Goal: Task Accomplishment & Management: Use online tool/utility

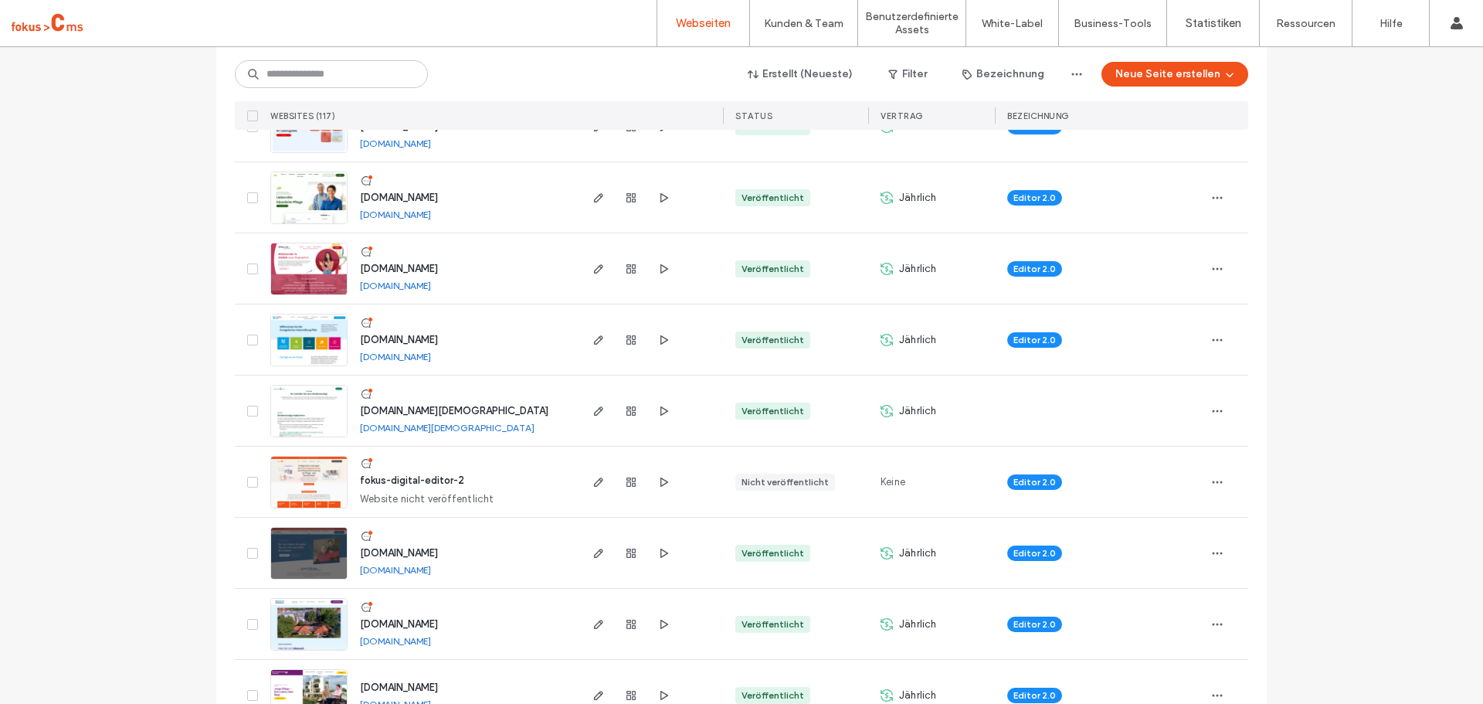
scroll to position [232, 0]
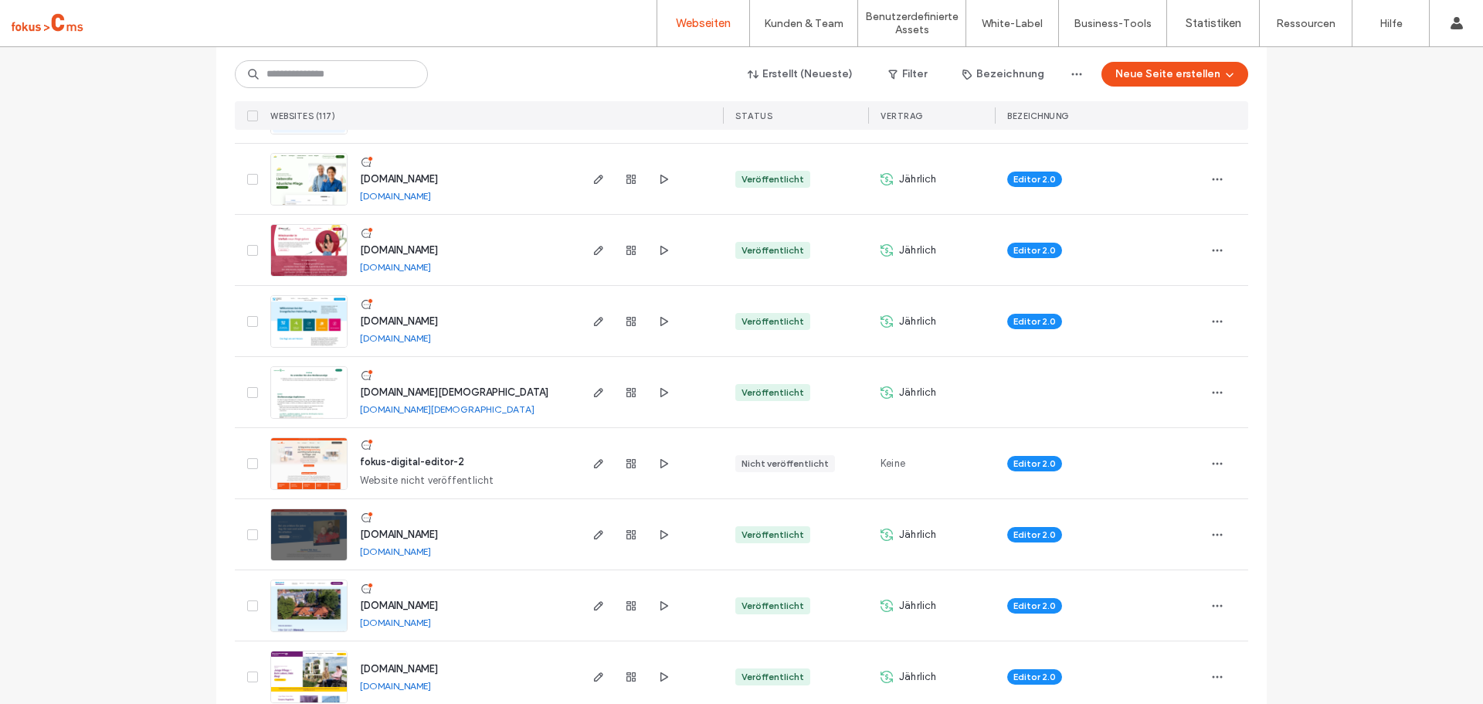
click at [416, 532] on span "www.karriere-mit-herz.de" at bounding box center [399, 534] width 78 height 12
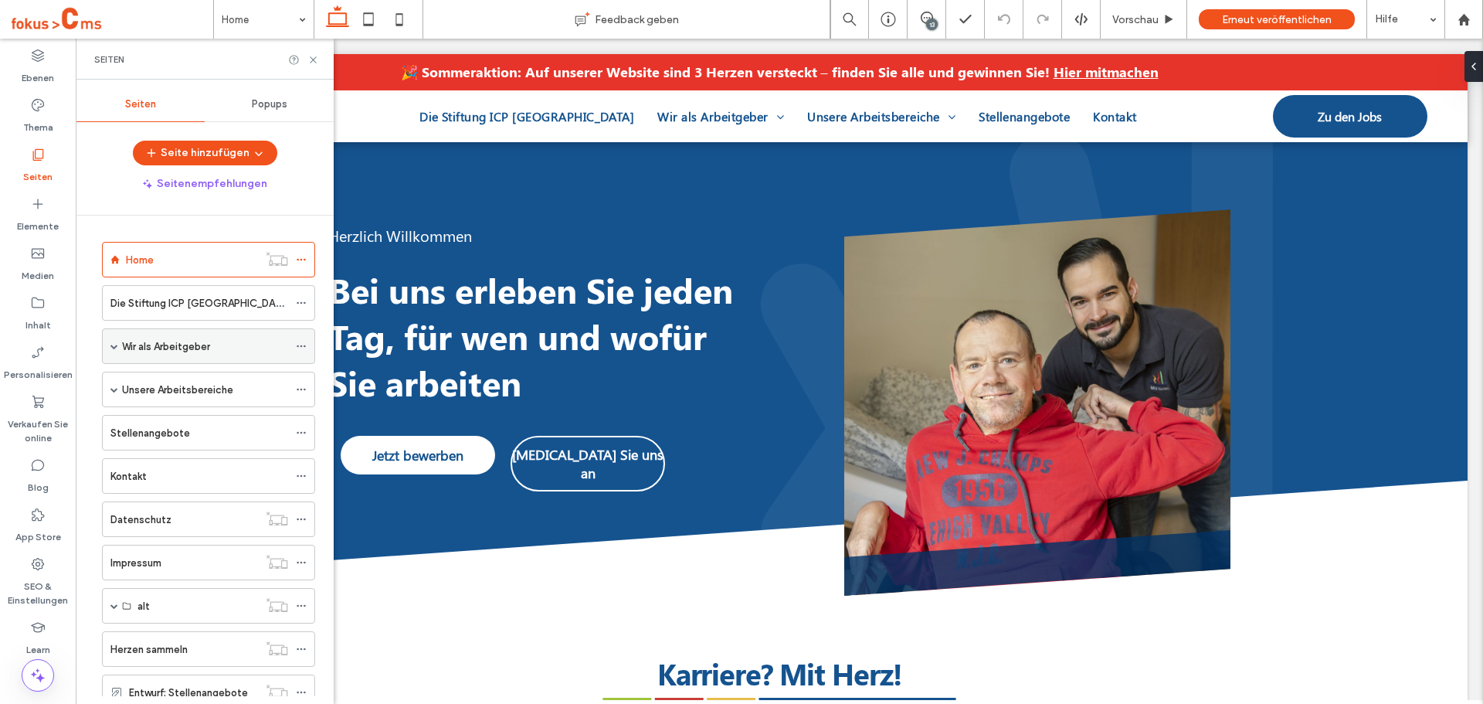
click at [112, 345] on span at bounding box center [114, 346] width 8 height 8
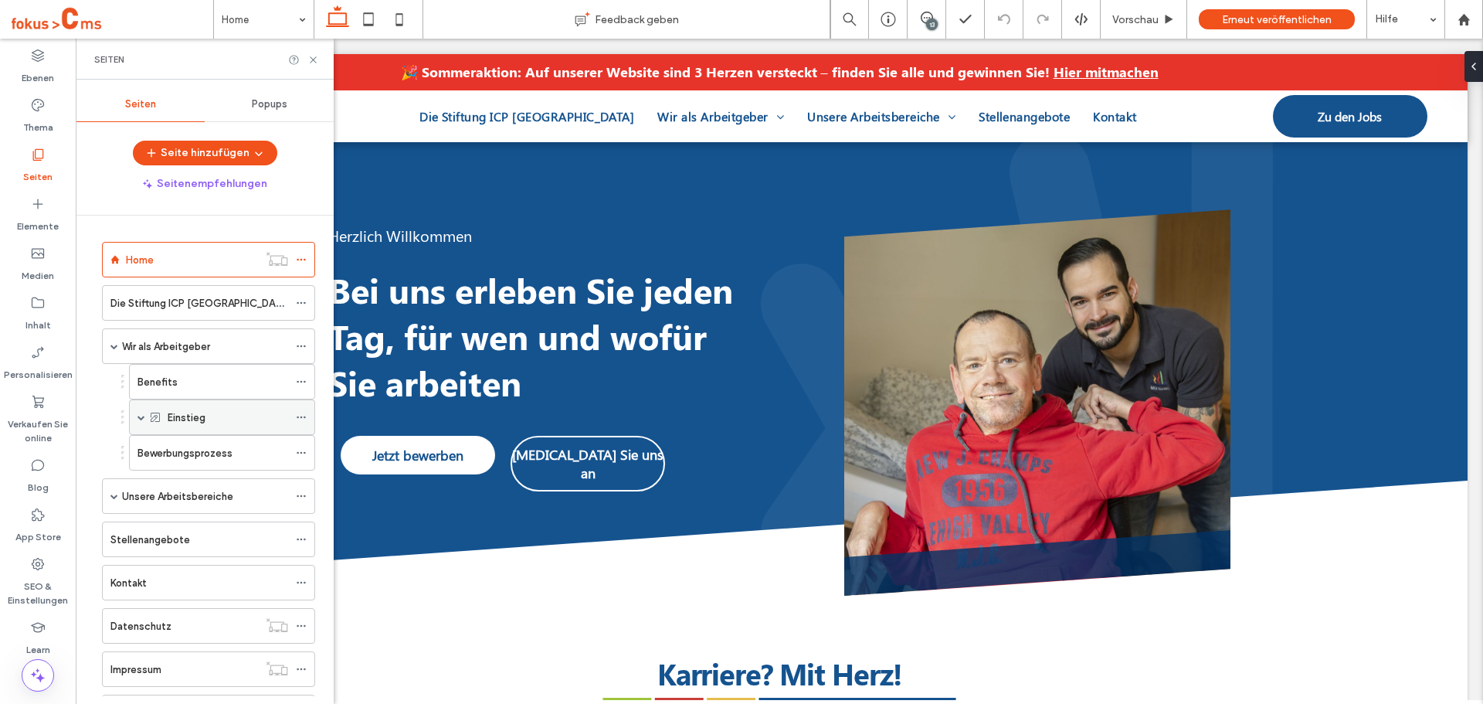
click at [141, 419] on span at bounding box center [142, 417] width 8 height 8
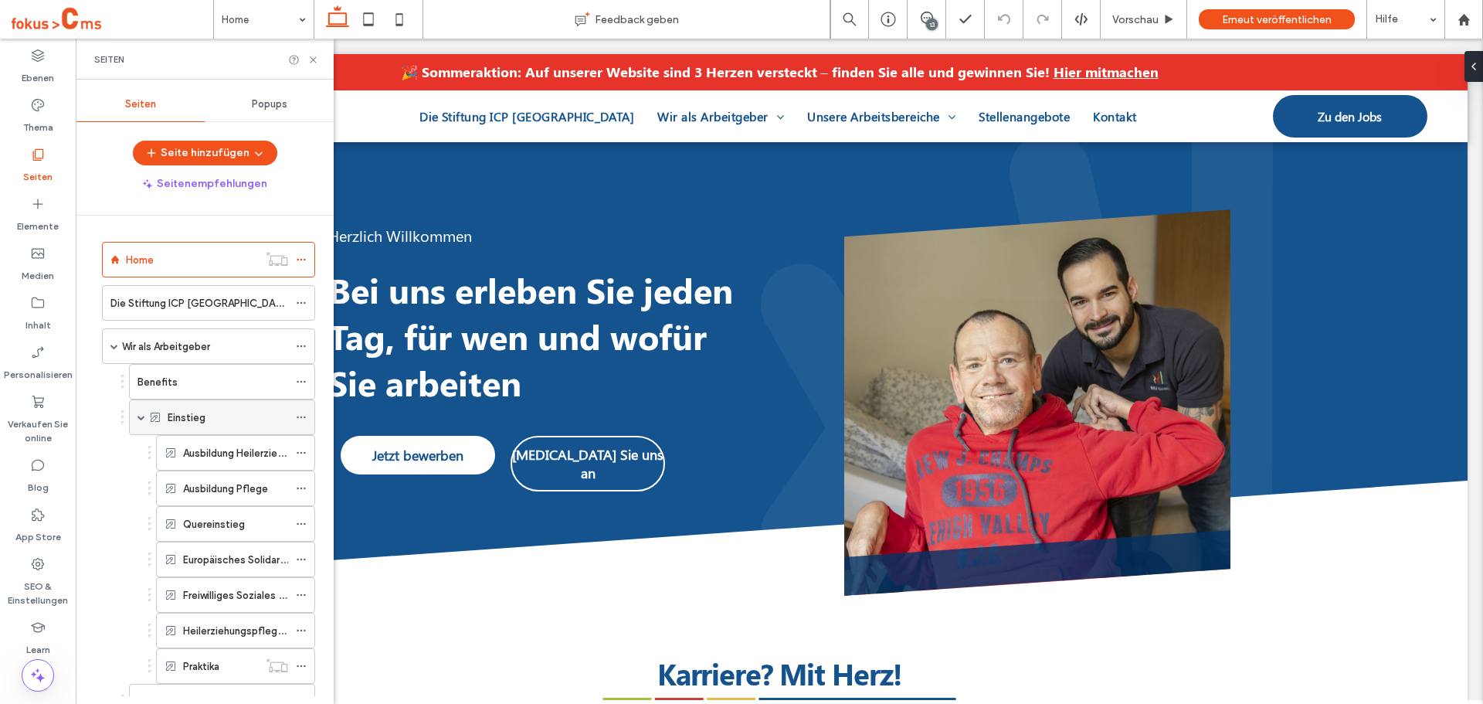
click at [199, 422] on label "Einstieg" at bounding box center [187, 417] width 38 height 27
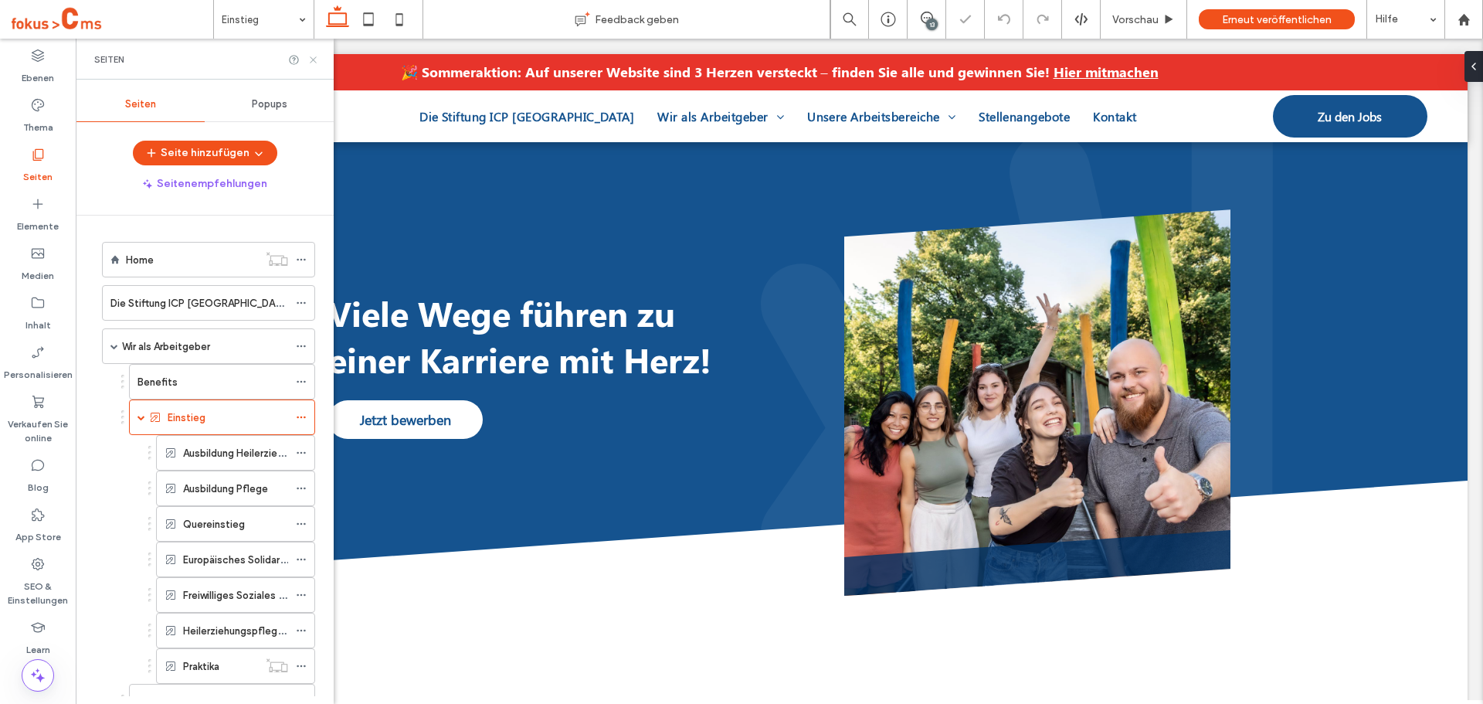
drag, startPoint x: 239, startPoint y: 24, endPoint x: 315, endPoint y: 62, distance: 84.6
click at [315, 62] on icon at bounding box center [313, 60] width 12 height 12
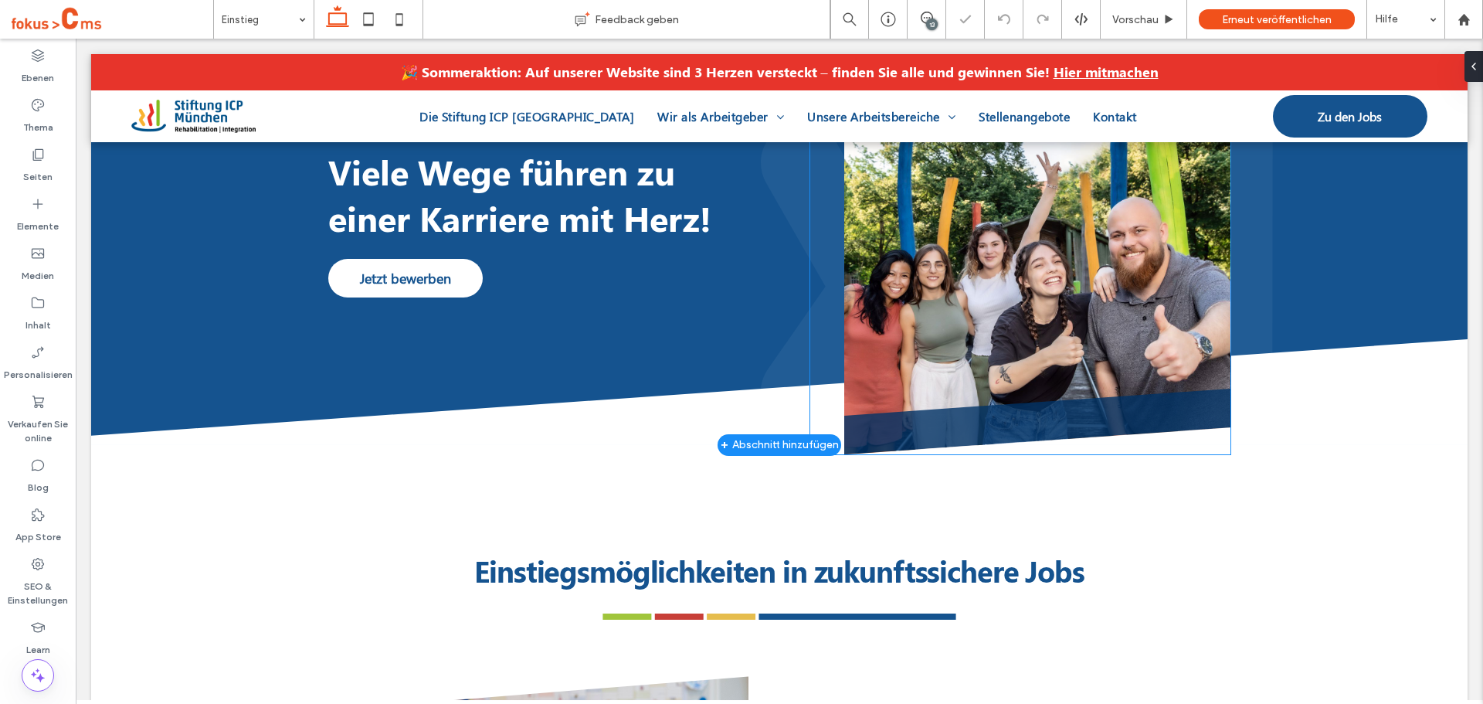
scroll to position [154, 0]
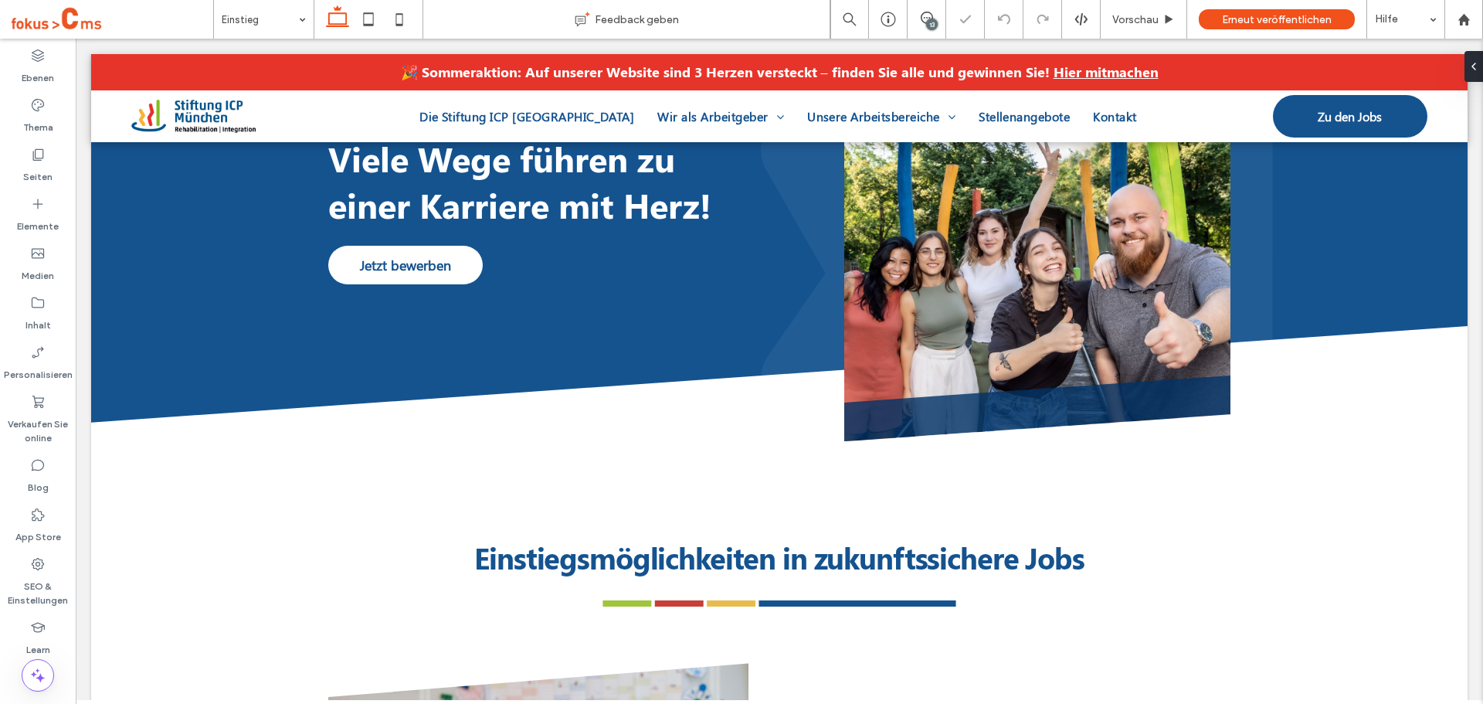
click at [918, 11] on div "13" at bounding box center [927, 19] width 39 height 39
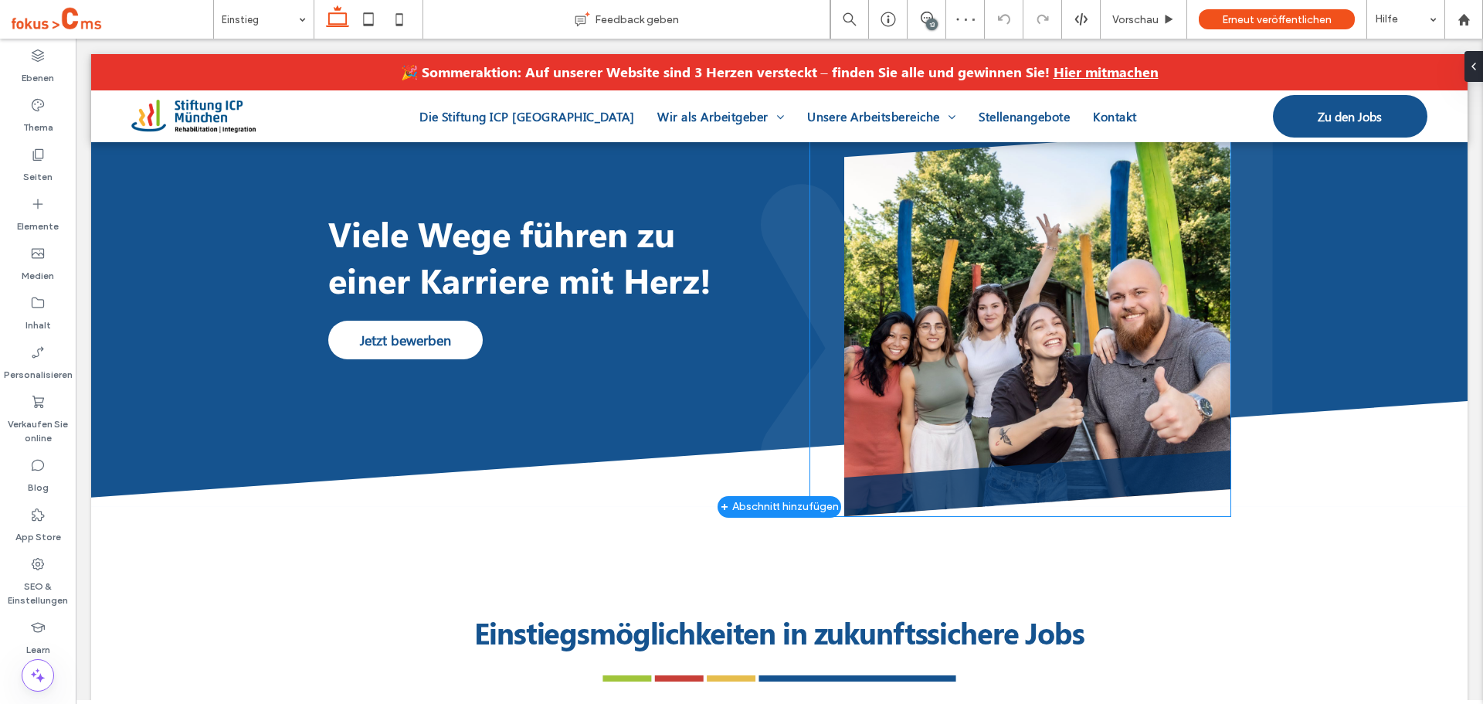
scroll to position [77, 0]
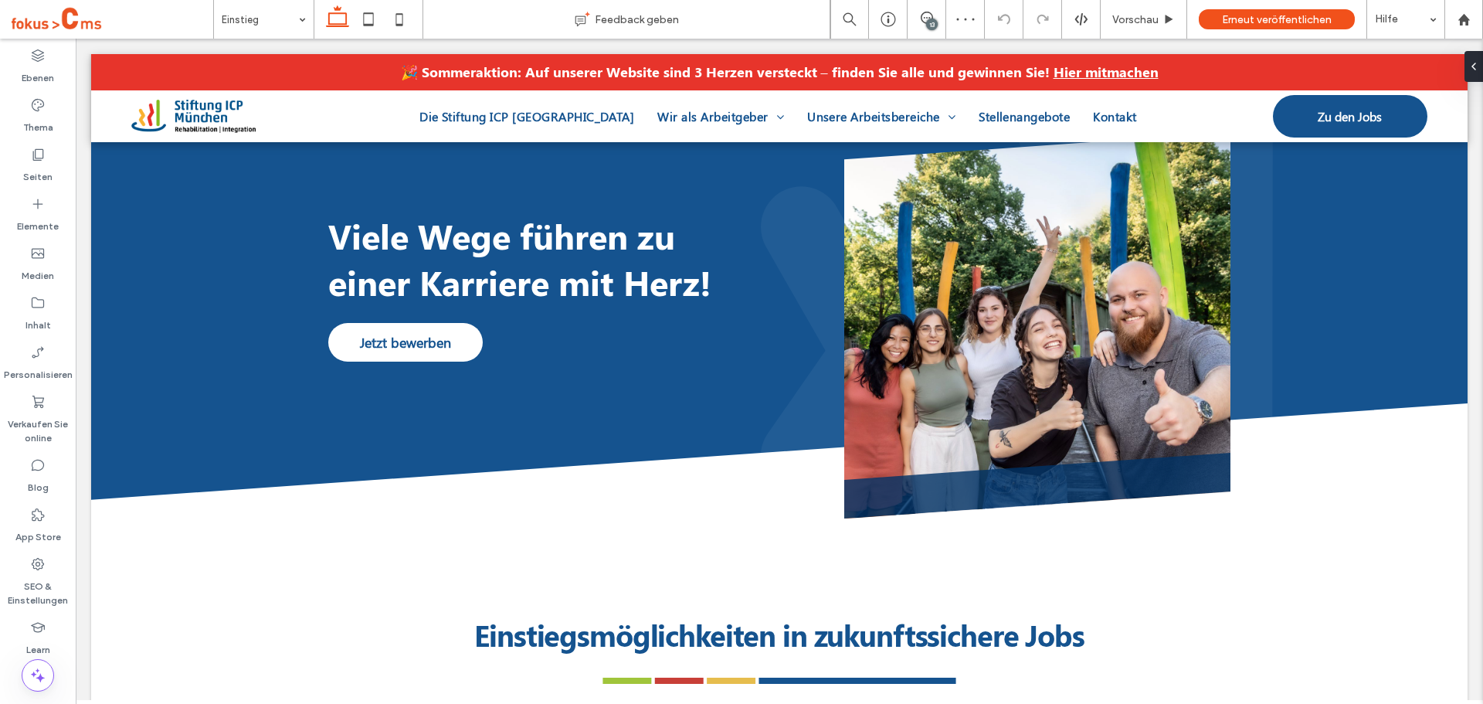
click at [928, 23] on div "13" at bounding box center [932, 25] width 12 height 12
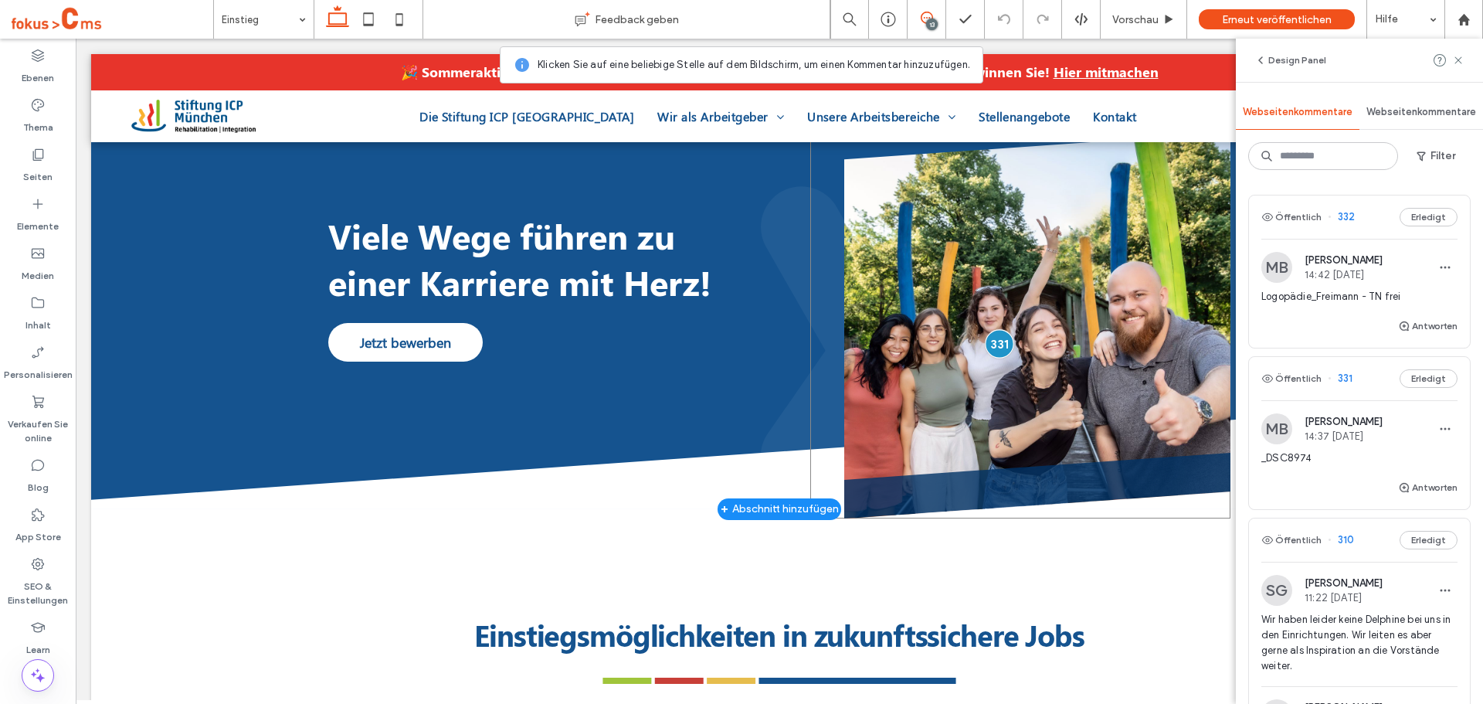
click at [996, 341] on div at bounding box center [999, 343] width 29 height 29
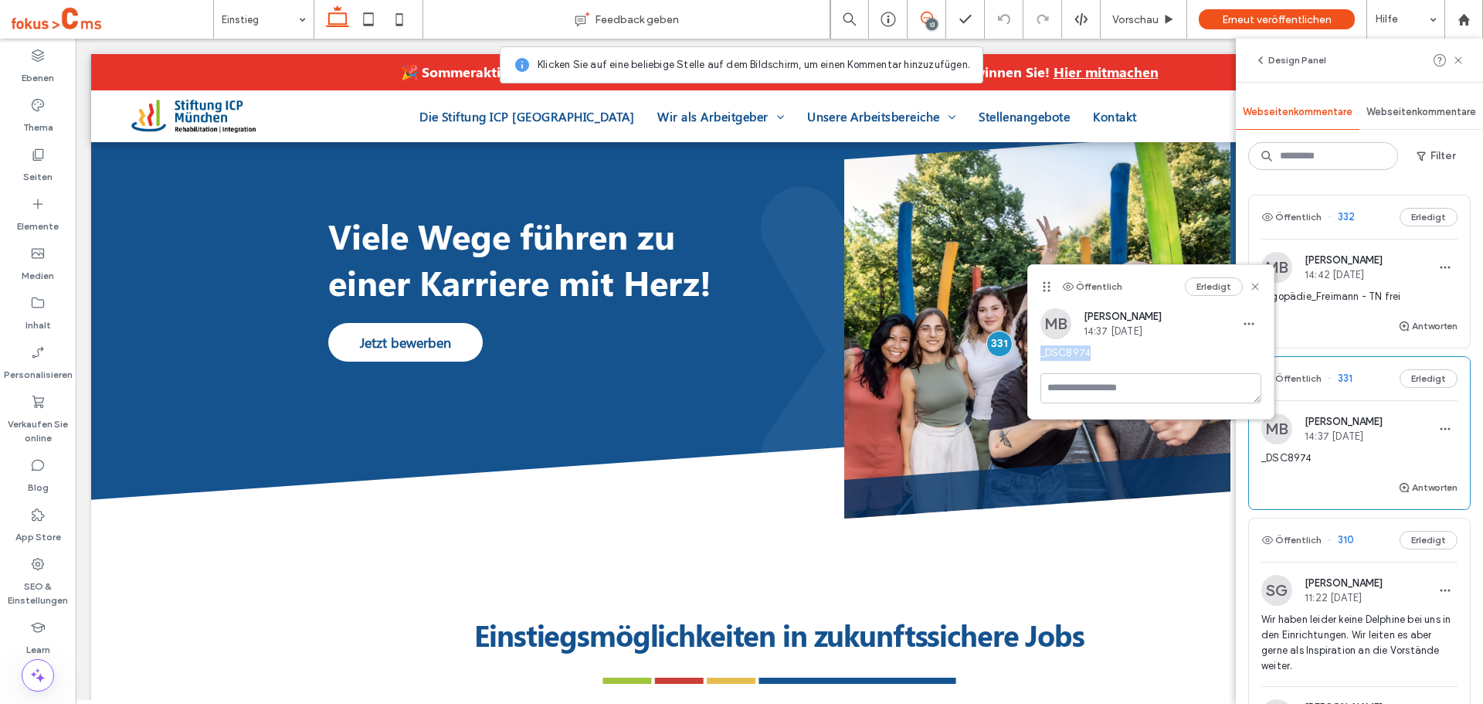
drag, startPoint x: 1075, startPoint y: 353, endPoint x: 1042, endPoint y: 355, distance: 32.5
click at [1042, 355] on span "_DSC8974" at bounding box center [1151, 352] width 221 height 15
copy span "_DSC8974"
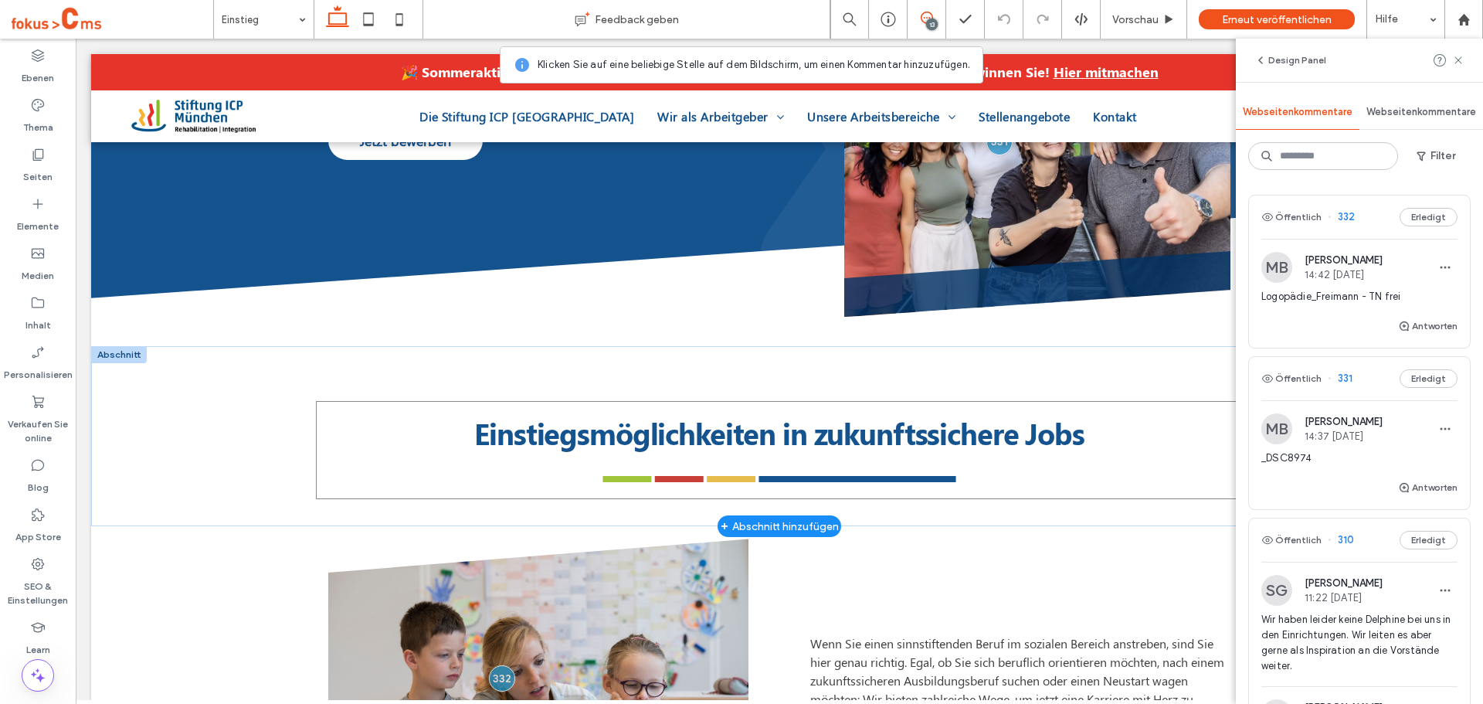
scroll to position [463, 0]
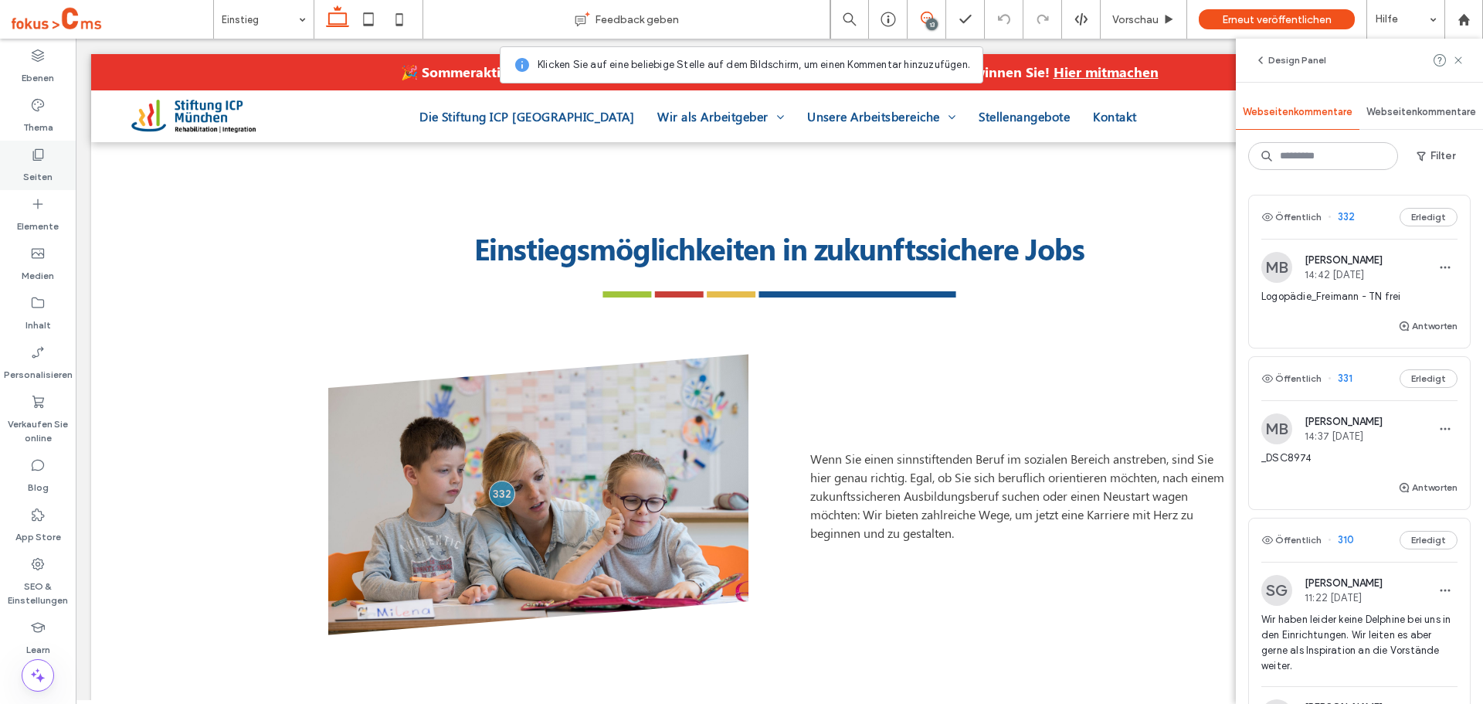
click at [36, 151] on icon at bounding box center [37, 154] width 15 height 15
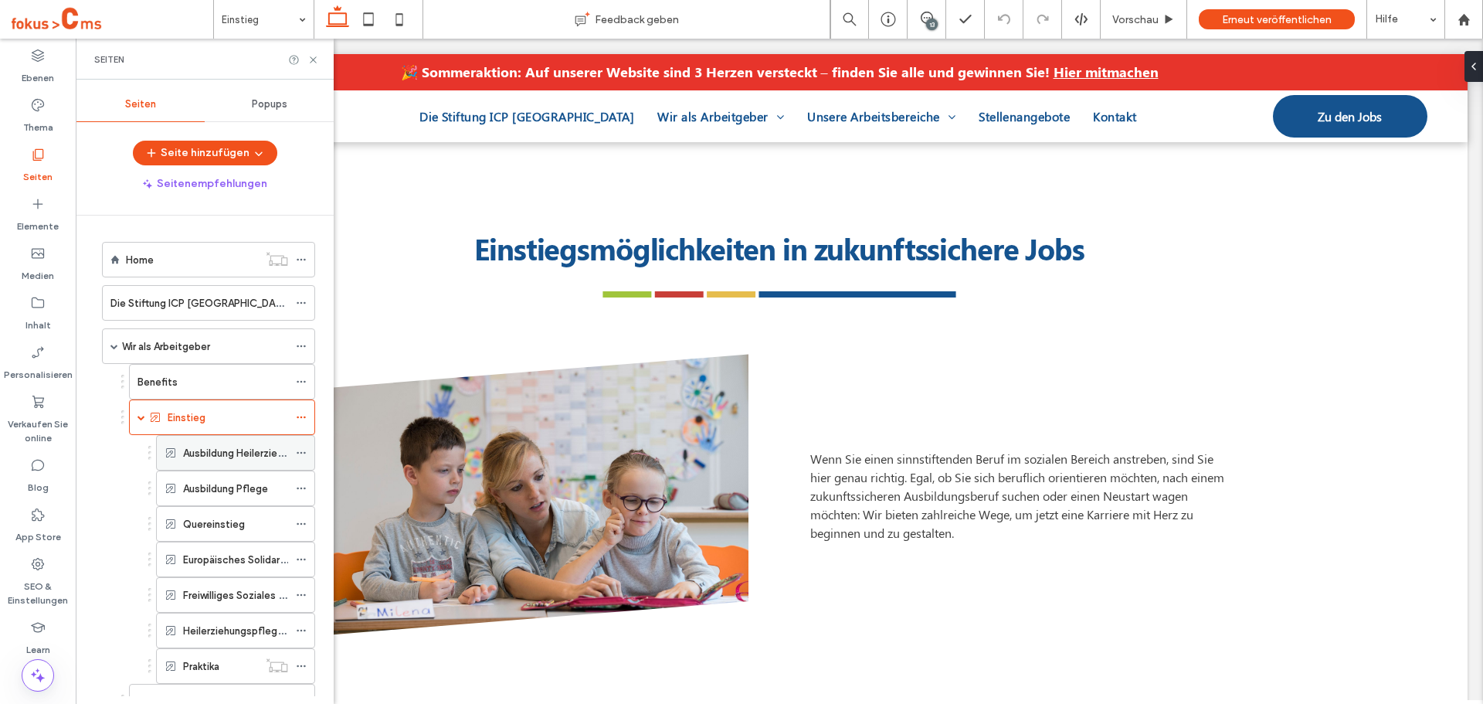
click at [233, 454] on label "Ausbildung Heilerziehungspflege" at bounding box center [260, 453] width 154 height 27
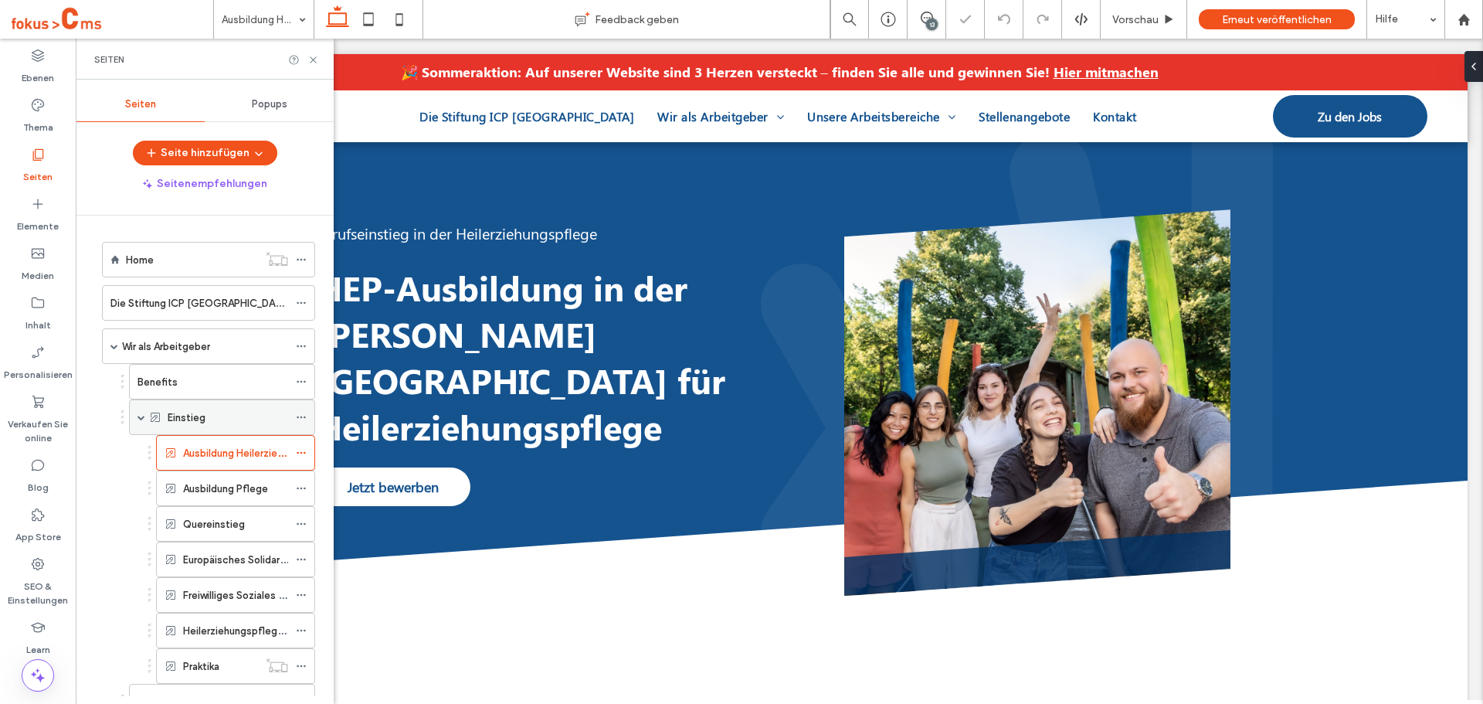
click at [234, 415] on div "Einstieg" at bounding box center [228, 417] width 121 height 16
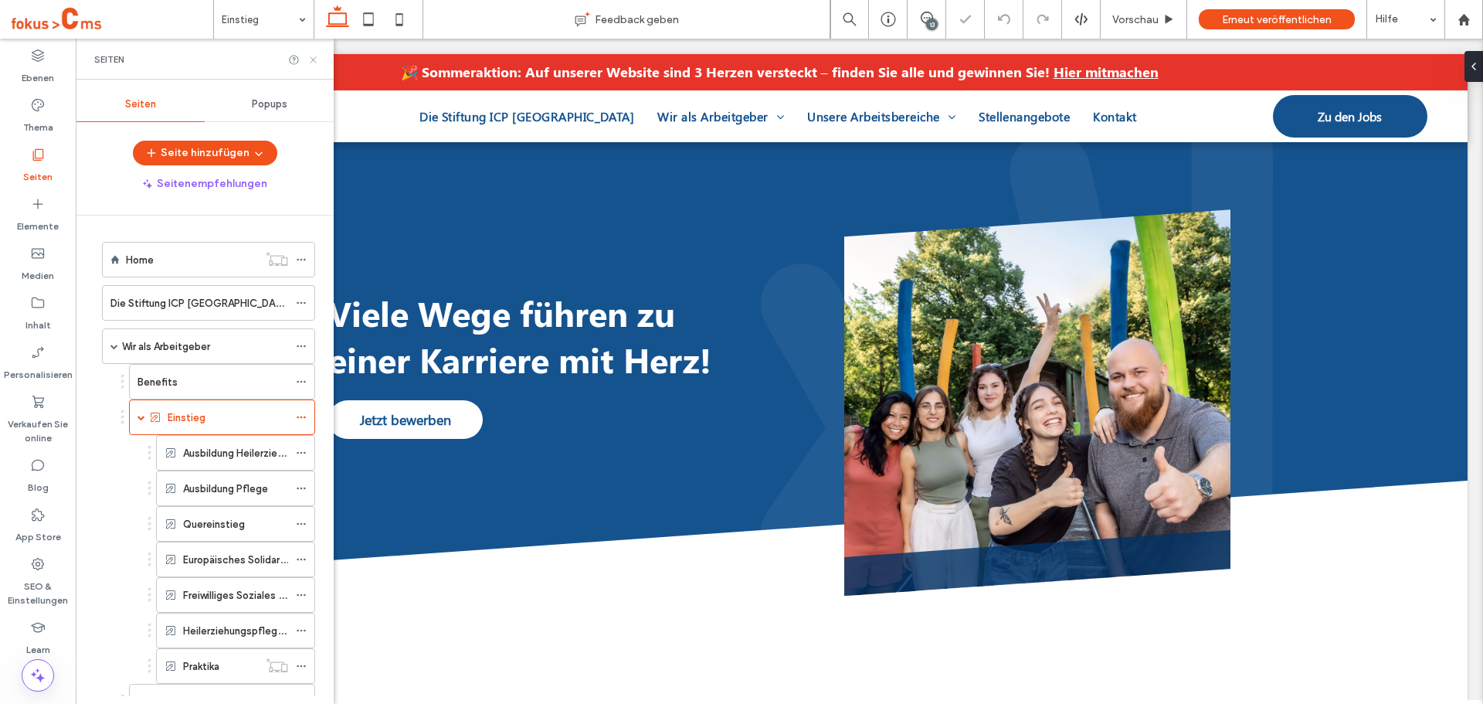
click at [317, 59] on icon at bounding box center [313, 60] width 12 height 12
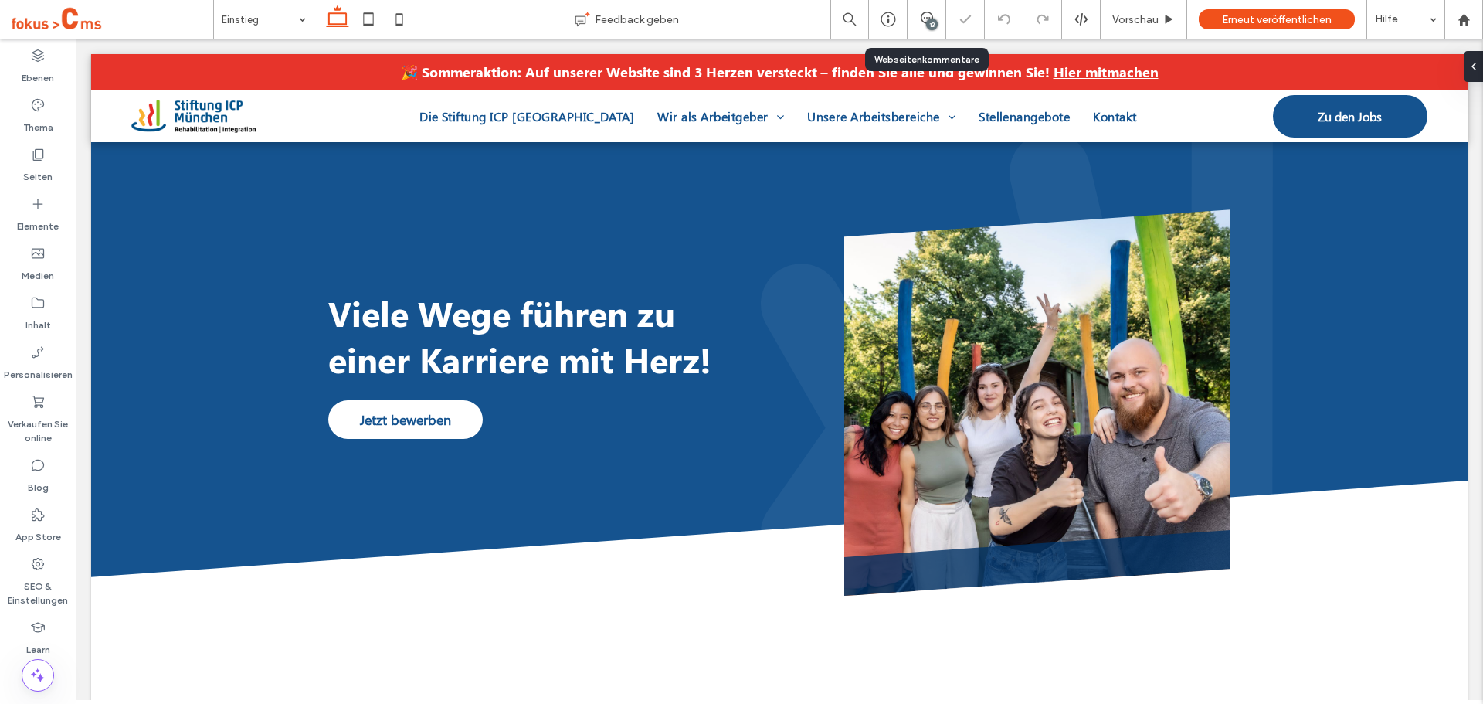
click at [931, 22] on div "13" at bounding box center [932, 25] width 12 height 12
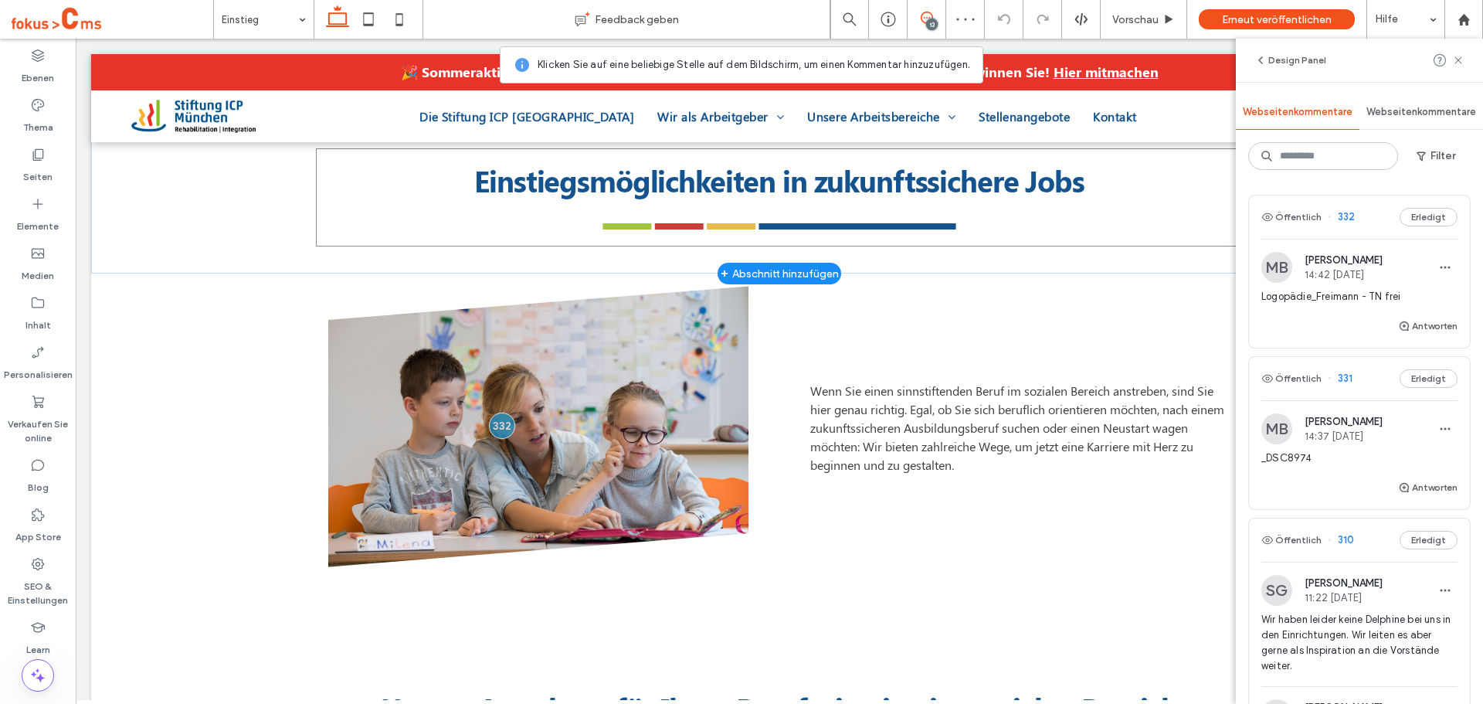
scroll to position [695, 0]
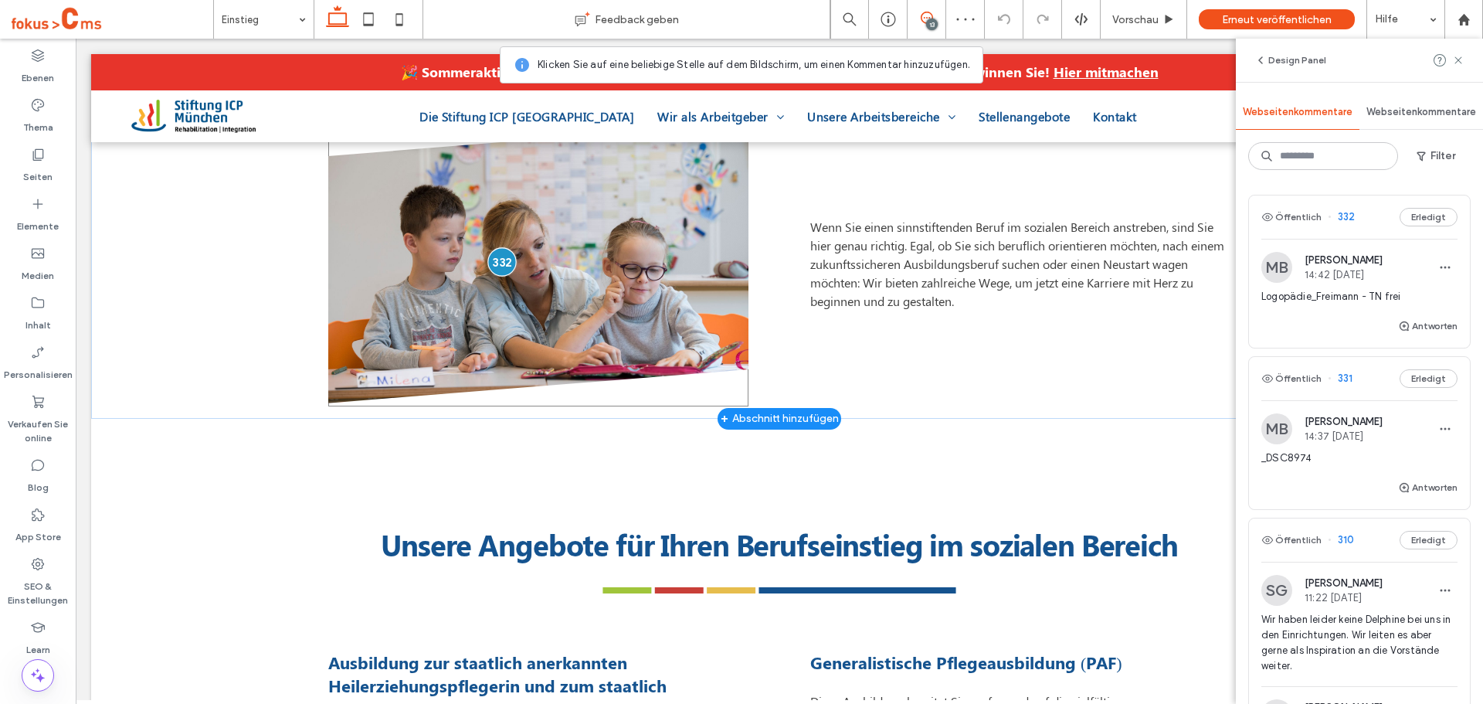
click at [500, 260] on div at bounding box center [501, 261] width 29 height 29
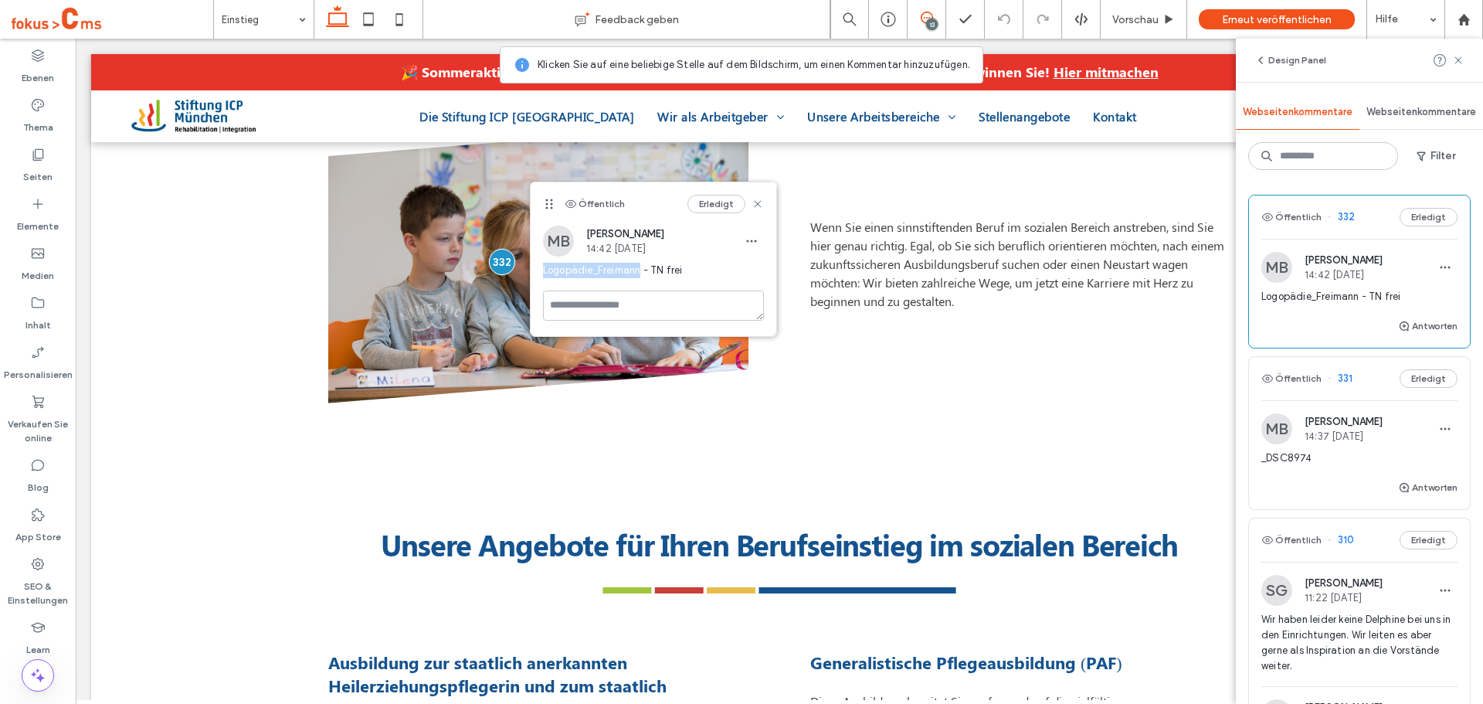
drag, startPoint x: 542, startPoint y: 271, endPoint x: 640, endPoint y: 280, distance: 97.7
click at [640, 280] on div "Logopädie_Freimann - TN frei" at bounding box center [653, 277] width 221 height 28
copy span "Logopädie_Freimann"
click at [39, 306] on icon at bounding box center [37, 302] width 15 height 15
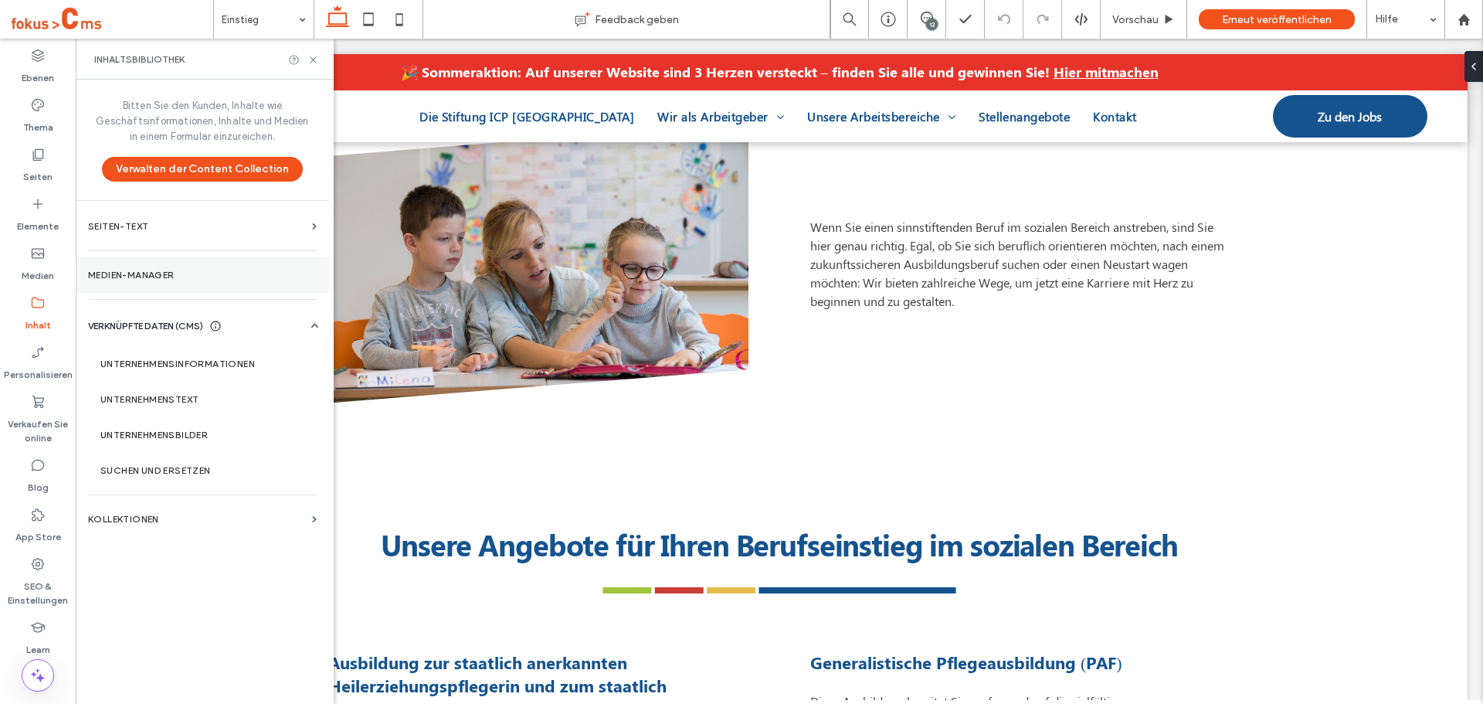
click at [143, 280] on section "Medien-Manager" at bounding box center [202, 275] width 253 height 36
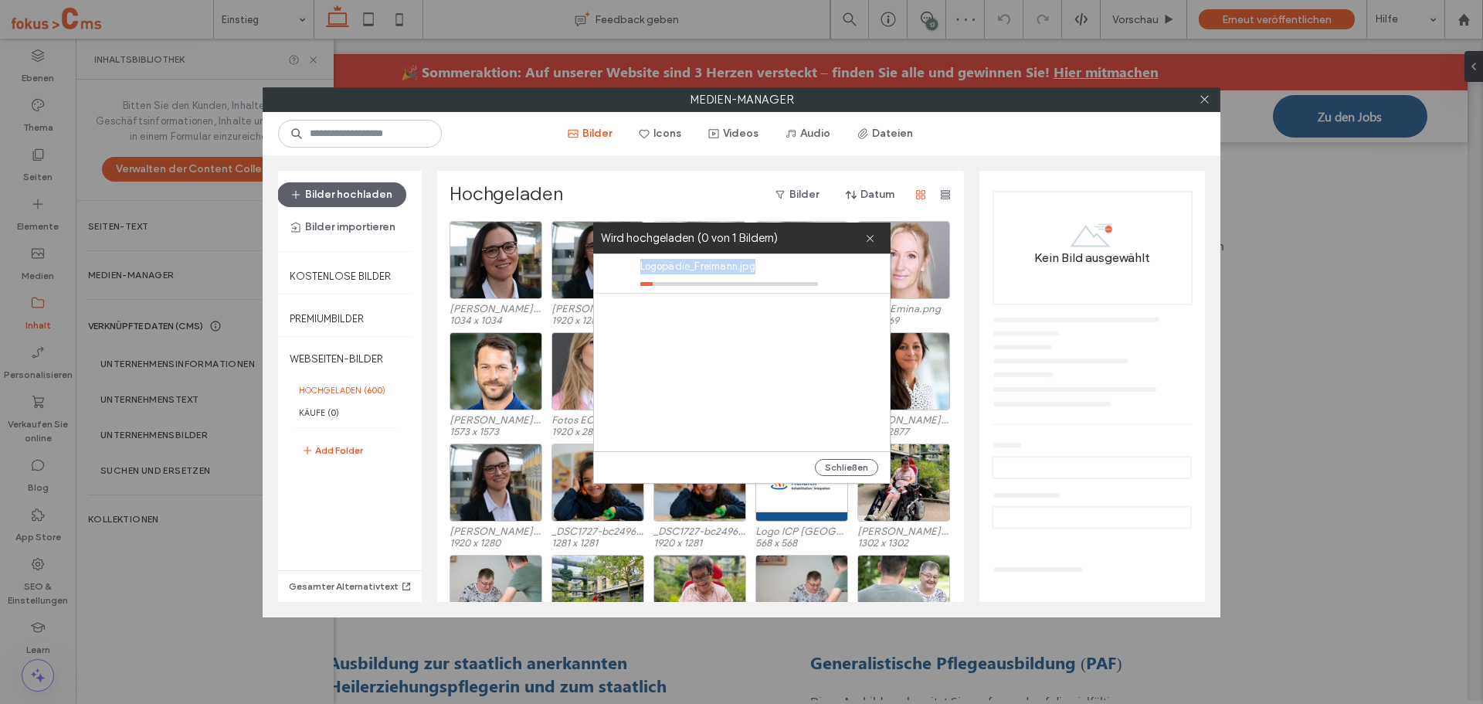
drag, startPoint x: 769, startPoint y: 264, endPoint x: 618, endPoint y: 263, distance: 151.4
click at [618, 263] on div "Logopädie_Freimann.jpg" at bounding box center [746, 273] width 288 height 39
copy div "Logopädie_Freimann.jpg"
click at [1197, 96] on div at bounding box center [1204, 99] width 23 height 23
click at [1206, 102] on icon at bounding box center [1205, 99] width 12 height 12
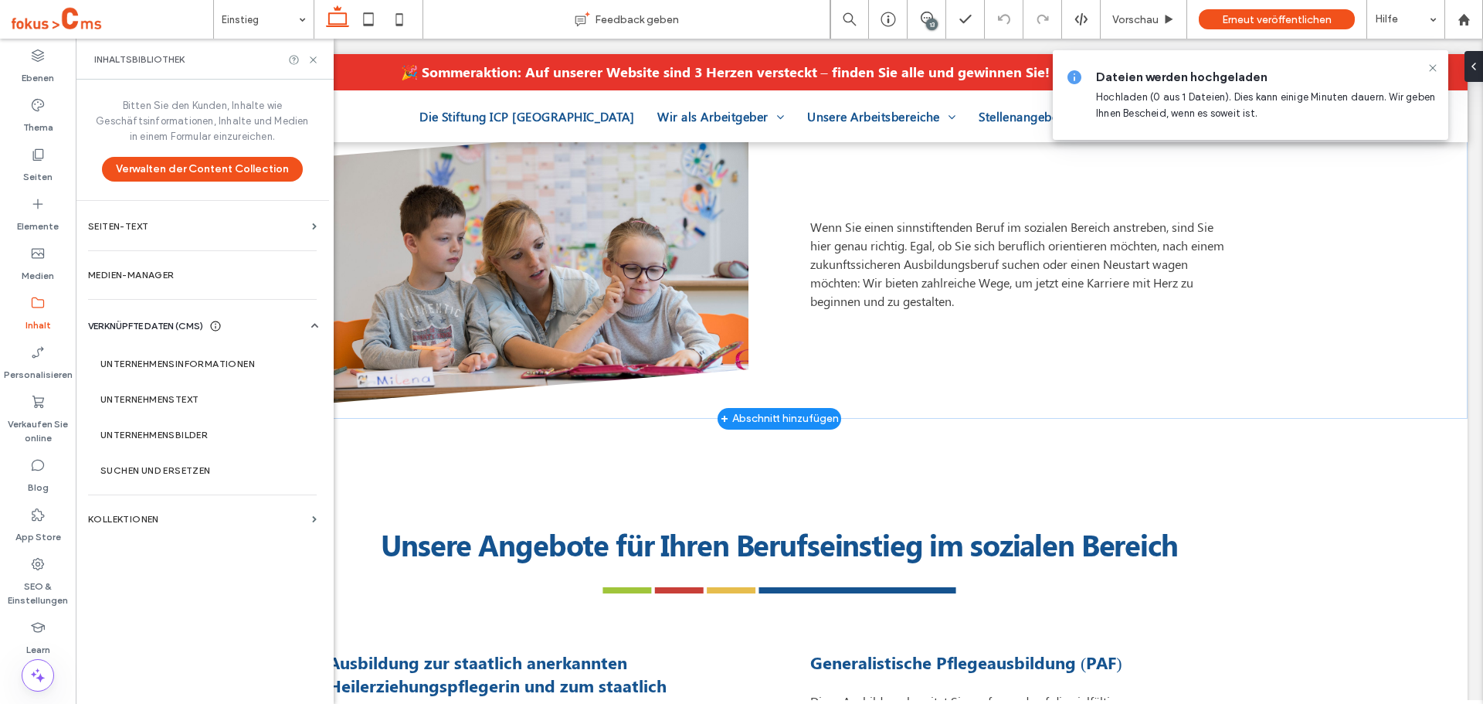
click at [547, 247] on img at bounding box center [538, 262] width 420 height 280
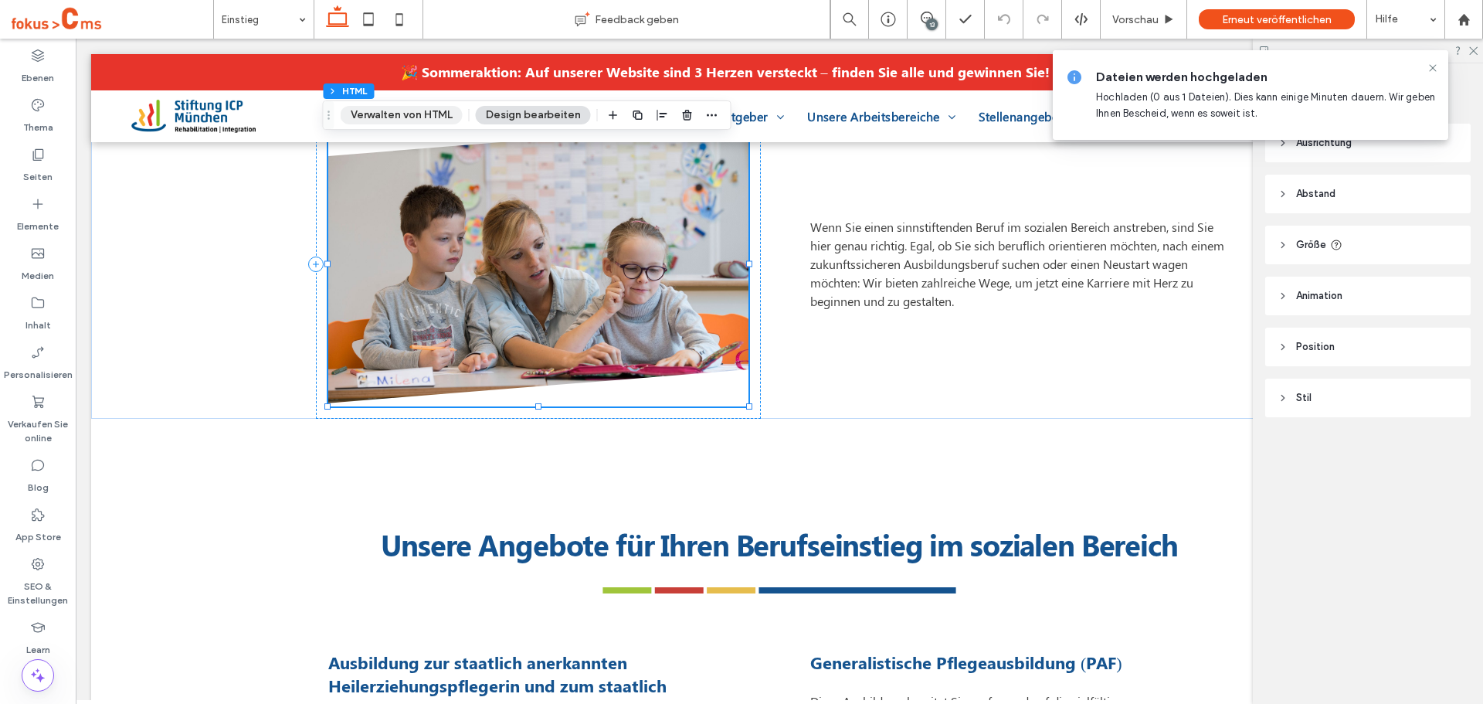
click at [409, 121] on button "Verwalten von HTML" at bounding box center [402, 115] width 122 height 19
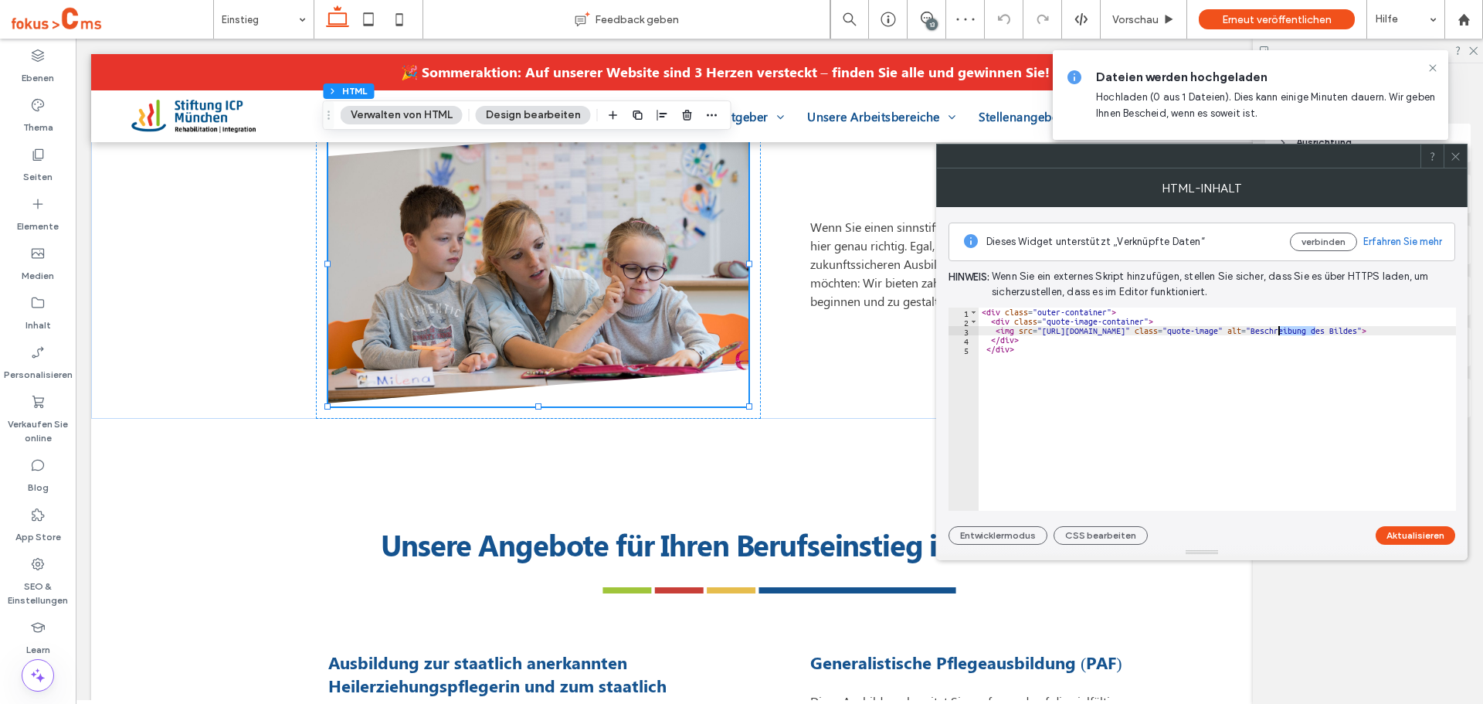
drag, startPoint x: 1314, startPoint y: 331, endPoint x: 1279, endPoint y: 334, distance: 34.9
click at [1279, 334] on div "< div class = "outer-container" > < div class = "quote-image-container" > < img…" at bounding box center [1269, 412] width 581 height 210
paste textarea "Cursor at row 3"
type textarea "**********"
click at [1413, 534] on button "Aktualisieren" at bounding box center [1416, 535] width 80 height 19
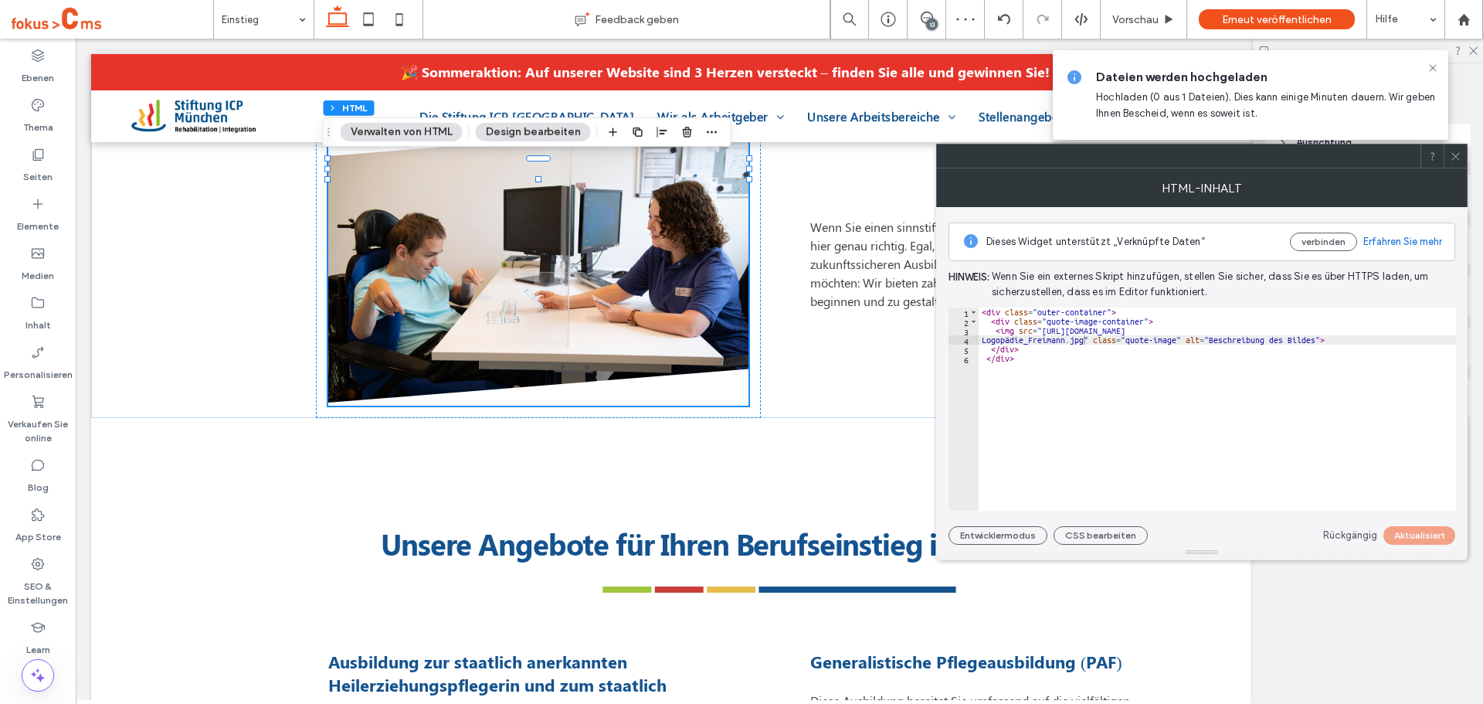
click at [1455, 154] on icon at bounding box center [1456, 157] width 12 height 12
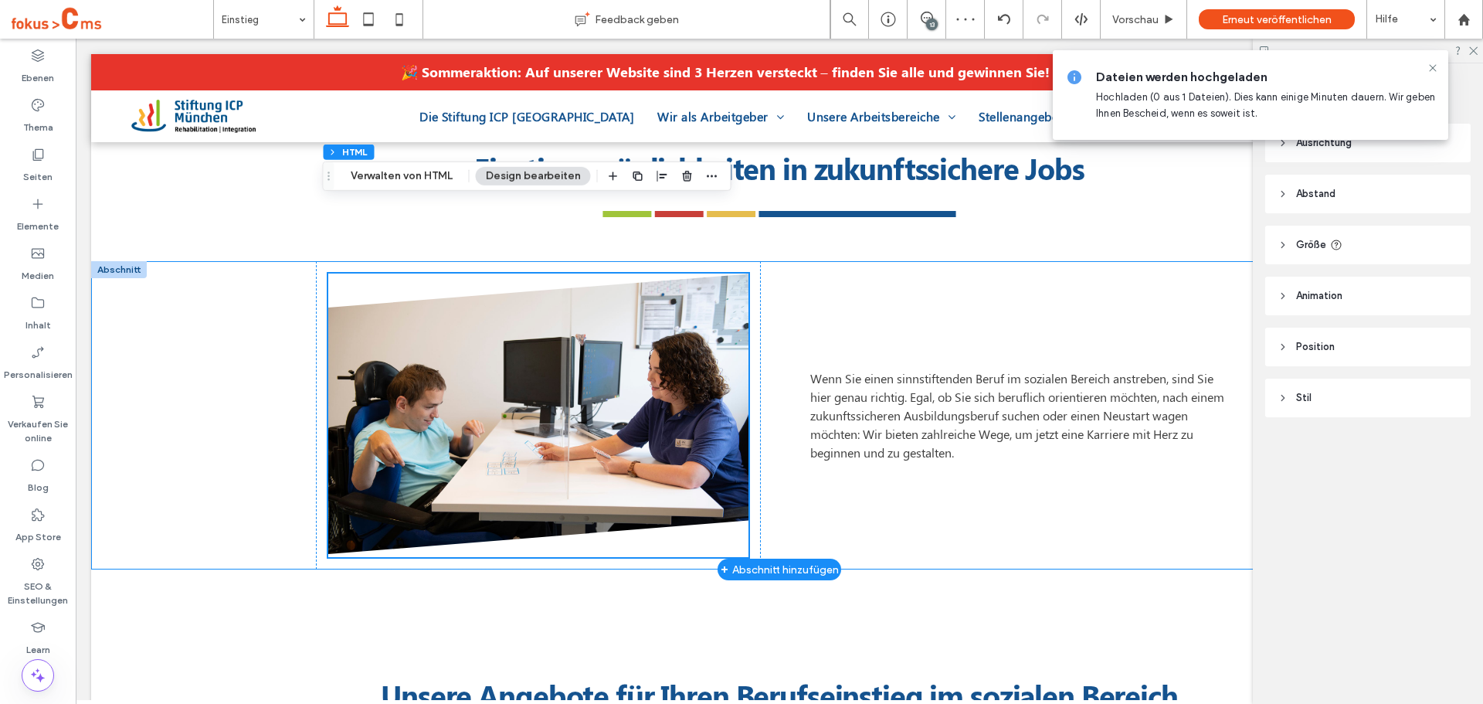
scroll to position [541, 0]
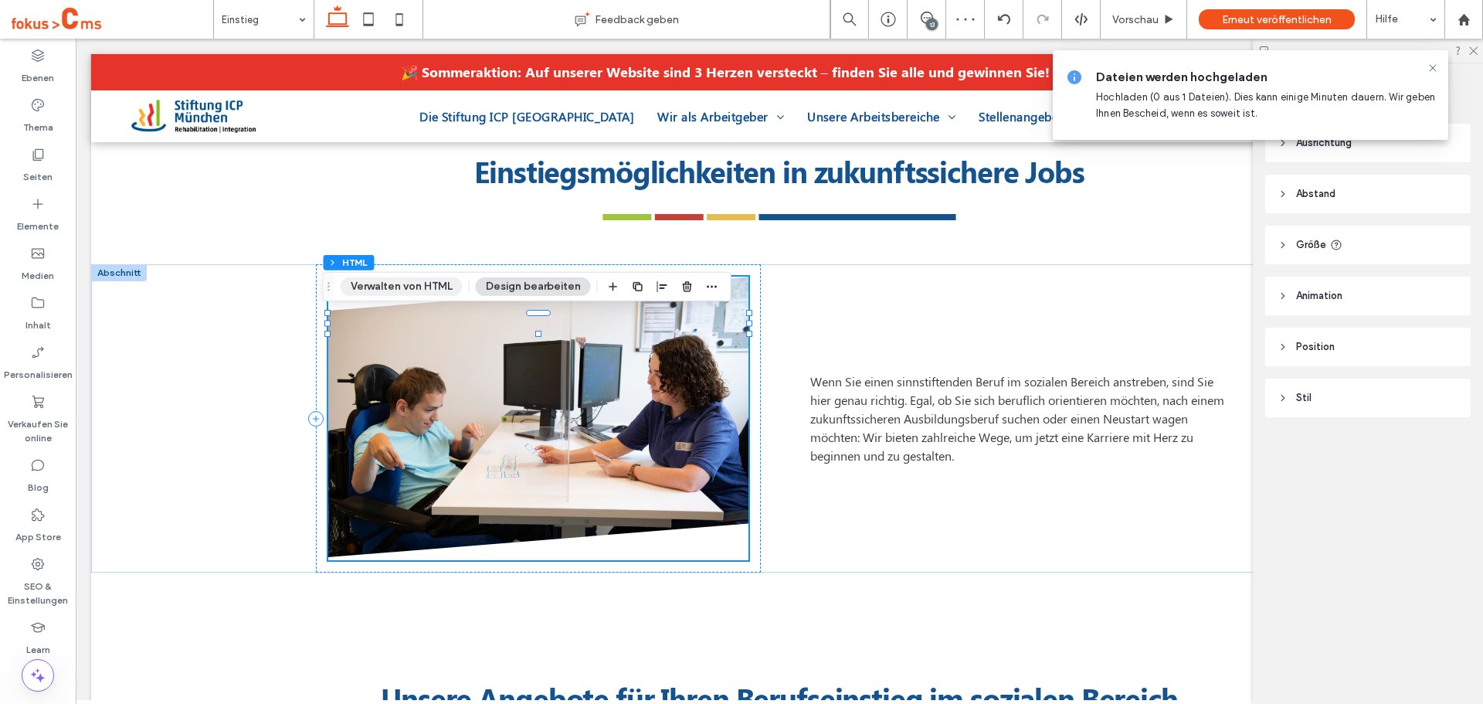
click at [400, 284] on button "Verwalten von HTML" at bounding box center [402, 286] width 122 height 19
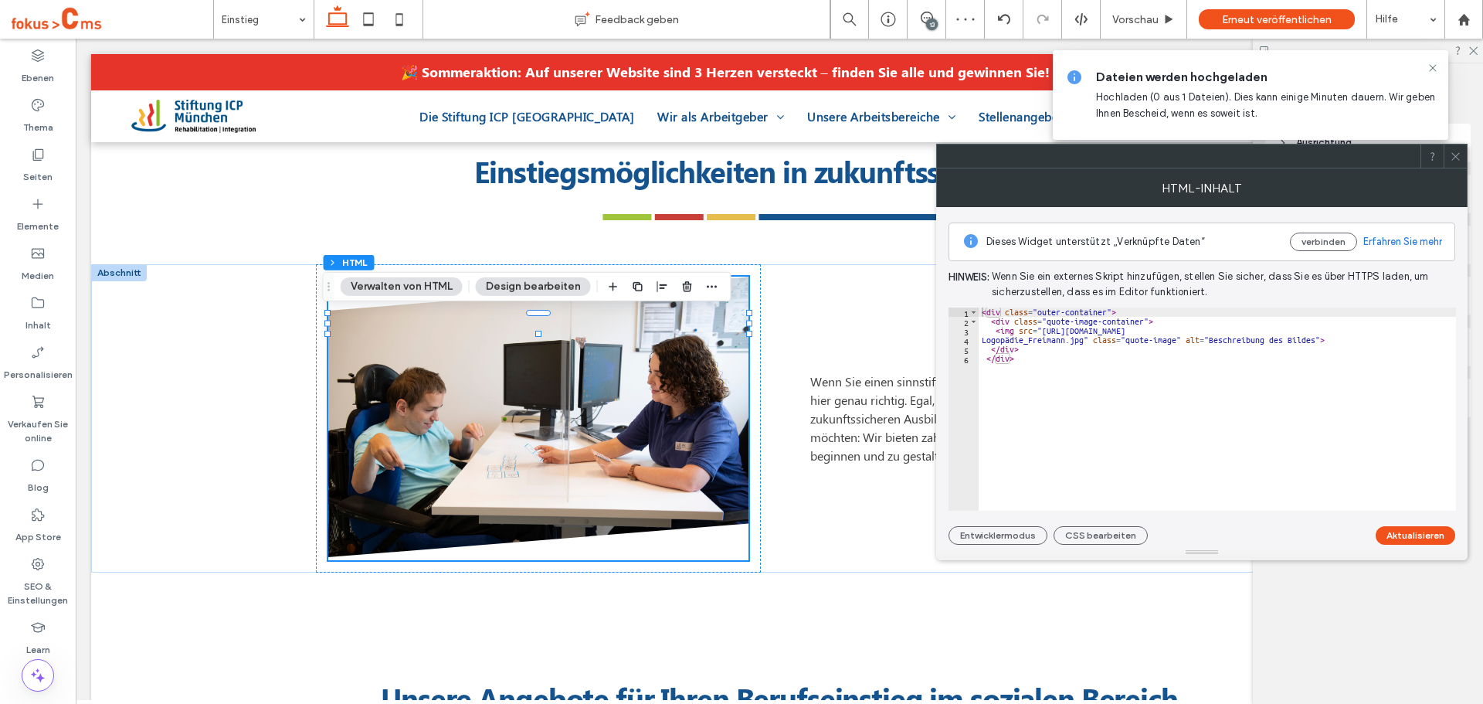
click at [1448, 154] on div at bounding box center [1455, 155] width 23 height 23
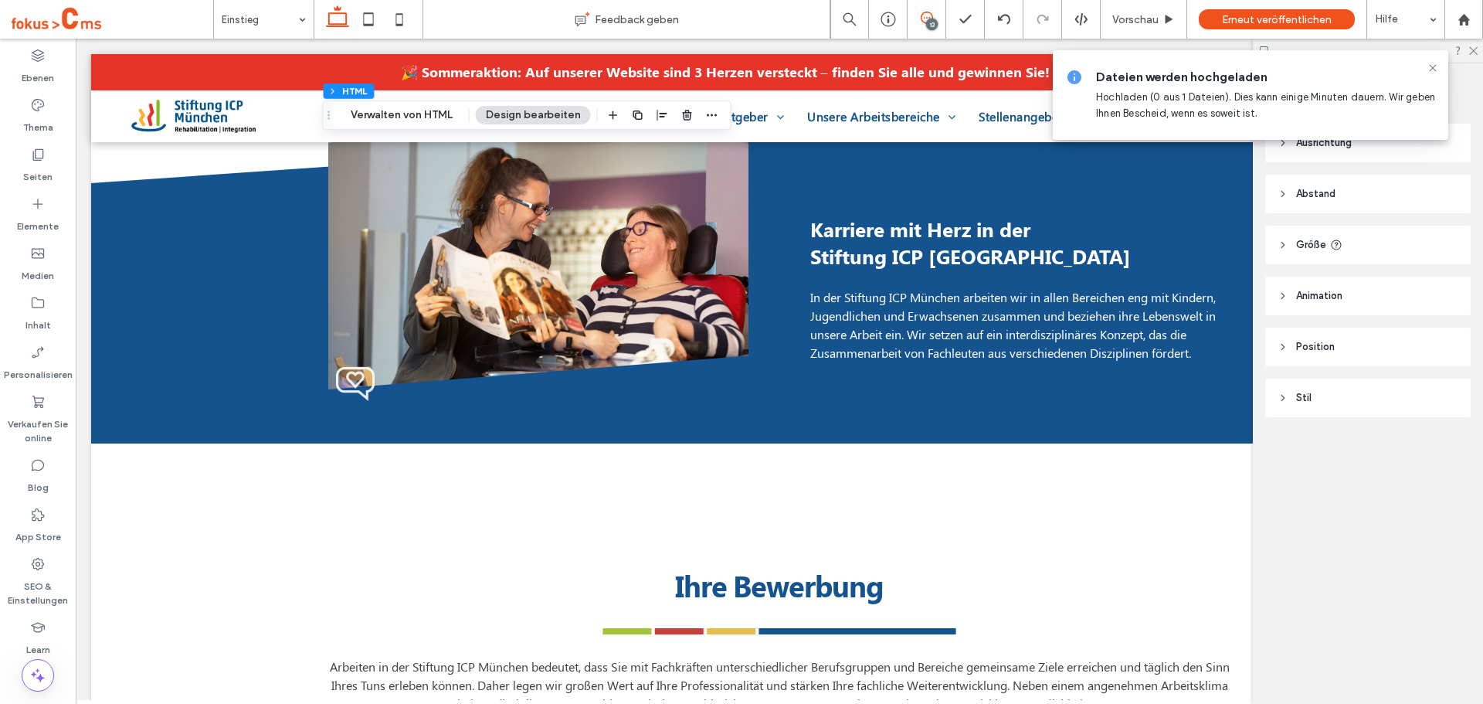
drag, startPoint x: 920, startPoint y: 15, endPoint x: 807, endPoint y: 50, distance: 118.0
click at [921, 15] on use at bounding box center [927, 18] width 12 height 12
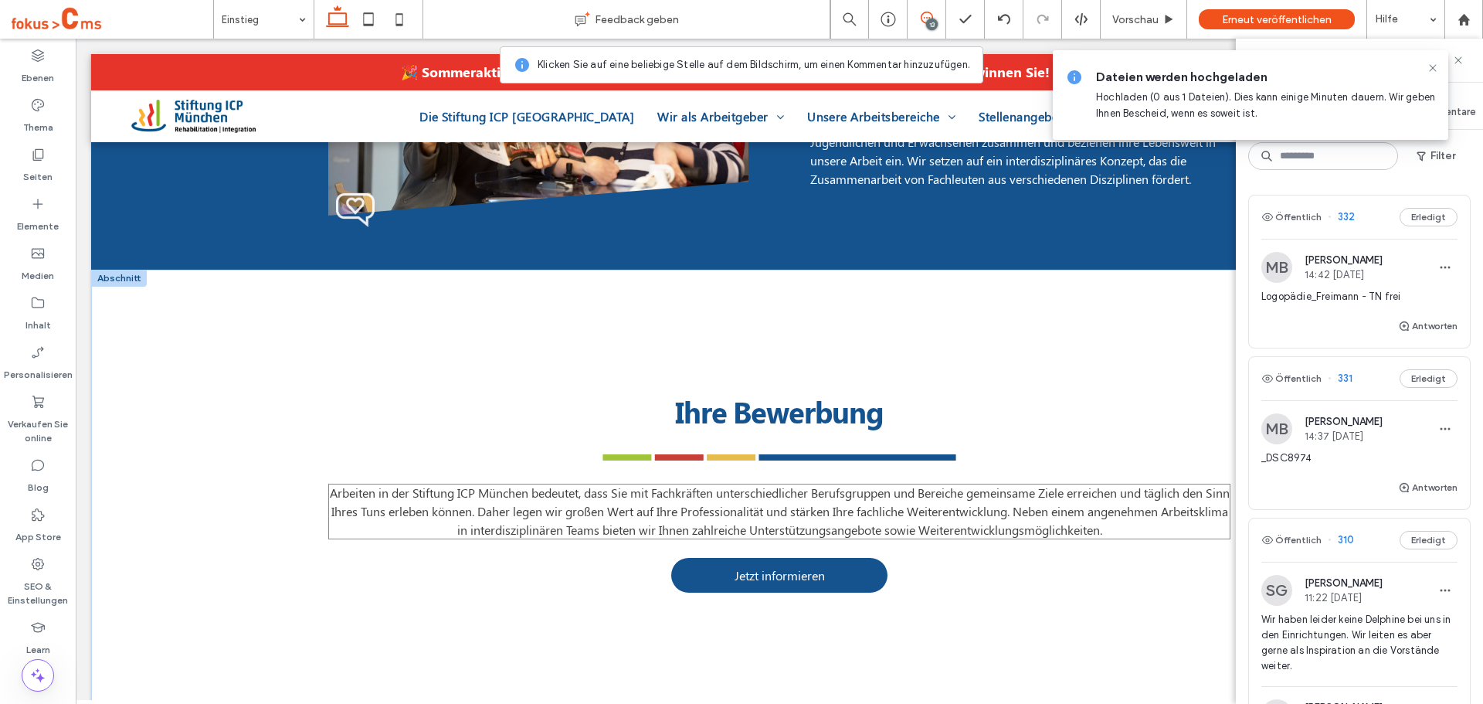
scroll to position [2093, 0]
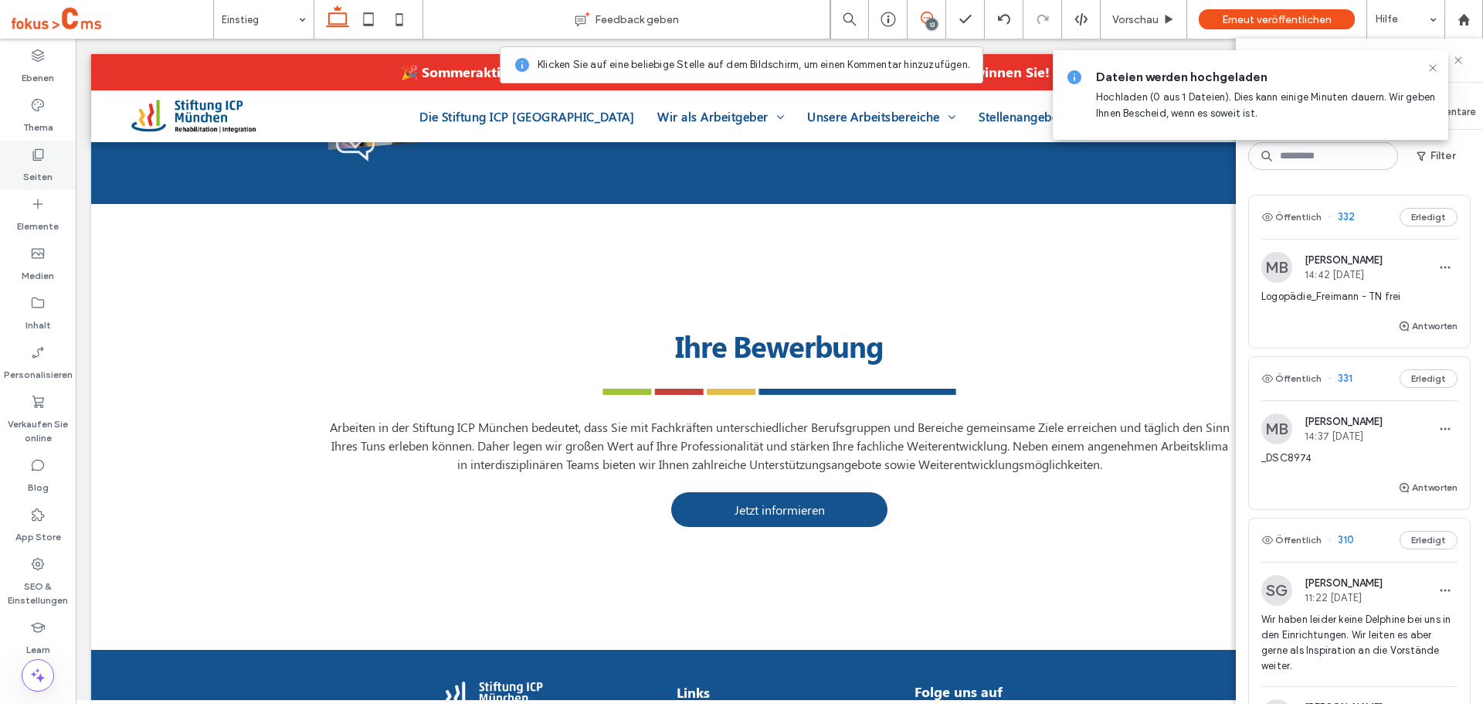
drag, startPoint x: 42, startPoint y: 175, endPoint x: 71, endPoint y: 250, distance: 80.2
click at [42, 175] on label "Seiten" at bounding box center [37, 173] width 29 height 22
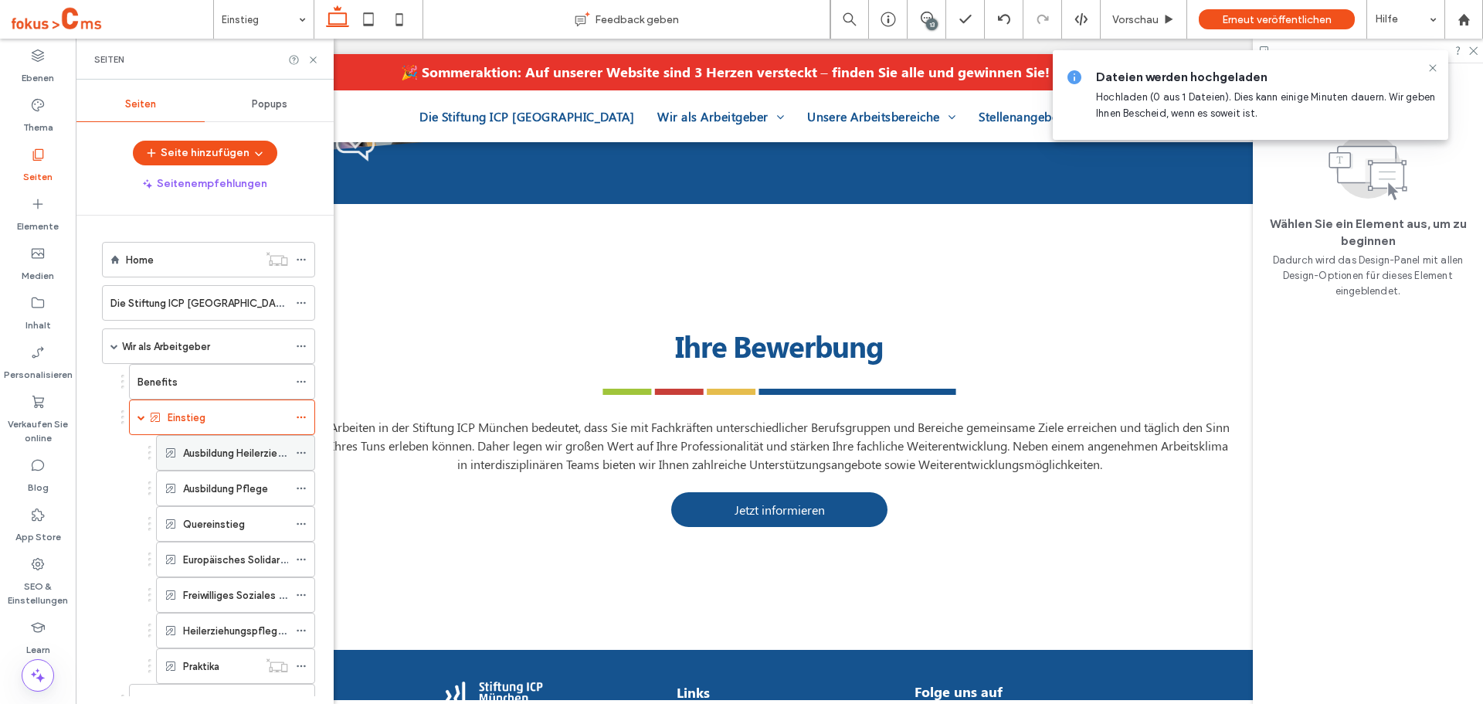
click at [193, 464] on div "Ausbildung Heilerziehungspflege" at bounding box center [235, 453] width 105 height 34
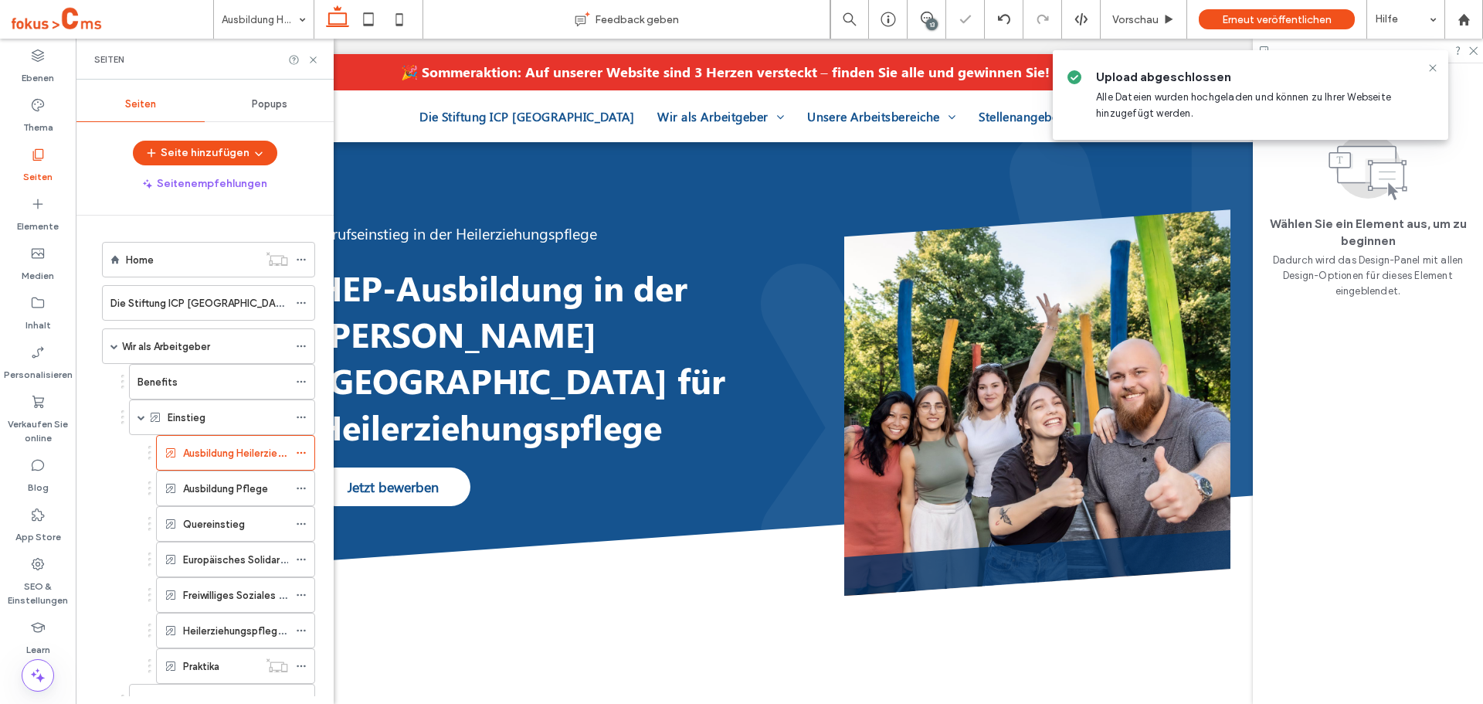
click at [312, 66] on div "Seiten" at bounding box center [205, 59] width 258 height 41
drag, startPoint x: 314, startPoint y: 55, endPoint x: 496, endPoint y: 22, distance: 184.5
click at [314, 55] on icon at bounding box center [313, 60] width 12 height 12
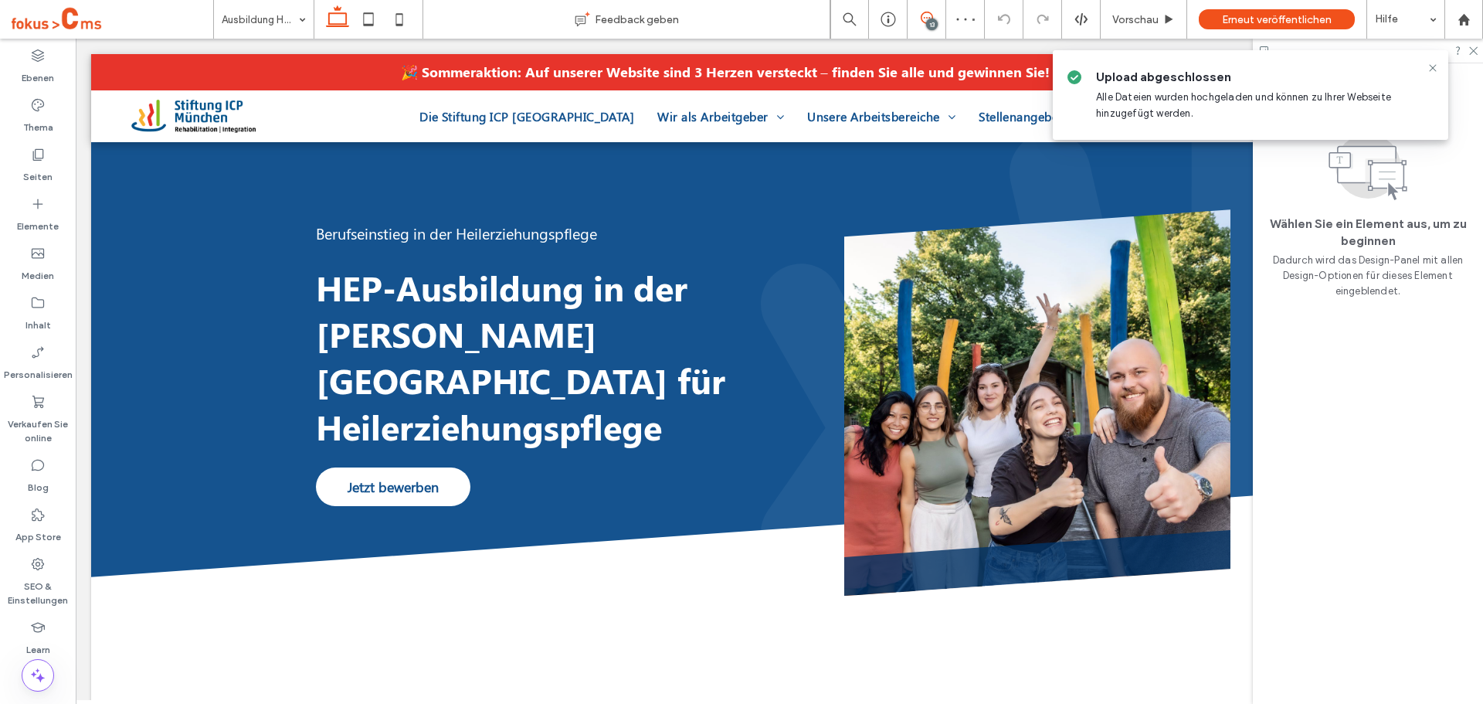
click at [924, 19] on icon at bounding box center [927, 18] width 12 height 12
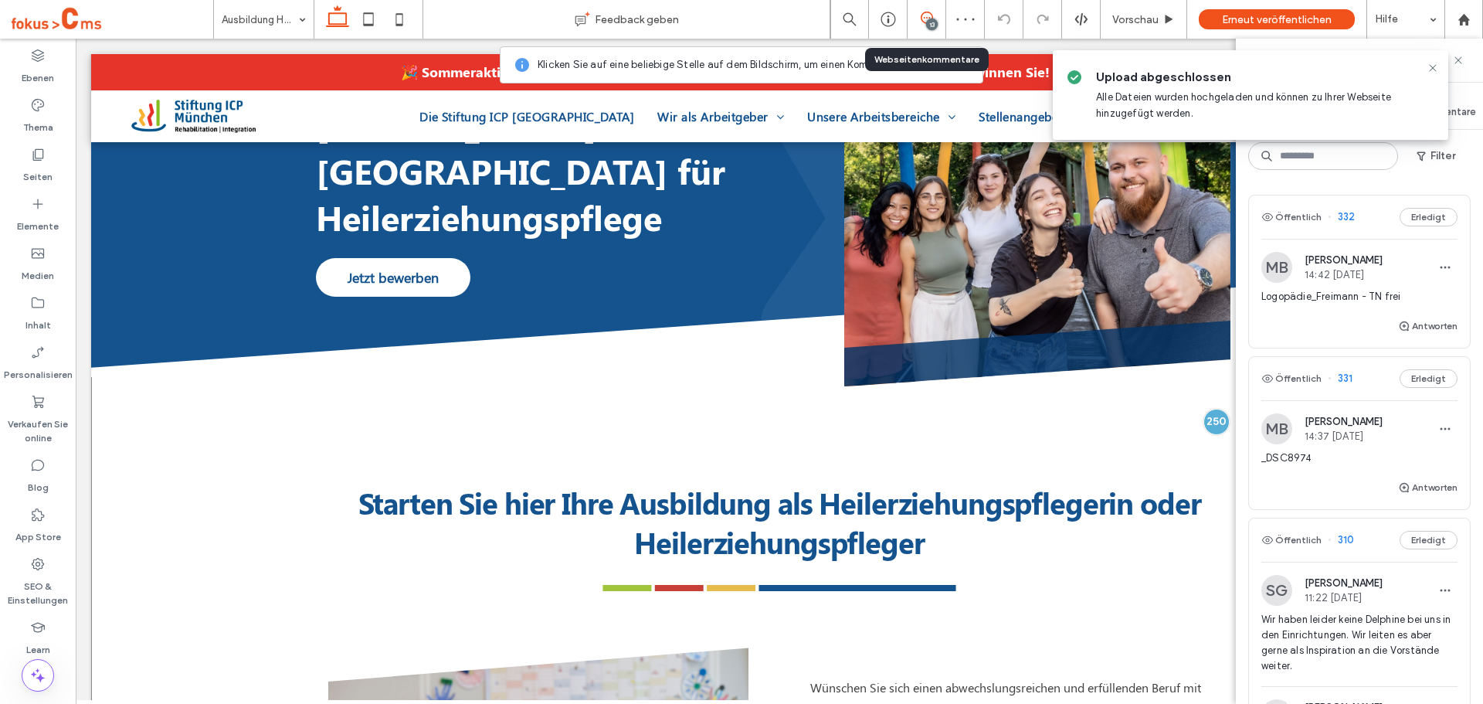
scroll to position [232, 0]
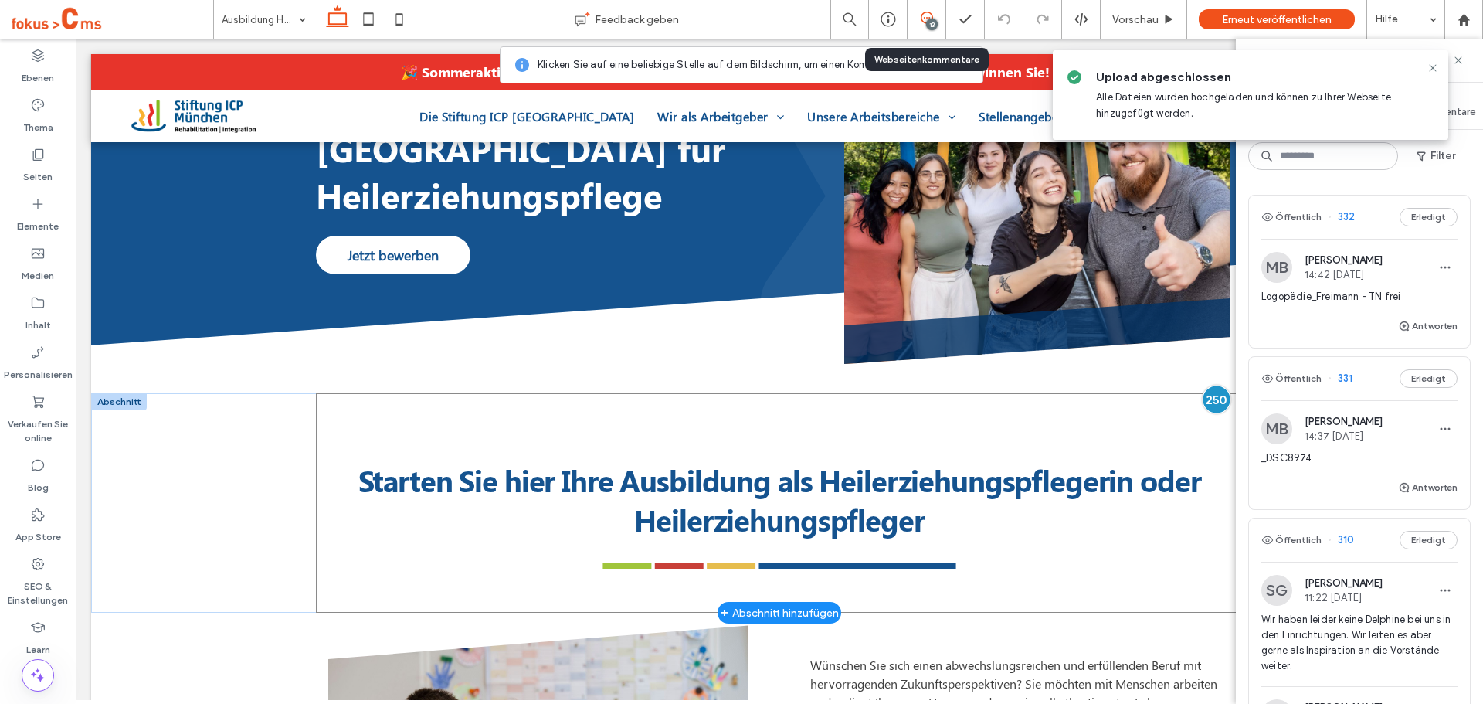
click at [1217, 402] on div at bounding box center [1217, 399] width 29 height 29
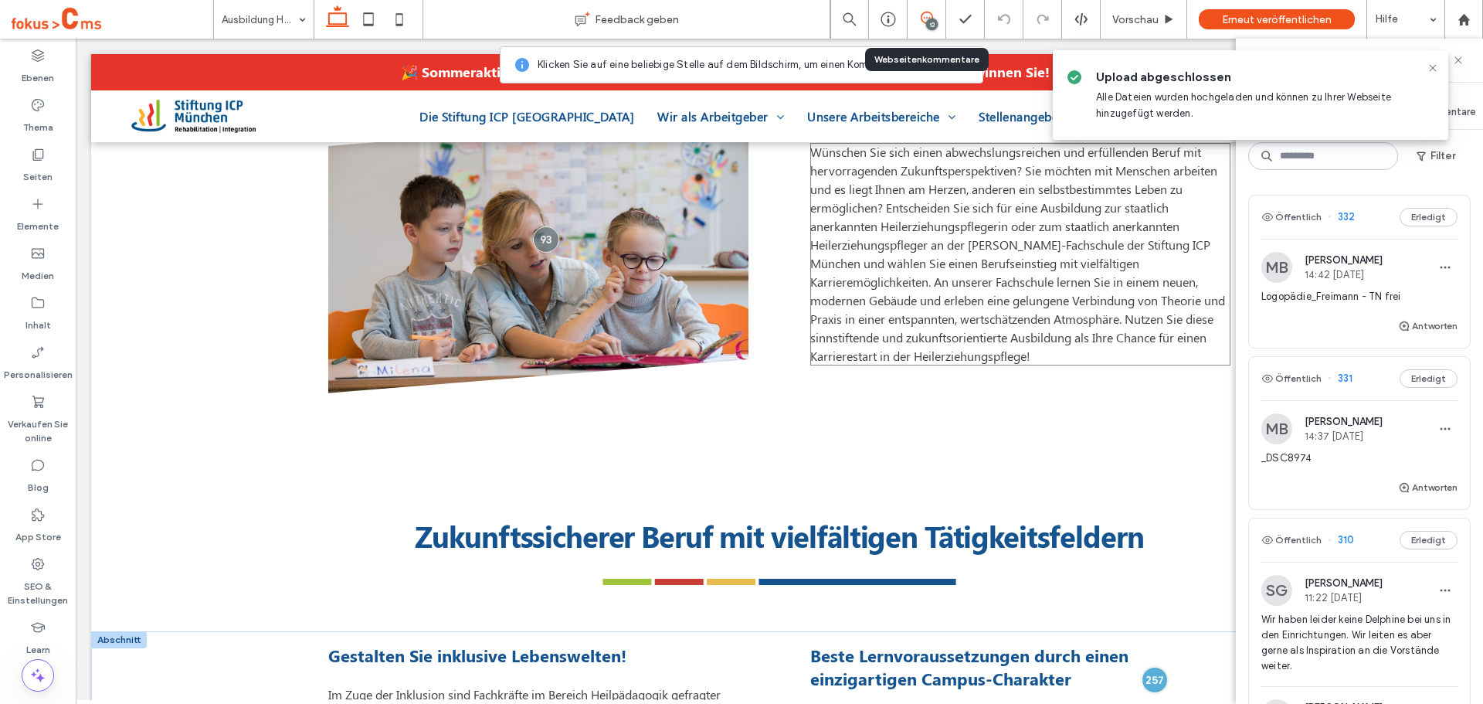
scroll to position [850, 0]
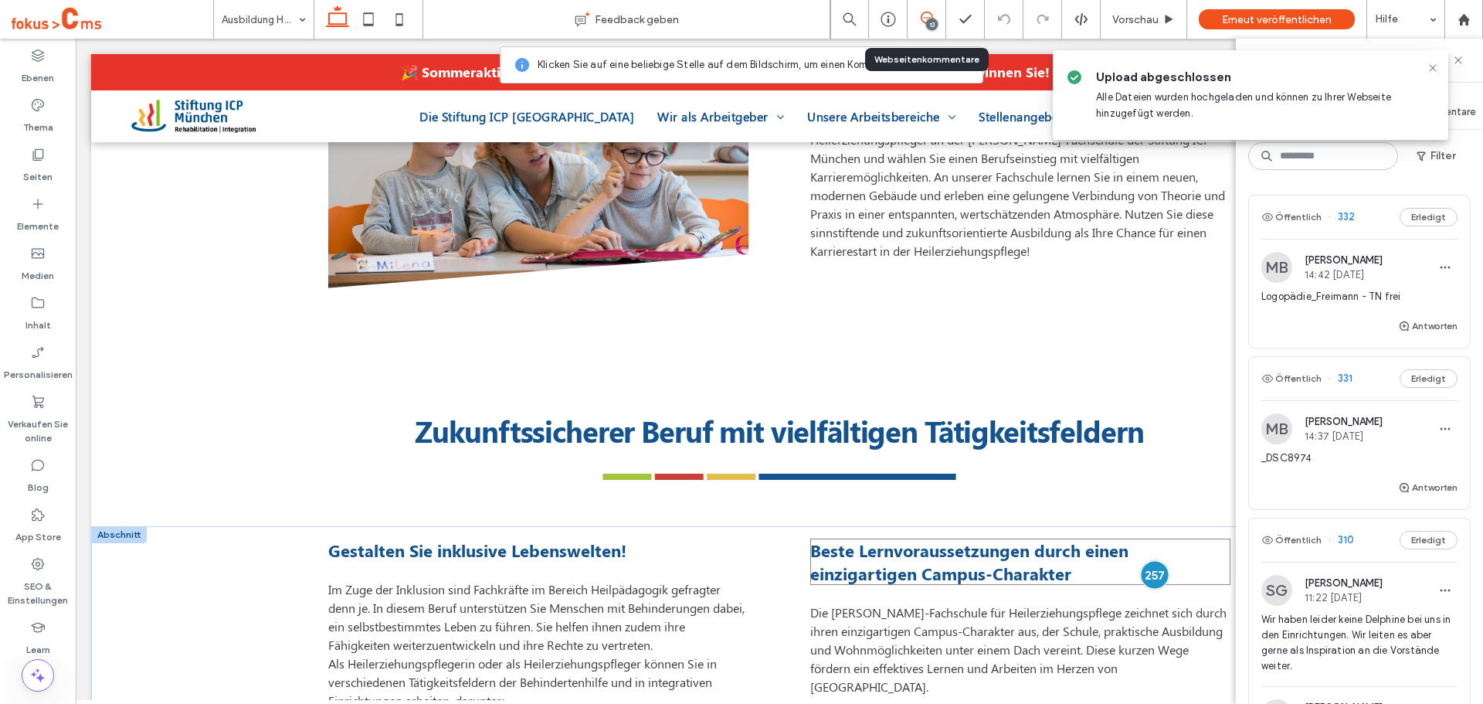
click at [1147, 575] on div at bounding box center [1154, 574] width 29 height 29
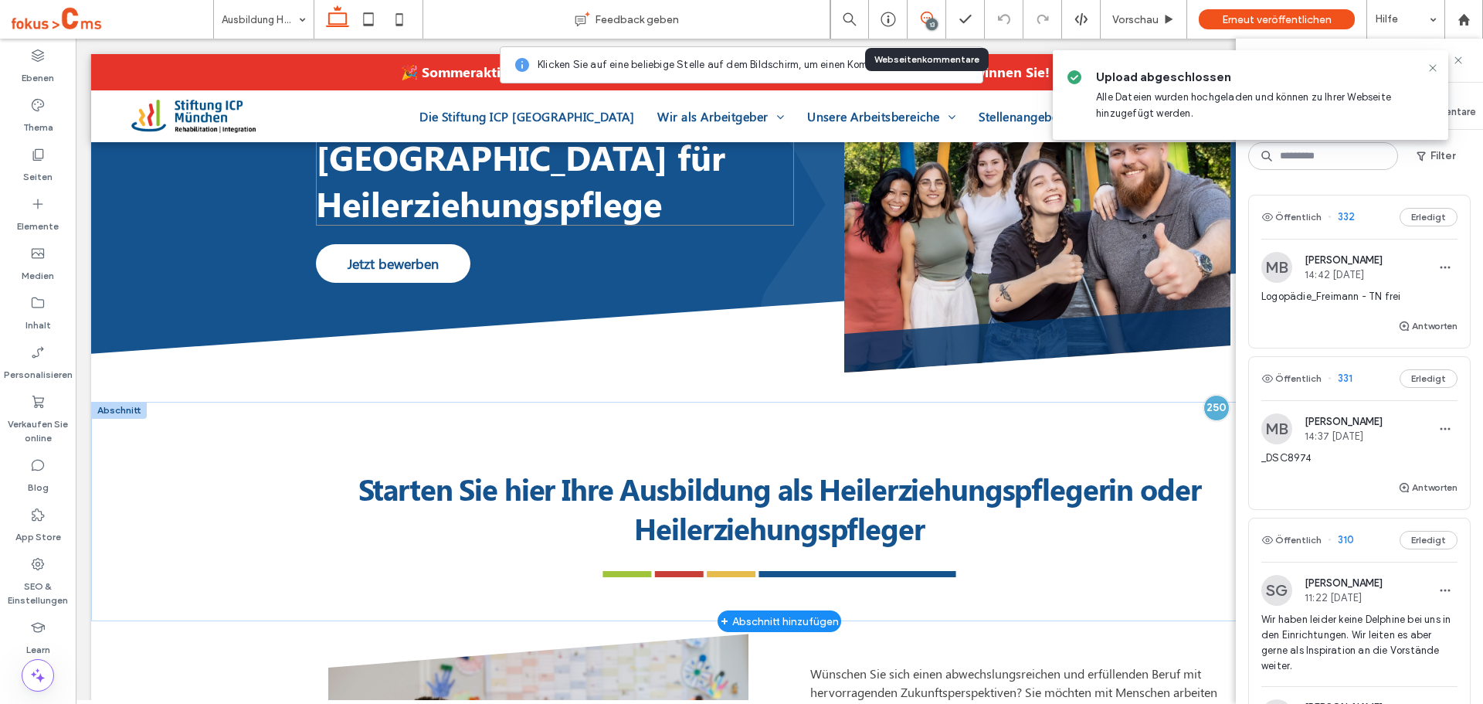
scroll to position [232, 0]
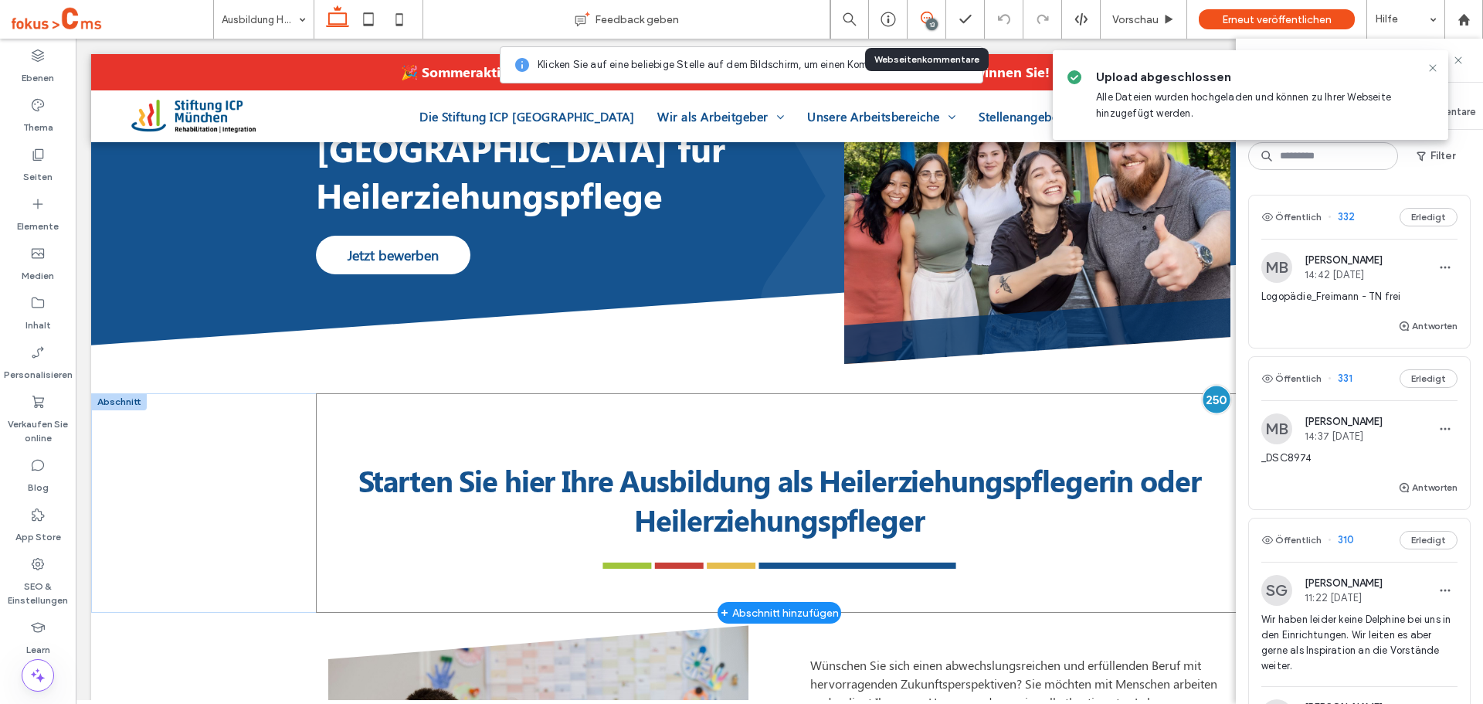
click at [1210, 390] on div at bounding box center [1217, 399] width 29 height 29
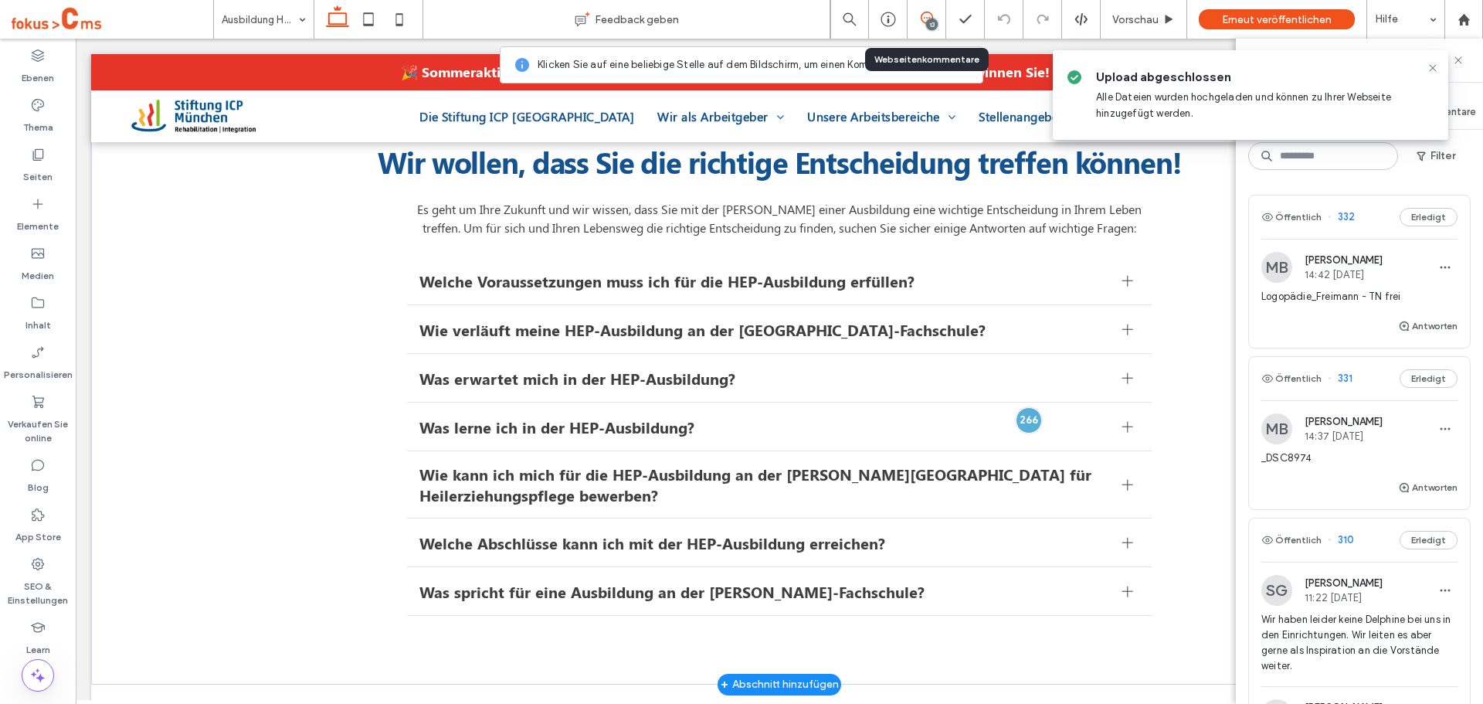
scroll to position [3244, 0]
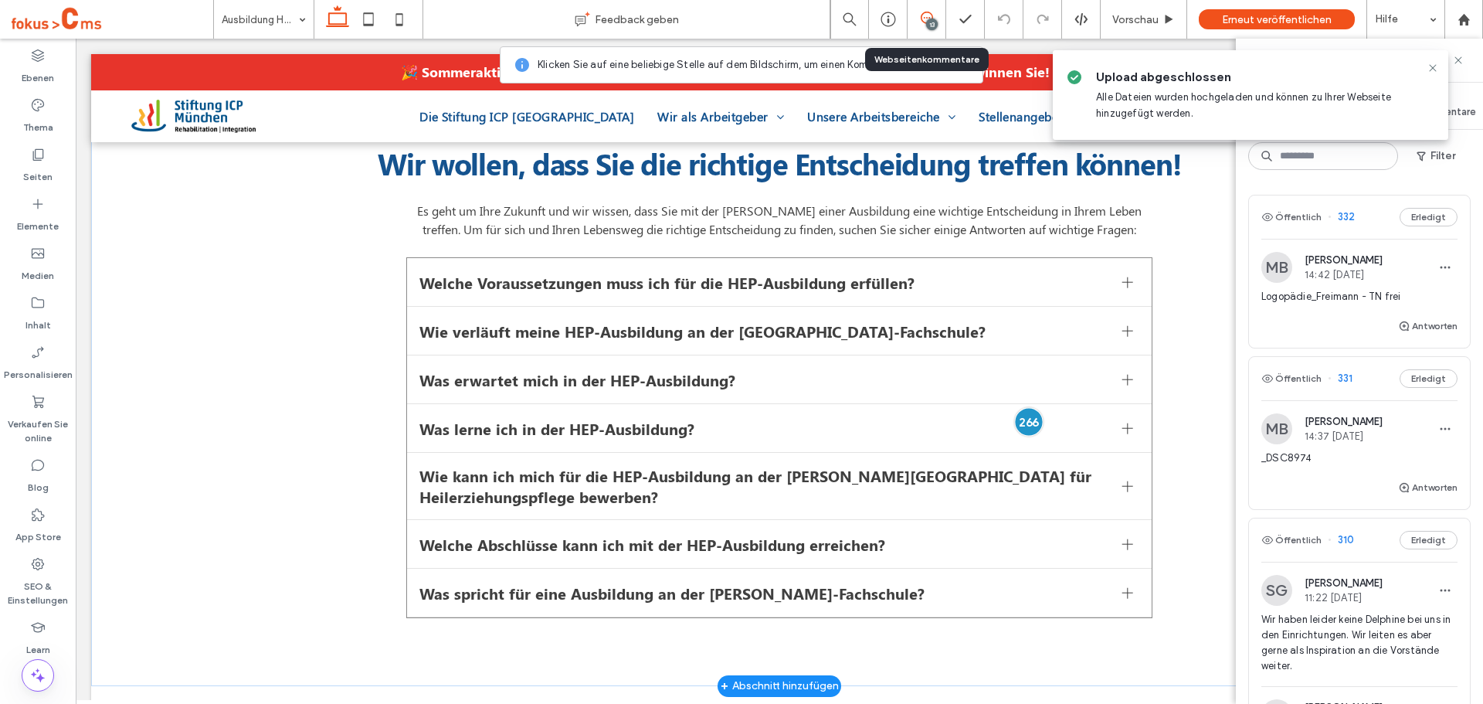
click at [1017, 409] on div at bounding box center [1028, 421] width 29 height 29
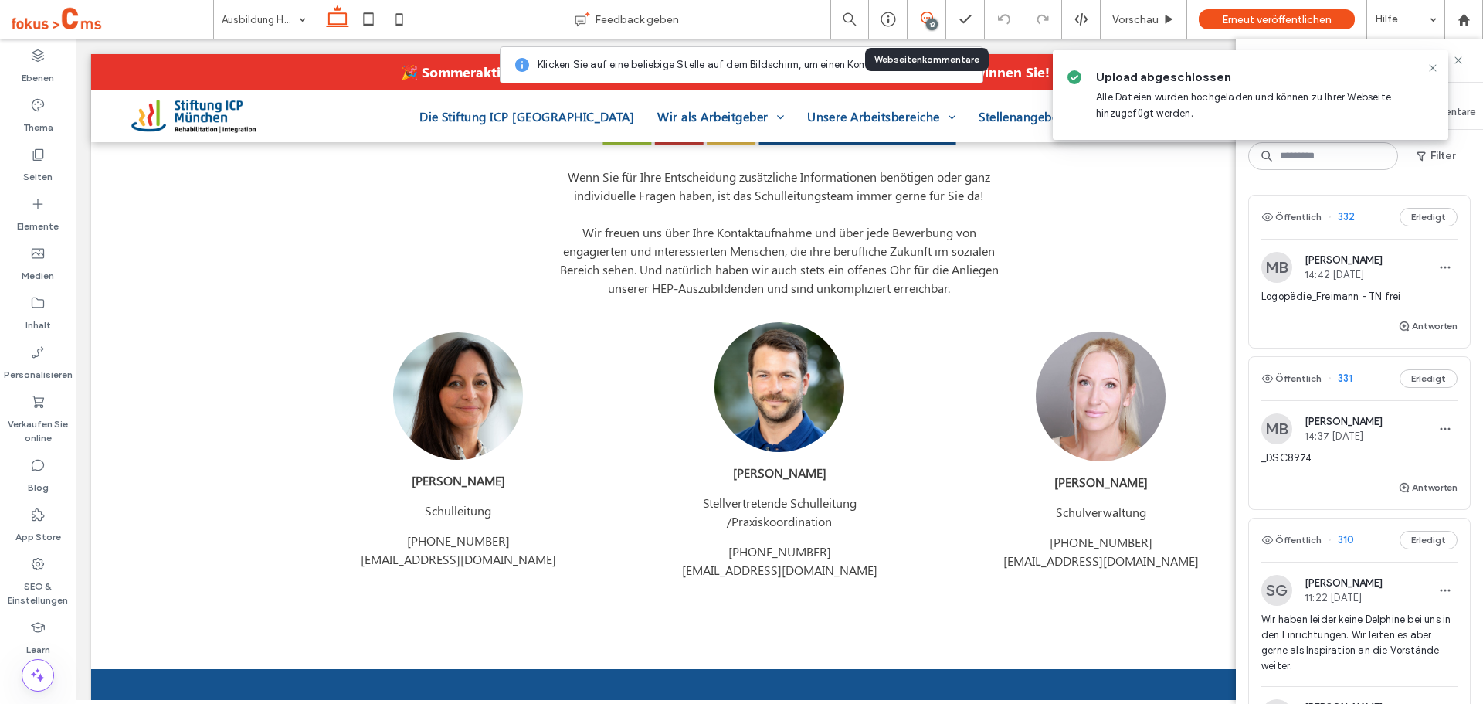
scroll to position [4491, 0]
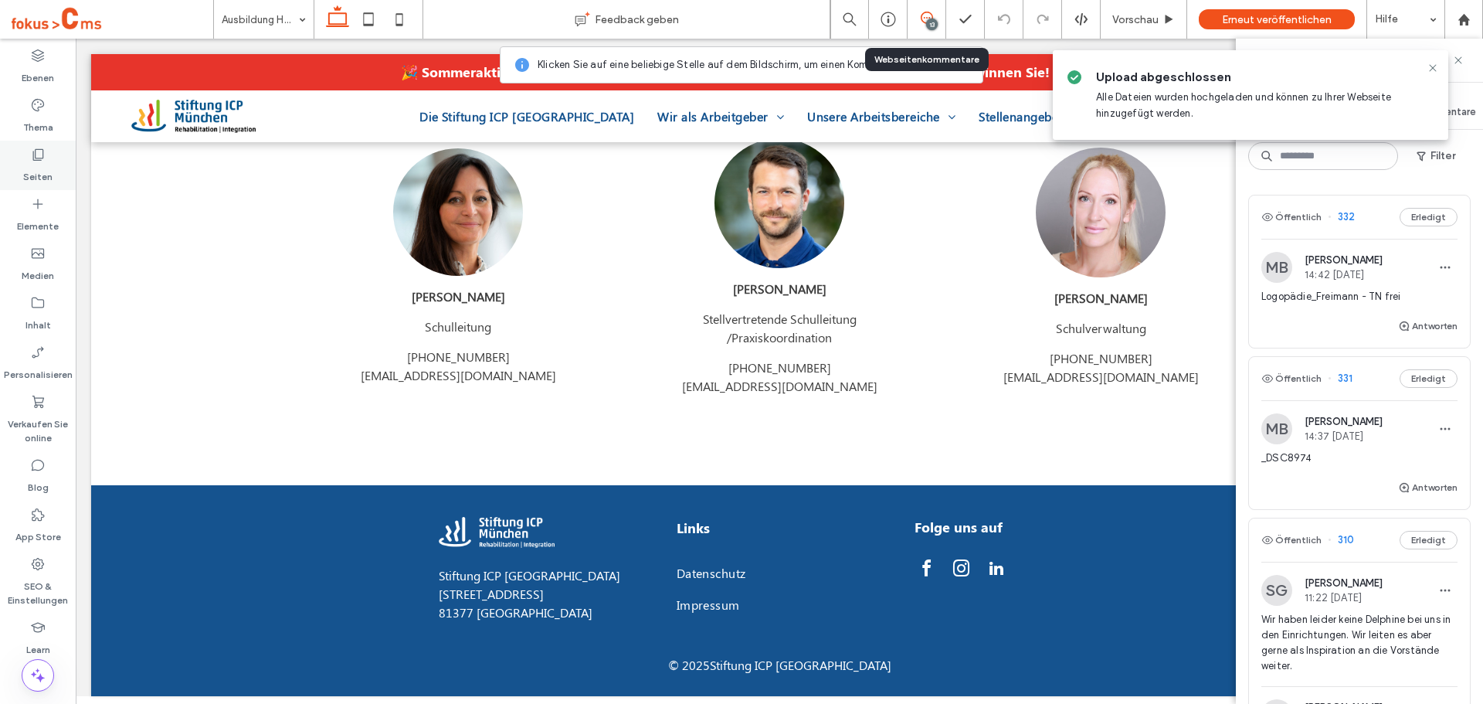
click at [46, 145] on div "Seiten" at bounding box center [38, 165] width 76 height 49
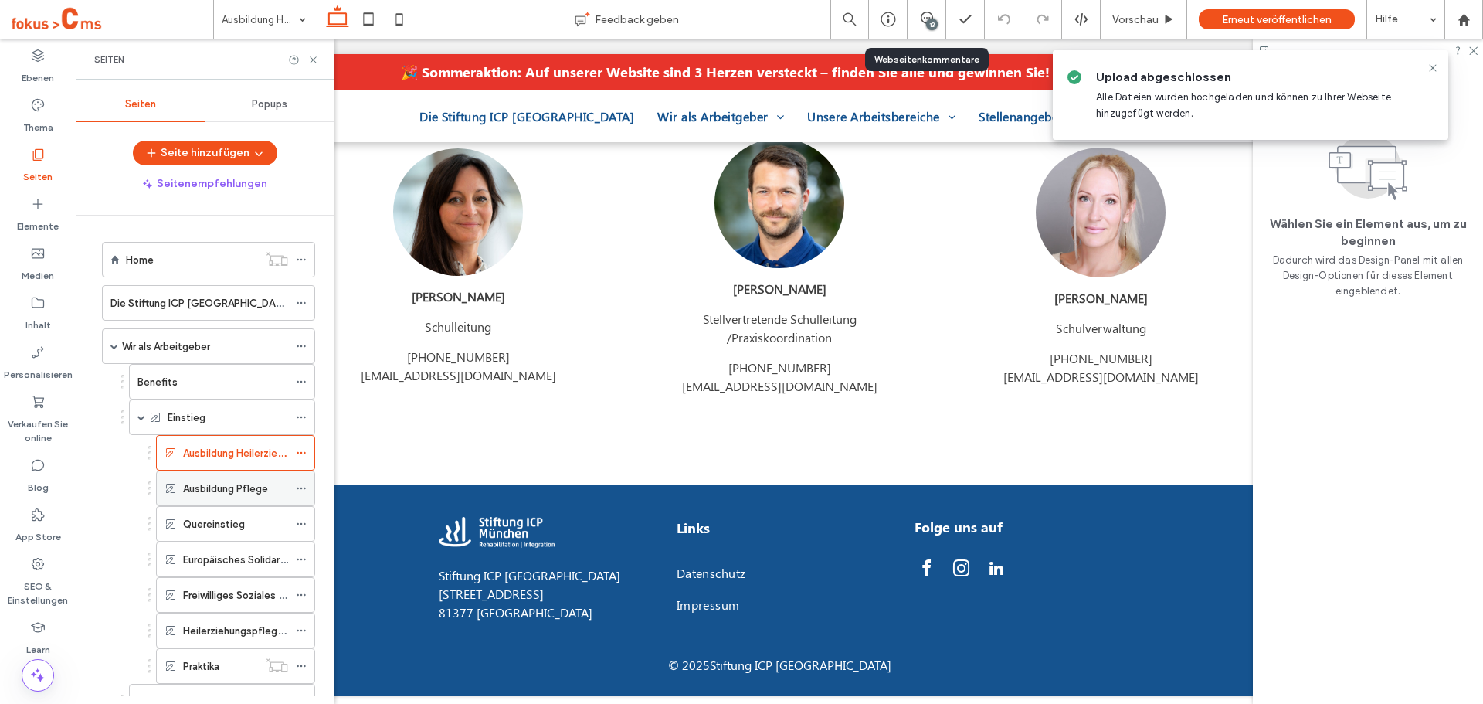
click at [212, 486] on label "Ausbildung Pflege" at bounding box center [225, 488] width 85 height 27
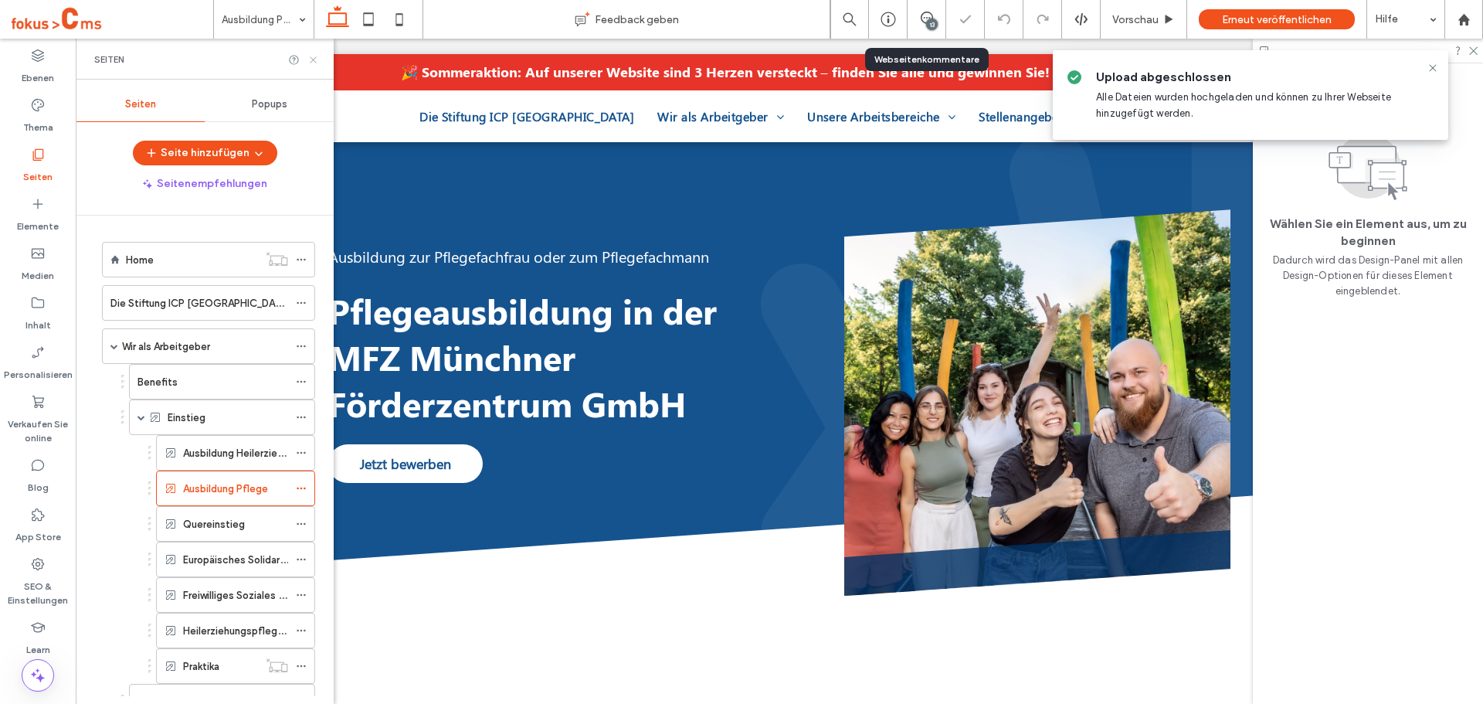
click at [317, 61] on icon at bounding box center [313, 60] width 12 height 12
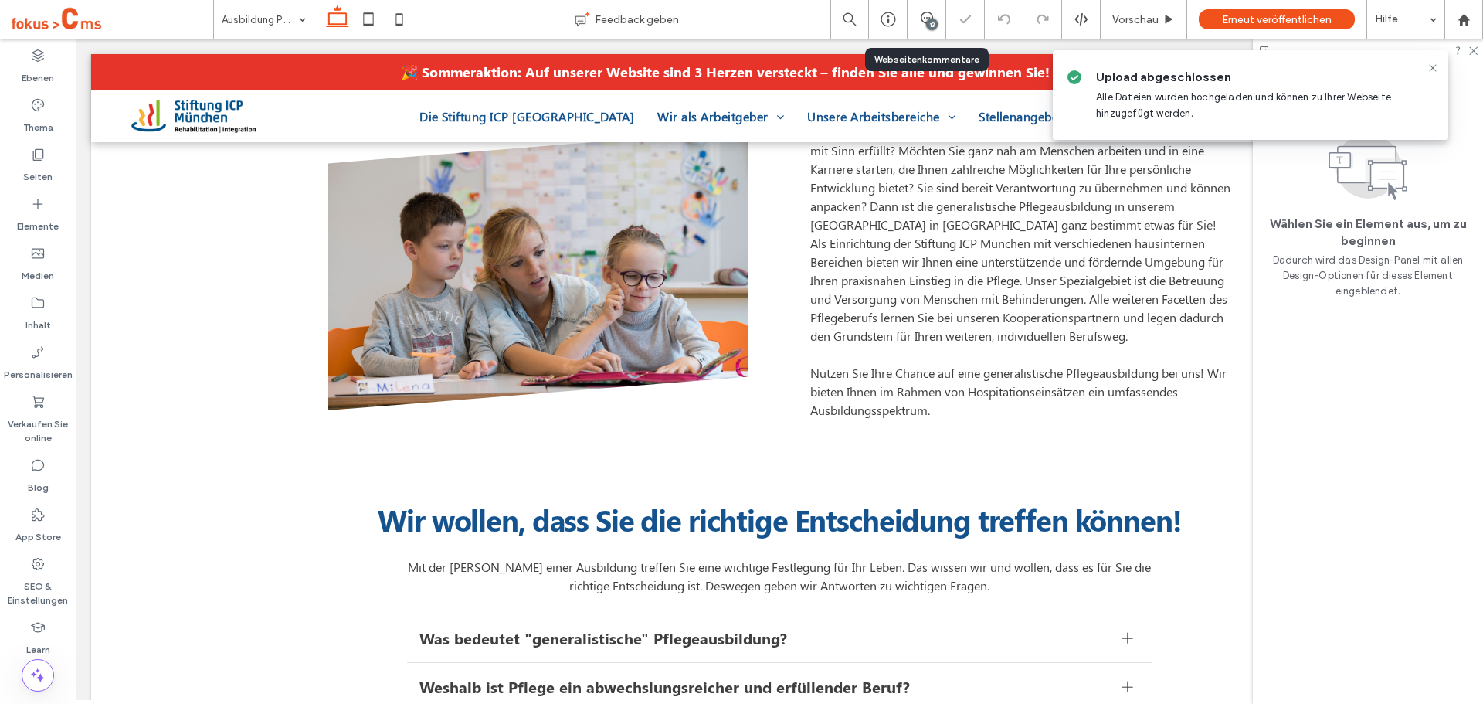
scroll to position [695, 0]
click at [916, 12] on span at bounding box center [927, 18] width 38 height 12
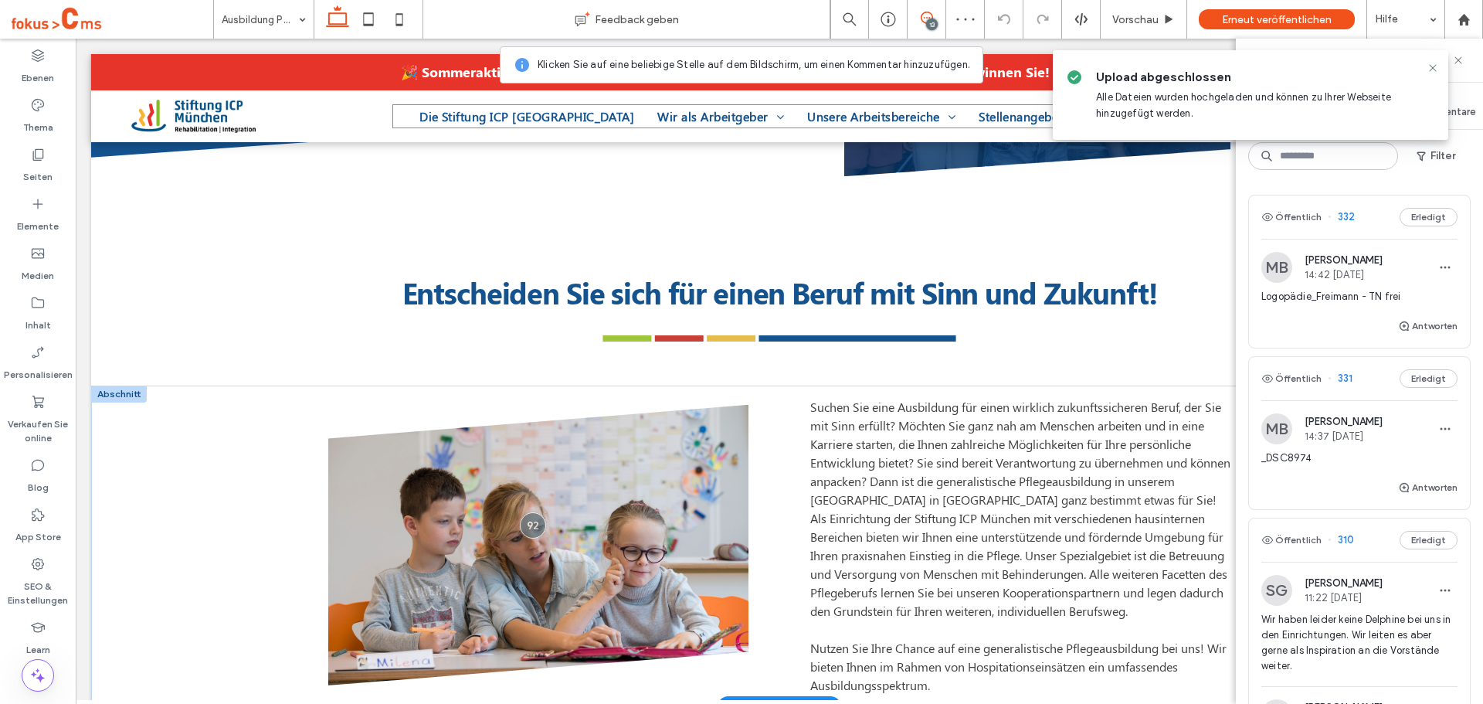
scroll to position [386, 0]
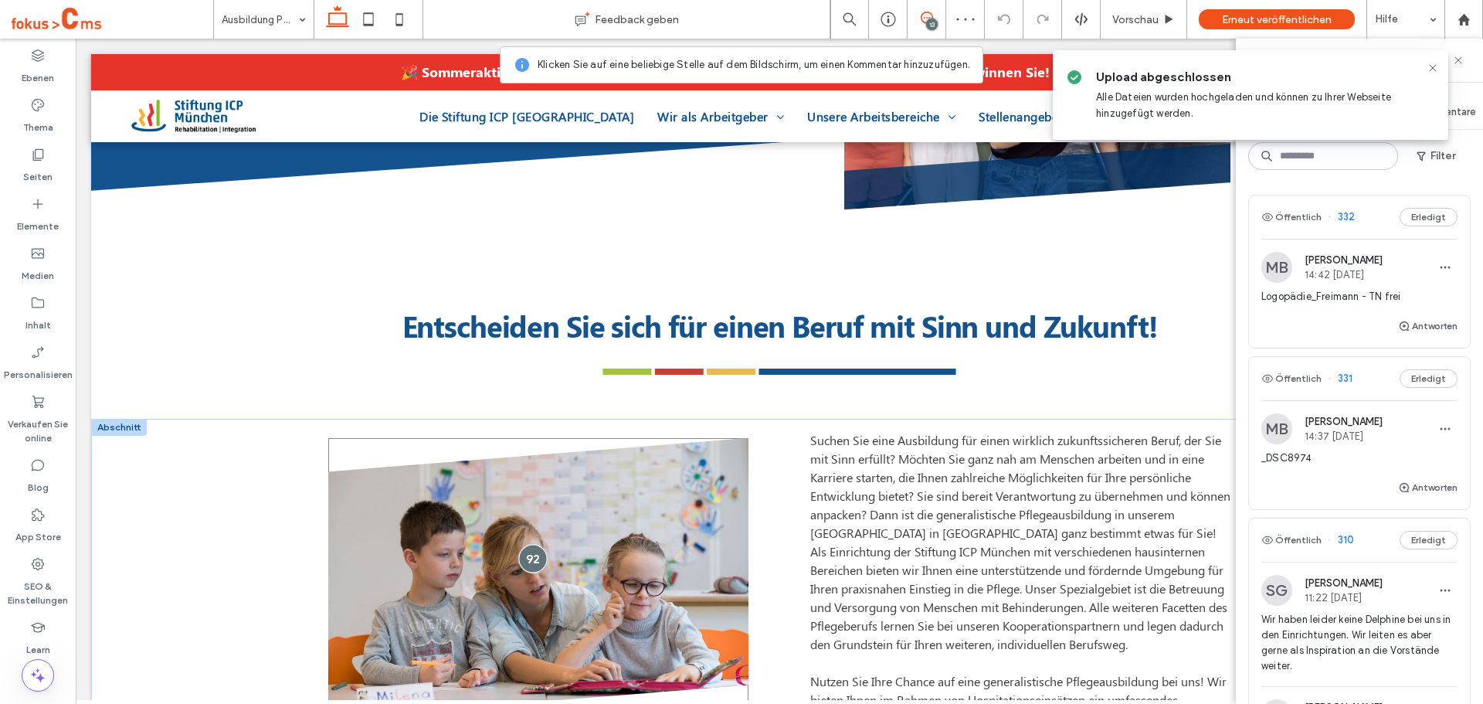
click at [528, 557] on div at bounding box center [533, 558] width 29 height 29
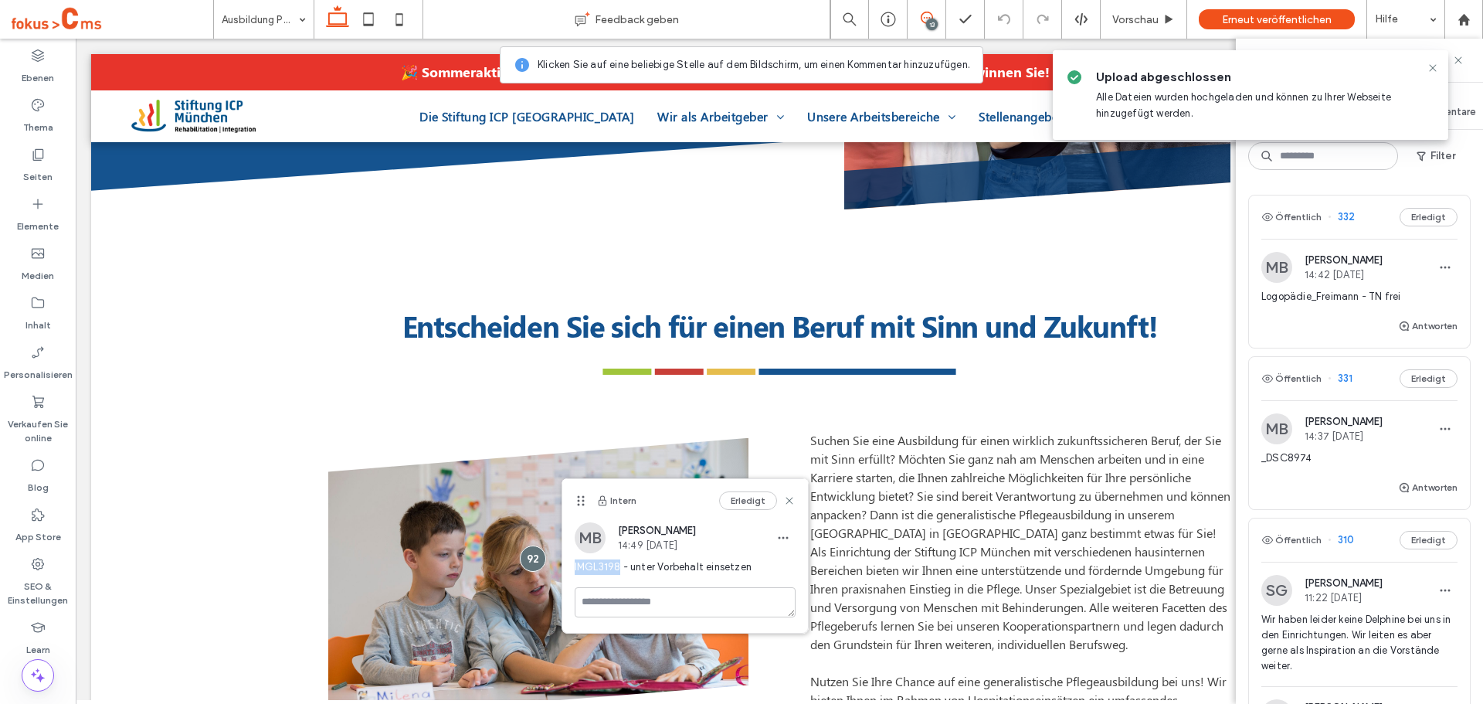
drag, startPoint x: 576, startPoint y: 569, endPoint x: 620, endPoint y: 569, distance: 44.0
click at [620, 569] on span "IMGL3198 - unter Vorbehalt einsetzen" at bounding box center [685, 566] width 221 height 15
copy span "IMGL3198"
click at [26, 298] on div "Inhalt" at bounding box center [38, 313] width 76 height 49
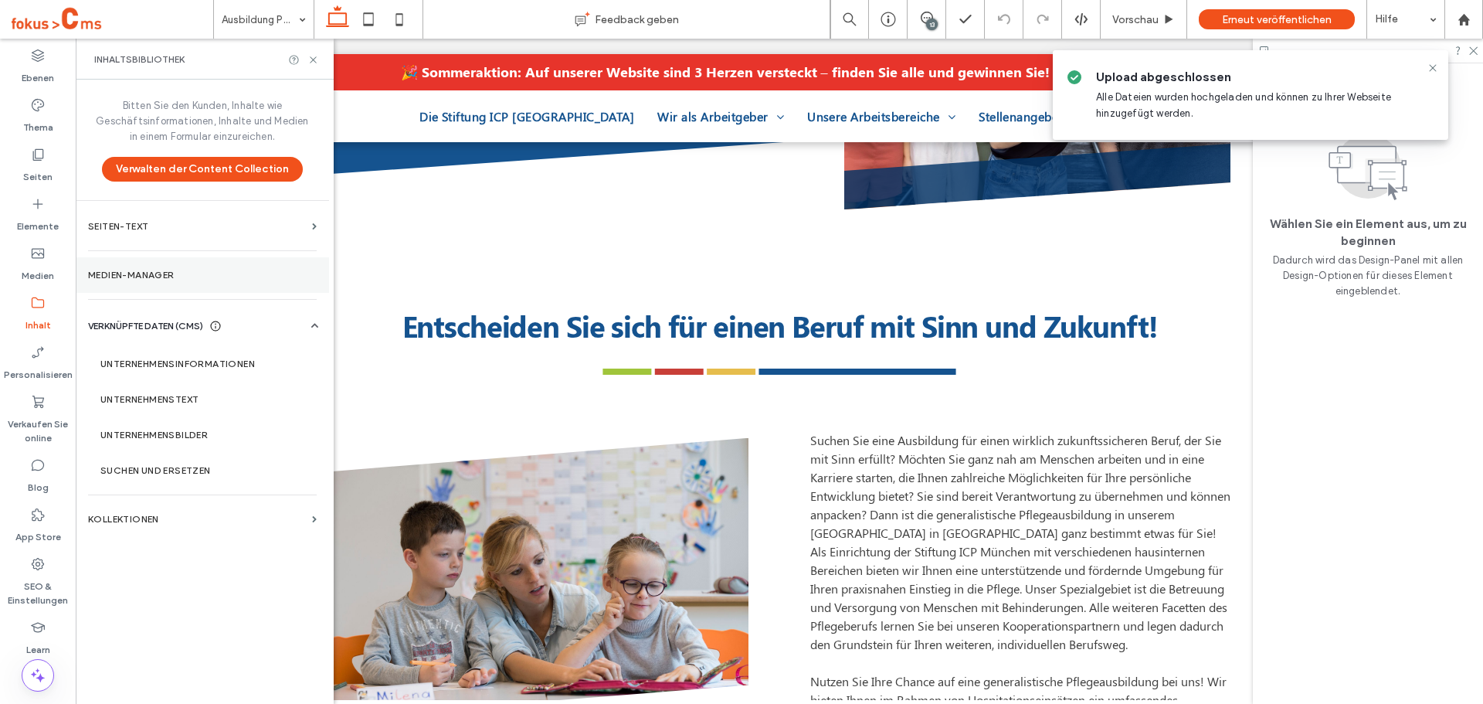
click at [188, 273] on label "Medien-Manager" at bounding box center [202, 275] width 229 height 11
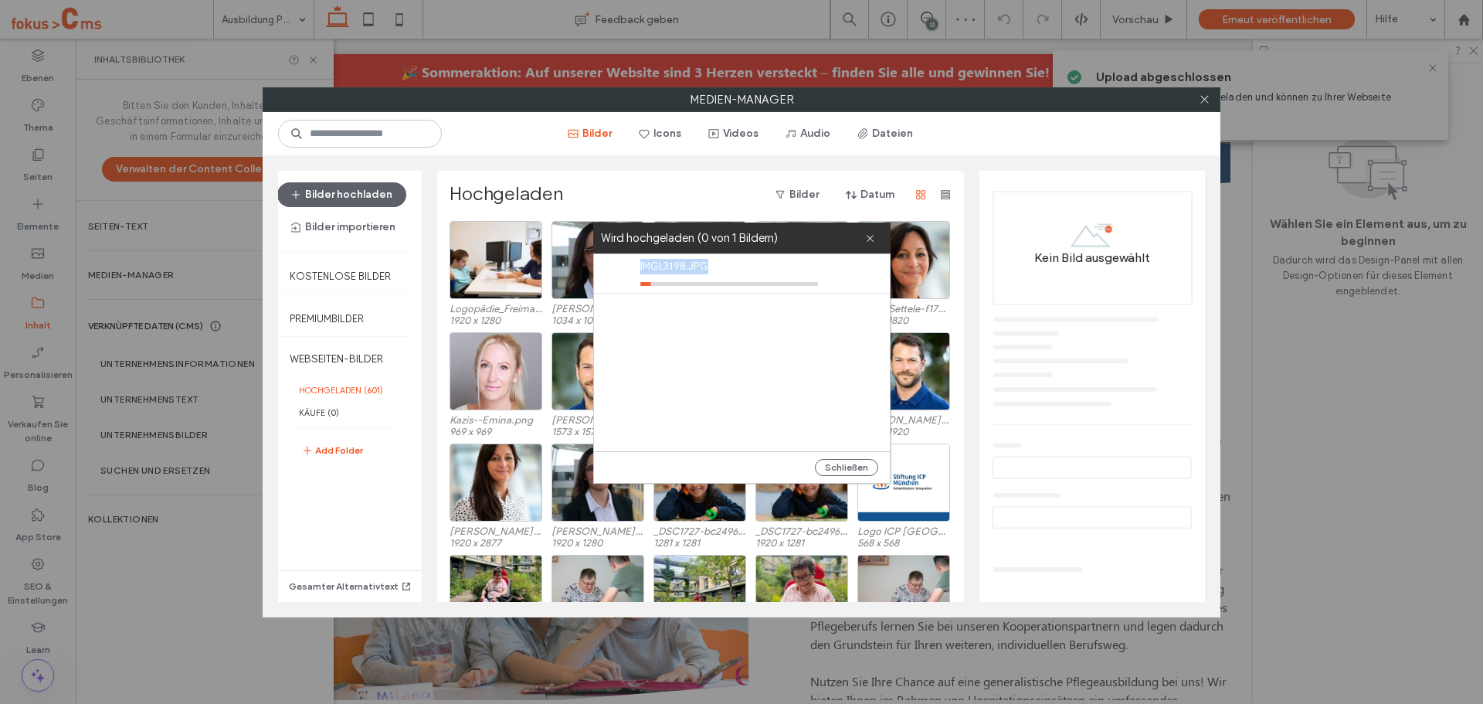
drag, startPoint x: 687, startPoint y: 268, endPoint x: 616, endPoint y: 283, distance: 72.6
click at [613, 273] on div "IMGL3198.JPG" at bounding box center [746, 273] width 288 height 39
copy div "IMGL3198.JPG"
click at [1200, 96] on use at bounding box center [1204, 100] width 8 height 8
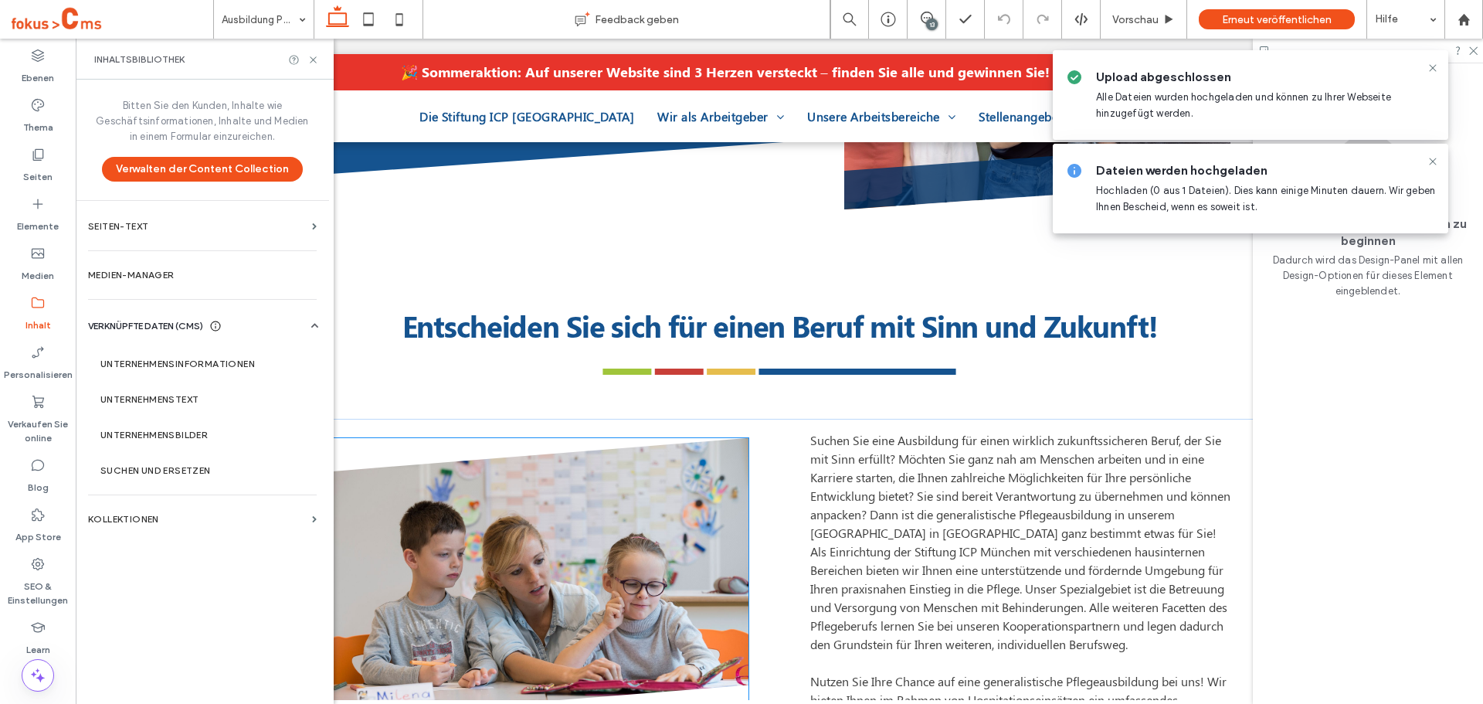
click at [508, 525] on img at bounding box center [538, 578] width 420 height 280
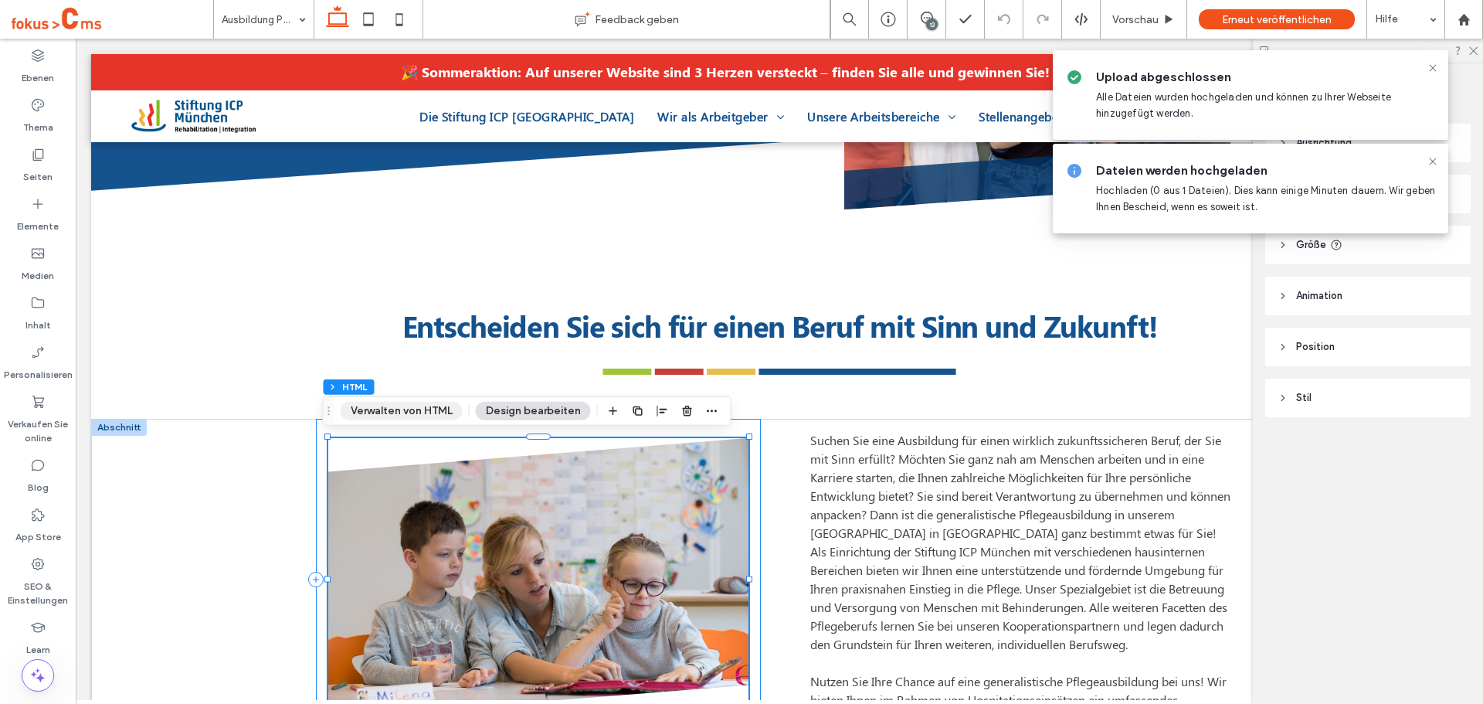
click at [433, 418] on button "Verwalten von HTML" at bounding box center [402, 411] width 122 height 19
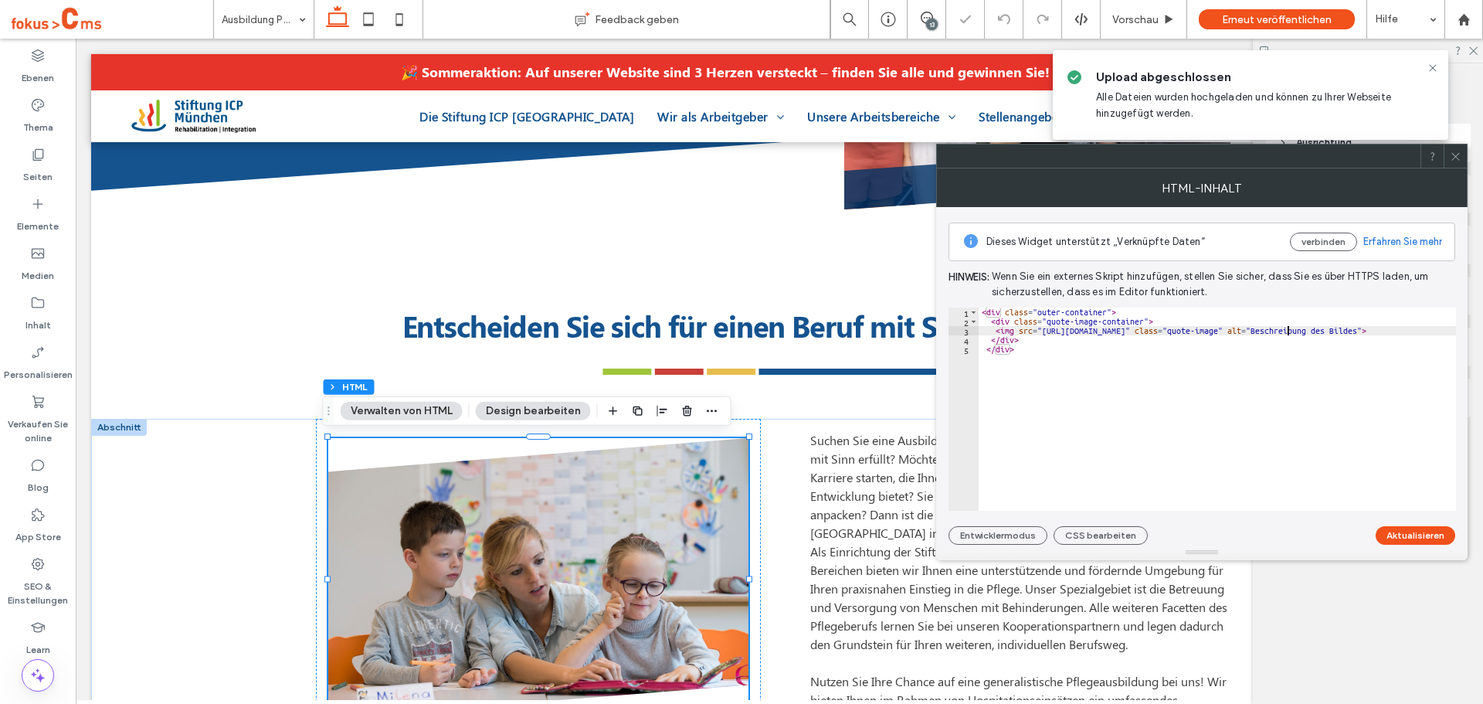
click at [1289, 330] on div "< div class = "outer-container" > < div class = "quote-image-container" > < img…" at bounding box center [1269, 418] width 581 height 222
drag, startPoint x: 1314, startPoint y: 331, endPoint x: 1280, endPoint y: 333, distance: 34.0
click at [1280, 333] on div "< div class = "outer-container" > < div class = "quote-image-container" > < img…" at bounding box center [1269, 418] width 581 height 222
paste textarea "Cursor at row 3"
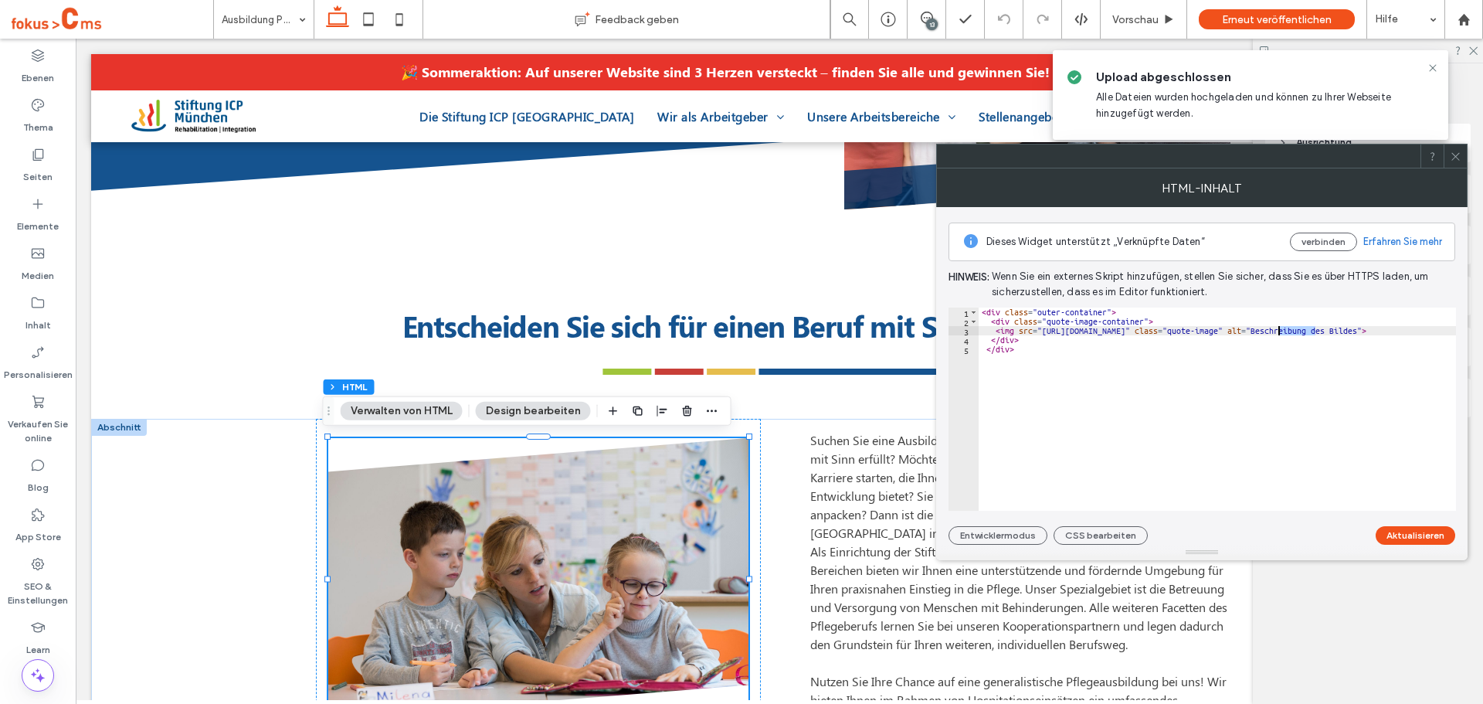
type textarea "**********"
click at [1413, 544] on button "Aktualisieren" at bounding box center [1416, 535] width 80 height 19
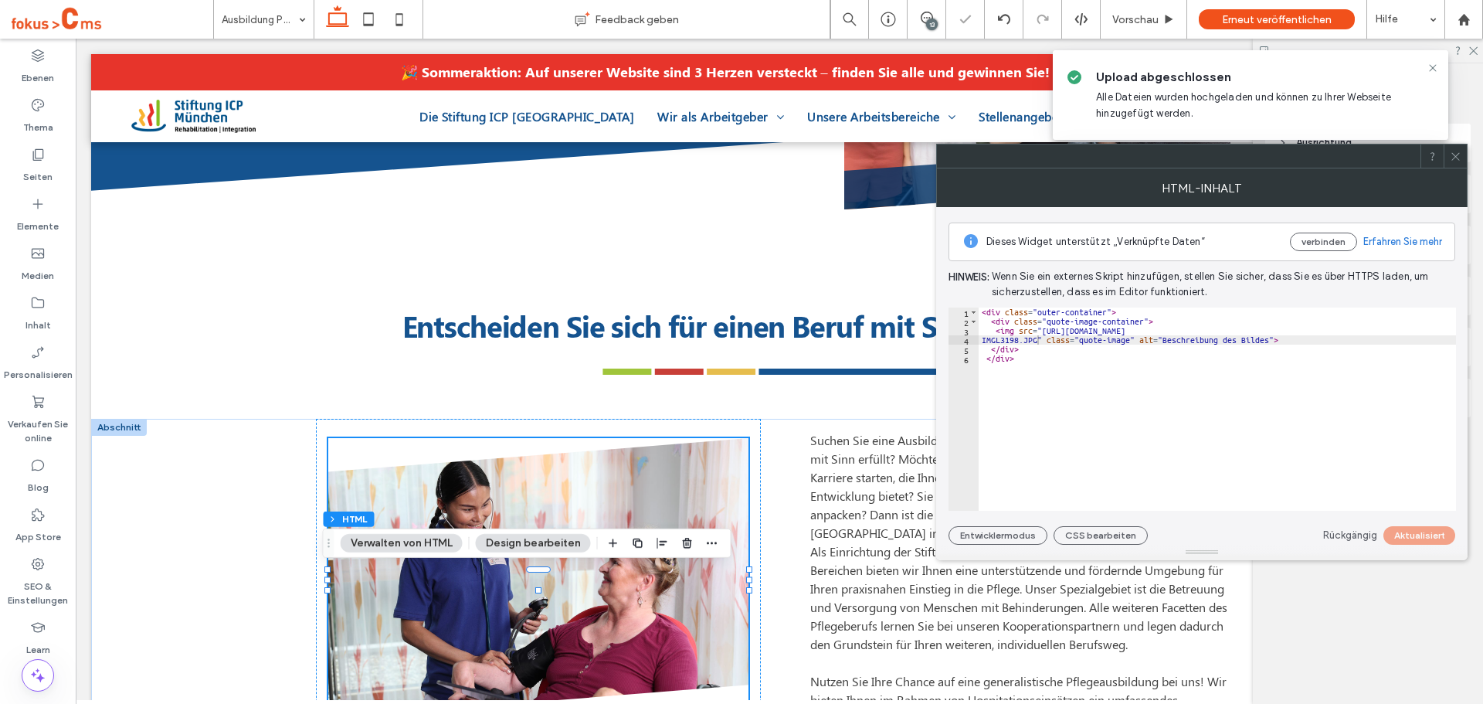
click at [1456, 157] on use at bounding box center [1456, 156] width 8 height 8
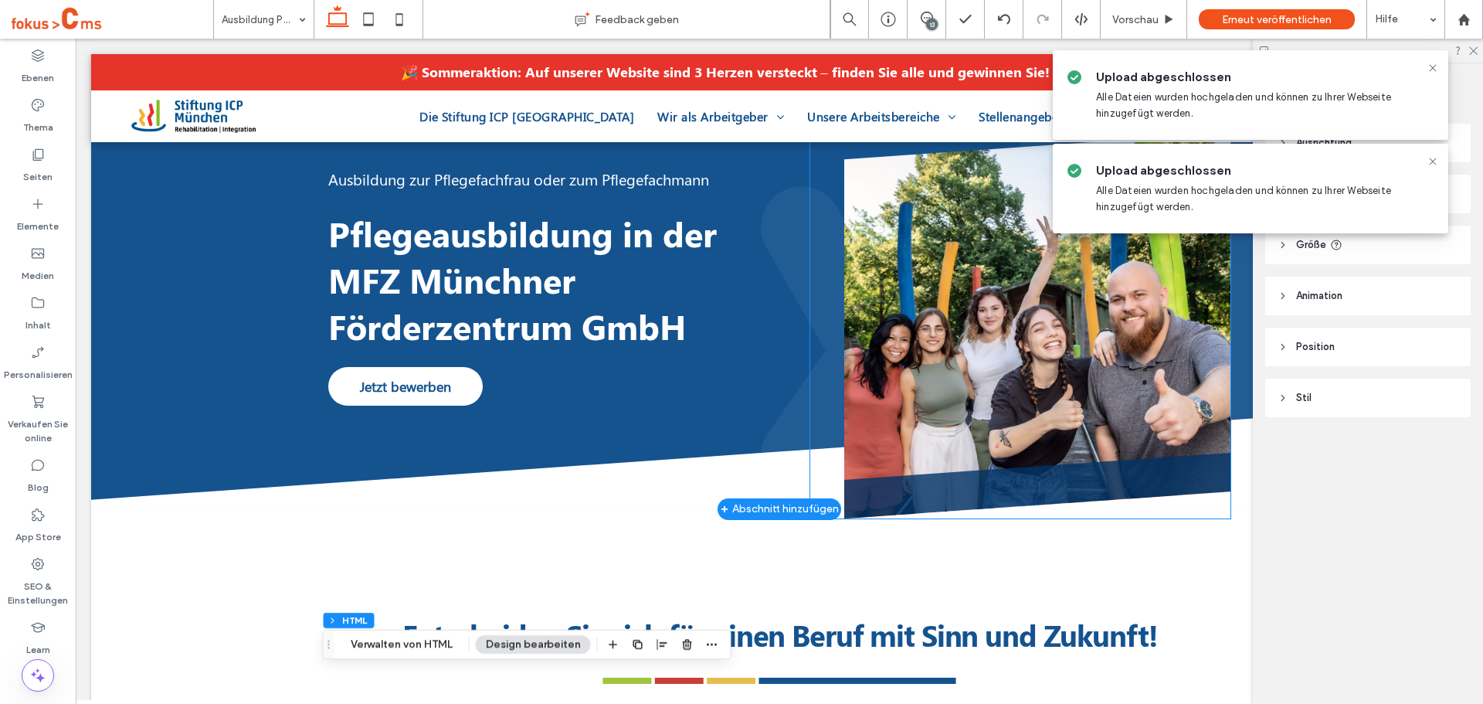
scroll to position [0, 0]
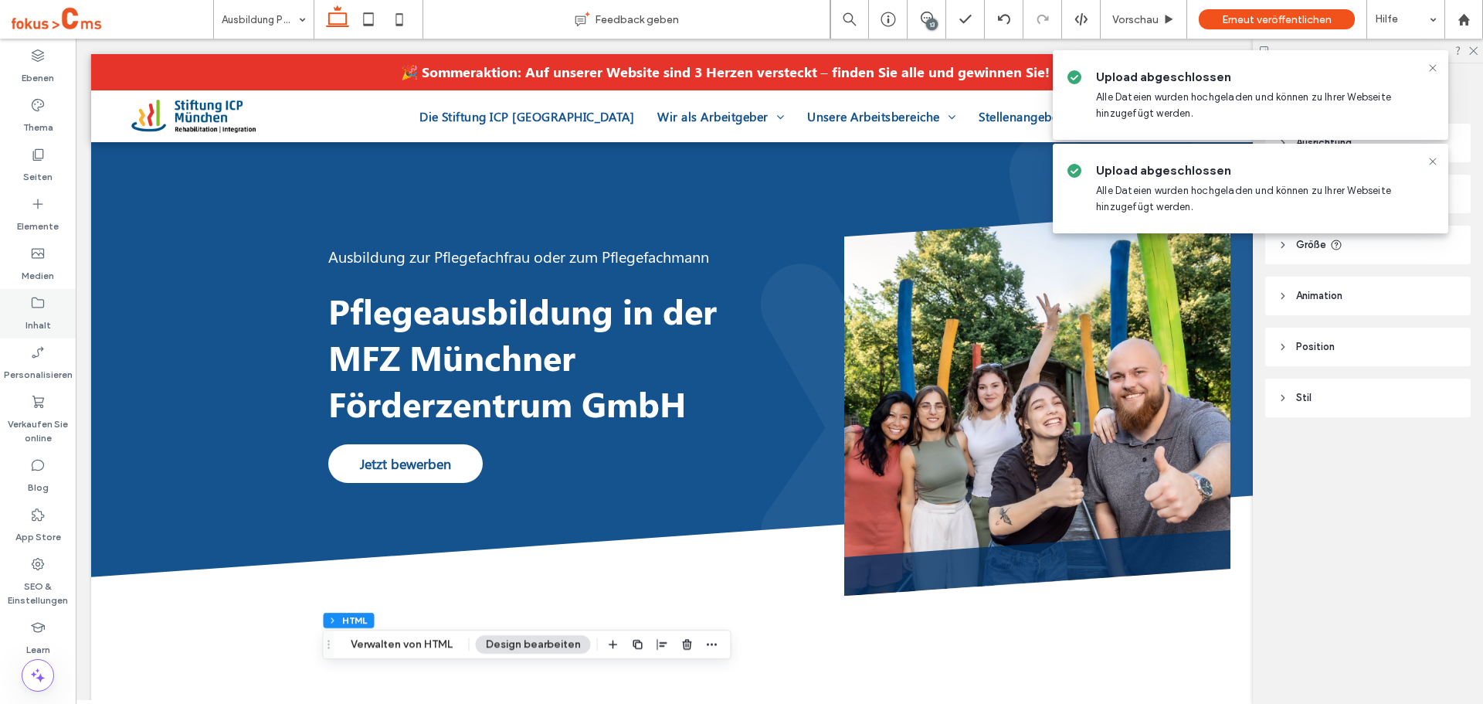
click at [36, 298] on icon at bounding box center [37, 302] width 15 height 15
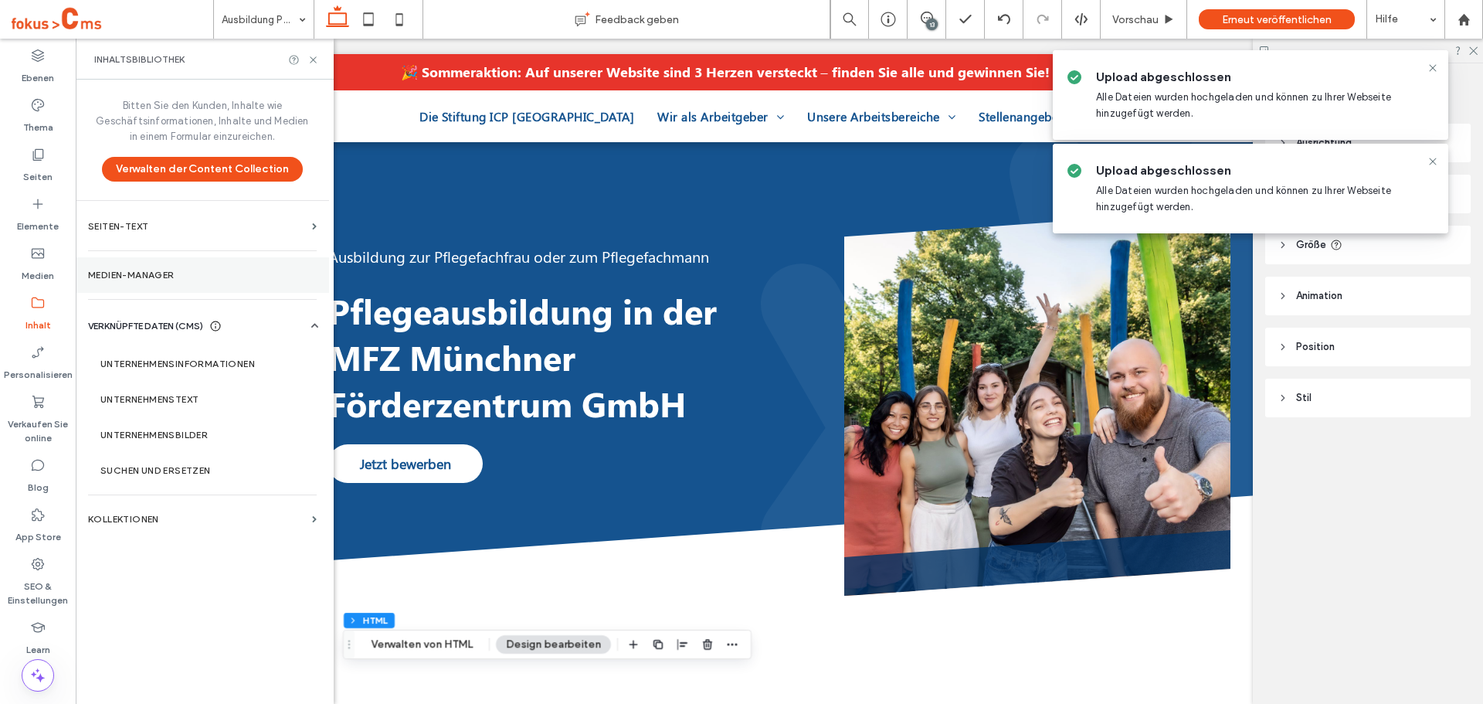
click at [173, 277] on label "Medien-Manager" at bounding box center [202, 275] width 229 height 11
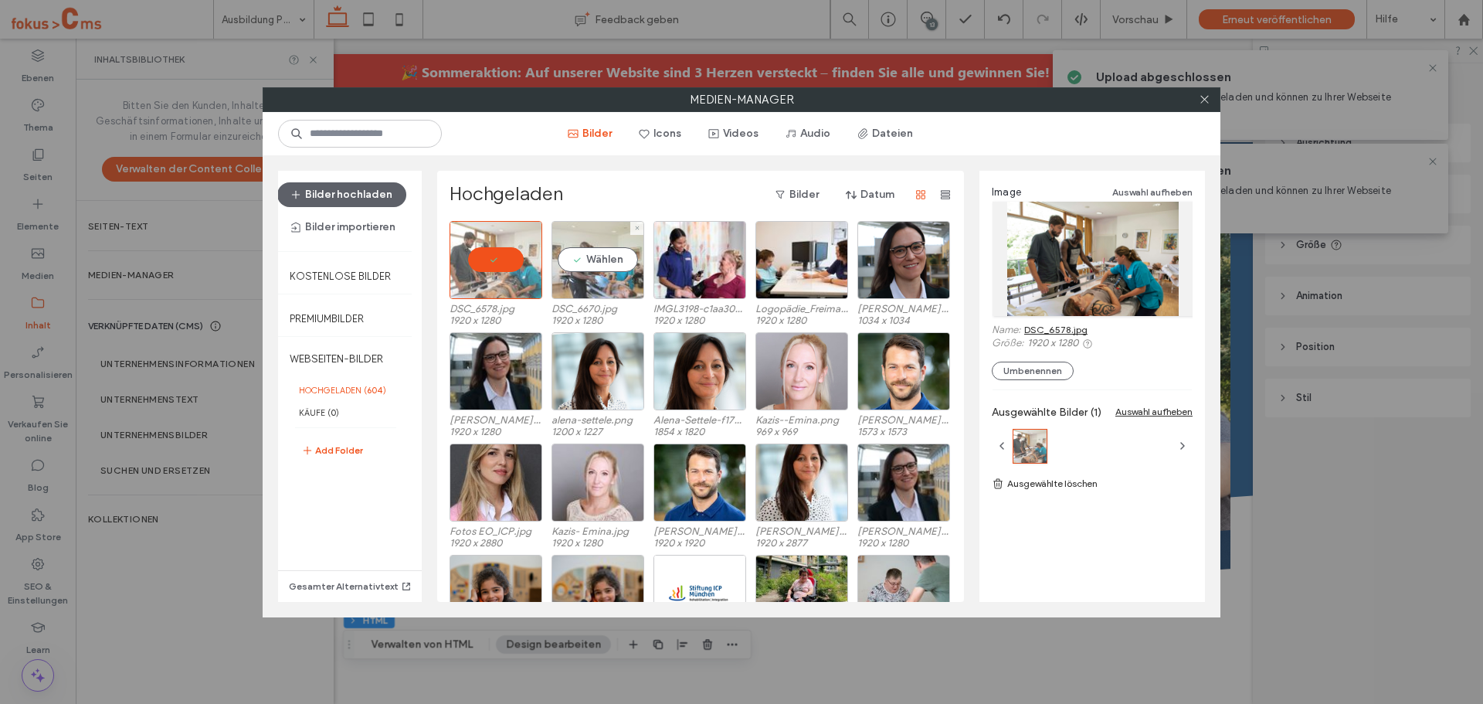
drag, startPoint x: 590, startPoint y: 265, endPoint x: 598, endPoint y: 272, distance: 10.4
click at [590, 264] on div "Wählen" at bounding box center [598, 260] width 93 height 78
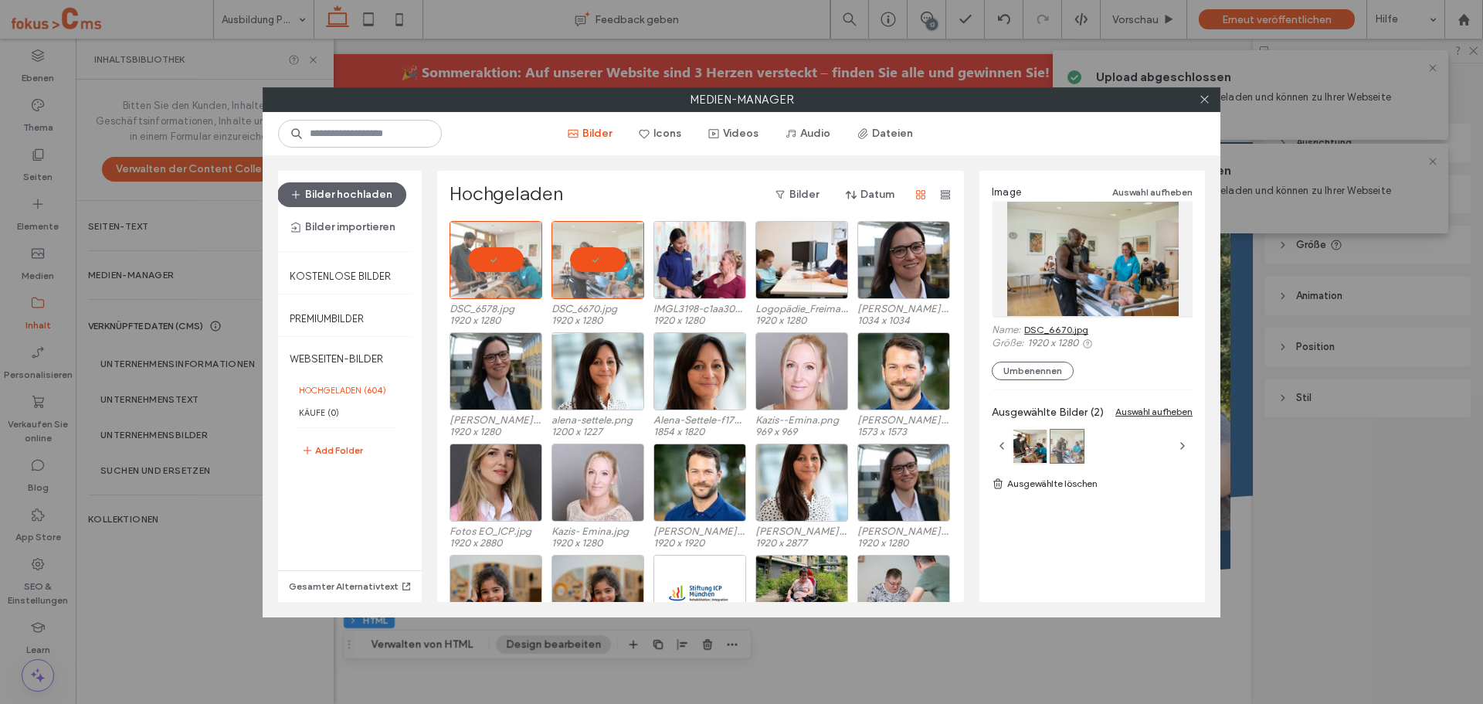
drag, startPoint x: 1089, startPoint y: 328, endPoint x: 1024, endPoint y: 332, distance: 65.1
click at [1024, 332] on div "Name: DSC_6670.jpg" at bounding box center [1092, 330] width 201 height 13
click at [1057, 331] on link "DSC_6670.jpg" at bounding box center [1056, 330] width 64 height 12
click at [1200, 95] on icon at bounding box center [1205, 99] width 12 height 12
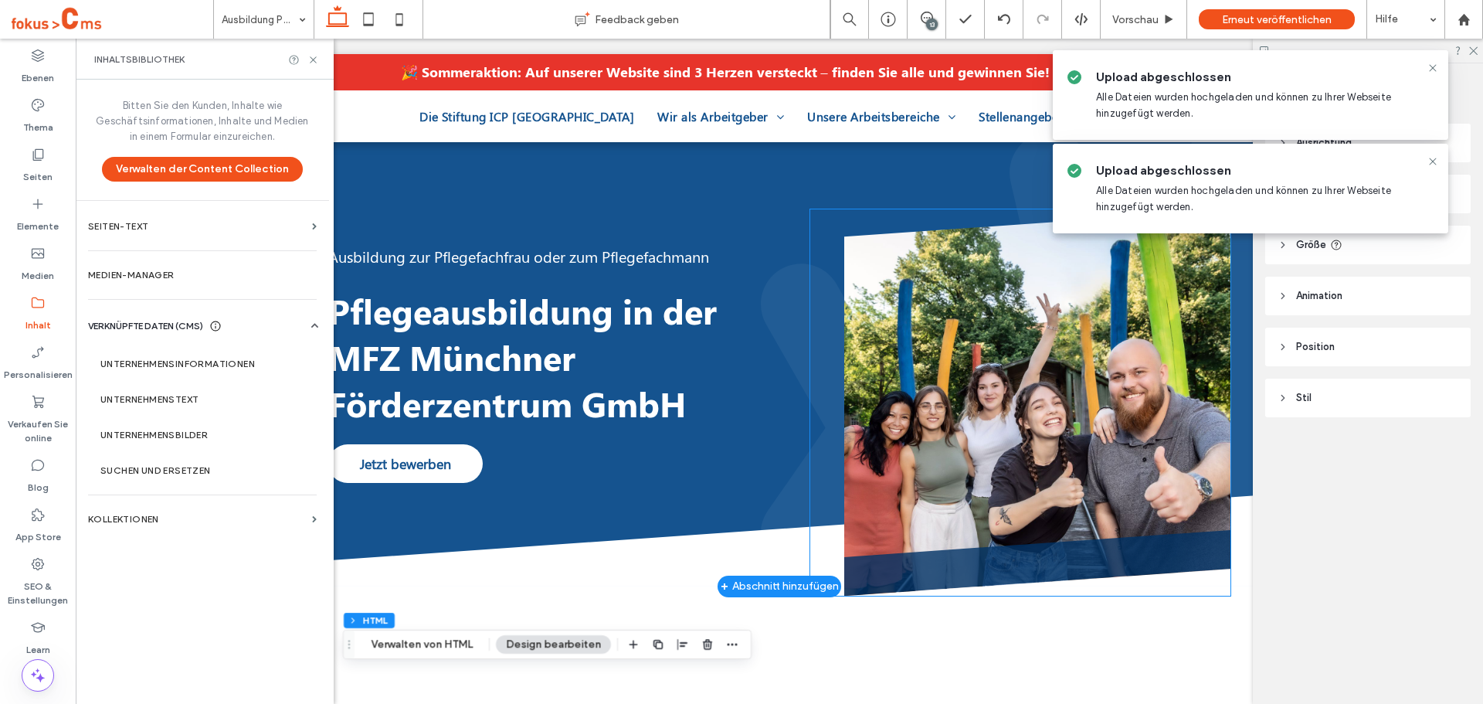
click at [1085, 289] on img at bounding box center [1037, 402] width 386 height 386
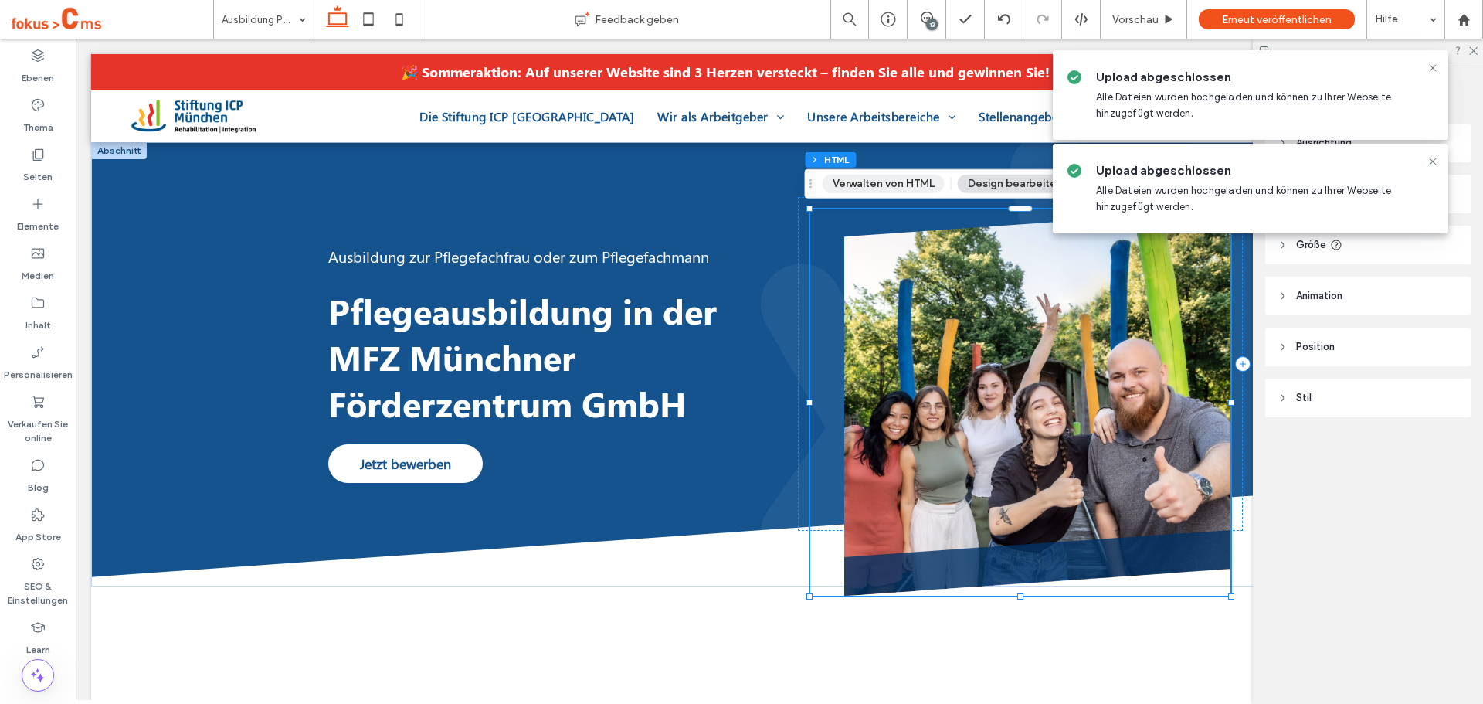
click at [864, 187] on button "Verwalten von HTML" at bounding box center [884, 184] width 122 height 19
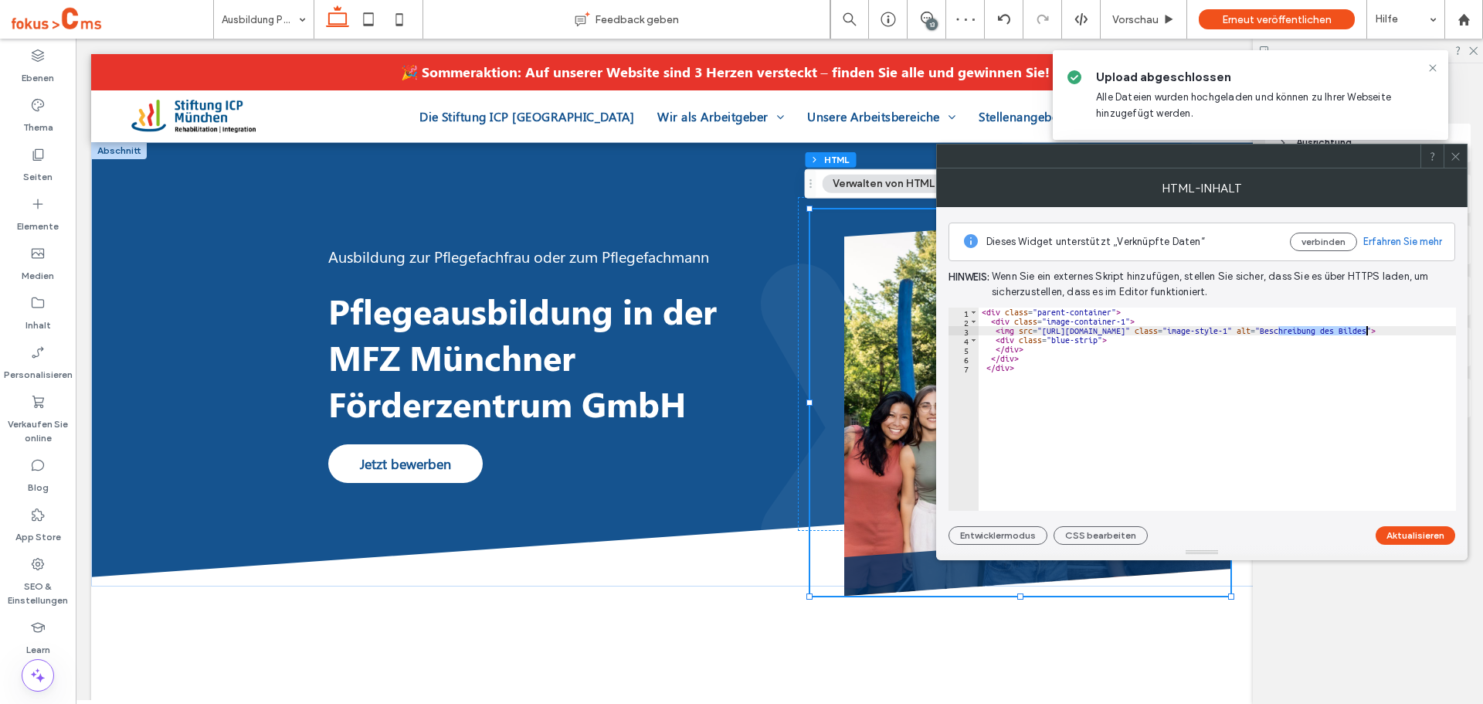
drag, startPoint x: 1278, startPoint y: 332, endPoint x: 1364, endPoint y: 331, distance: 85.8
click at [1364, 331] on div "< div class = "parent-container" > < div class = "image-container-1" > < img sr…" at bounding box center [1299, 418] width 641 height 222
paste textarea "Cursor at row 3"
type textarea "**********"
click at [1418, 534] on button "Aktualisieren" at bounding box center [1416, 535] width 80 height 19
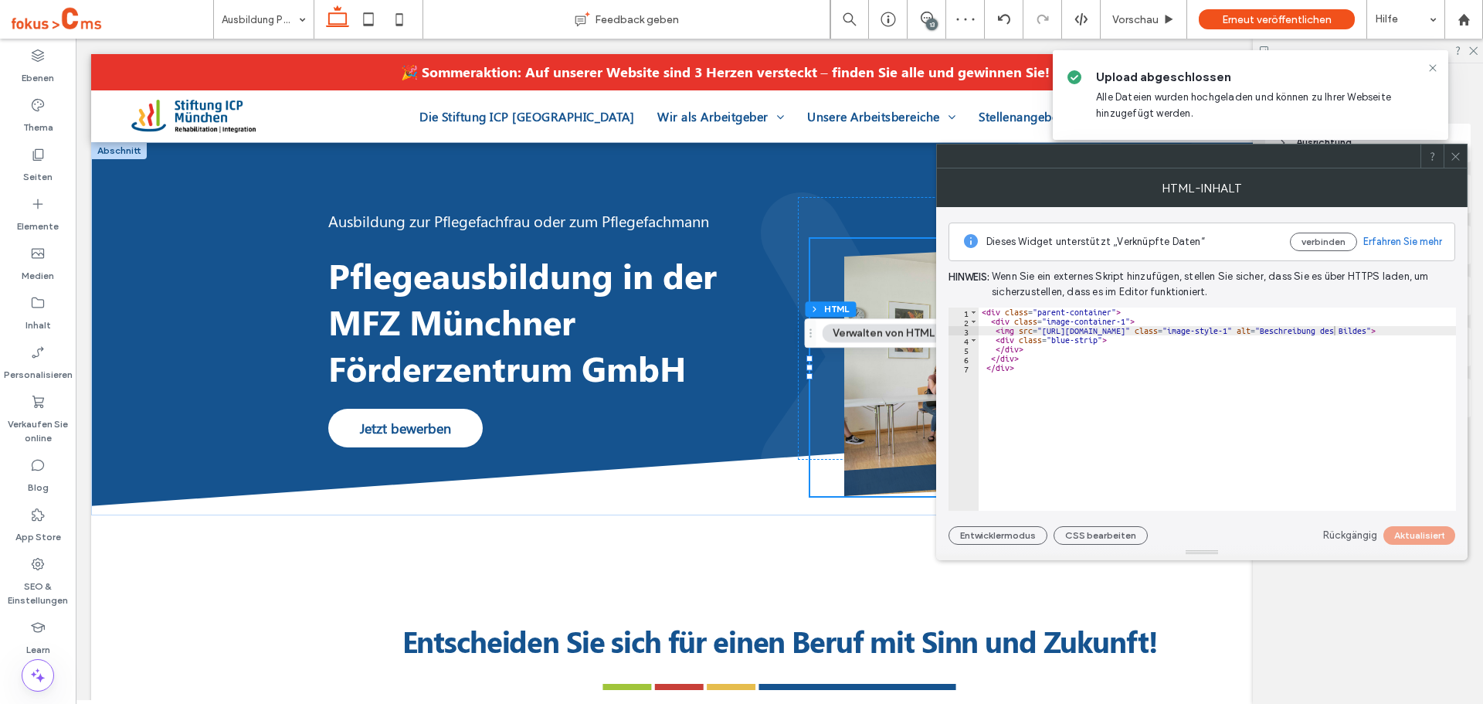
click at [1454, 156] on icon at bounding box center [1456, 157] width 12 height 12
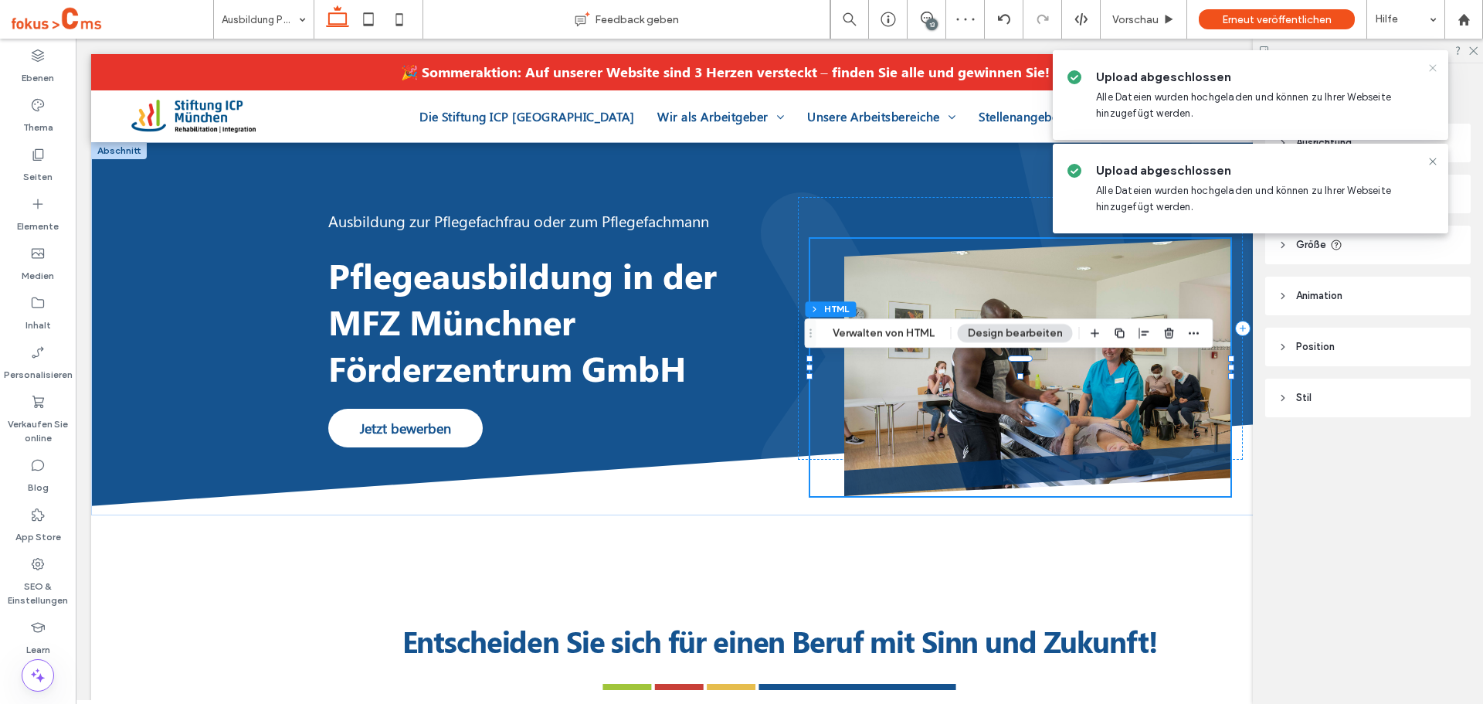
click at [1429, 68] on icon at bounding box center [1433, 68] width 12 height 12
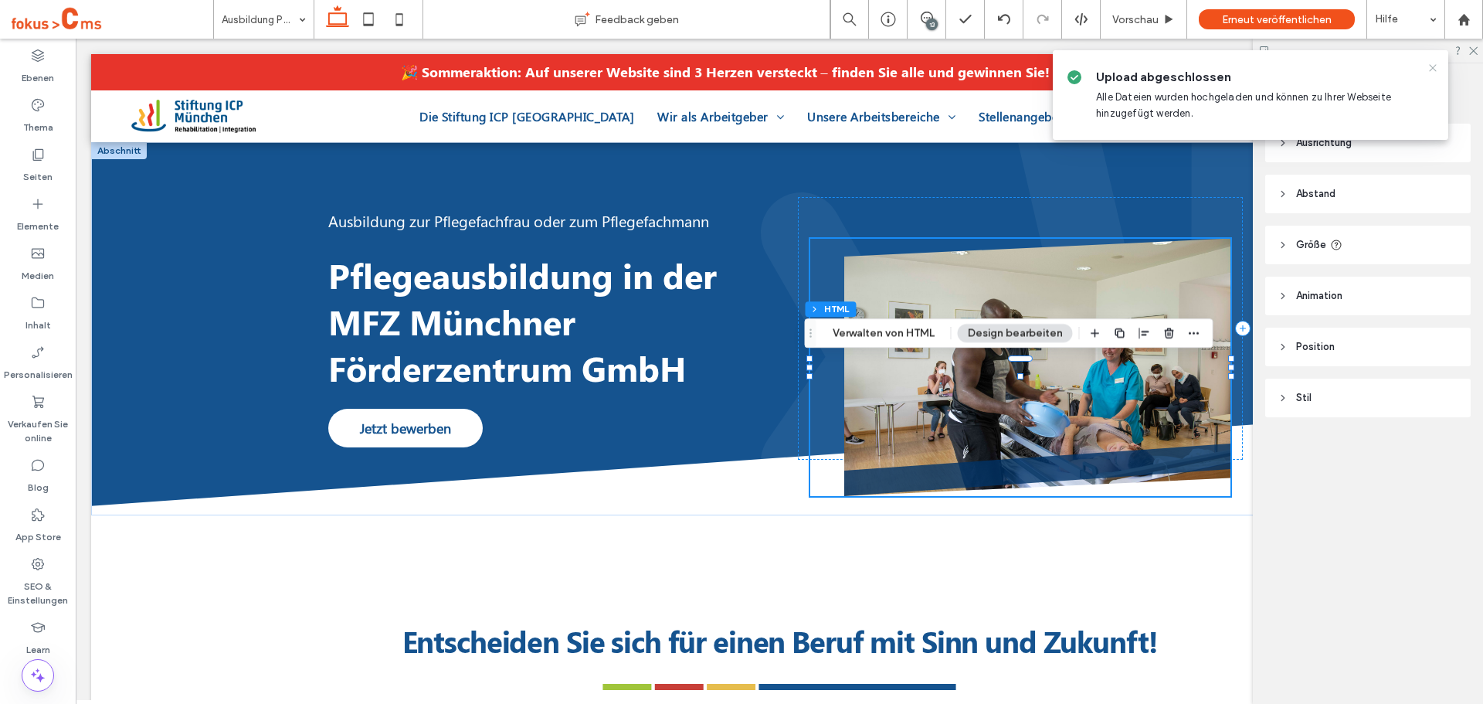
click at [1434, 67] on use at bounding box center [1432, 67] width 7 height 7
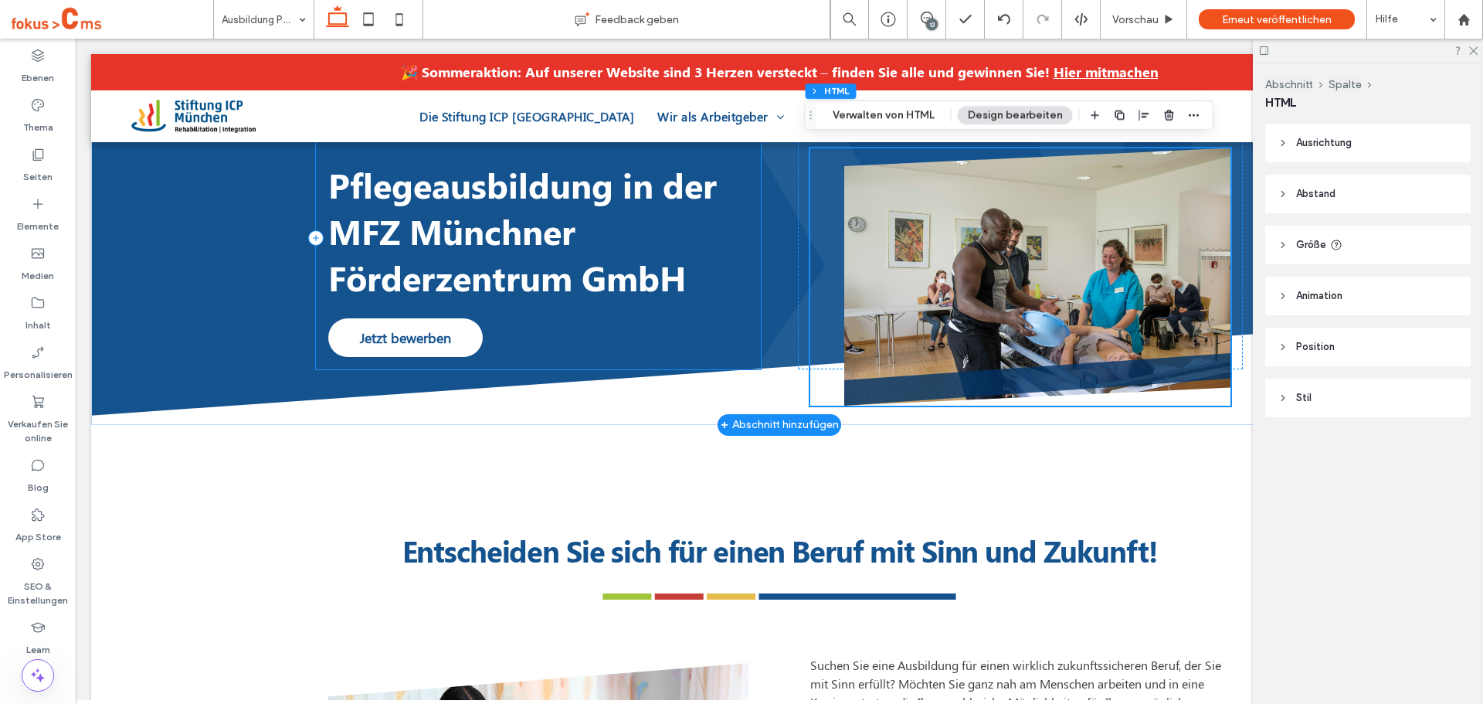
scroll to position [232, 0]
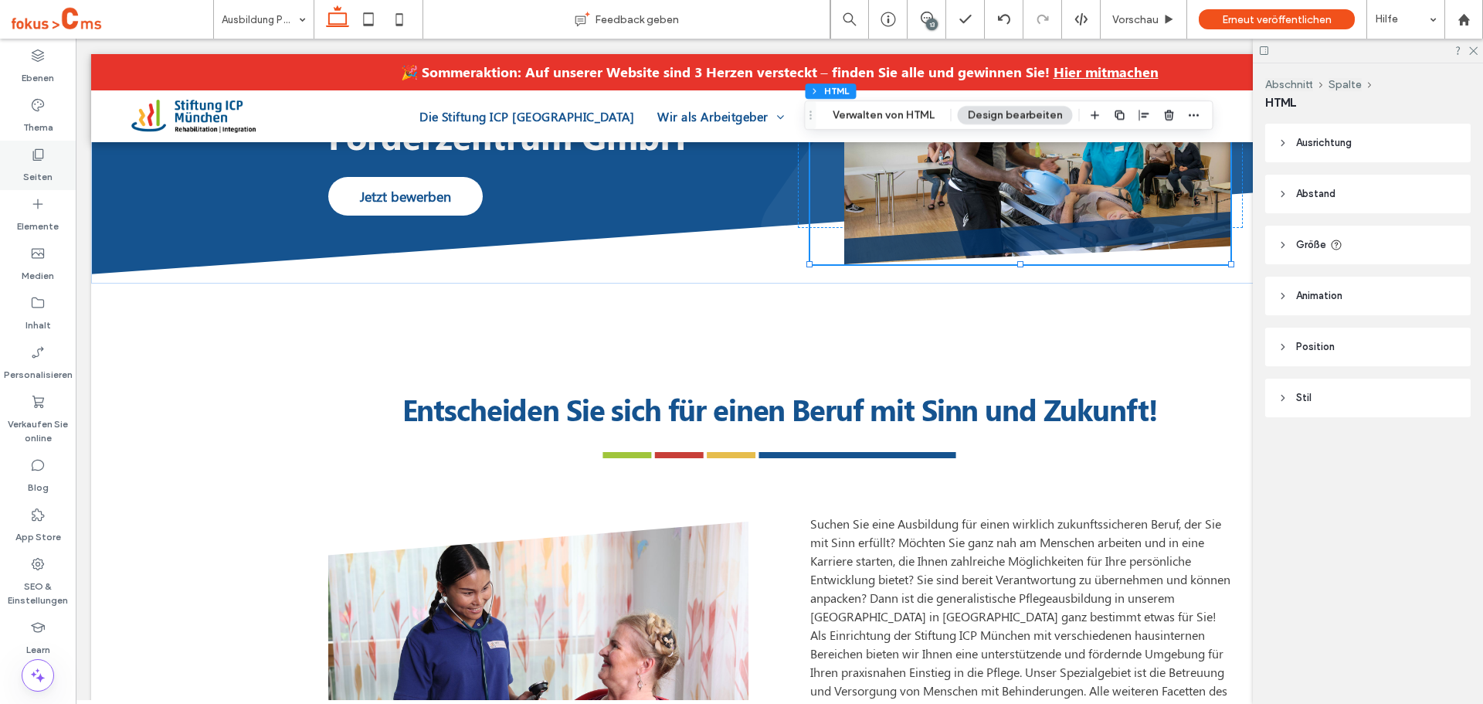
click at [39, 185] on div "Seiten" at bounding box center [38, 165] width 76 height 49
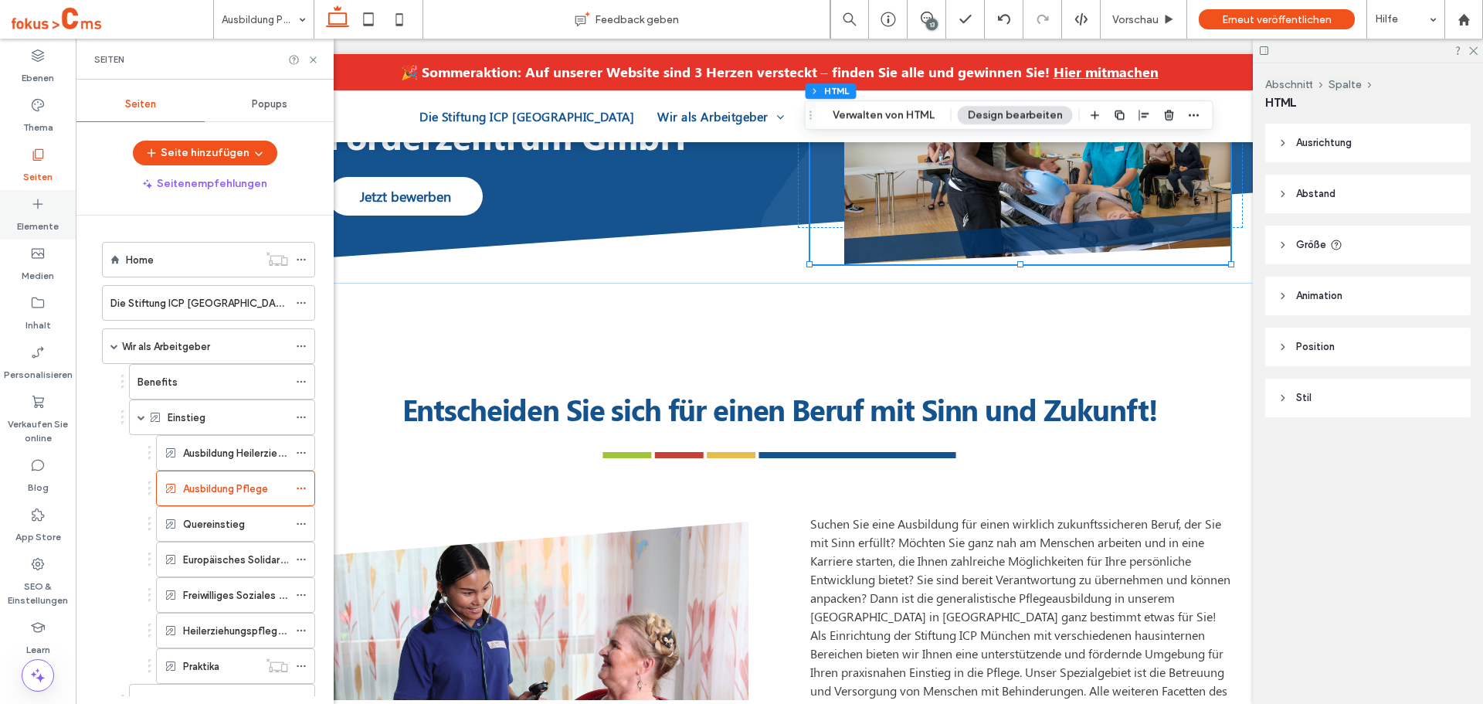
click at [42, 195] on div "Elemente" at bounding box center [38, 214] width 76 height 49
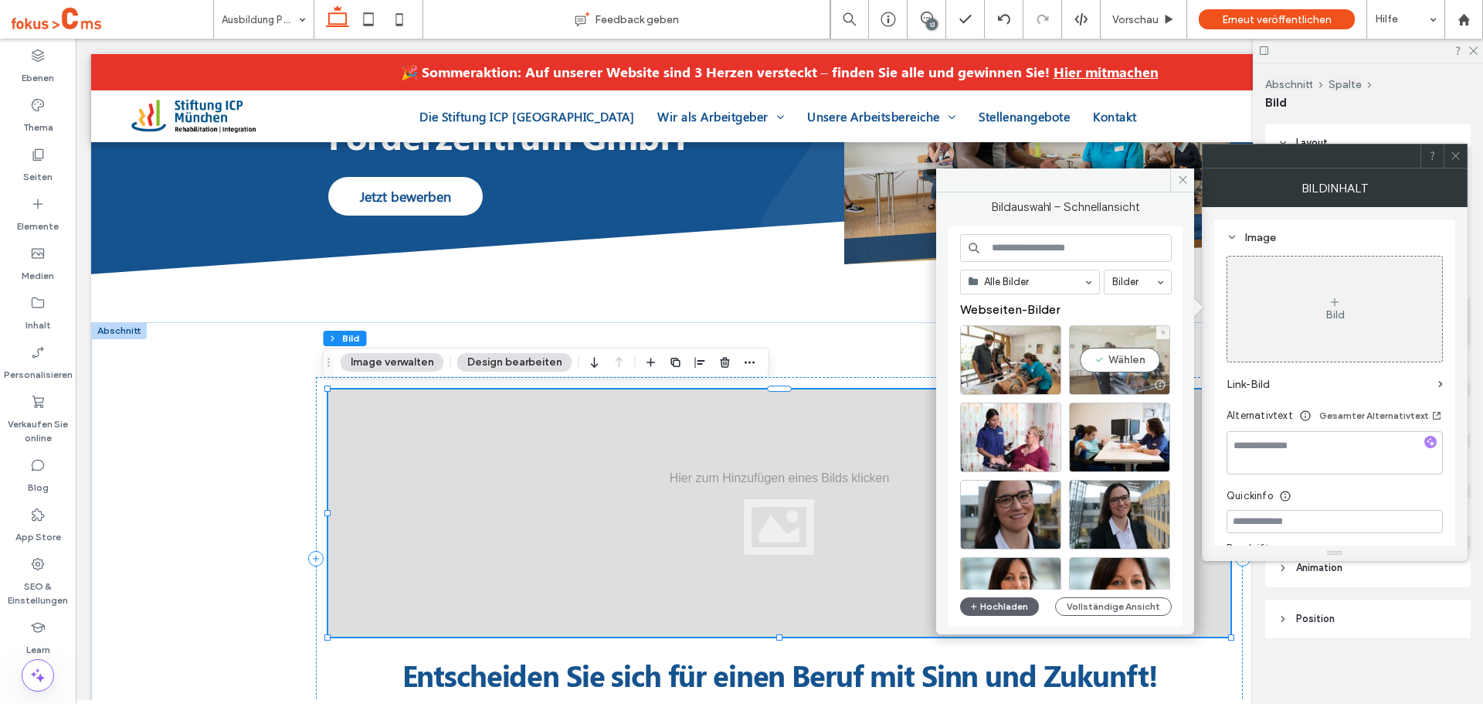
click at [1126, 356] on div "Wählen" at bounding box center [1119, 360] width 101 height 70
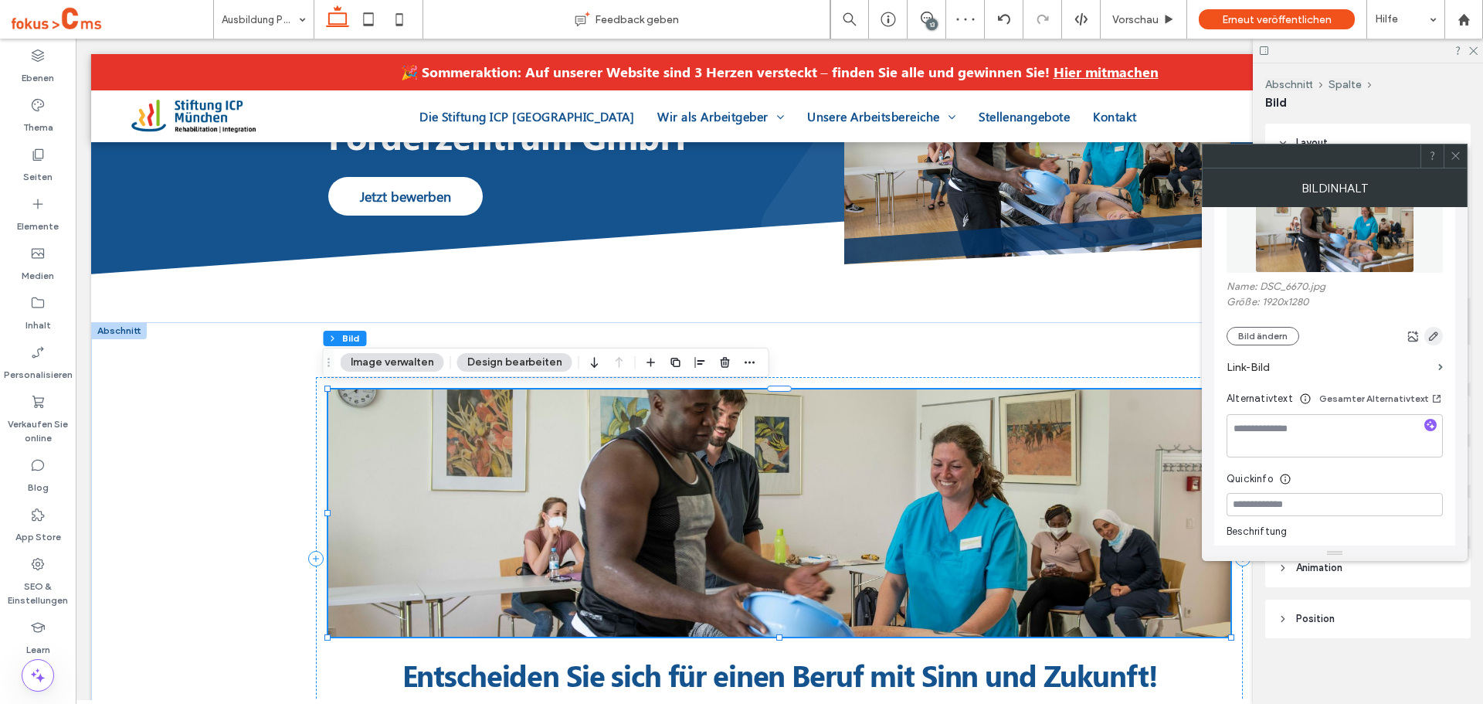
click at [1432, 334] on icon "button" at bounding box center [1434, 336] width 12 height 12
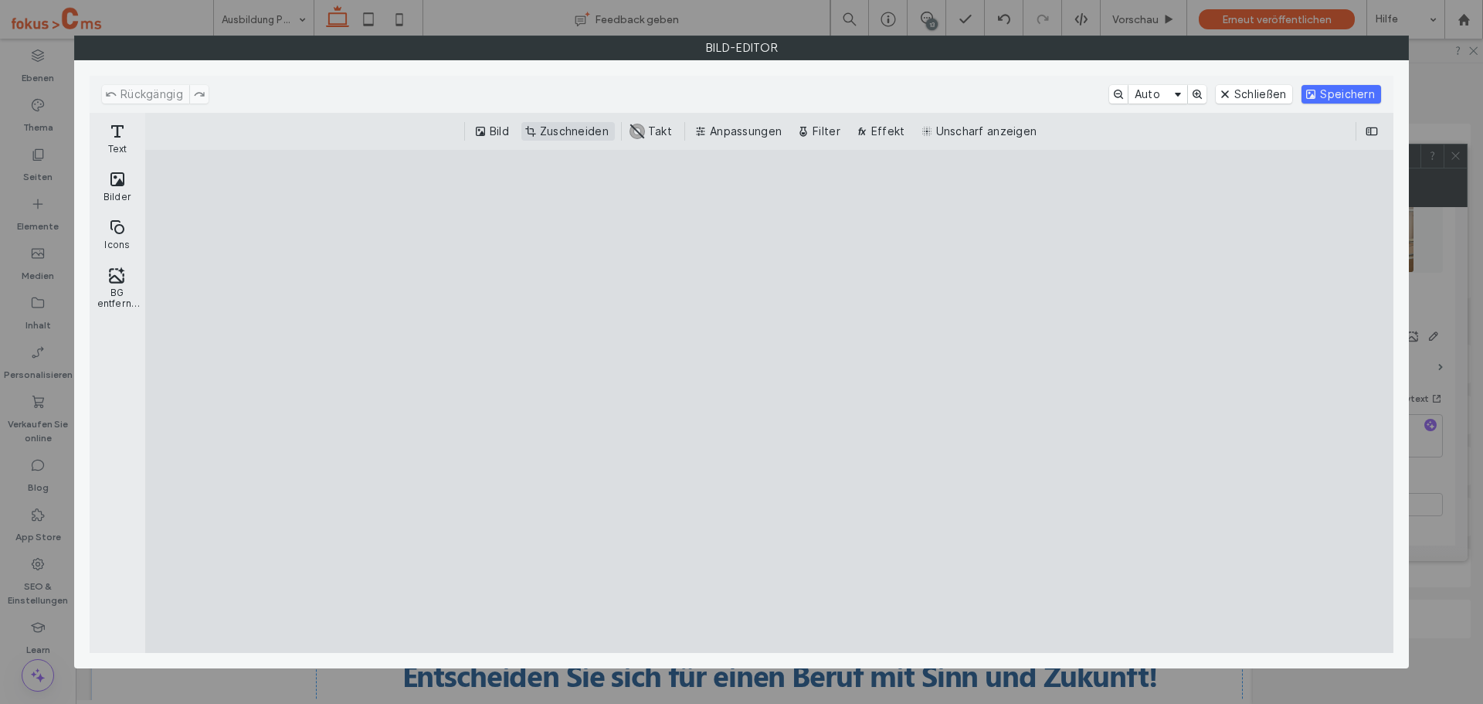
click at [575, 126] on button "Zuschneiden" at bounding box center [567, 131] width 93 height 19
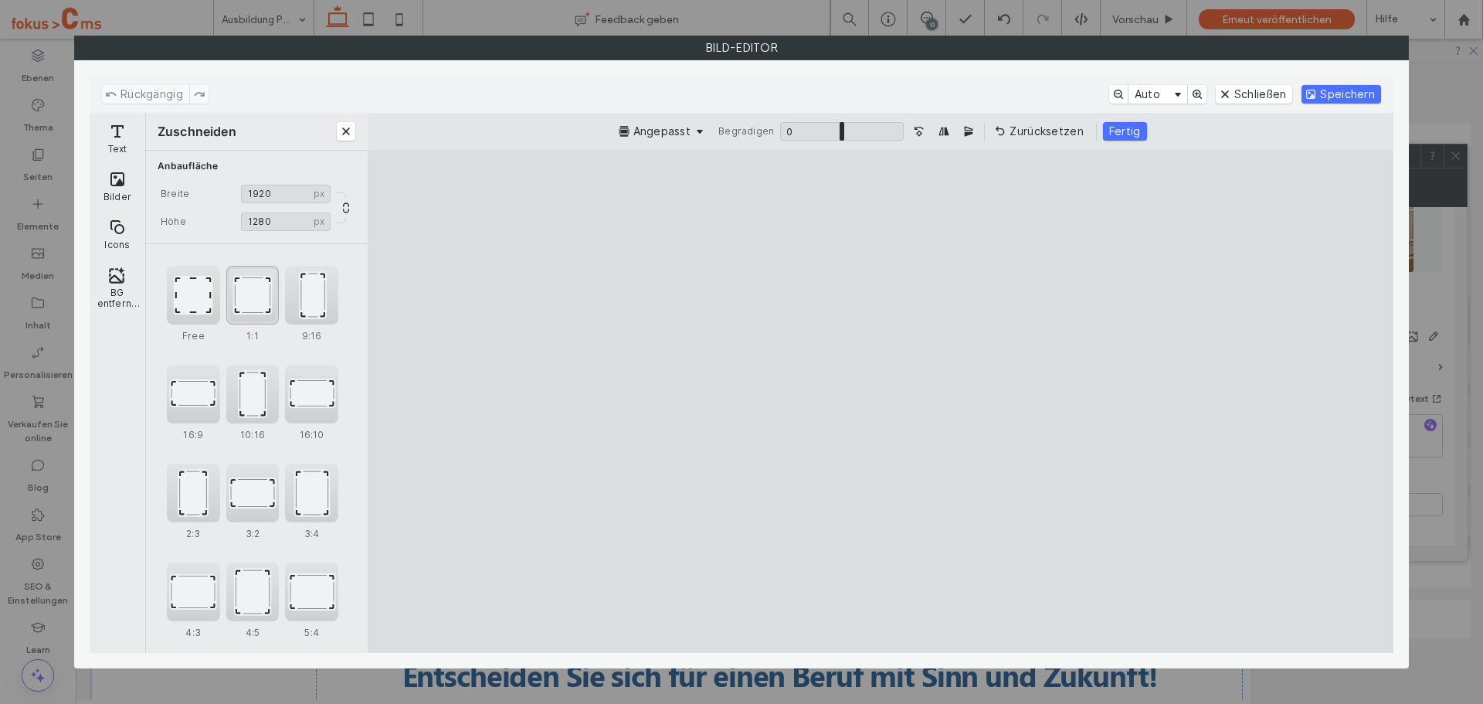
click at [254, 300] on div "1:1" at bounding box center [252, 295] width 53 height 59
drag, startPoint x: 828, startPoint y: 362, endPoint x: 811, endPoint y: 372, distance: 19.7
click at [881, 401] on cesdk-canvas "Editor-Leinwand" at bounding box center [881, 401] width 0 height 0
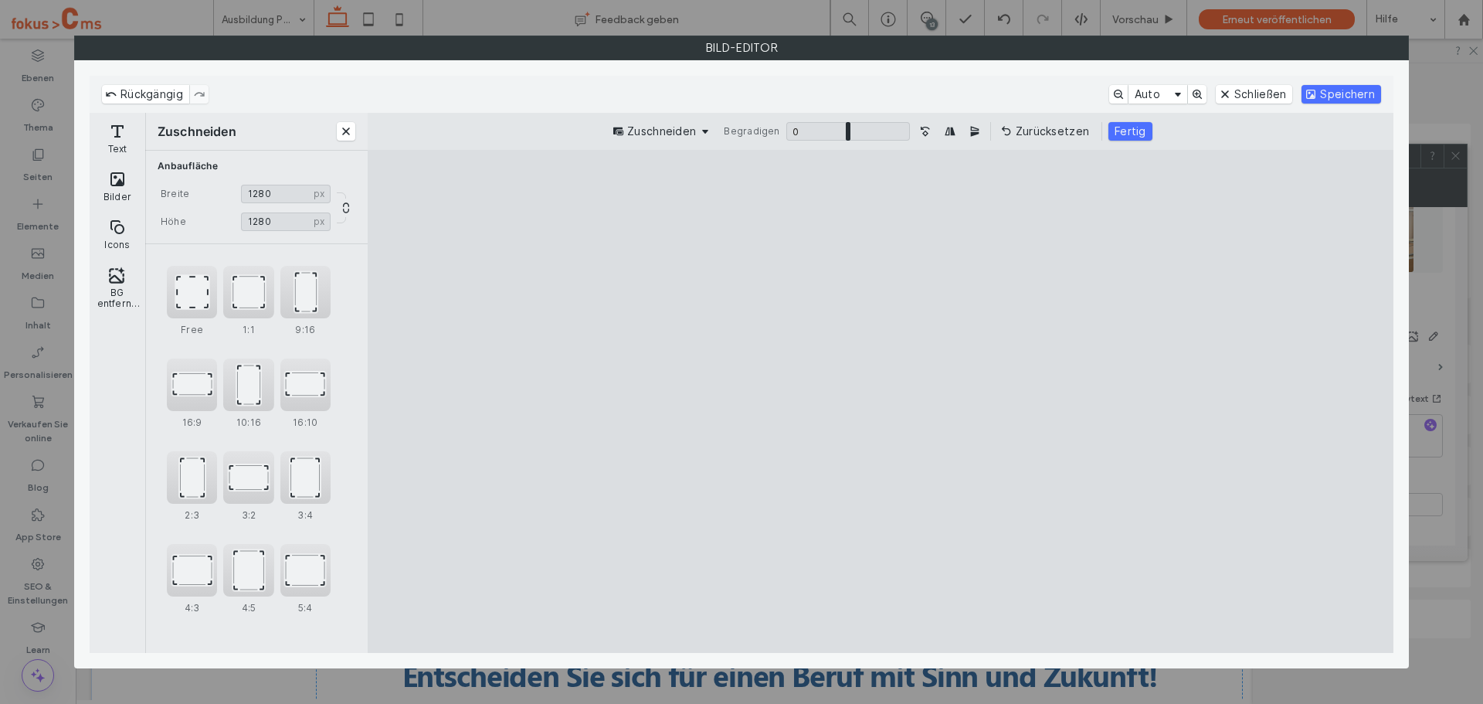
type input "****"
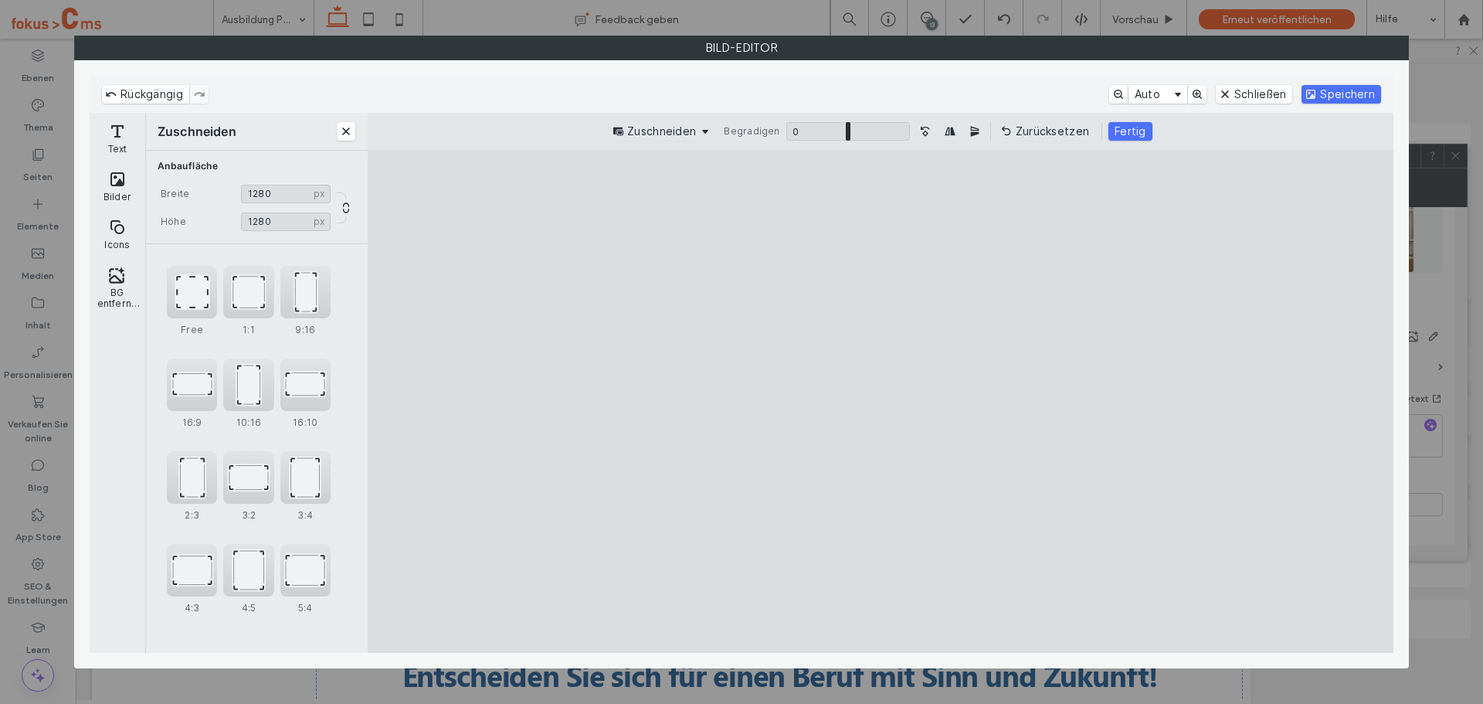
type input "****"
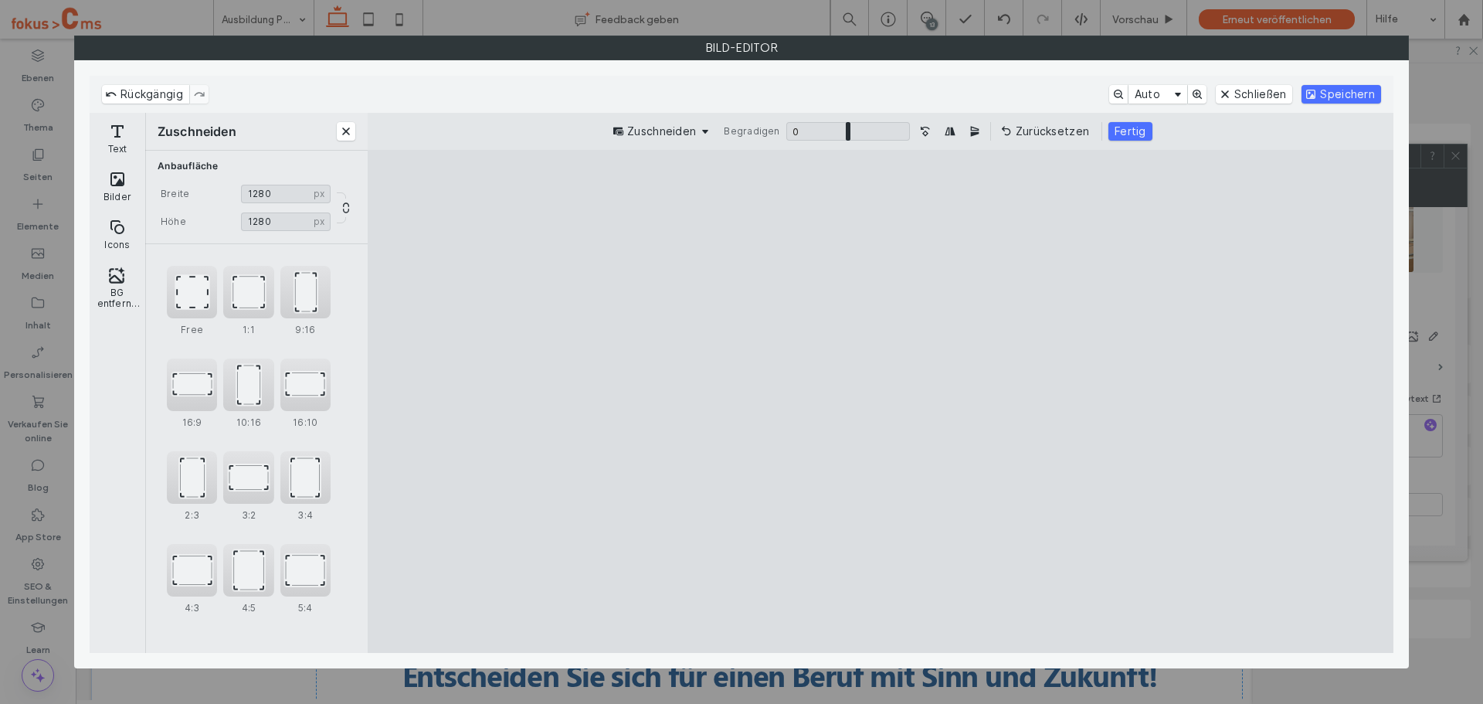
type input "****"
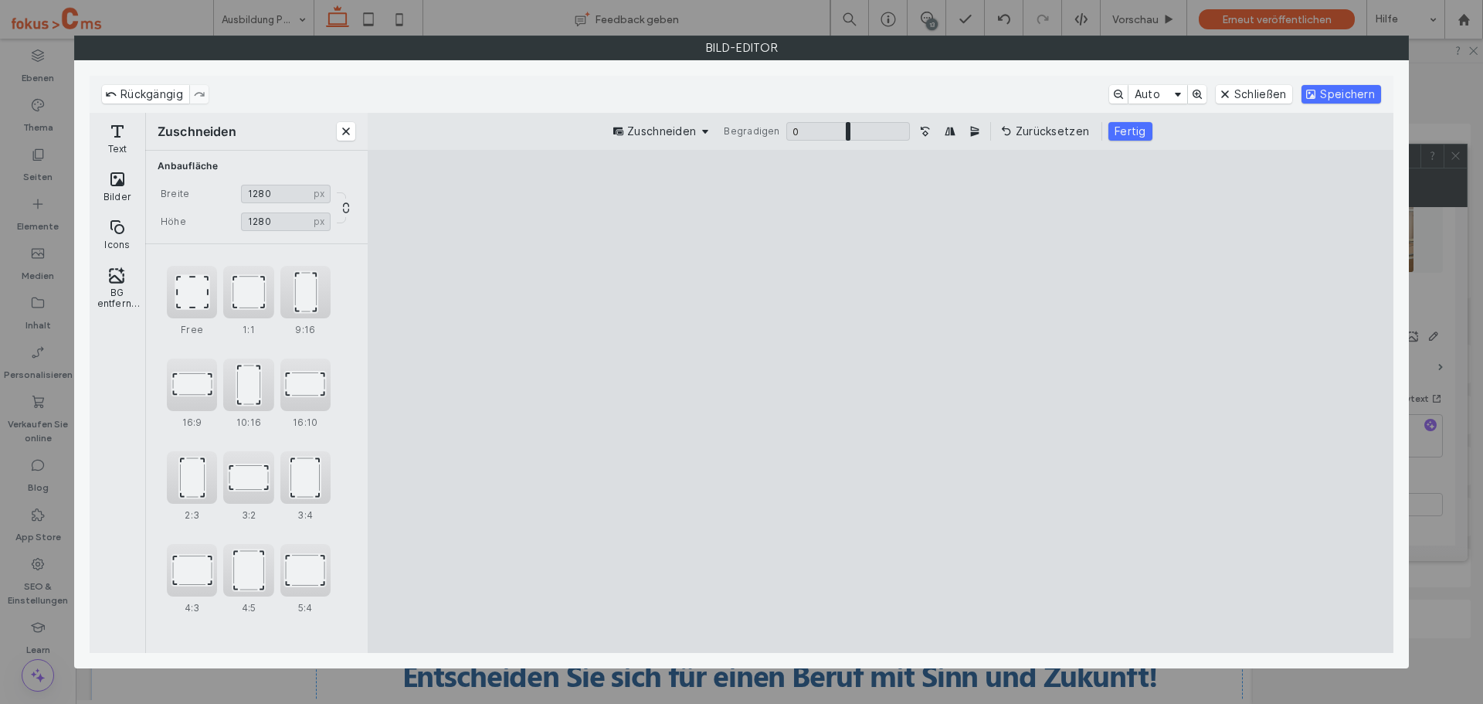
type input "****"
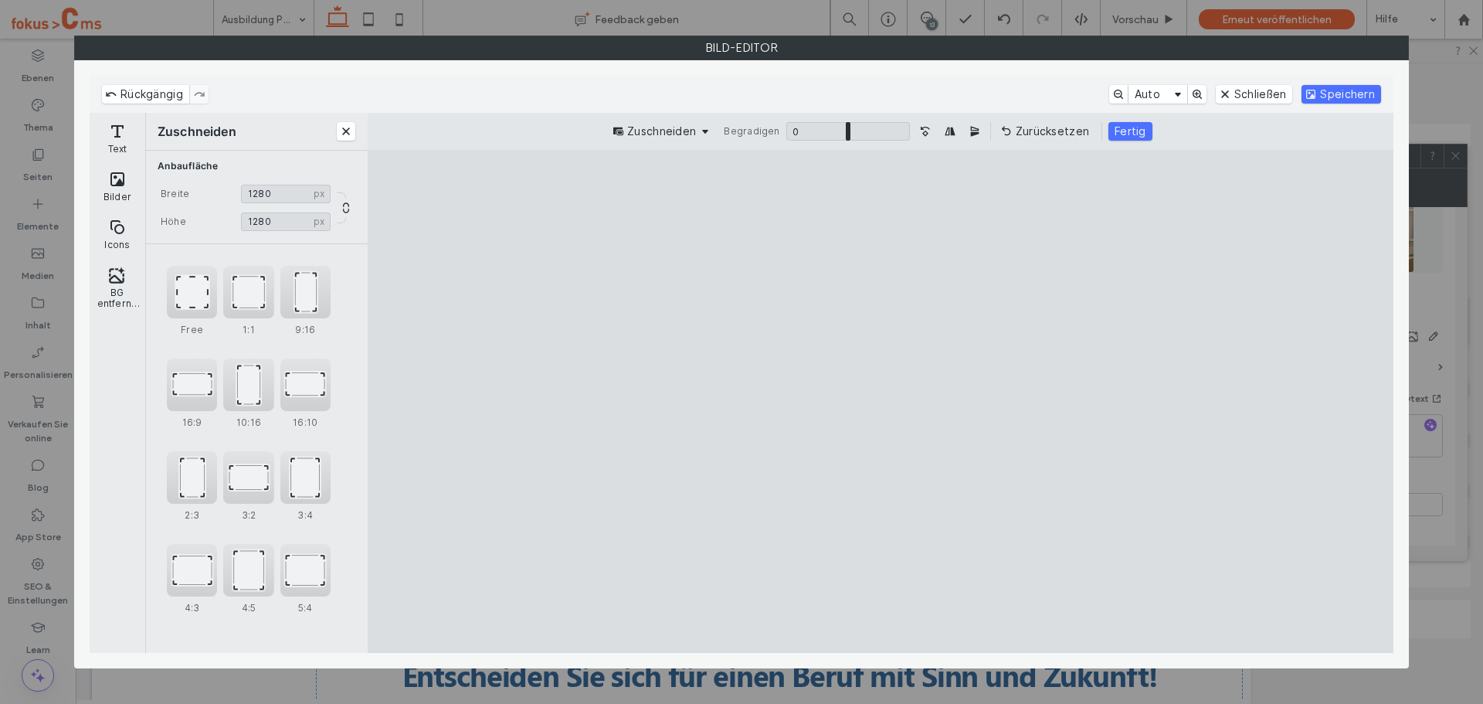
type input "****"
drag, startPoint x: 1078, startPoint y: 200, endPoint x: 1024, endPoint y: 233, distance: 62.8
click at [881, 401] on cesdk-canvas "Editor-Leinwand" at bounding box center [881, 401] width 0 height 0
drag, startPoint x: 982, startPoint y: 313, endPoint x: 966, endPoint y: 286, distance: 31.5
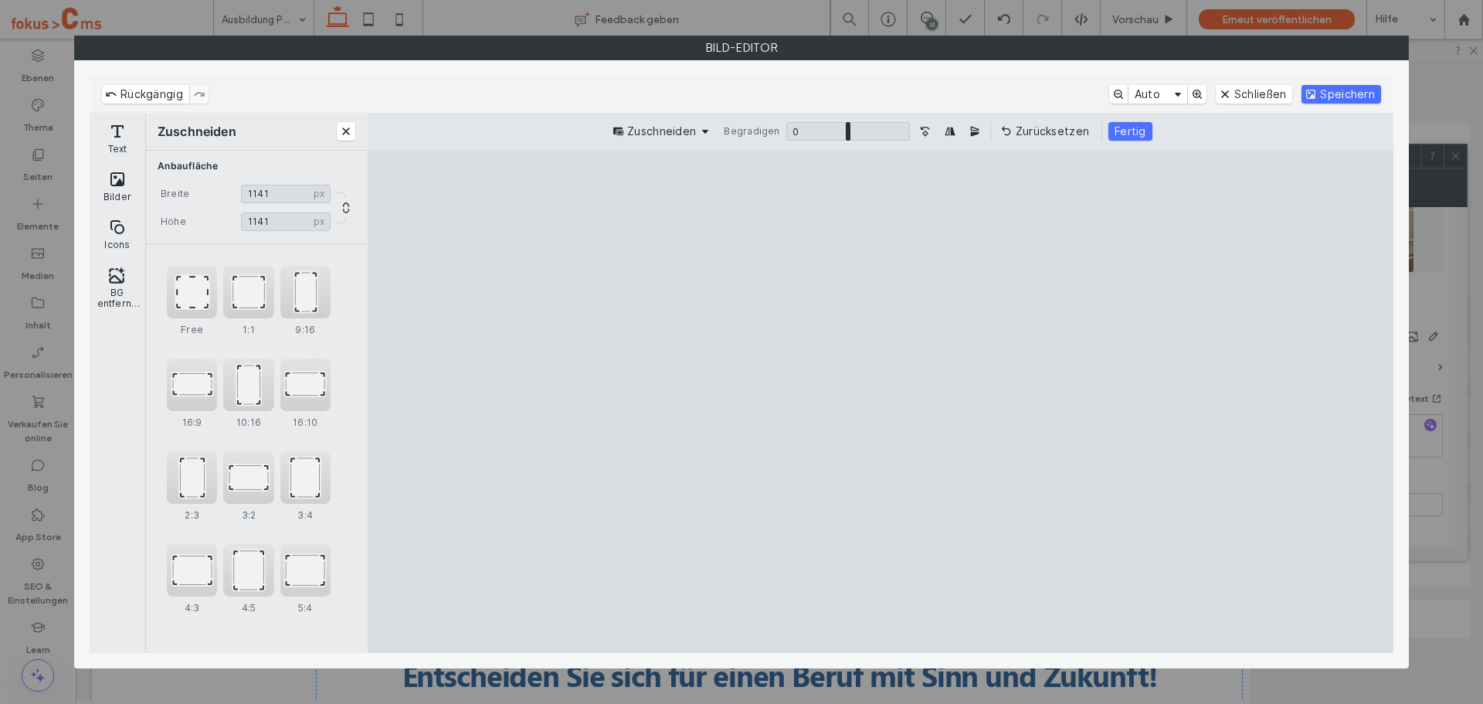
click at [881, 401] on cesdk-canvas "Editor-Leinwand" at bounding box center [881, 401] width 0 height 0
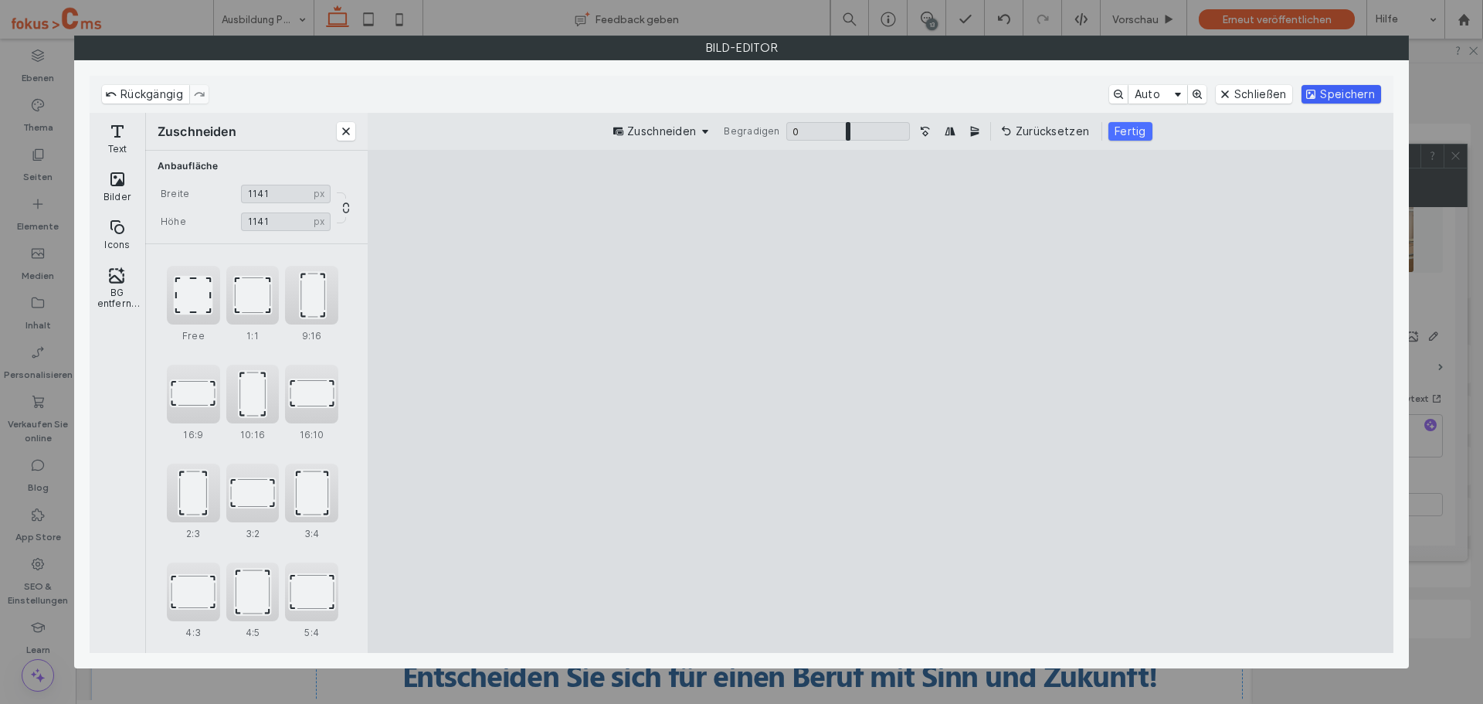
click at [1322, 93] on button "Speichern" at bounding box center [1342, 94] width 80 height 19
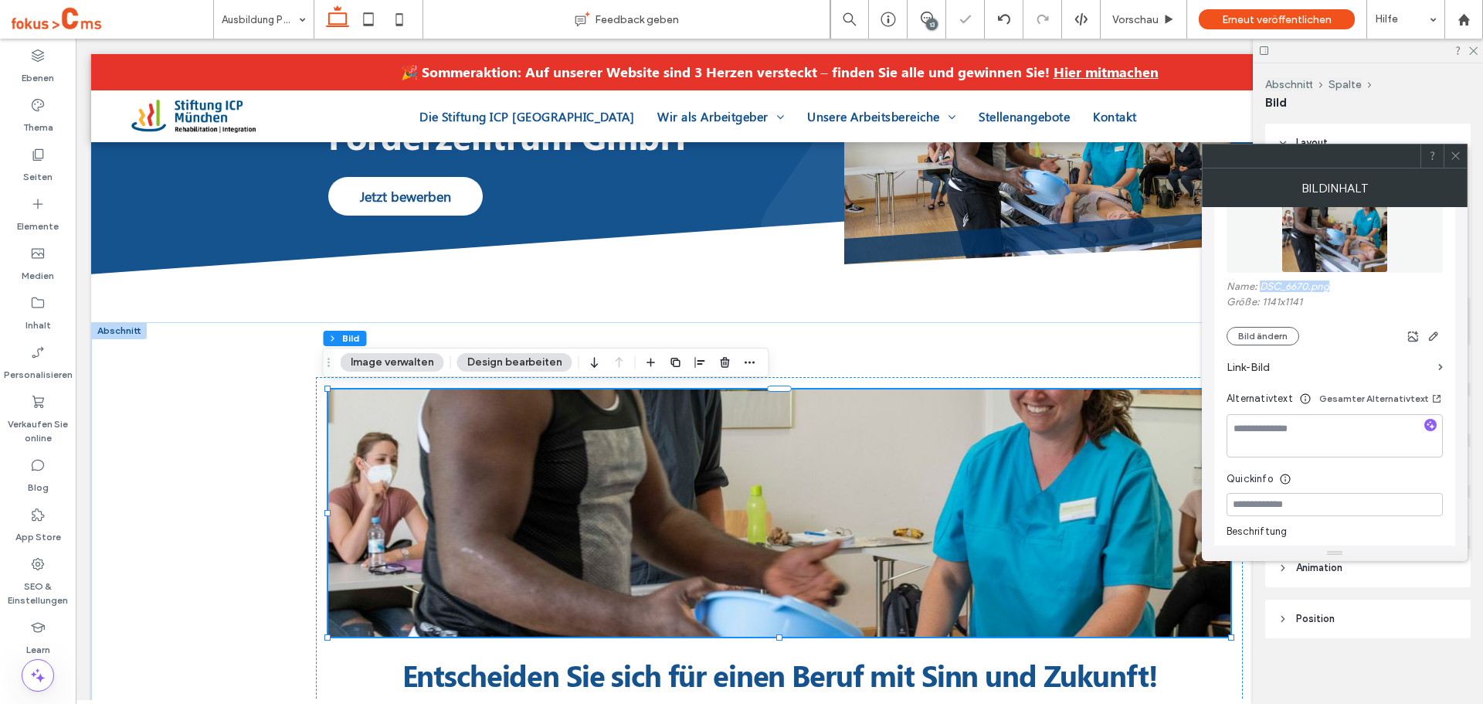
drag, startPoint x: 1340, startPoint y: 287, endPoint x: 1259, endPoint y: 291, distance: 81.2
click at [1259, 291] on label "Name: DSC_6670.png" at bounding box center [1335, 287] width 216 height 15
click at [1293, 297] on label "Größe: 1141x1141" at bounding box center [1335, 303] width 216 height 15
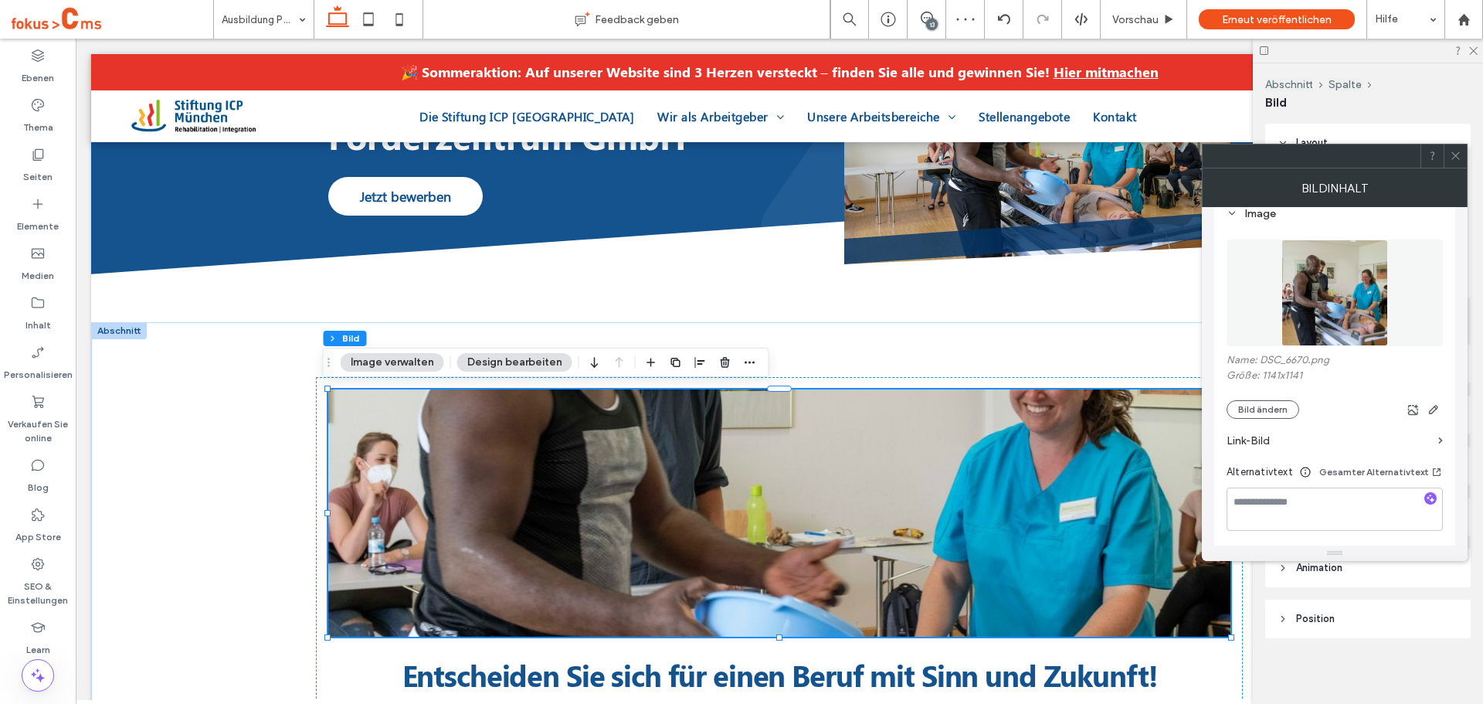
scroll to position [154, 0]
click at [1324, 304] on img at bounding box center [1335, 296] width 107 height 107
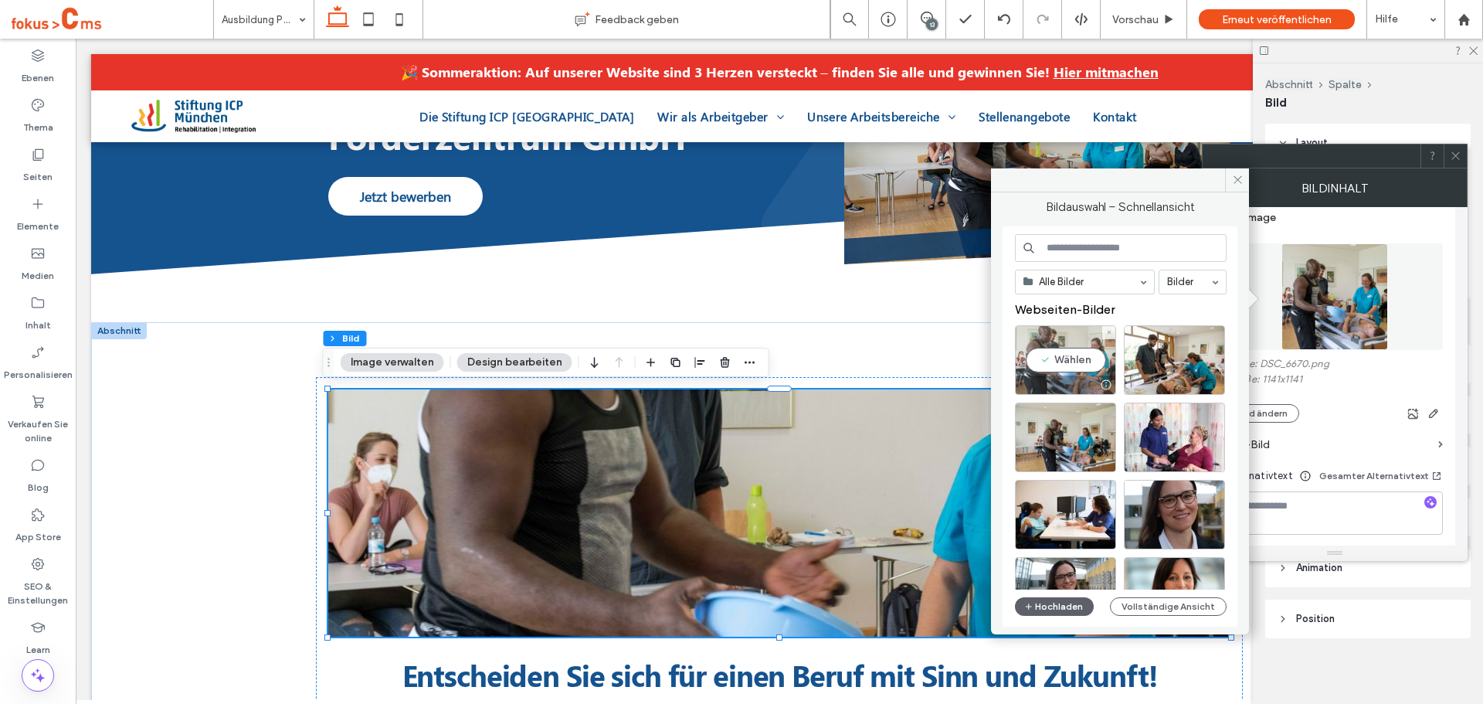
click at [1083, 348] on div "Wählen" at bounding box center [1065, 360] width 101 height 70
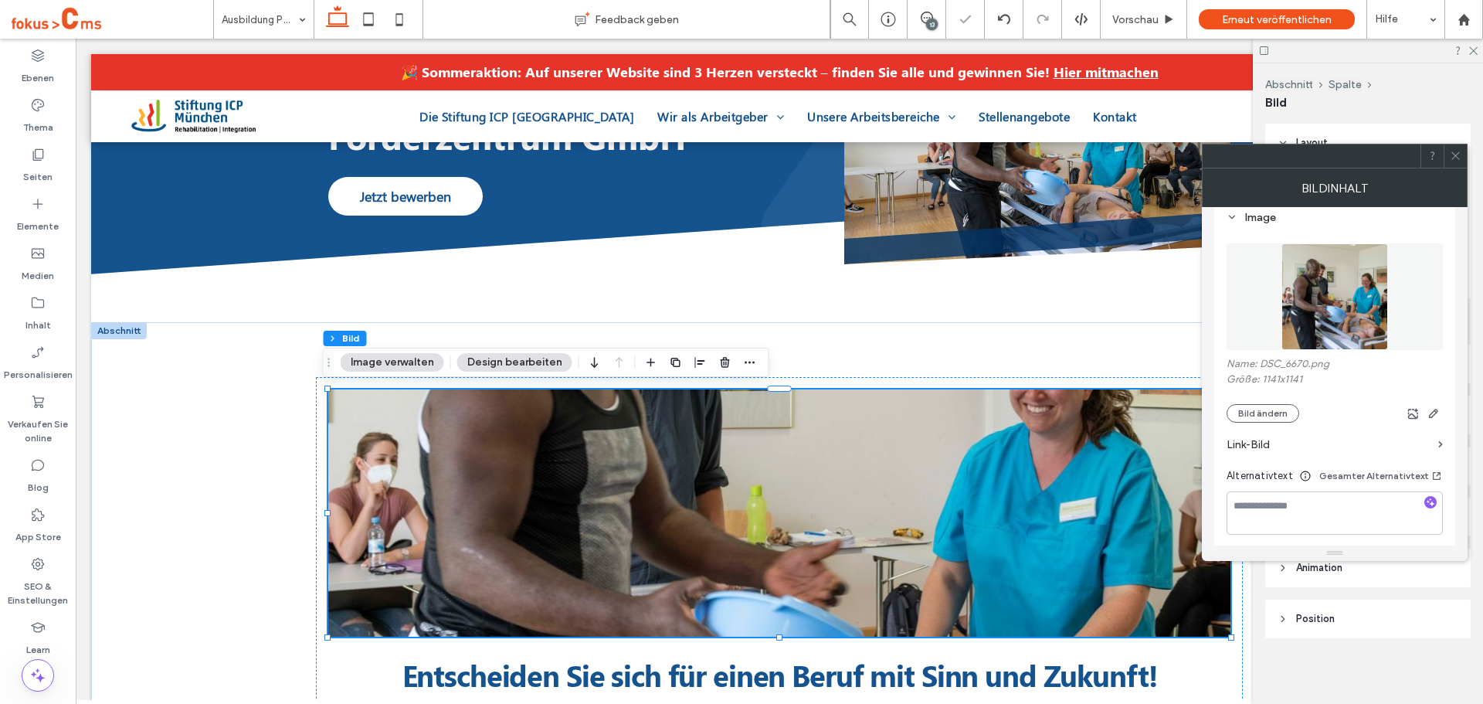
click at [1319, 307] on img at bounding box center [1335, 296] width 107 height 107
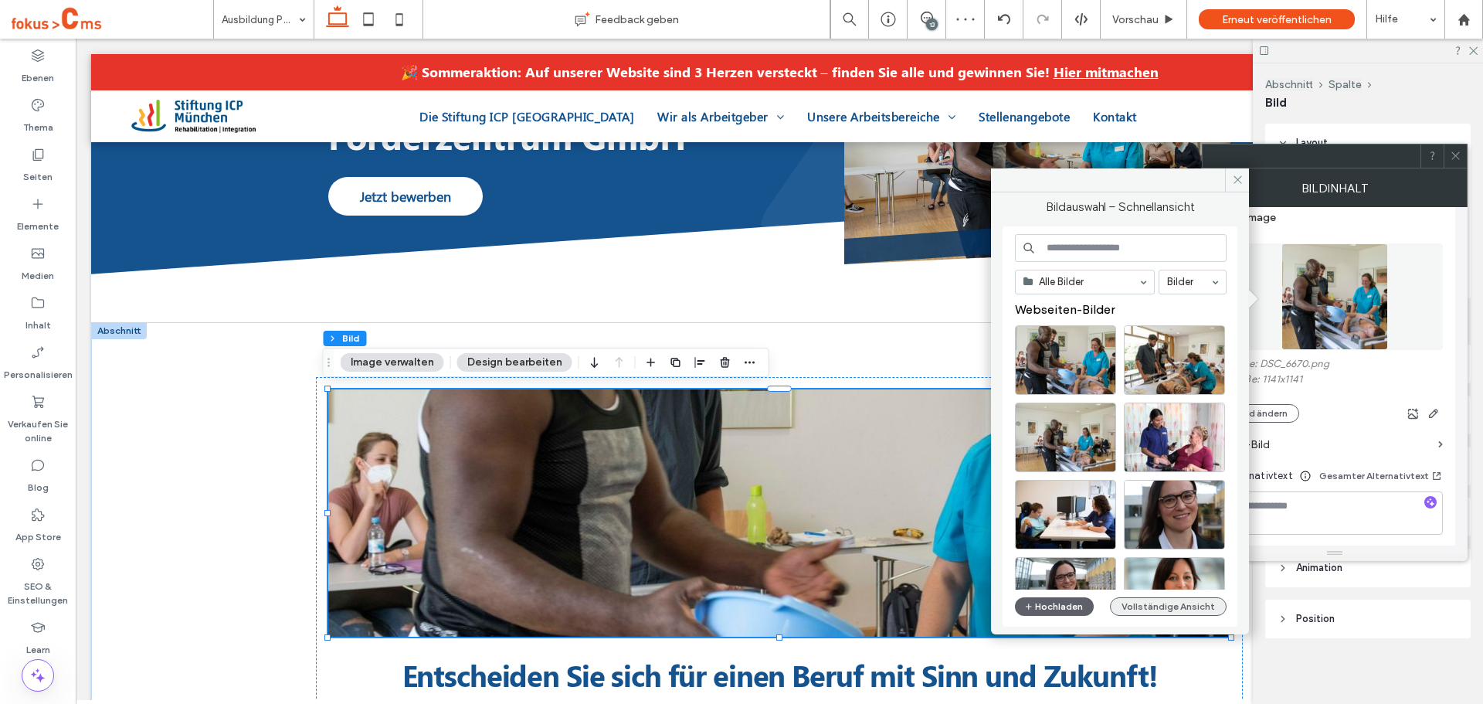
drag, startPoint x: 1158, startPoint y: 616, endPoint x: 1158, endPoint y: 607, distance: 9.3
click at [1158, 615] on div "Alle Bilder Bilder Webseiten-Bilder Hochladen Vollständige Ansicht" at bounding box center [1121, 426] width 212 height 385
click at [1157, 606] on button "Vollständige Ansicht" at bounding box center [1168, 606] width 117 height 19
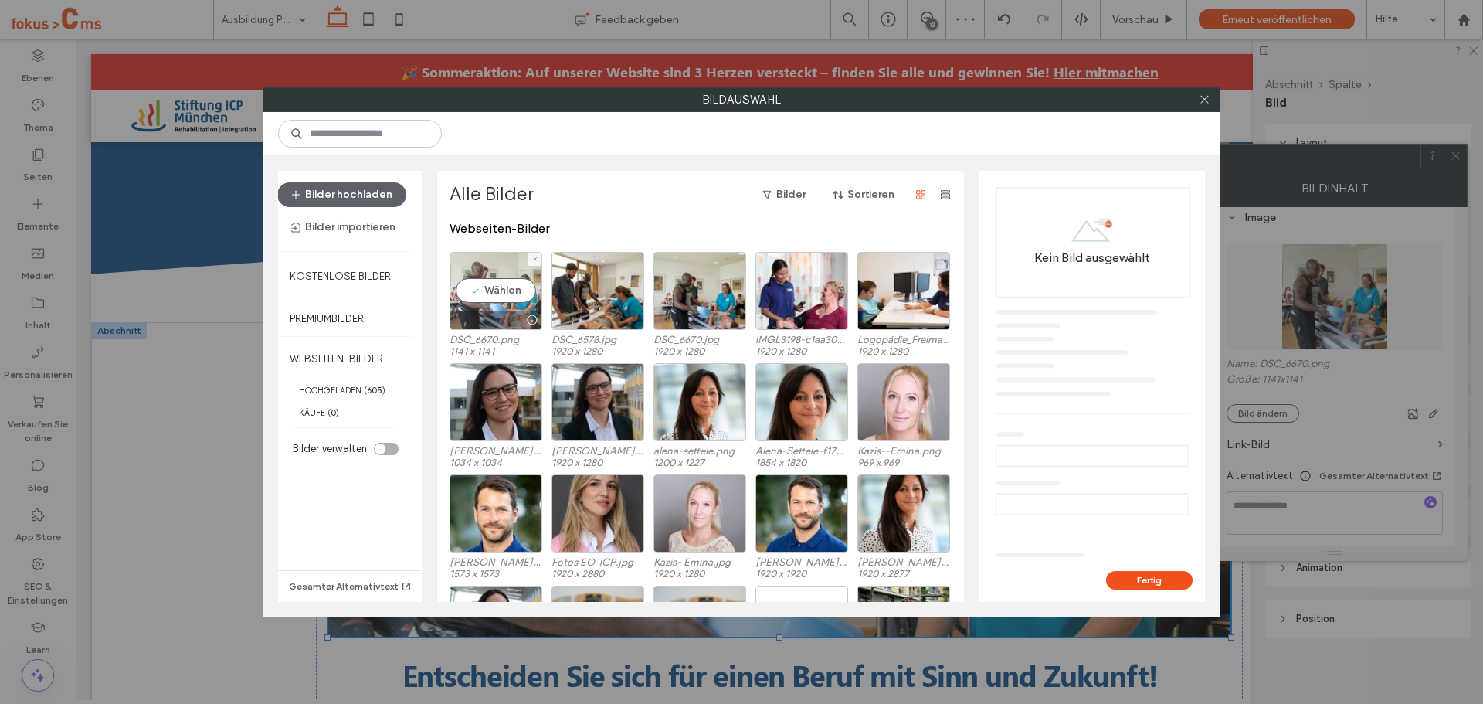
click at [496, 298] on div "Wählen" at bounding box center [496, 291] width 93 height 78
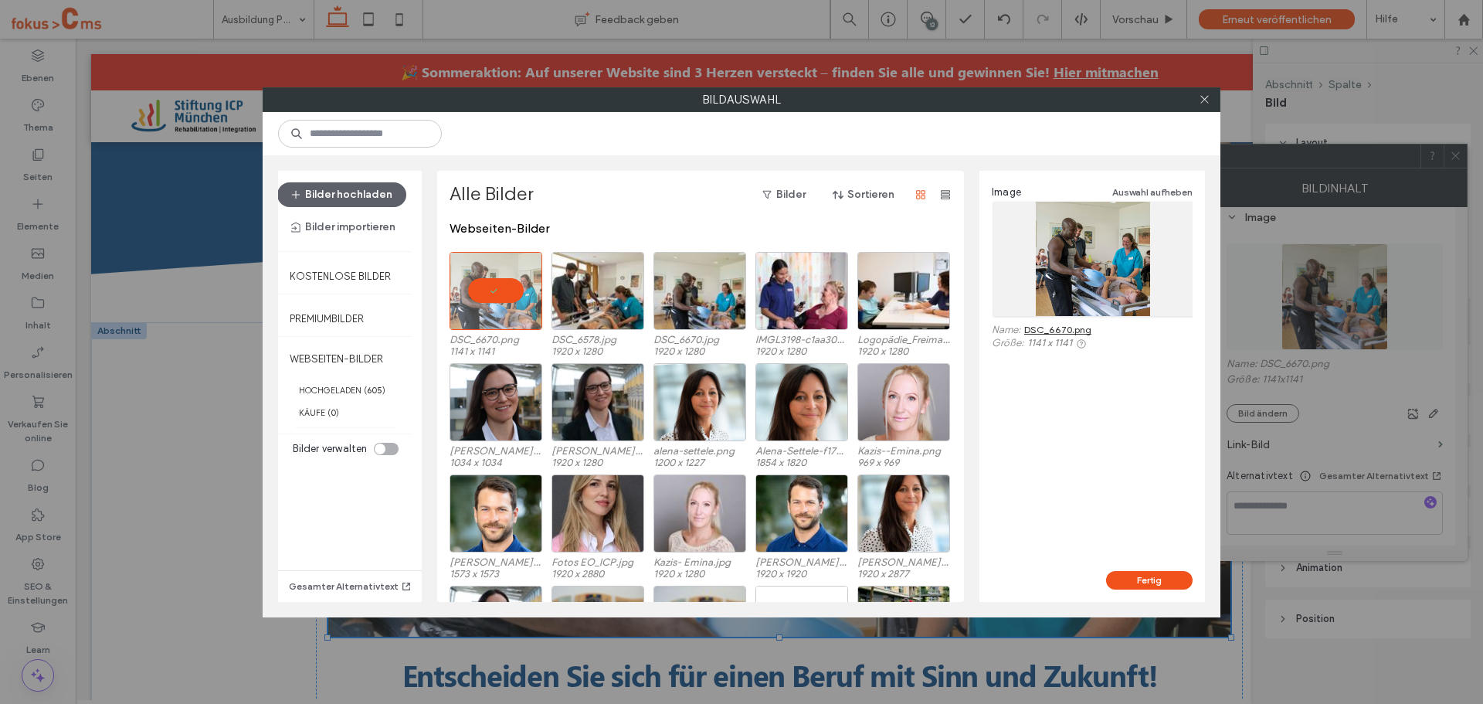
click at [1075, 330] on link "DSC_6670.png" at bounding box center [1057, 330] width 67 height 12
click at [1201, 98] on icon at bounding box center [1205, 99] width 12 height 12
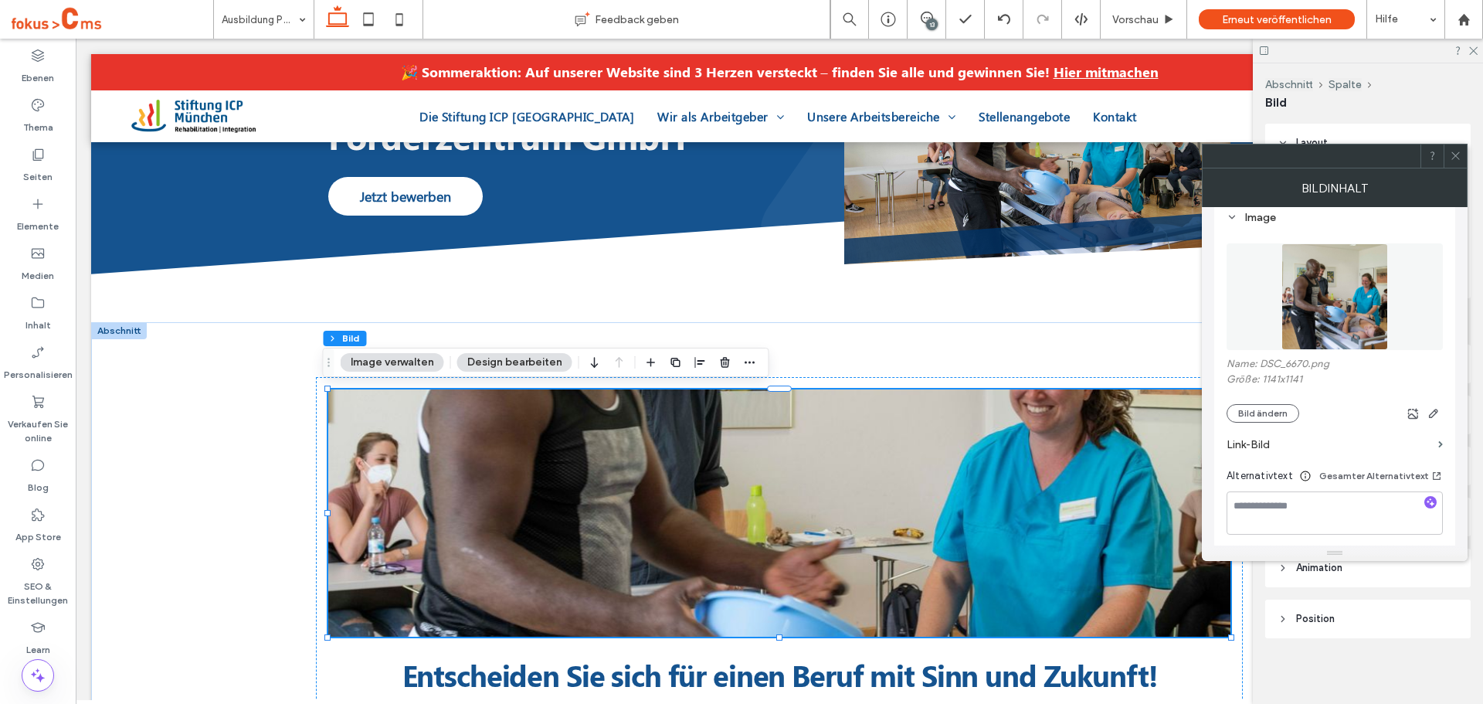
click at [1456, 154] on icon at bounding box center [1456, 156] width 12 height 12
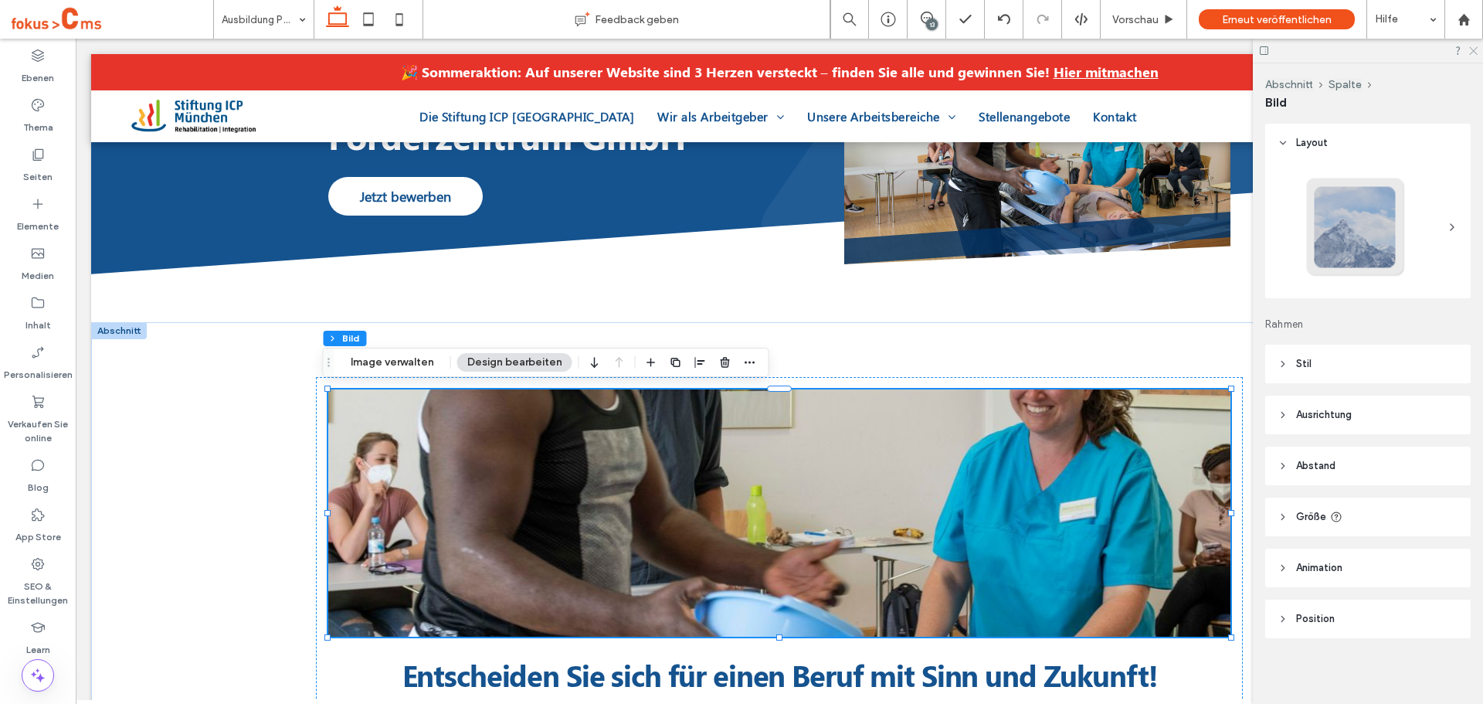
click at [1475, 47] on icon at bounding box center [1473, 50] width 10 height 10
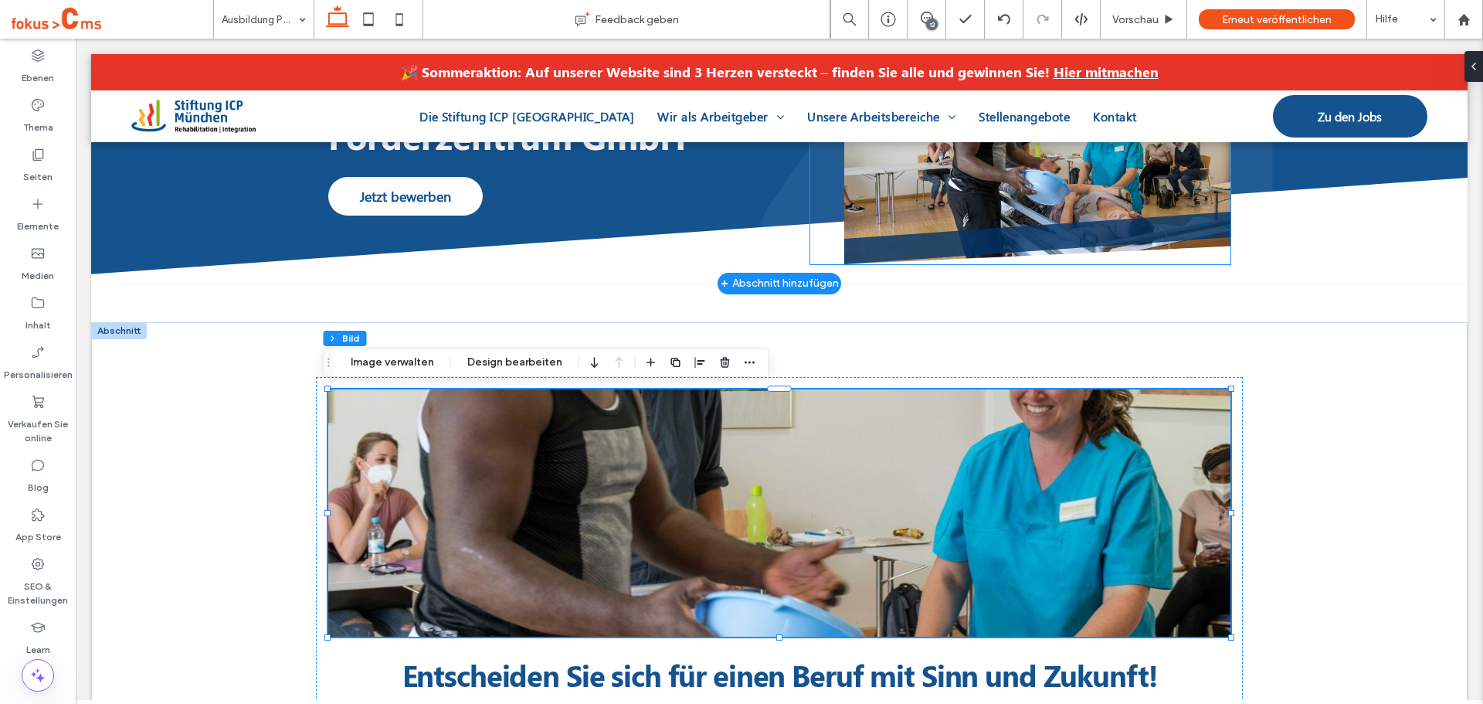
click at [1033, 201] on img at bounding box center [1037, 135] width 386 height 257
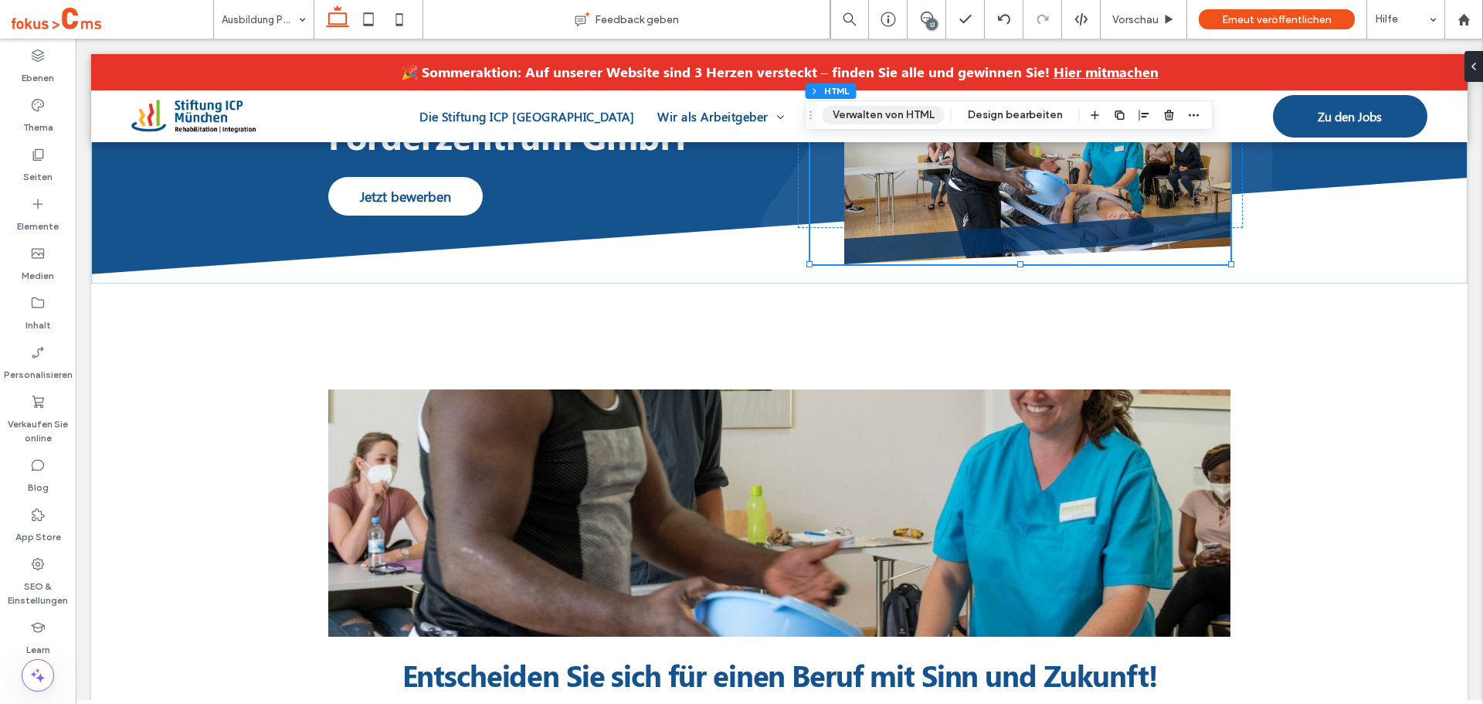
click at [884, 114] on button "Verwalten von HTML" at bounding box center [884, 115] width 122 height 19
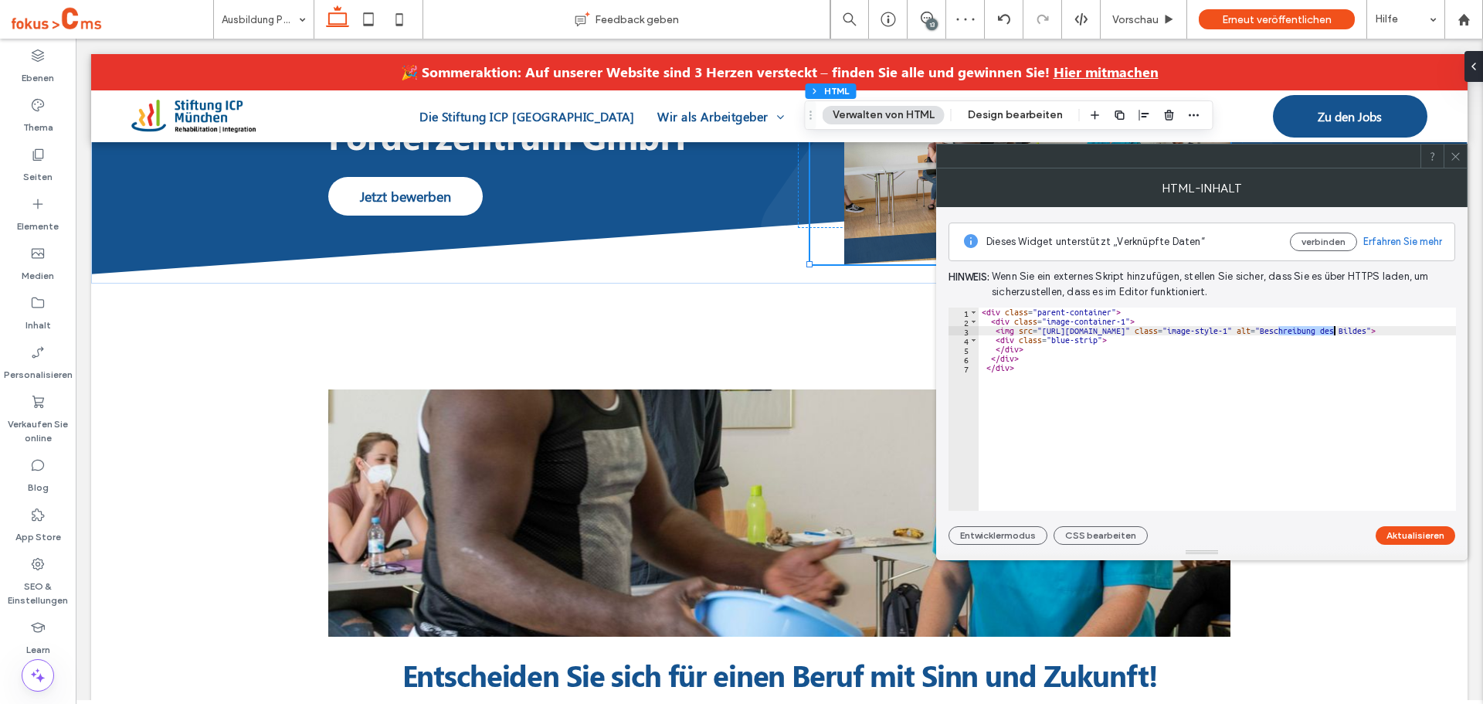
drag, startPoint x: 1278, startPoint y: 332, endPoint x: 1333, endPoint y: 333, distance: 54.9
click at [1333, 333] on div "< div class = "parent-container" > < div class = "image-container-1" > < img sr…" at bounding box center [1283, 418] width 609 height 222
paste textarea "Cursor at row 3"
type textarea "**********"
click at [1418, 531] on button "Aktualisieren" at bounding box center [1416, 535] width 80 height 19
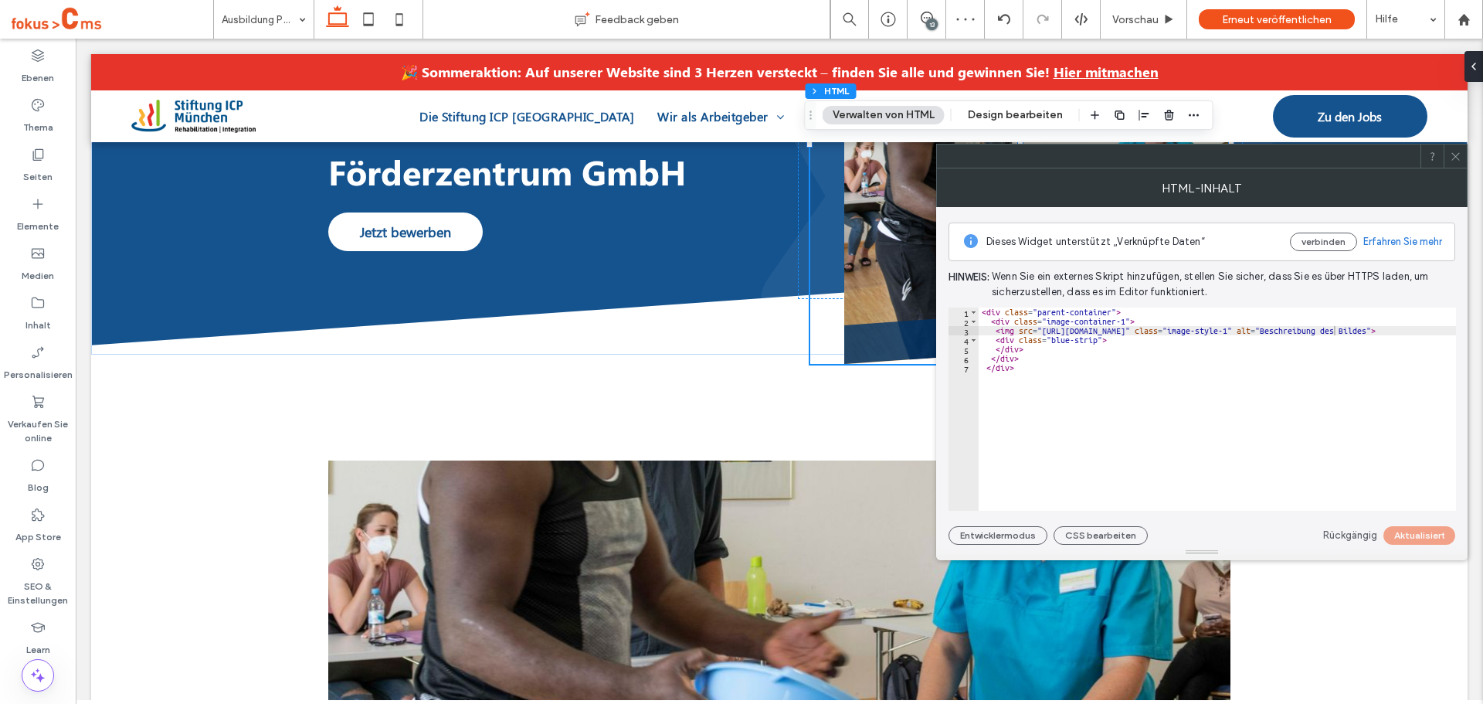
drag, startPoint x: 1453, startPoint y: 154, endPoint x: 1392, endPoint y: 192, distance: 71.8
click at [1451, 155] on icon at bounding box center [1456, 157] width 12 height 12
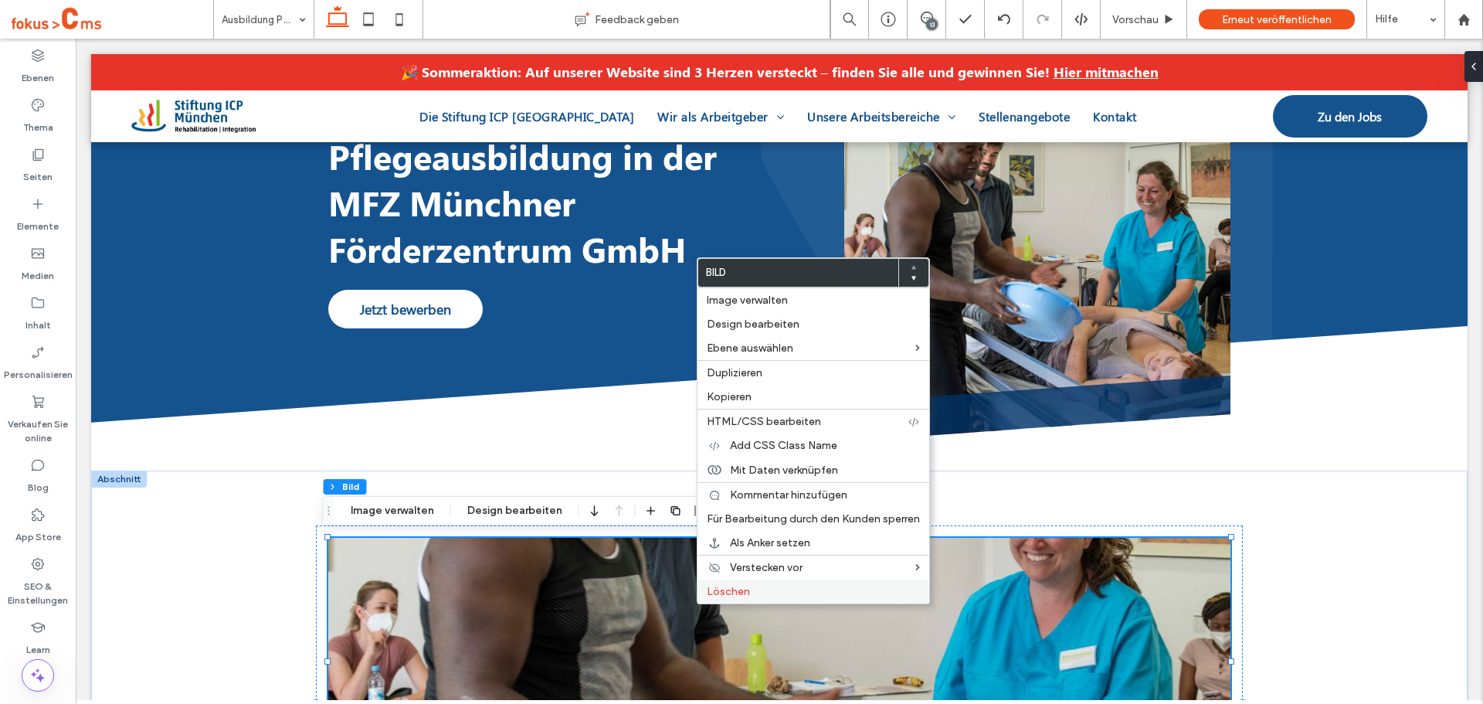
click at [727, 586] on span "Löschen" at bounding box center [728, 591] width 43 height 13
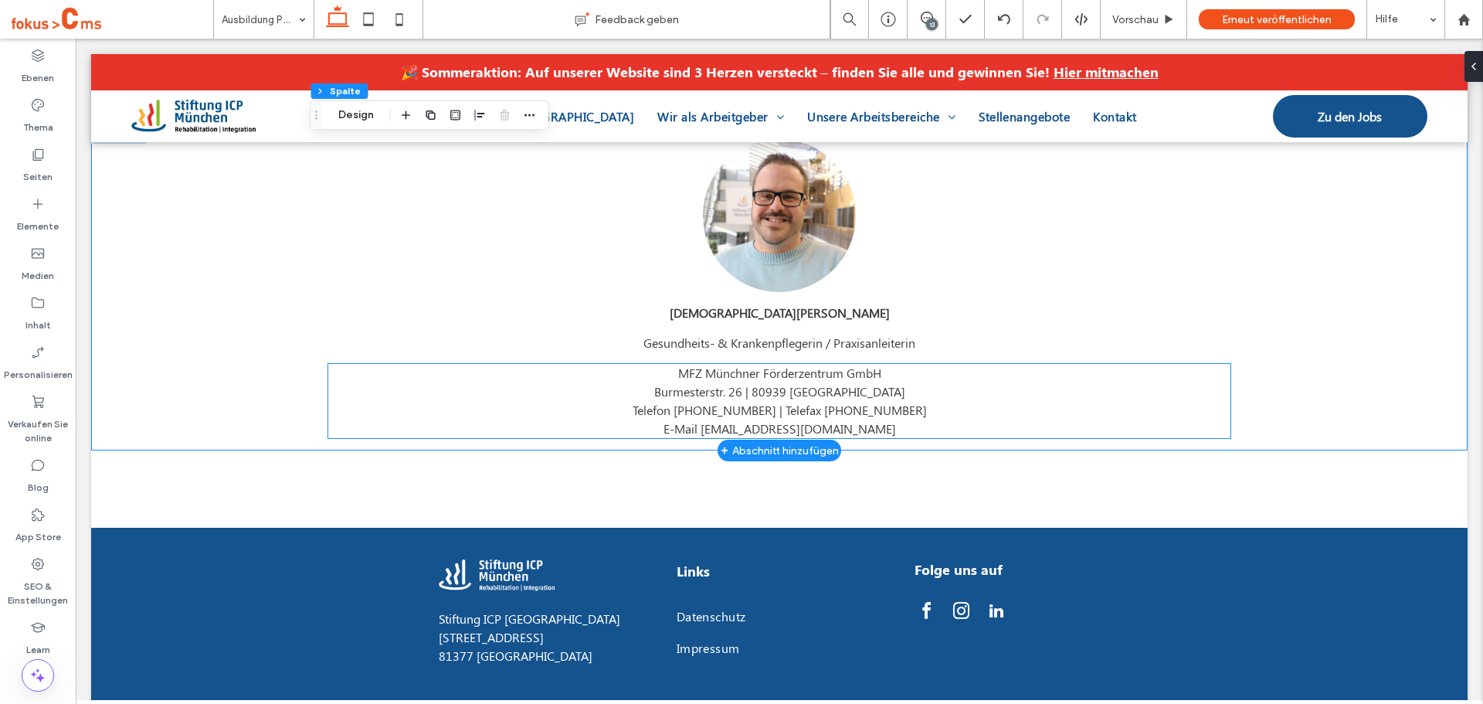
scroll to position [2662, 0]
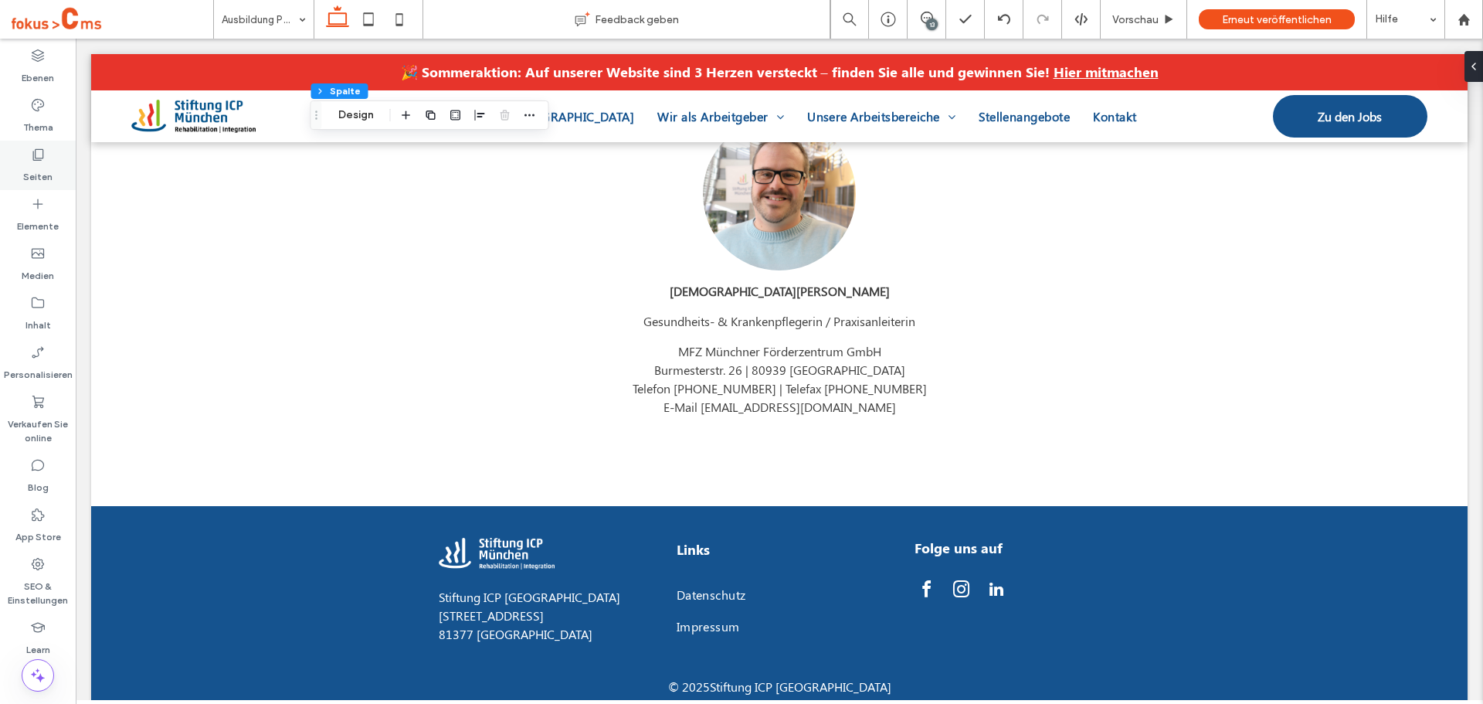
click at [28, 152] on div "Seiten" at bounding box center [38, 165] width 76 height 49
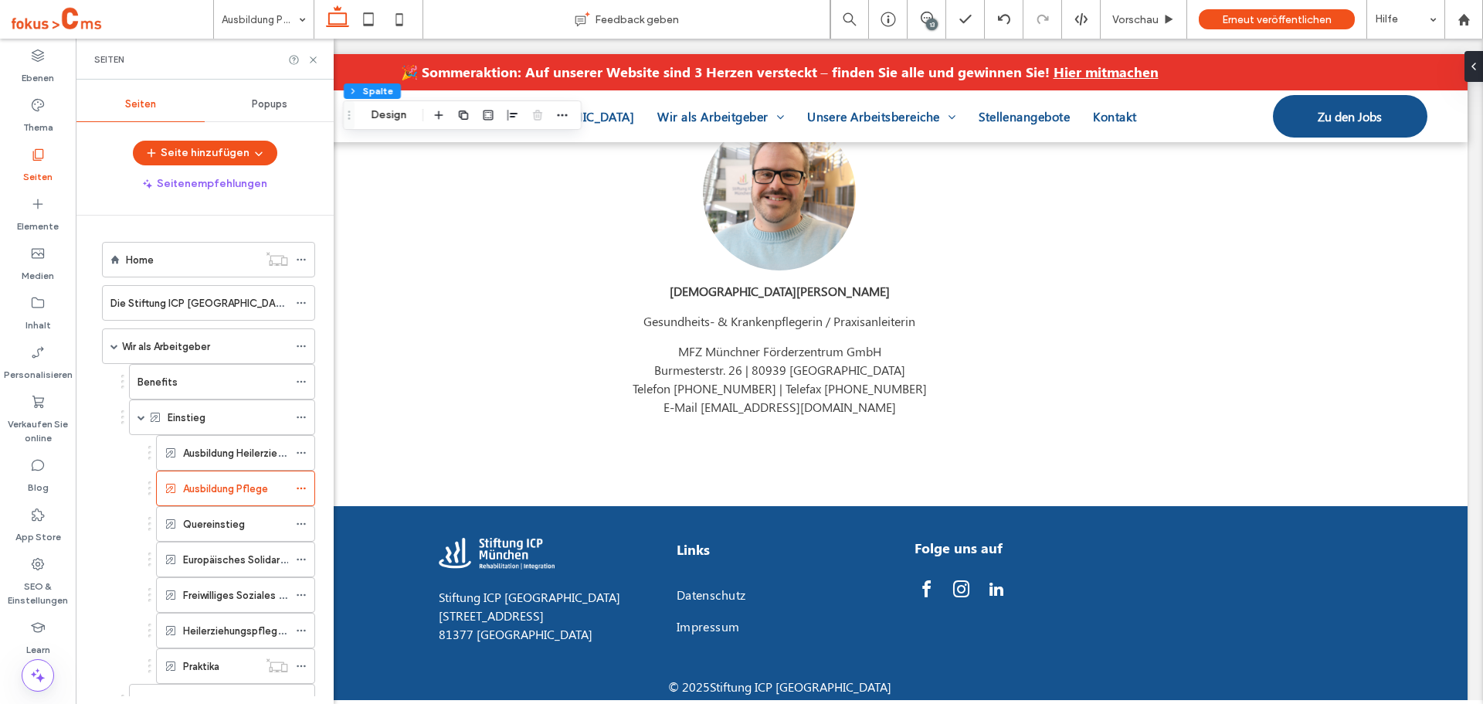
click at [231, 535] on div "Quereinstieg" at bounding box center [235, 524] width 105 height 34
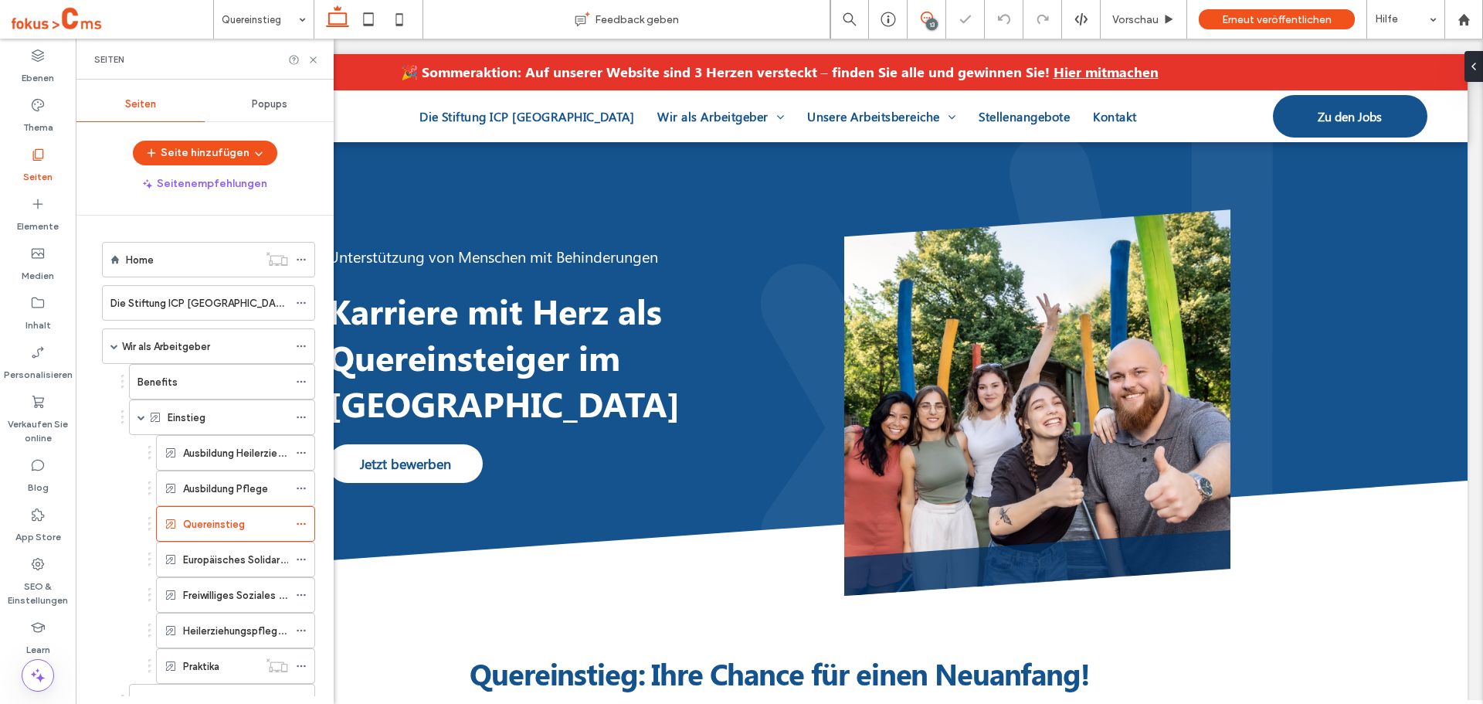
click at [921, 20] on icon at bounding box center [927, 18] width 12 height 12
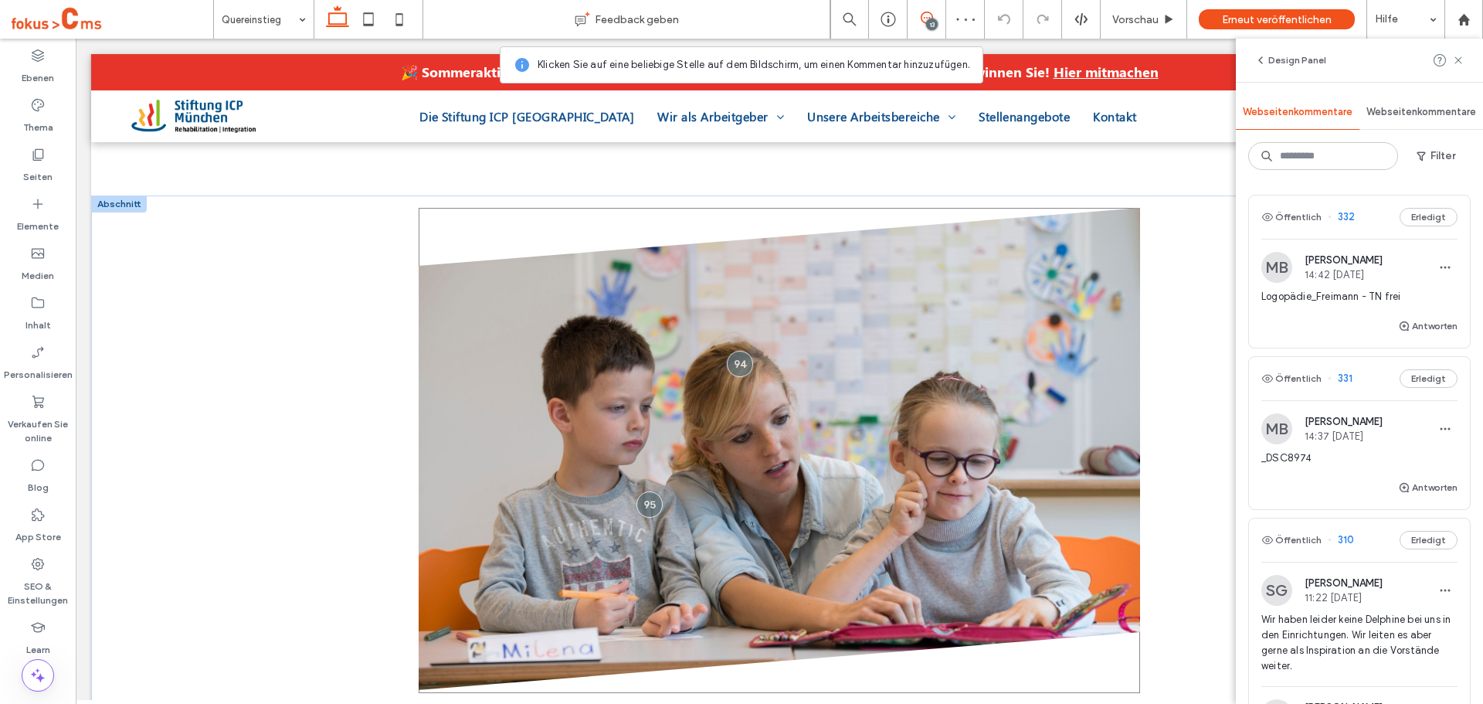
scroll to position [772, 0]
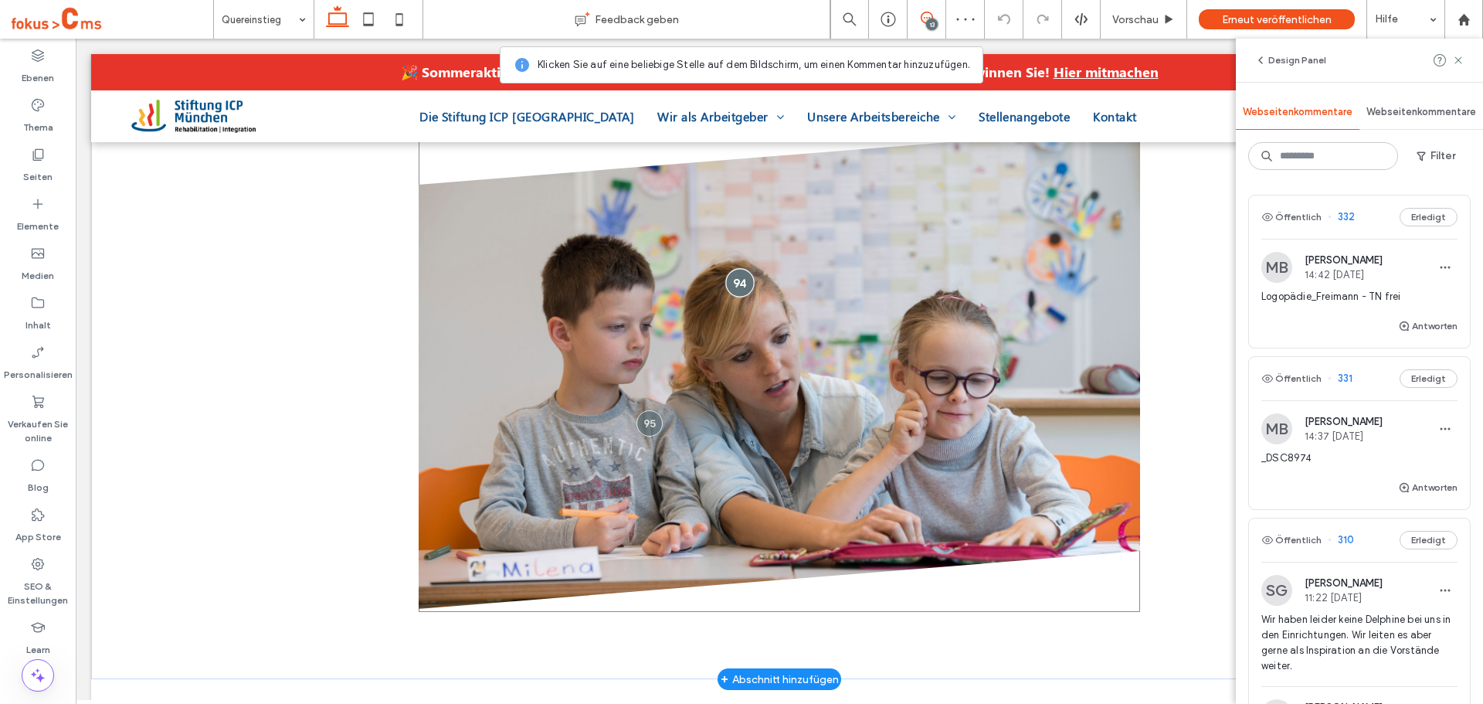
click at [735, 285] on div at bounding box center [740, 283] width 29 height 29
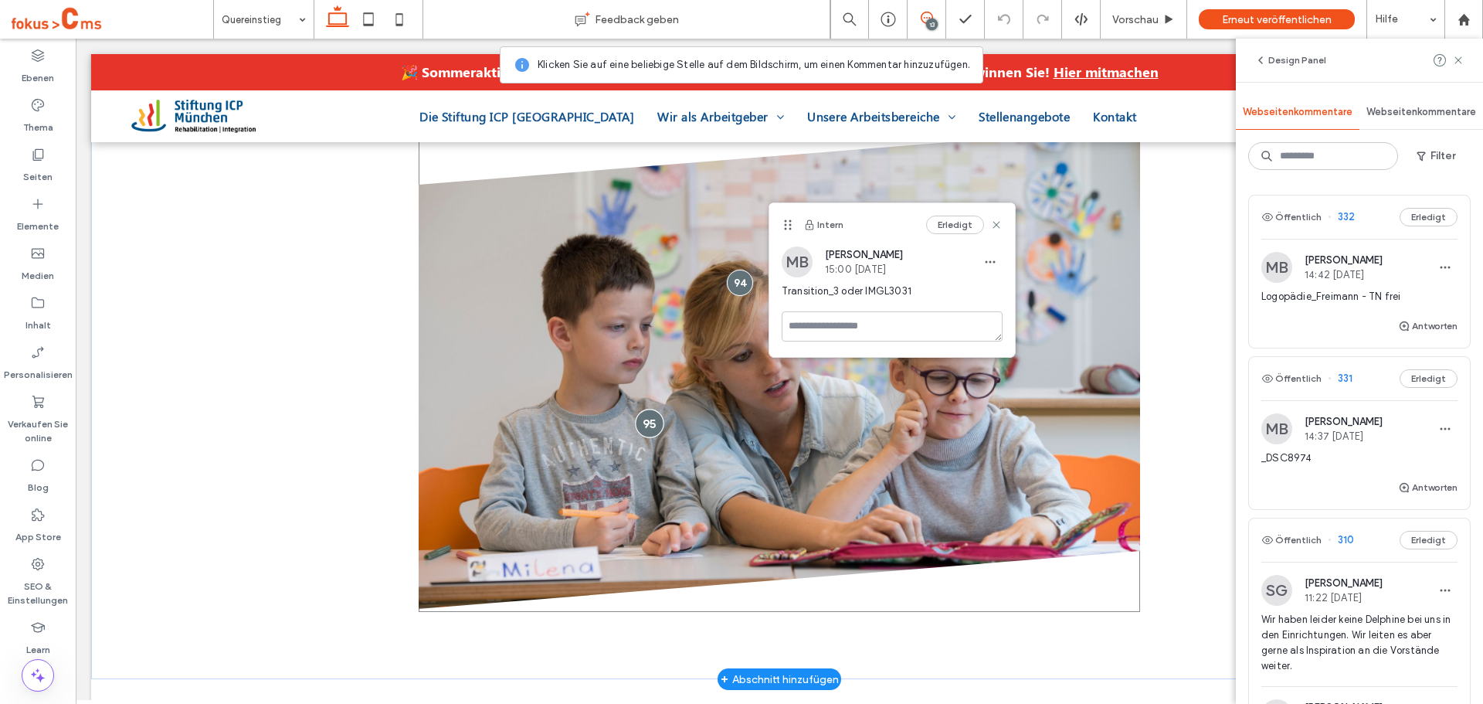
click at [640, 426] on div at bounding box center [650, 423] width 29 height 29
click at [726, 282] on div at bounding box center [740, 283] width 29 height 29
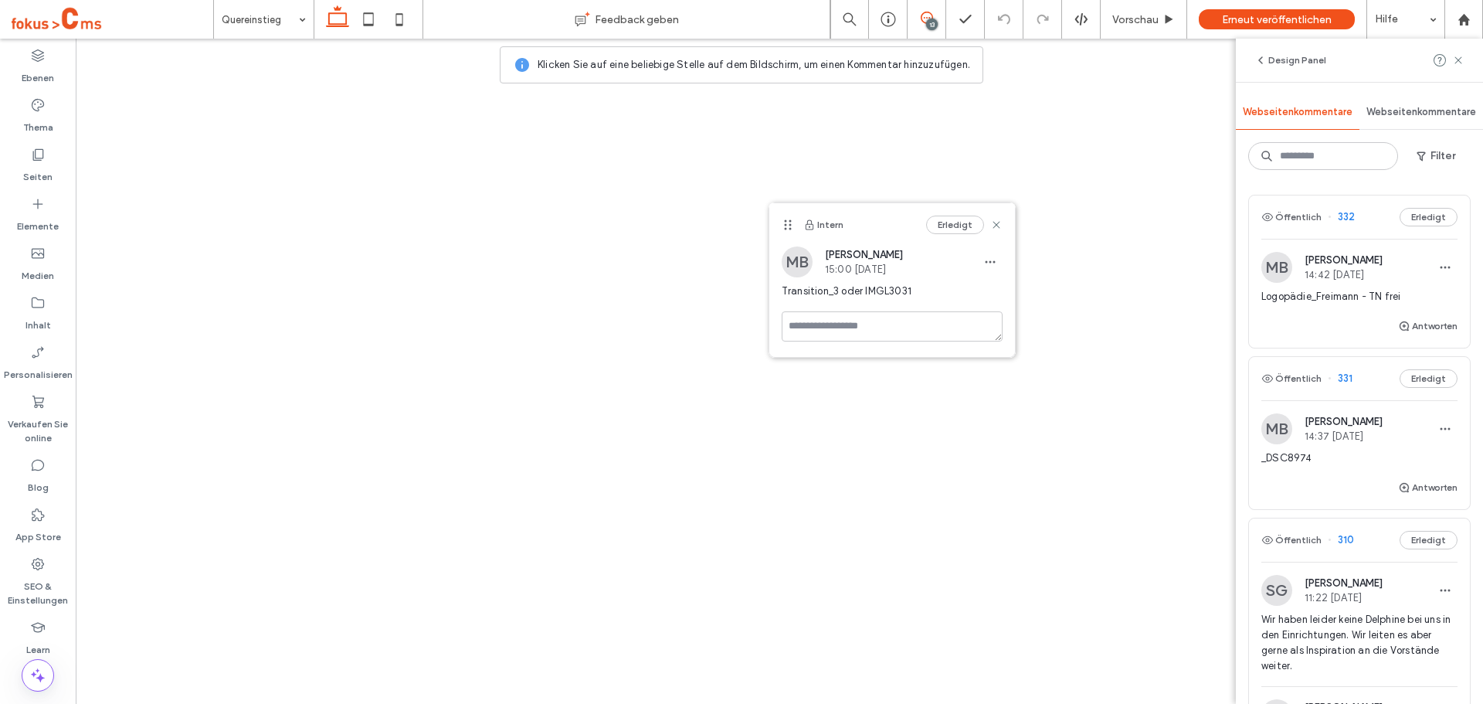
click at [866, 296] on span "Transition_3 oder IMGL3031" at bounding box center [892, 291] width 221 height 15
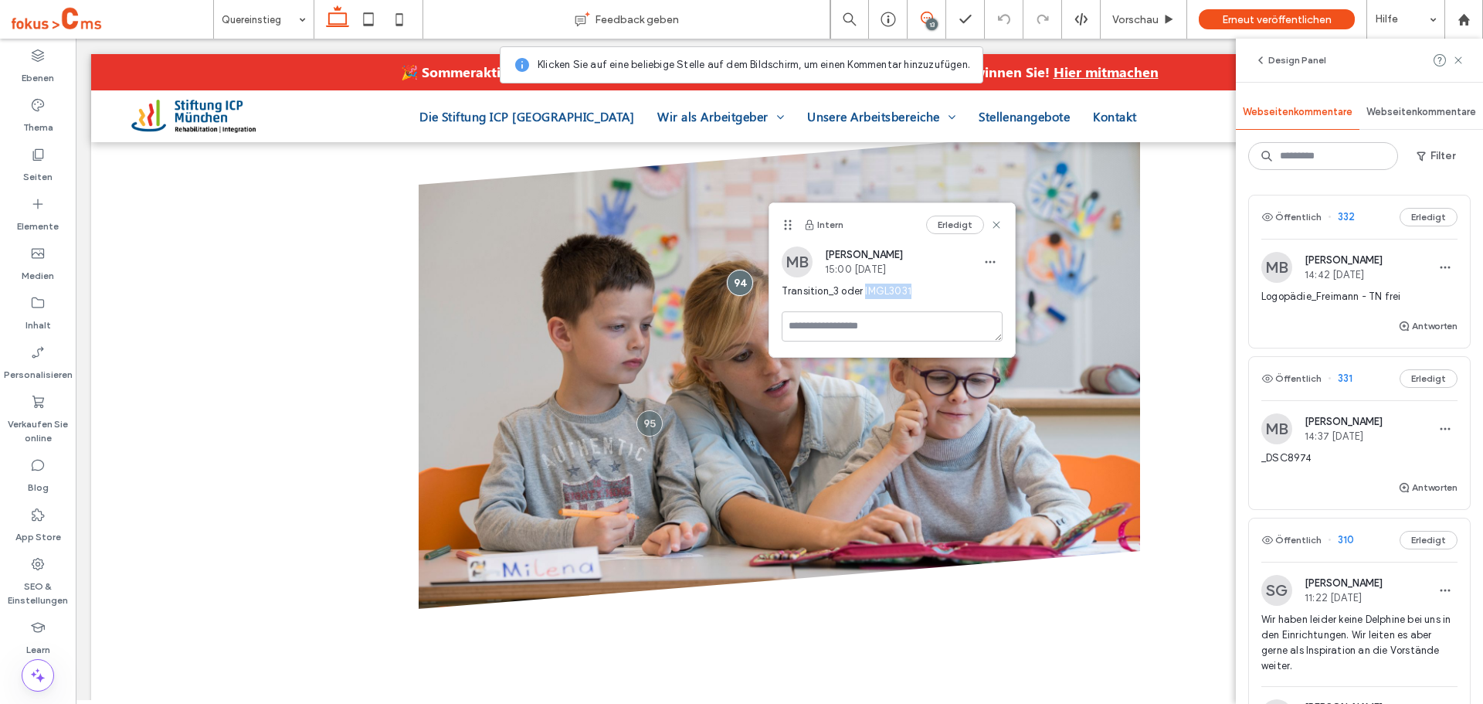
drag, startPoint x: 866, startPoint y: 287, endPoint x: 914, endPoint y: 286, distance: 47.9
click at [914, 286] on span "Transition_3 oder IMGL3031" at bounding box center [892, 291] width 221 height 15
copy span "IMGL3031"
click at [31, 309] on icon at bounding box center [37, 302] width 15 height 15
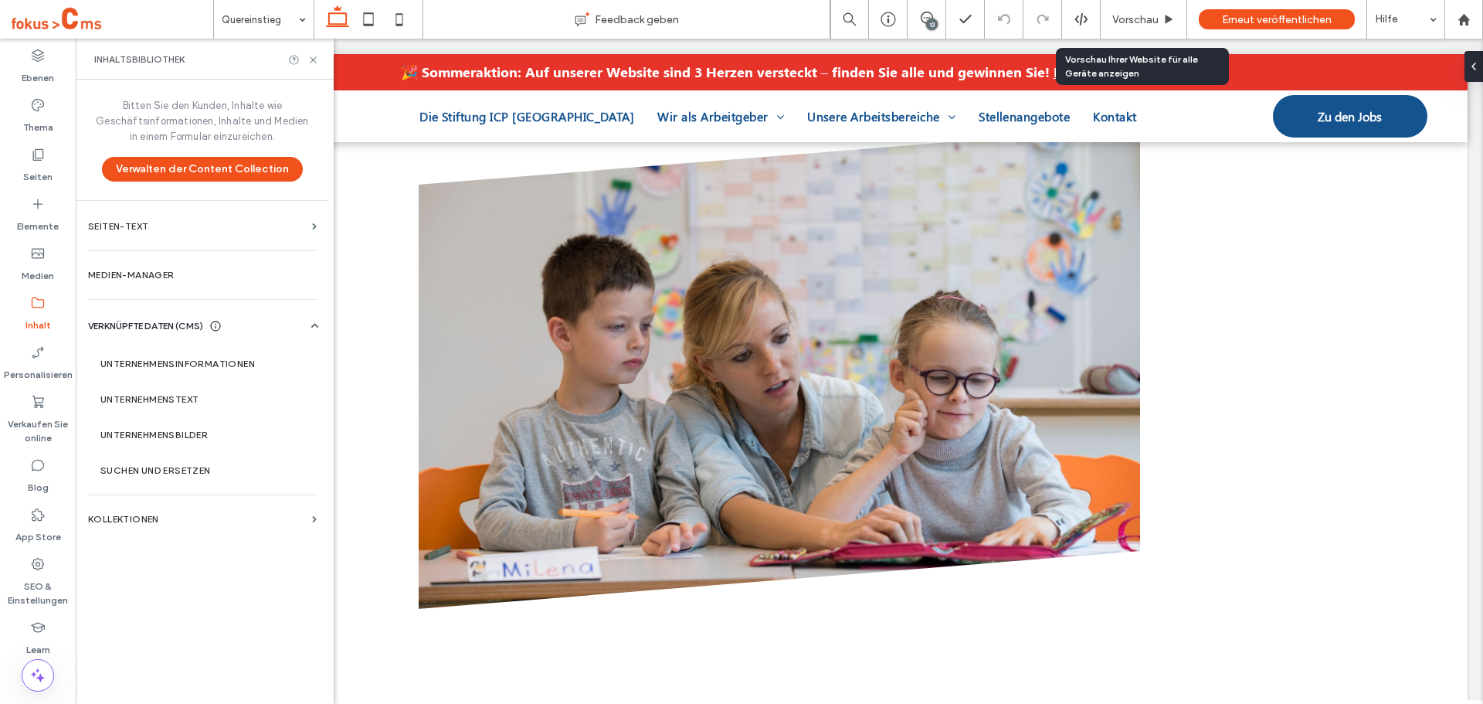
click at [138, 253] on div "Bitten Sie den Kunden, Inhalte wie Geschäftsinformationen, Inhalte und Medien i…" at bounding box center [202, 390] width 253 height 621
click at [139, 266] on section "Medien-Manager" at bounding box center [202, 275] width 253 height 36
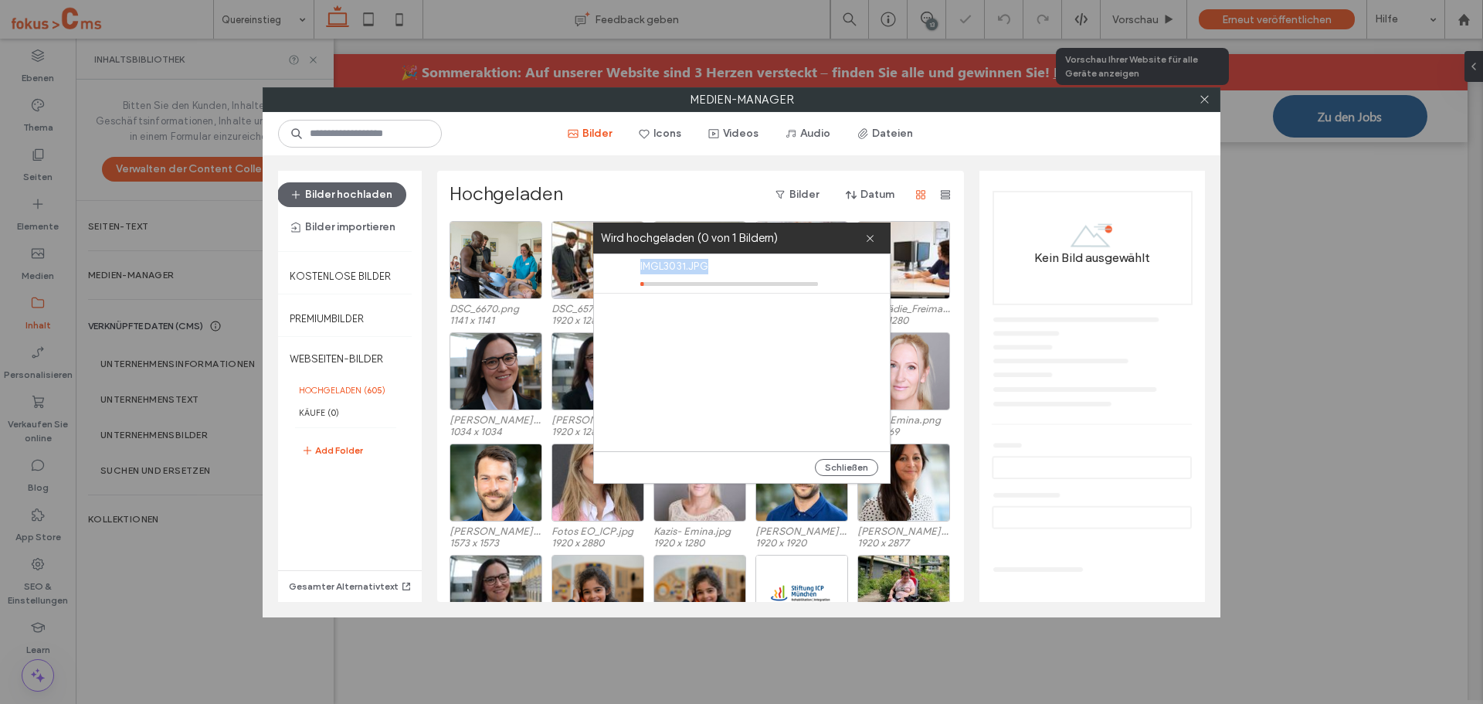
drag, startPoint x: 705, startPoint y: 267, endPoint x: 640, endPoint y: 271, distance: 65.1
click at [640, 271] on span "IMGL3031.JPG" at bounding box center [729, 266] width 178 height 15
copy span "IMGL3031.JPG"
click at [1201, 99] on icon at bounding box center [1205, 99] width 12 height 12
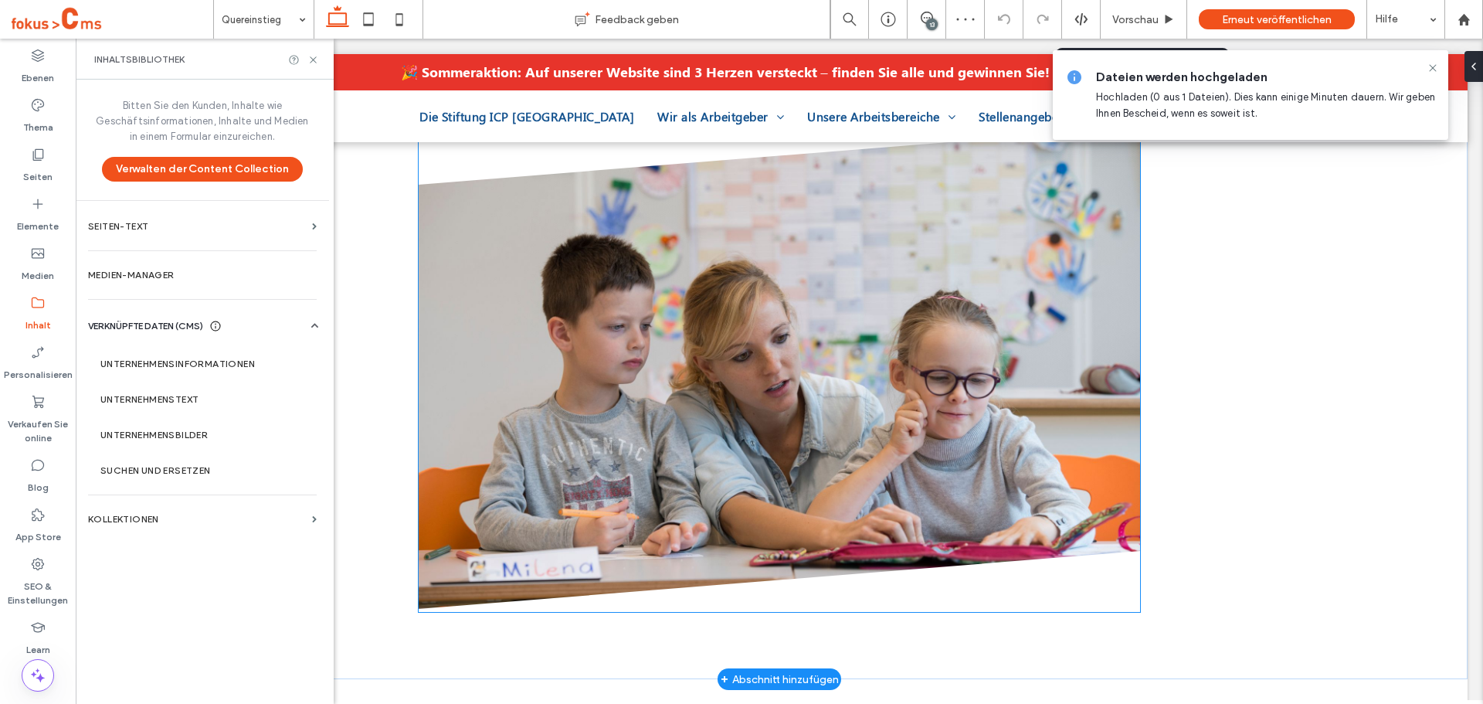
click at [897, 248] on img at bounding box center [780, 368] width 722 height 482
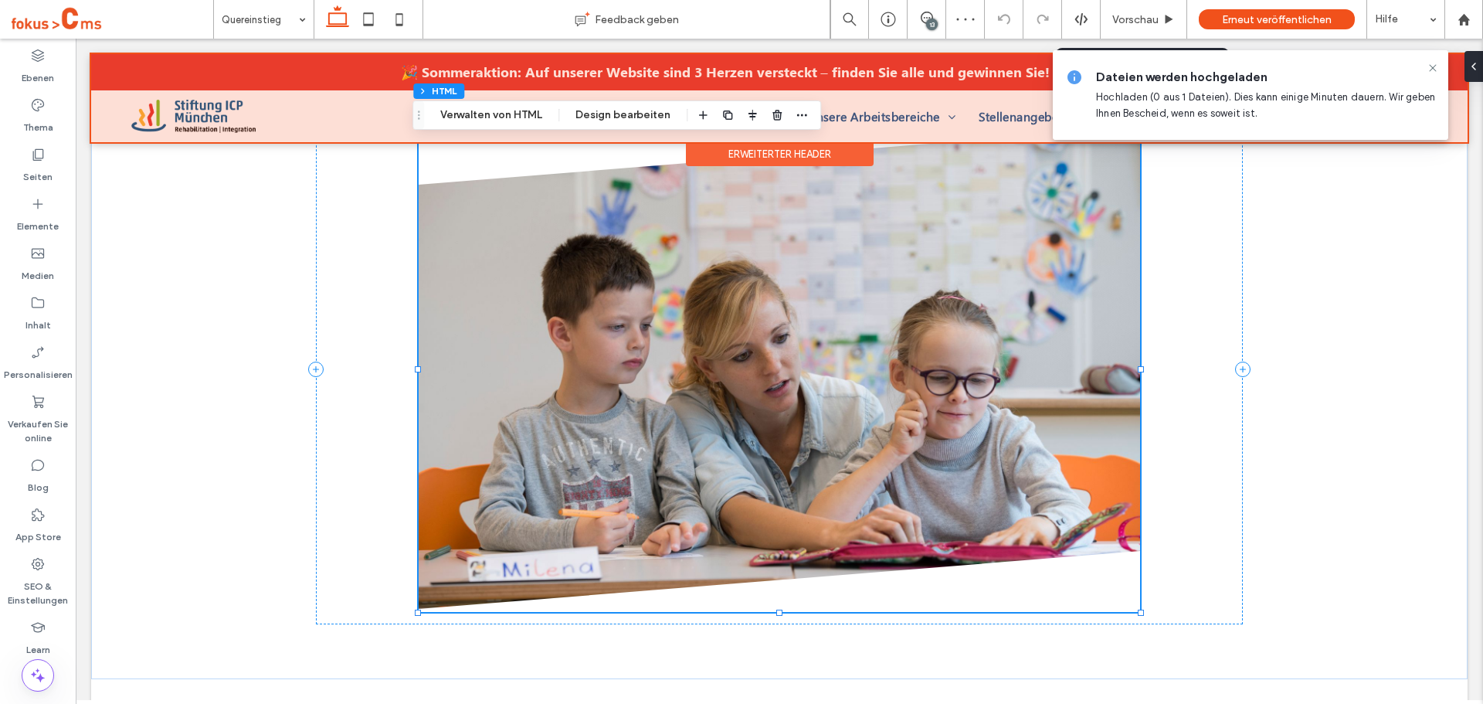
click at [545, 130] on div at bounding box center [779, 98] width 1377 height 88
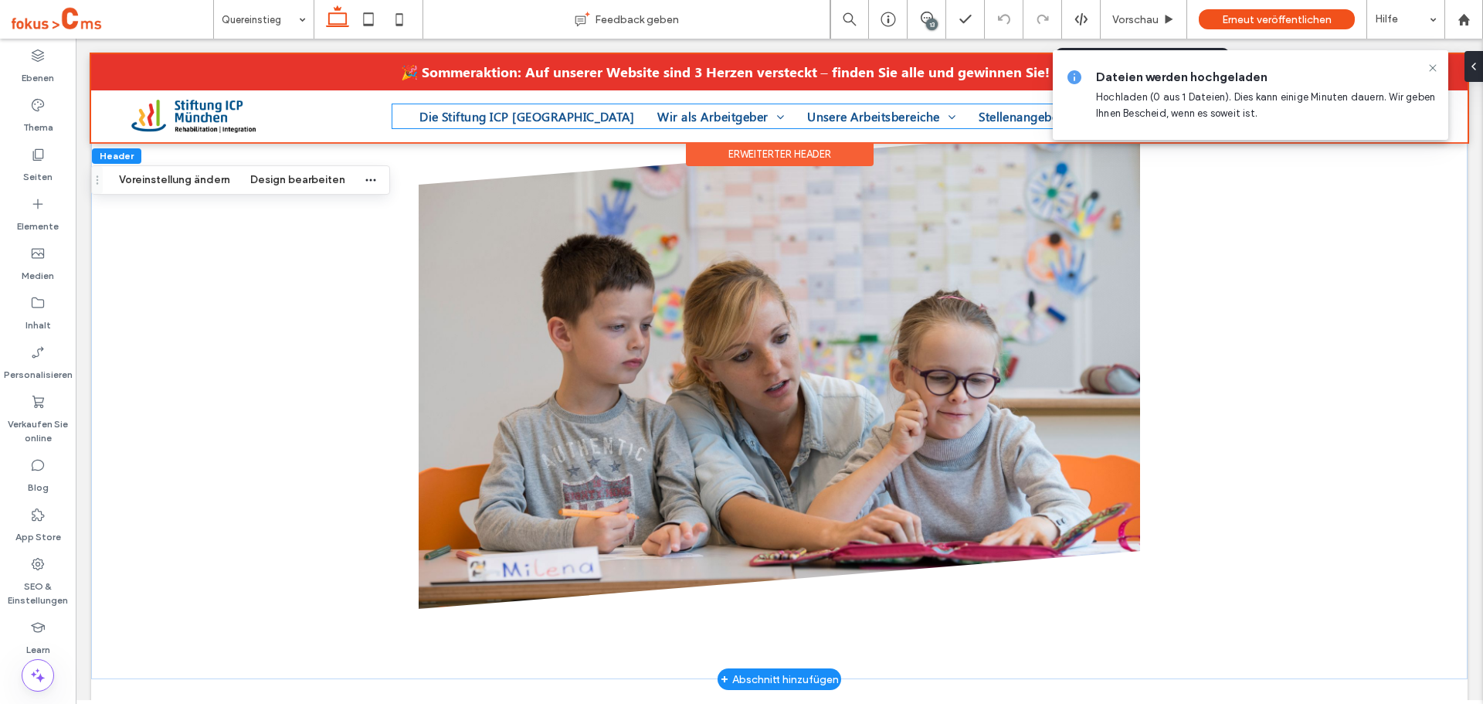
click at [550, 228] on img at bounding box center [780, 368] width 722 height 482
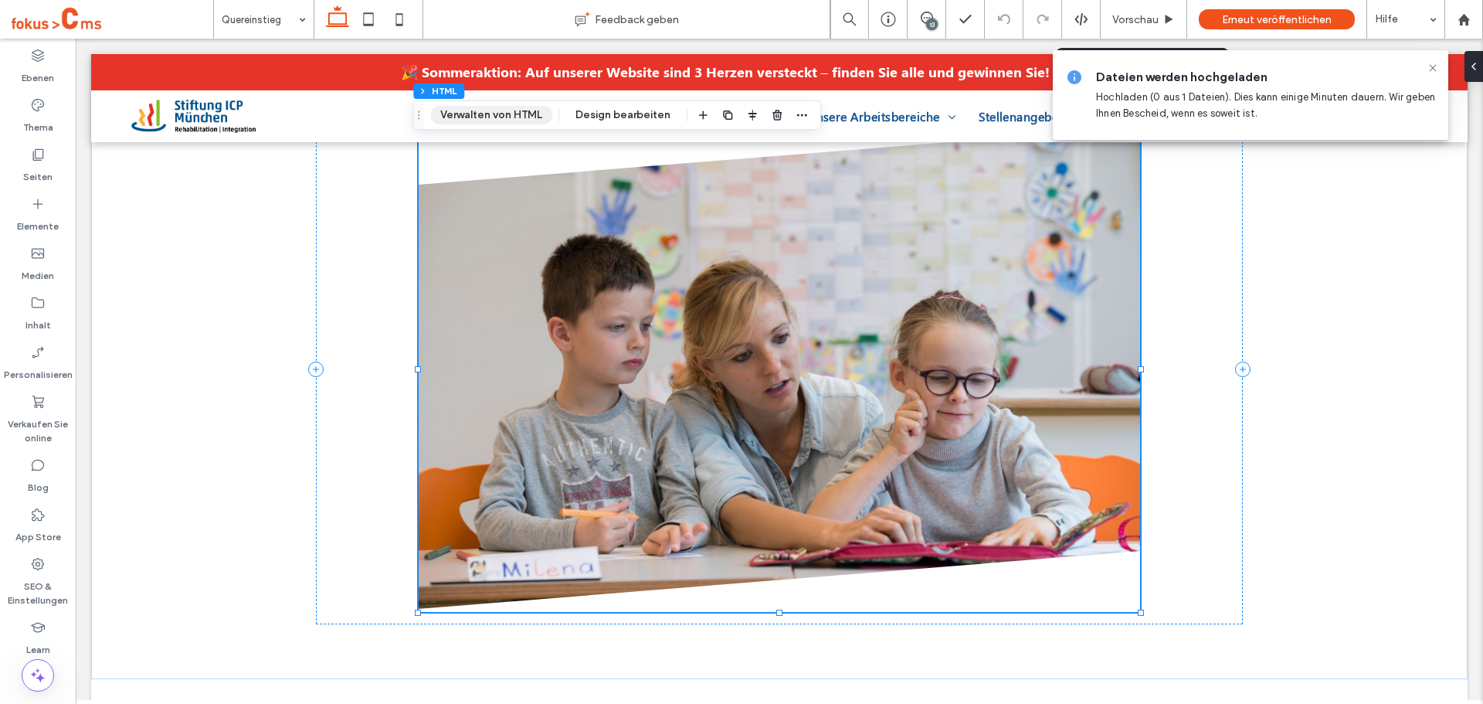
click at [489, 121] on button "Verwalten von HTML" at bounding box center [491, 115] width 122 height 19
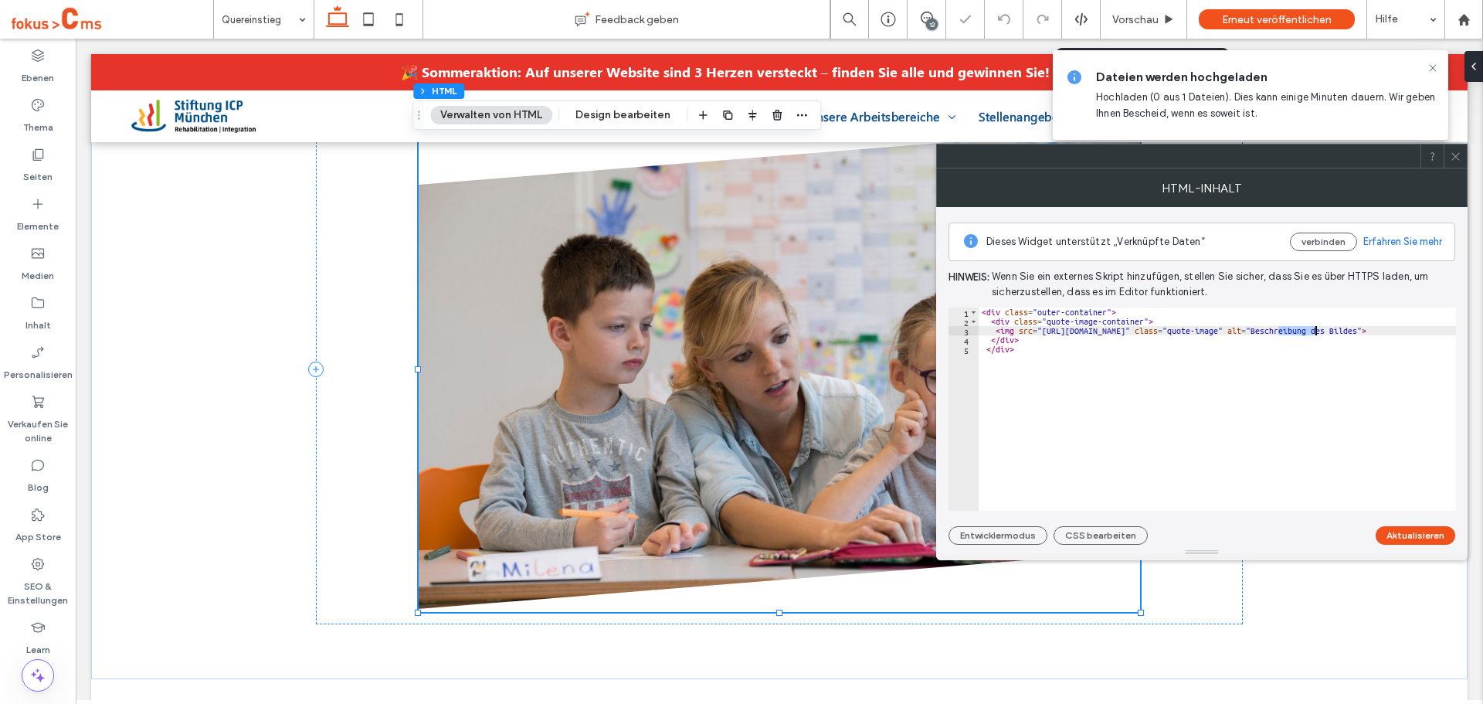
drag, startPoint x: 1280, startPoint y: 332, endPoint x: 1315, endPoint y: 331, distance: 34.8
click at [1315, 331] on div "< div class = "outer-container" > < div class = "quote-image-container" > < img…" at bounding box center [1269, 418] width 581 height 222
paste textarea "****"
type textarea "**********"
click at [1397, 536] on button "Aktualisieren" at bounding box center [1416, 535] width 80 height 19
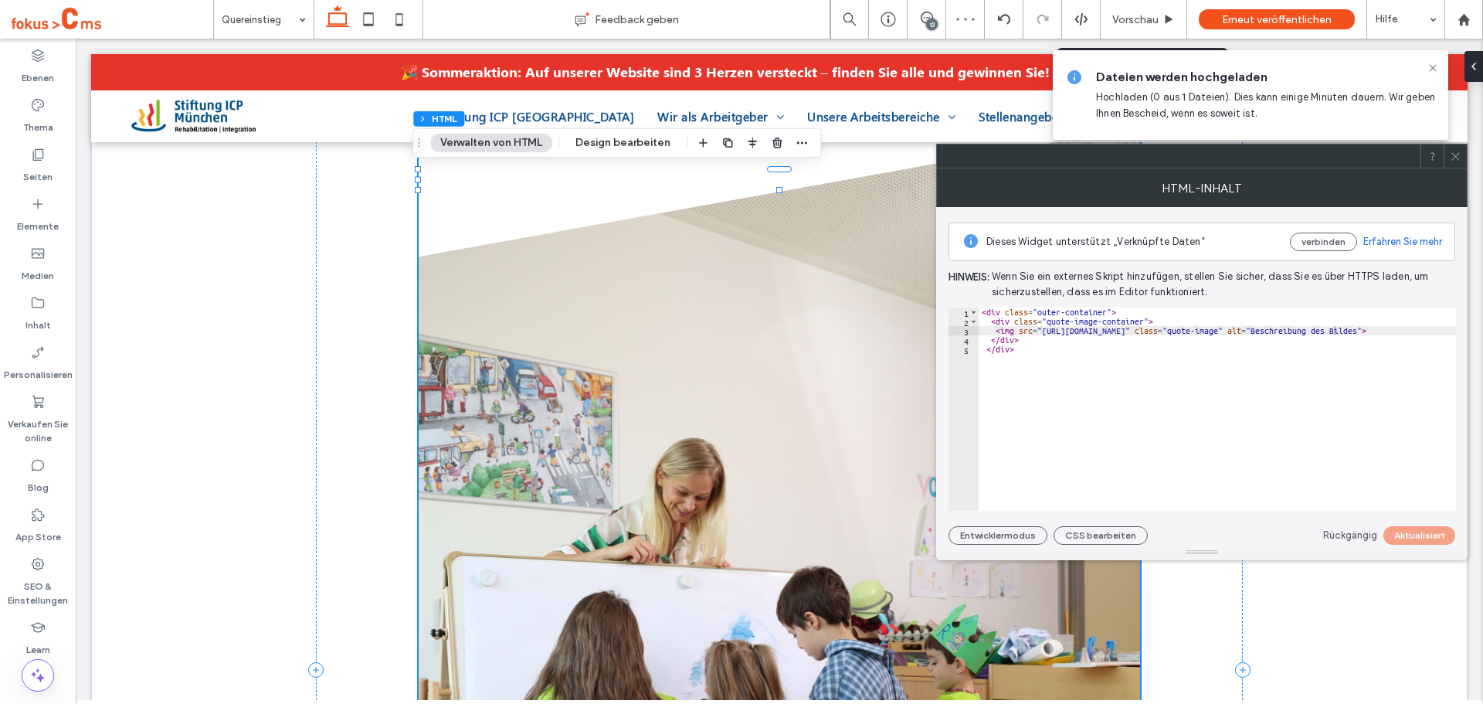
click at [1452, 158] on icon at bounding box center [1456, 157] width 12 height 12
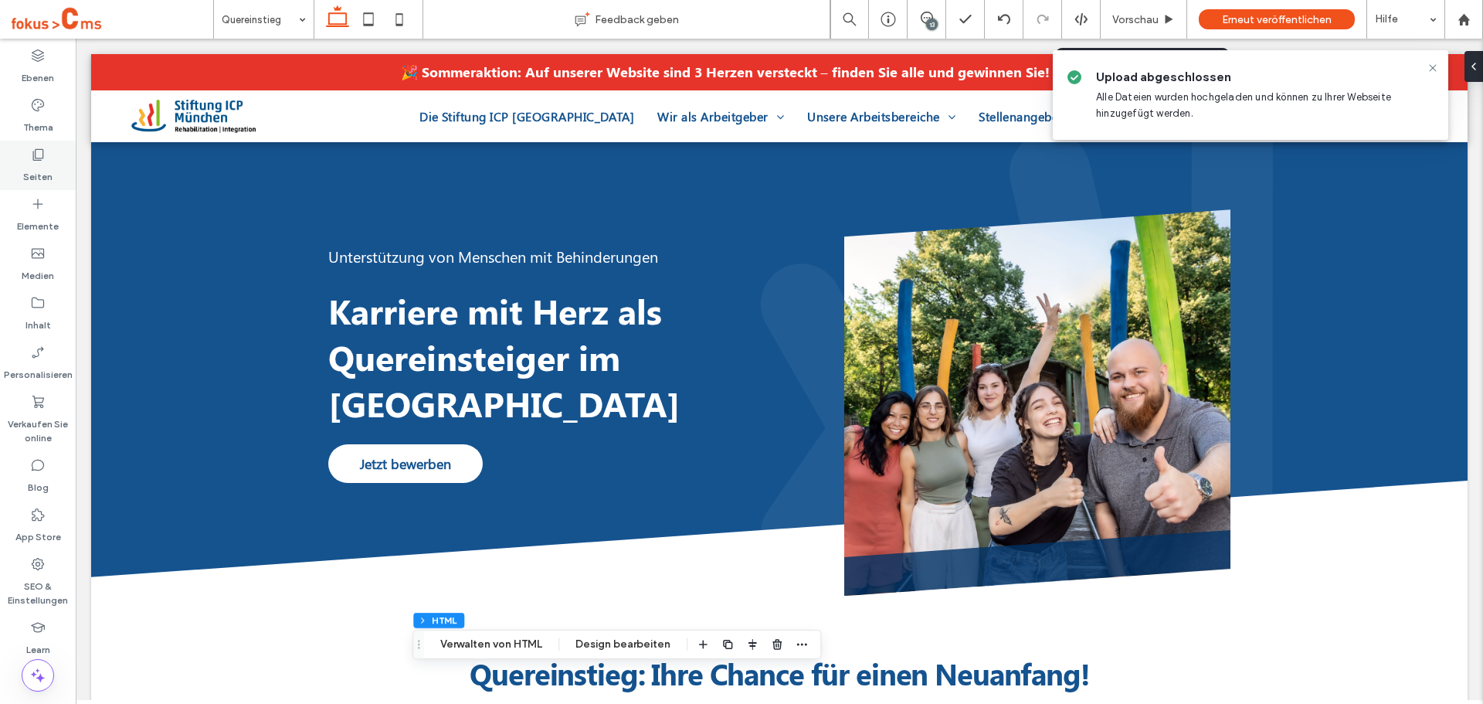
click at [34, 145] on div "Seiten" at bounding box center [38, 165] width 76 height 49
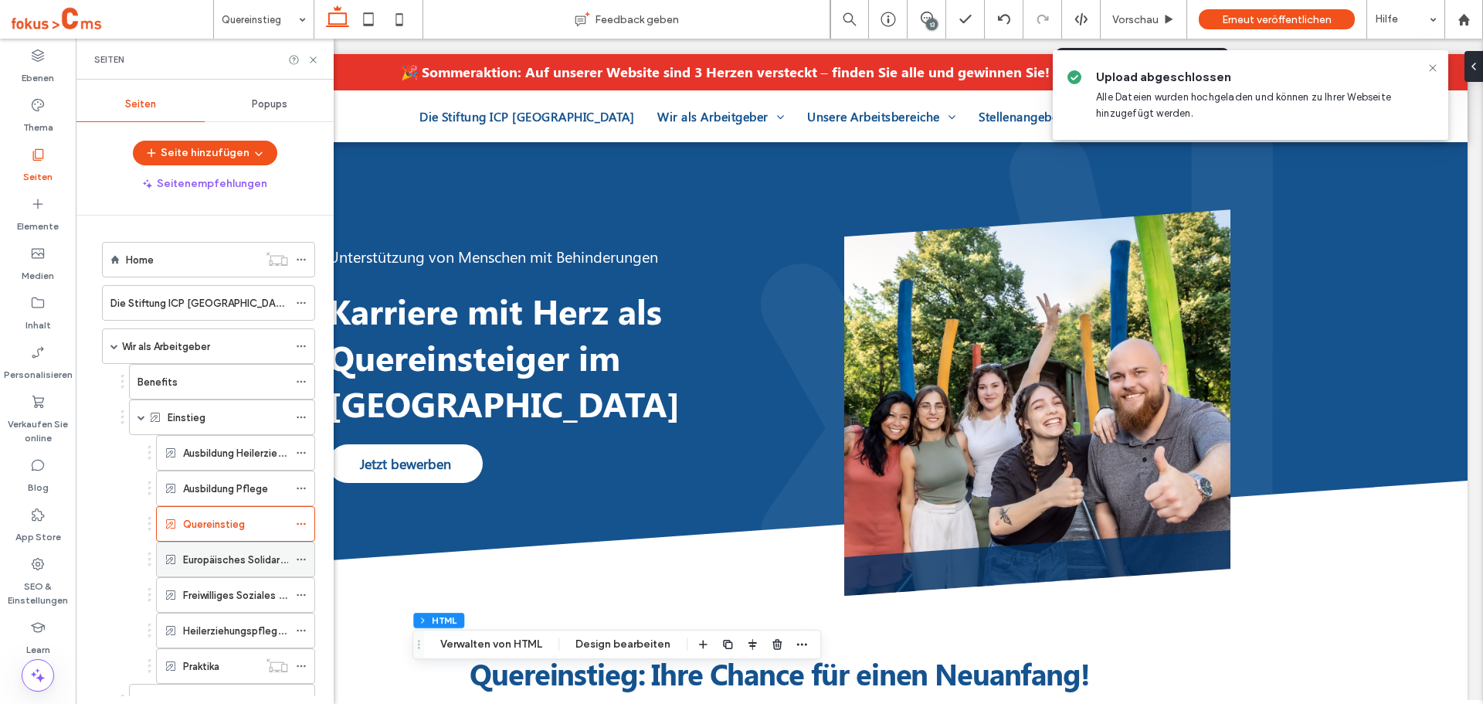
click at [195, 553] on label "Europäisches Solidaritätskorps (ESK)" at bounding box center [268, 559] width 171 height 27
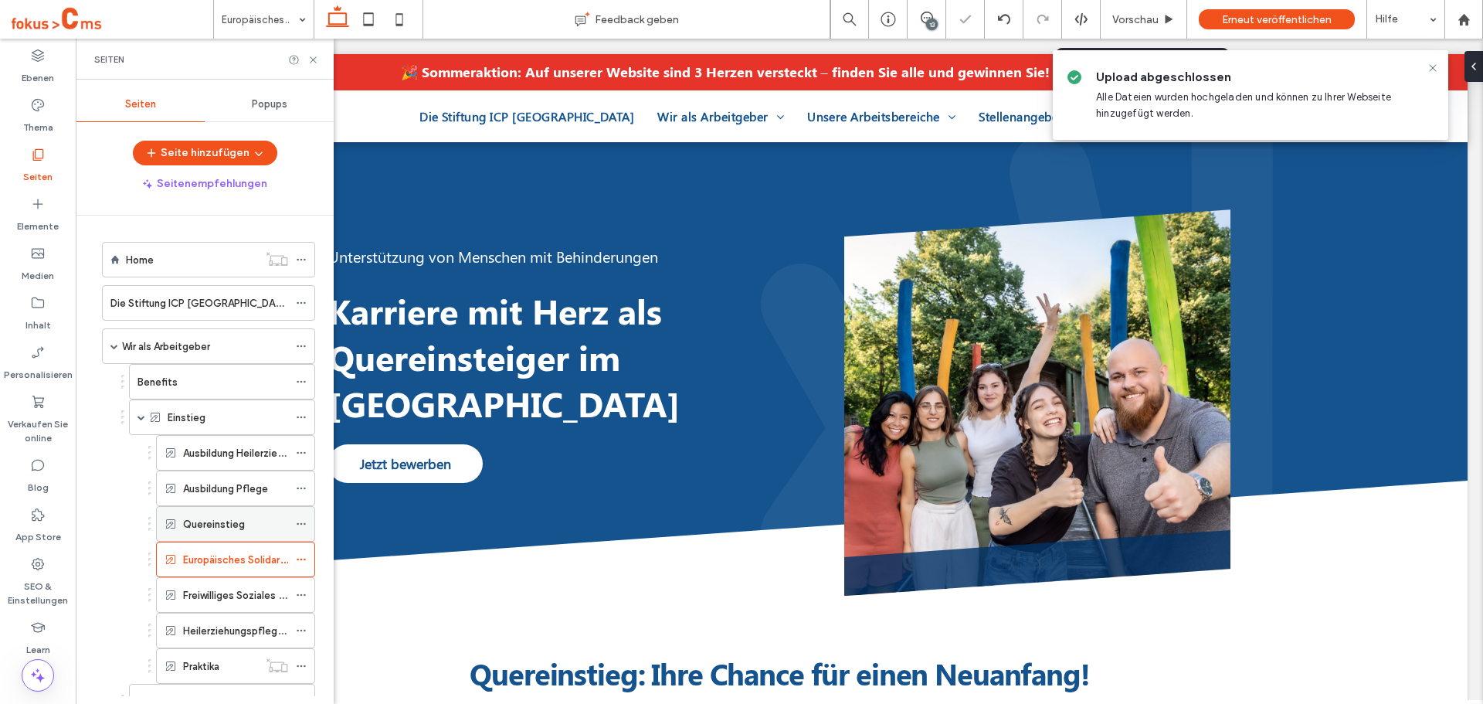
click at [213, 524] on label "Quereinstieg" at bounding box center [214, 524] width 62 height 27
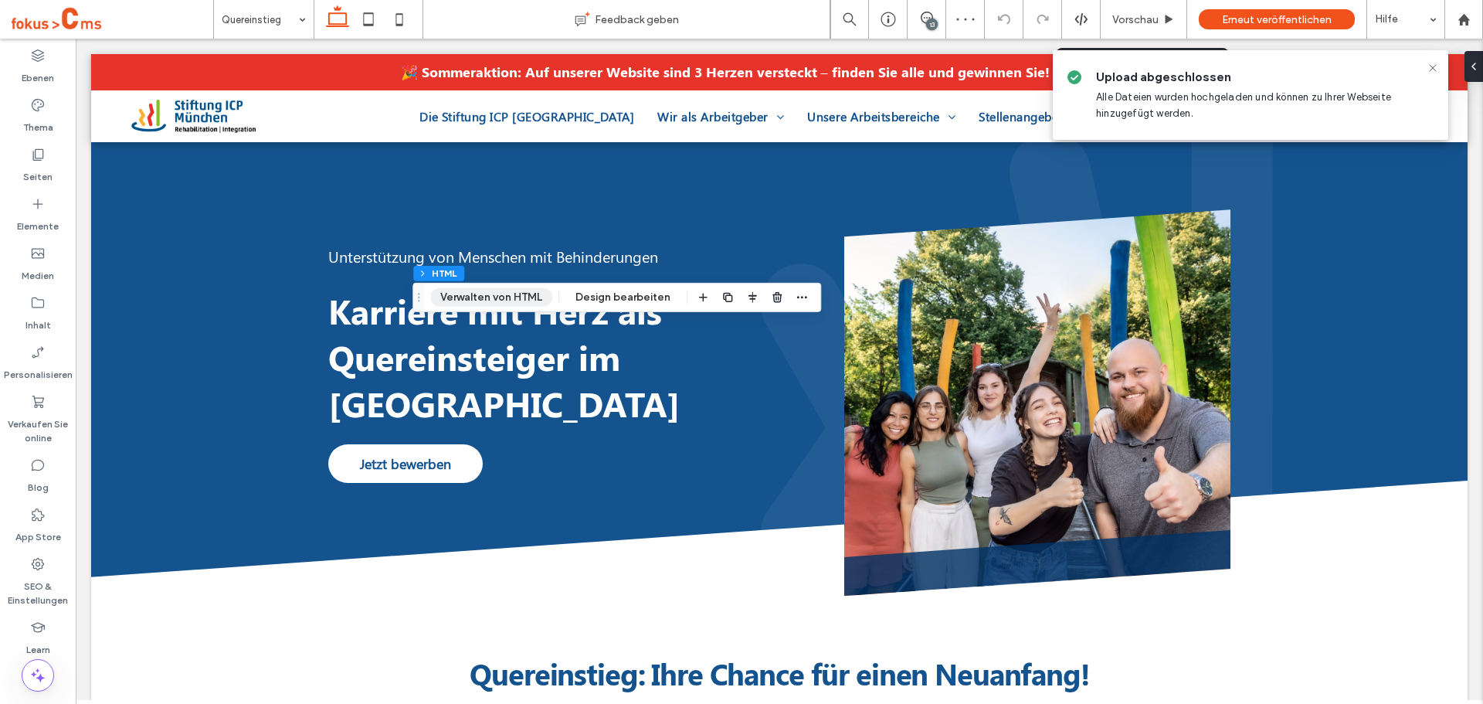
click at [504, 302] on button "Verwalten von HTML" at bounding box center [491, 297] width 122 height 19
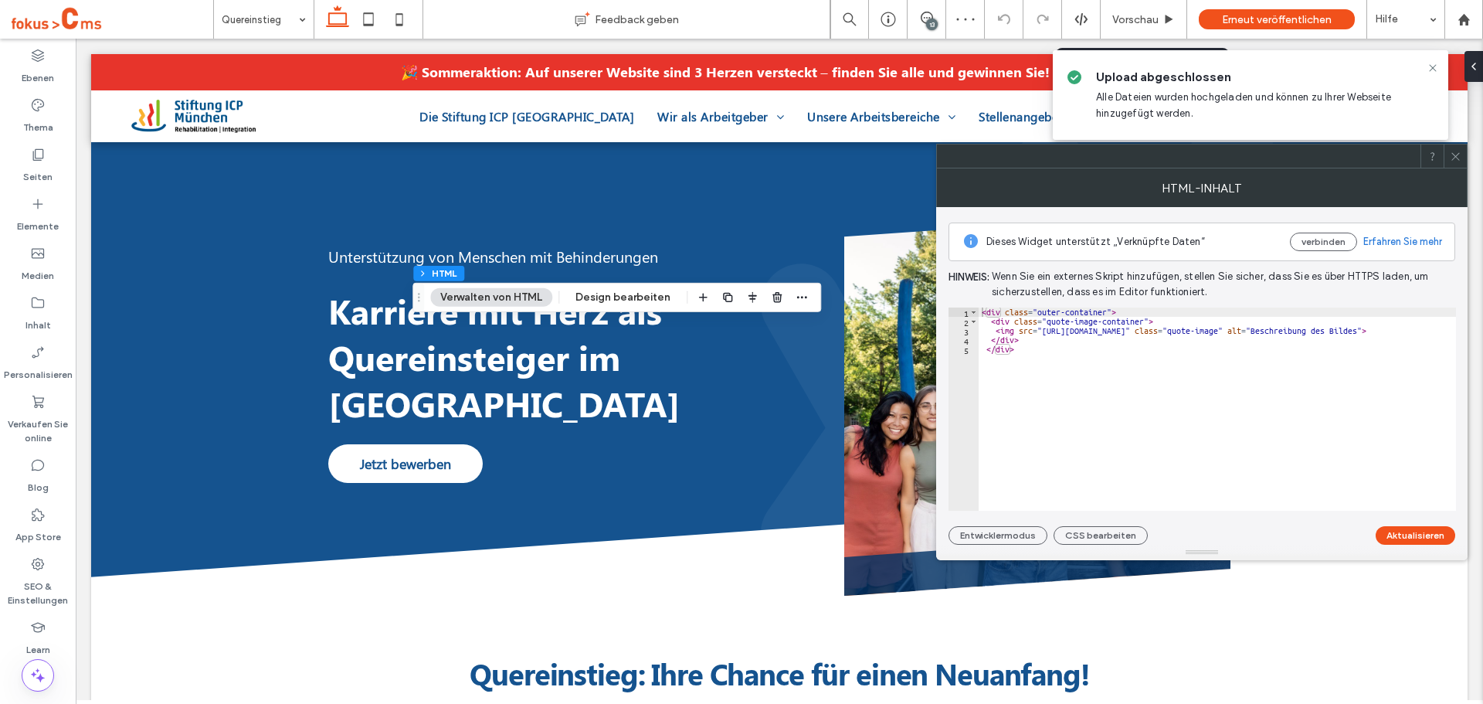
click at [1292, 332] on div "< div class = "outer-container" > < div class = "quote-image-container" > < img…" at bounding box center [1278, 418] width 599 height 222
click at [1326, 332] on div "< div class = "outer-container" > < div class = "quote-image-container" > < img…" at bounding box center [1278, 418] width 599 height 222
click at [1318, 334] on div "< div class = "outer-container" > < div class = "quote-image-container" > < img…" at bounding box center [1278, 418] width 599 height 222
click at [1316, 327] on div "< div class = "outer-container" > < div class = "quote-image-container" > < img…" at bounding box center [1217, 408] width 477 height 203
click at [1327, 329] on div "< div class = "outer-container" > < div class = "quote-image-container" > < img…" at bounding box center [1278, 418] width 599 height 222
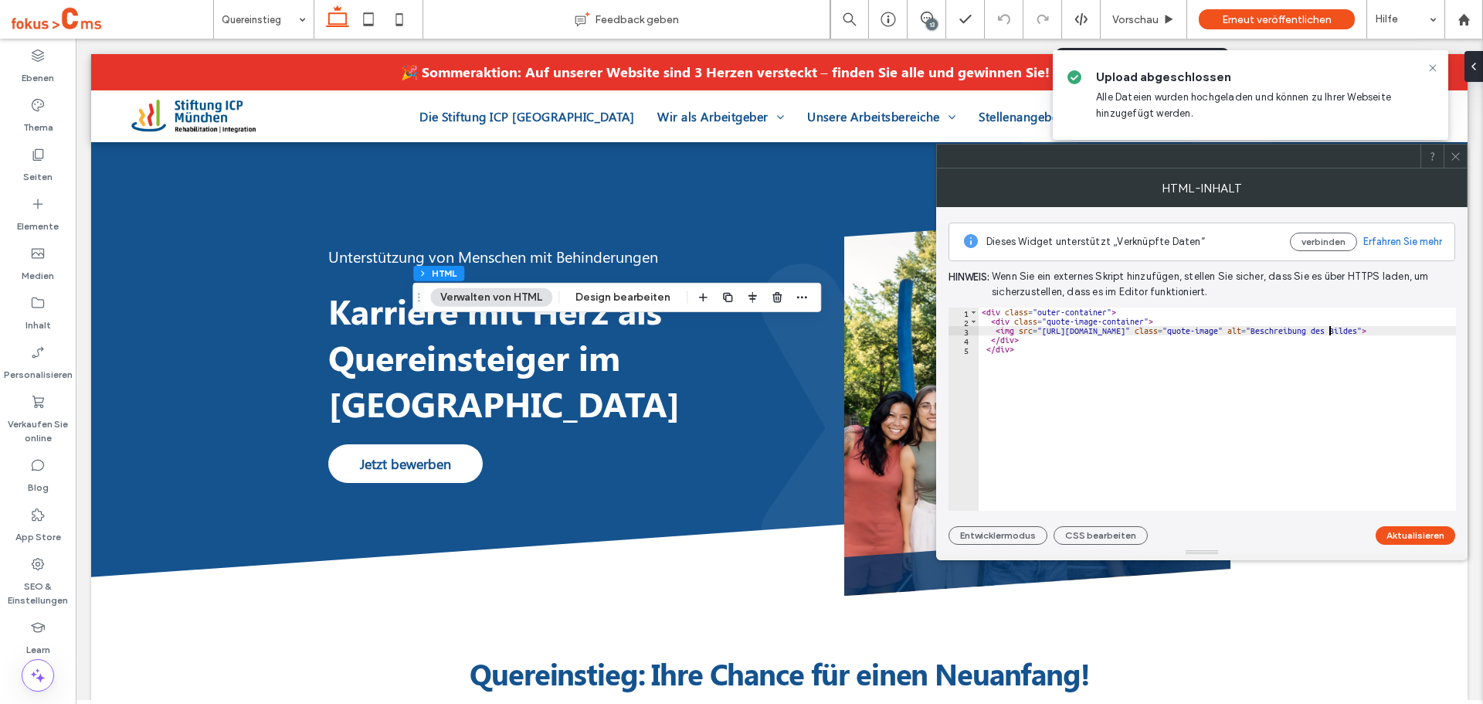
click at [1329, 332] on div "< div class = "outer-container" > < div class = "quote-image-container" > < img…" at bounding box center [1278, 418] width 599 height 222
drag, startPoint x: 1335, startPoint y: 334, endPoint x: 1339, endPoint y: 348, distance: 14.4
click at [1336, 335] on div "< div class = "outer-container" > < div class = "quote-image-container" > < img…" at bounding box center [1278, 418] width 599 height 222
click at [1329, 333] on div "< div class = "outer-container" > < div class = "quote-image-container" > < img…" at bounding box center [1278, 418] width 599 height 222
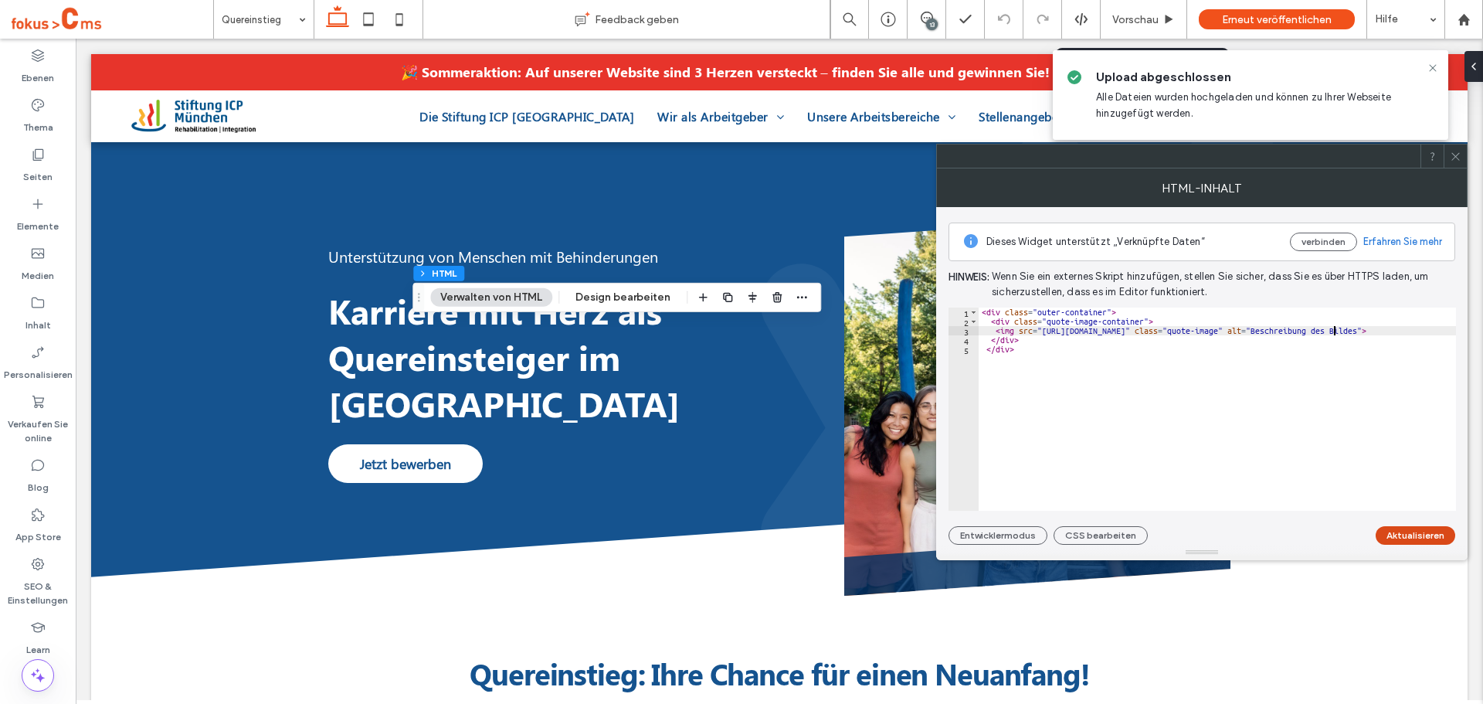
type textarea "**********"
click at [1426, 530] on button "Aktualisieren" at bounding box center [1416, 535] width 80 height 19
click at [36, 307] on icon at bounding box center [37, 302] width 15 height 15
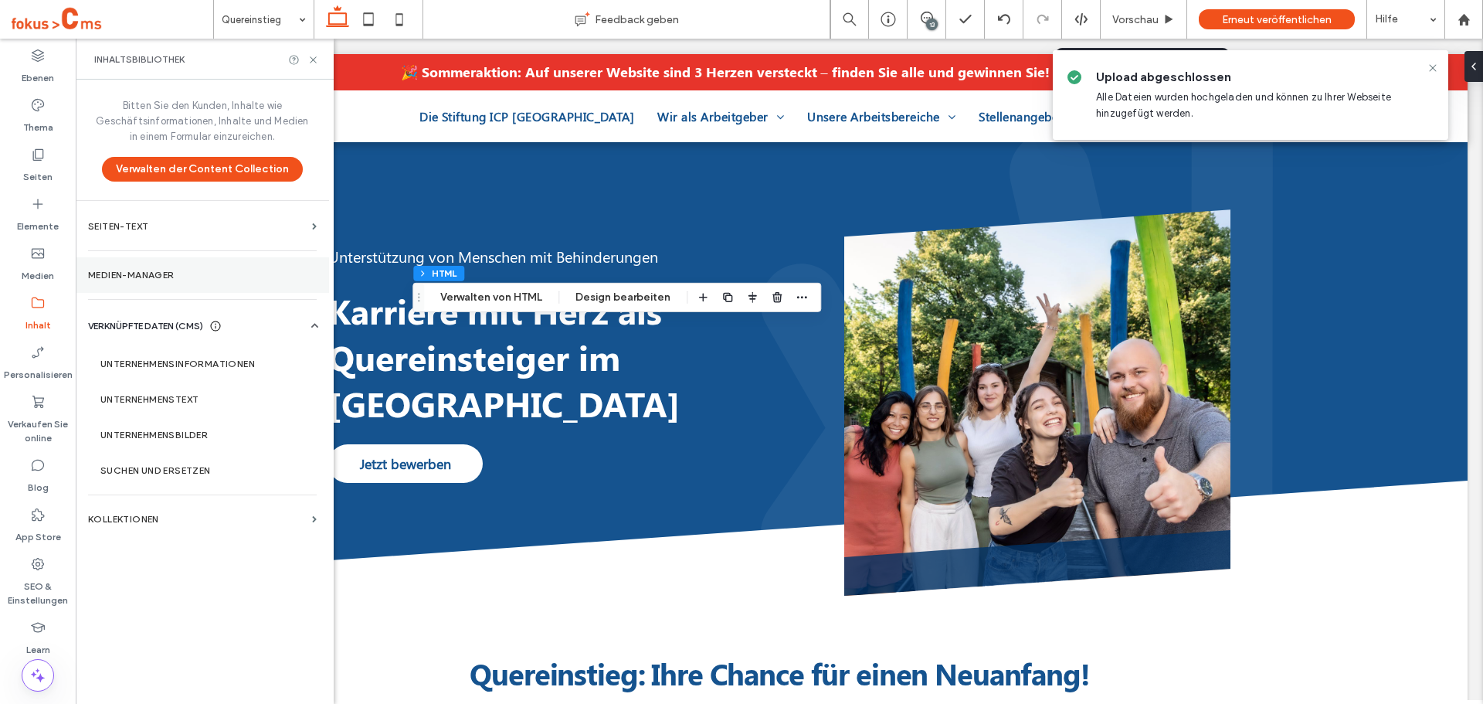
click at [148, 270] on label "Medien-Manager" at bounding box center [202, 275] width 229 height 11
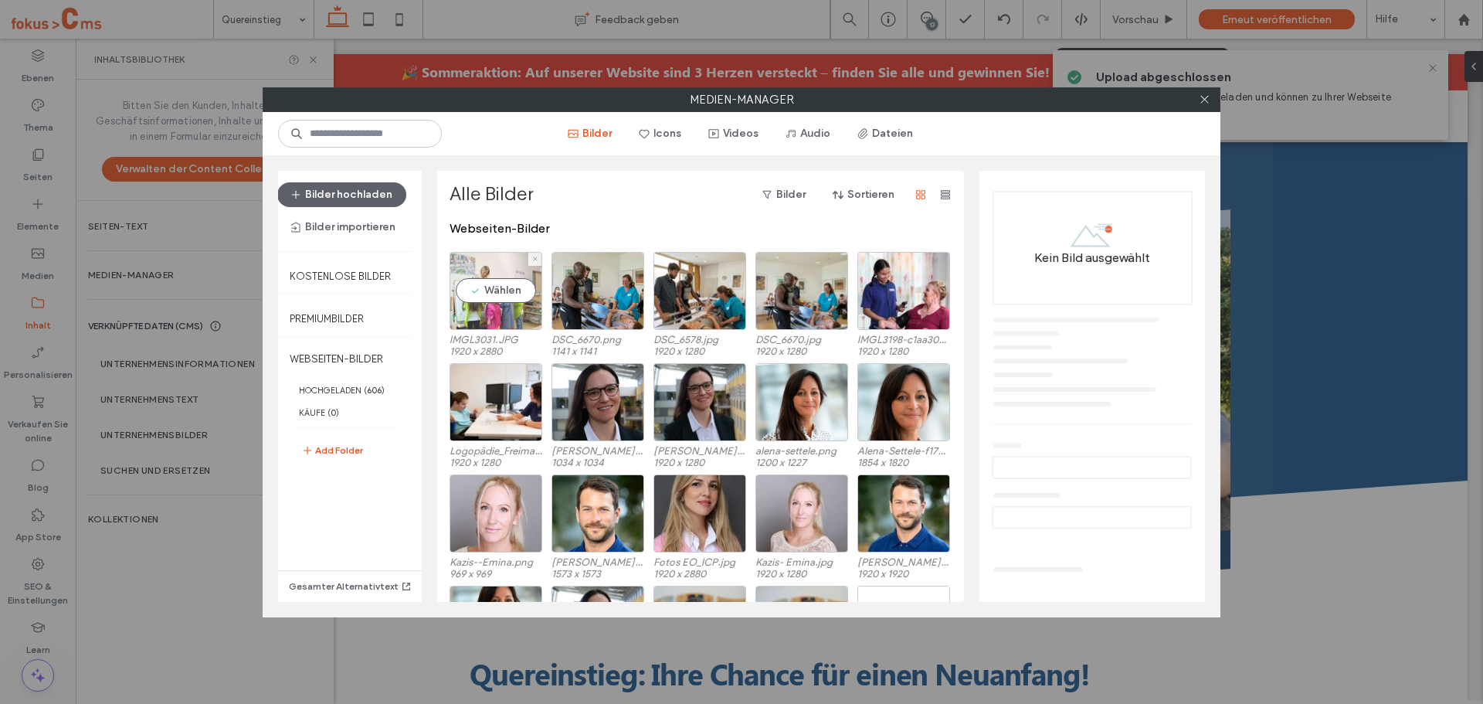
click at [493, 287] on div "Wählen" at bounding box center [496, 291] width 93 height 78
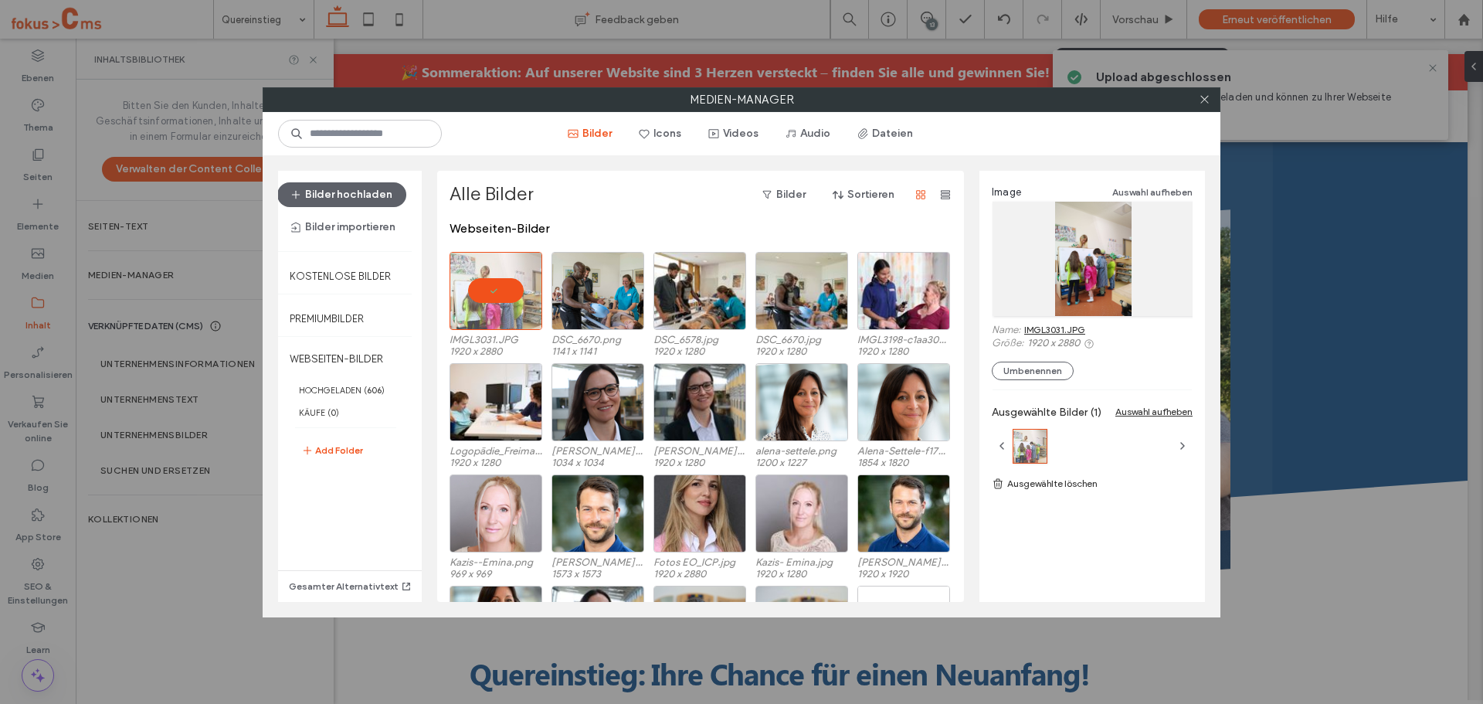
click at [1082, 327] on link "IMGL3031.JPG" at bounding box center [1054, 330] width 61 height 12
click at [1200, 106] on span at bounding box center [1205, 99] width 12 height 23
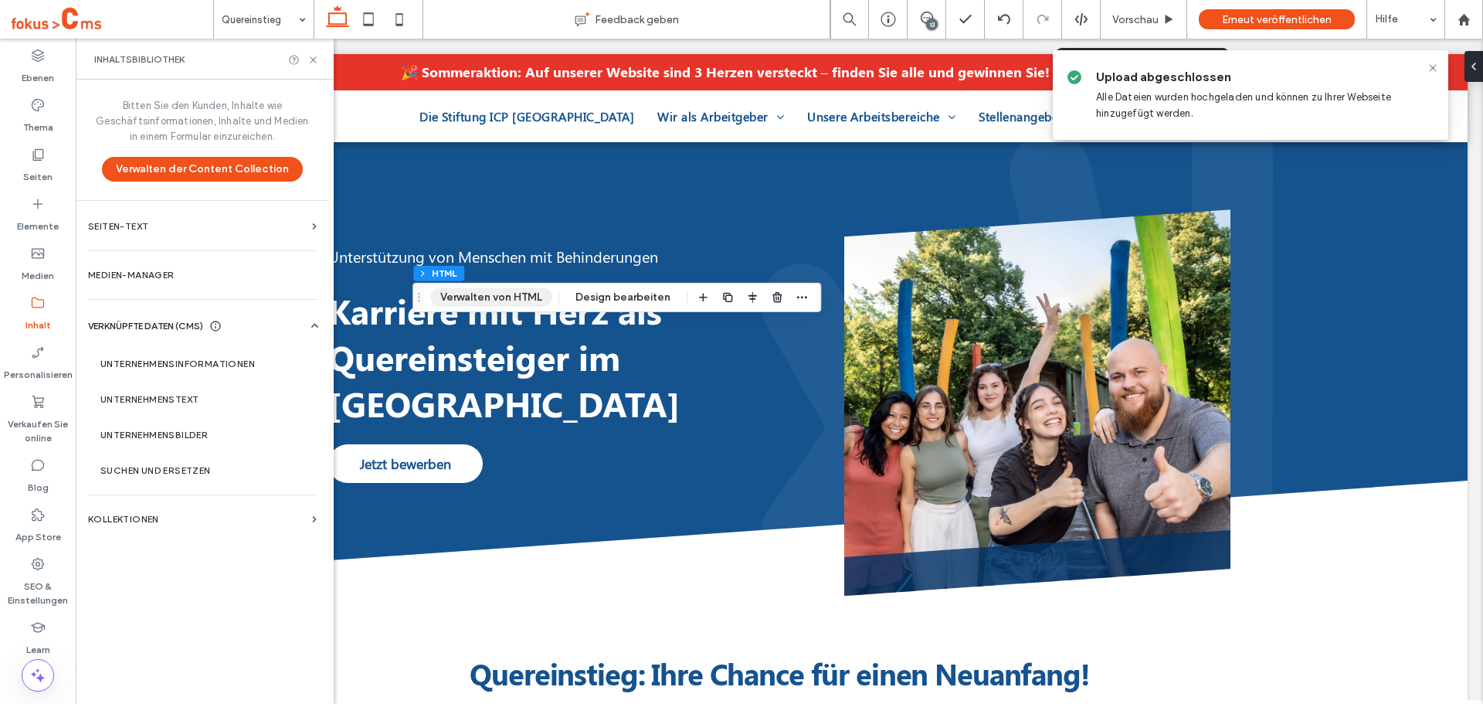
click at [501, 293] on button "Verwalten von HTML" at bounding box center [491, 297] width 122 height 19
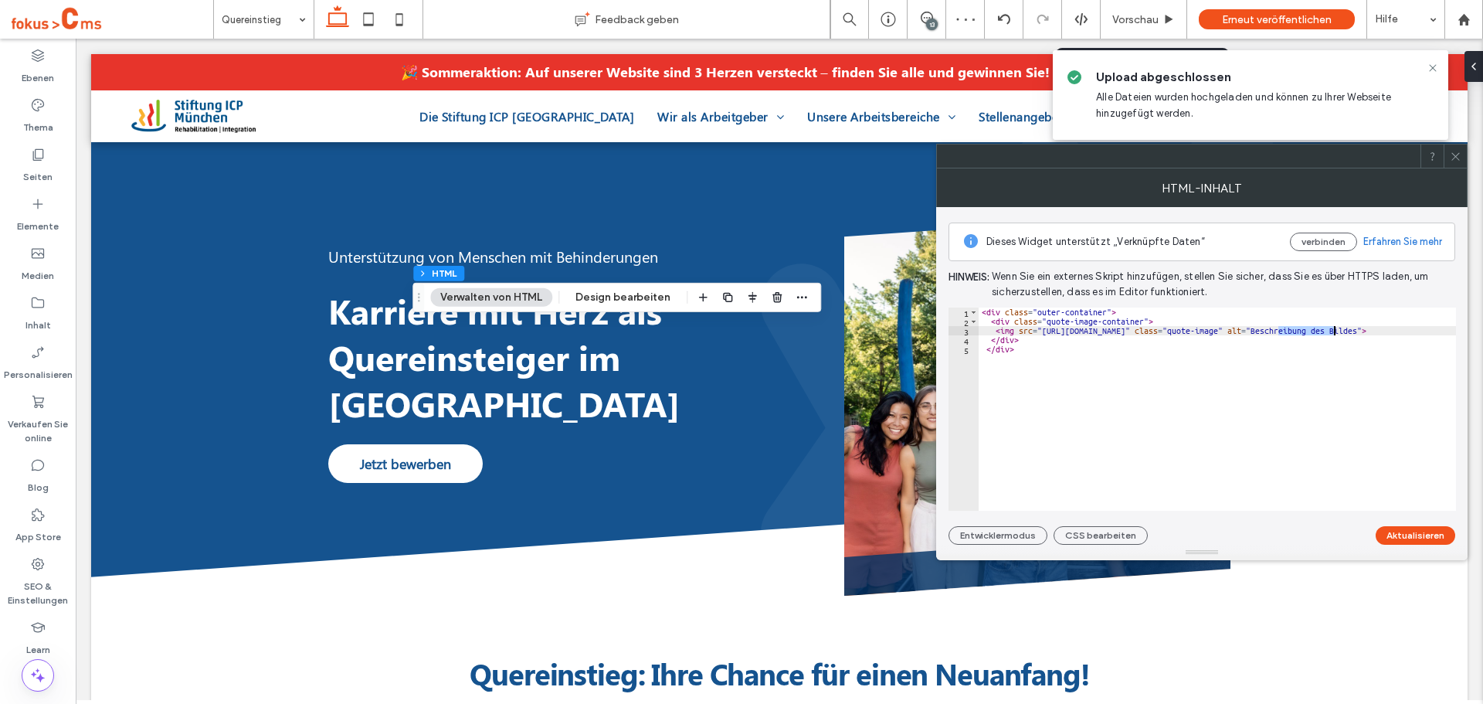
drag, startPoint x: 1279, startPoint y: 332, endPoint x: 1335, endPoint y: 330, distance: 55.7
click at [1335, 330] on div "< div class = "outer-container" > < div class = "quote-image-container" > < img…" at bounding box center [1278, 418] width 599 height 222
paste textarea "Cursor at row 3"
click at [1402, 531] on button "Aktualisieren" at bounding box center [1416, 535] width 80 height 19
click at [1293, 324] on div "< div class = "outer-container" > < div class = "quote-image-container" > < img…" at bounding box center [1278, 412] width 599 height 210
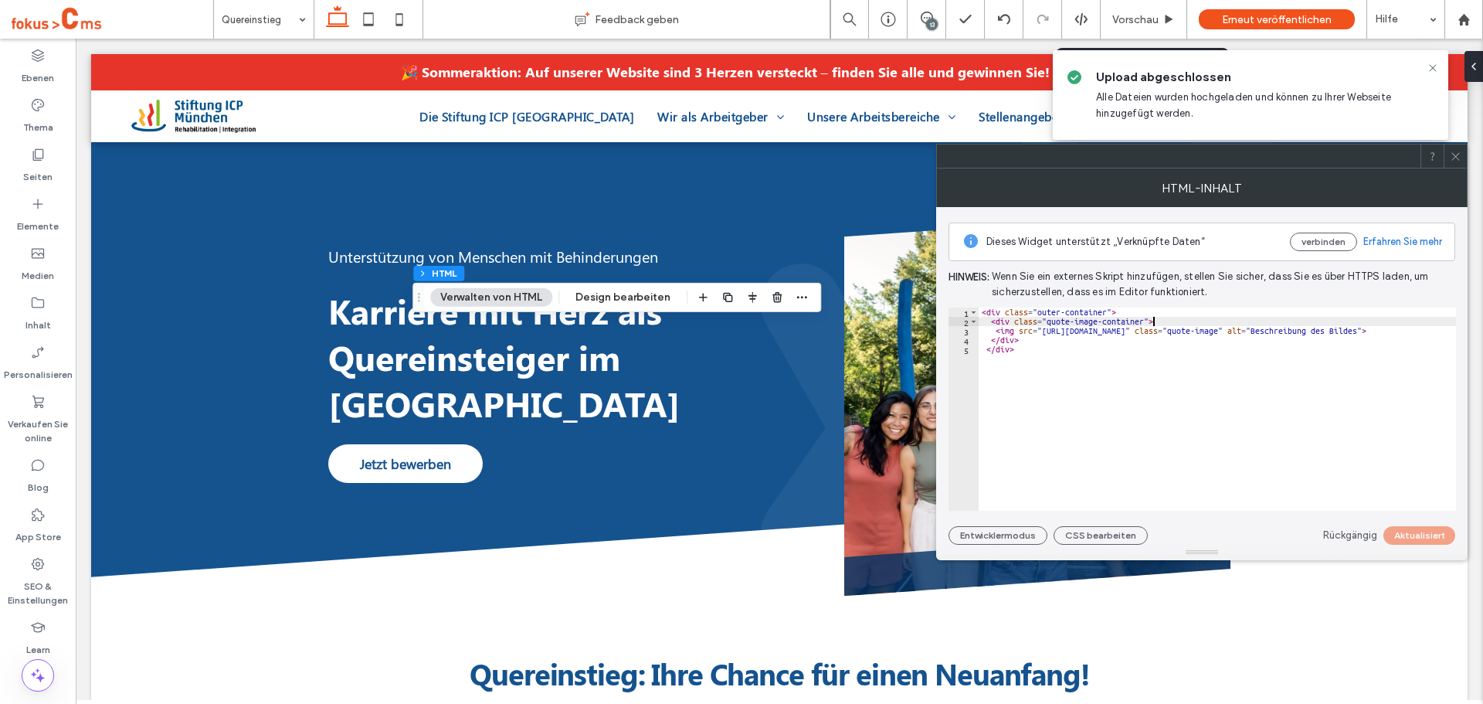
click at [1293, 324] on div "< div class = "outer-container" > < div class = "quote-image-container" > < img…" at bounding box center [1278, 412] width 599 height 210
click at [1295, 324] on div "< div class = "outer-container" > < div class = "quote-image-container" > < img…" at bounding box center [1278, 412] width 599 height 210
type textarea "**********"
drag, startPoint x: 1457, startPoint y: 164, endPoint x: 1404, endPoint y: 134, distance: 60.9
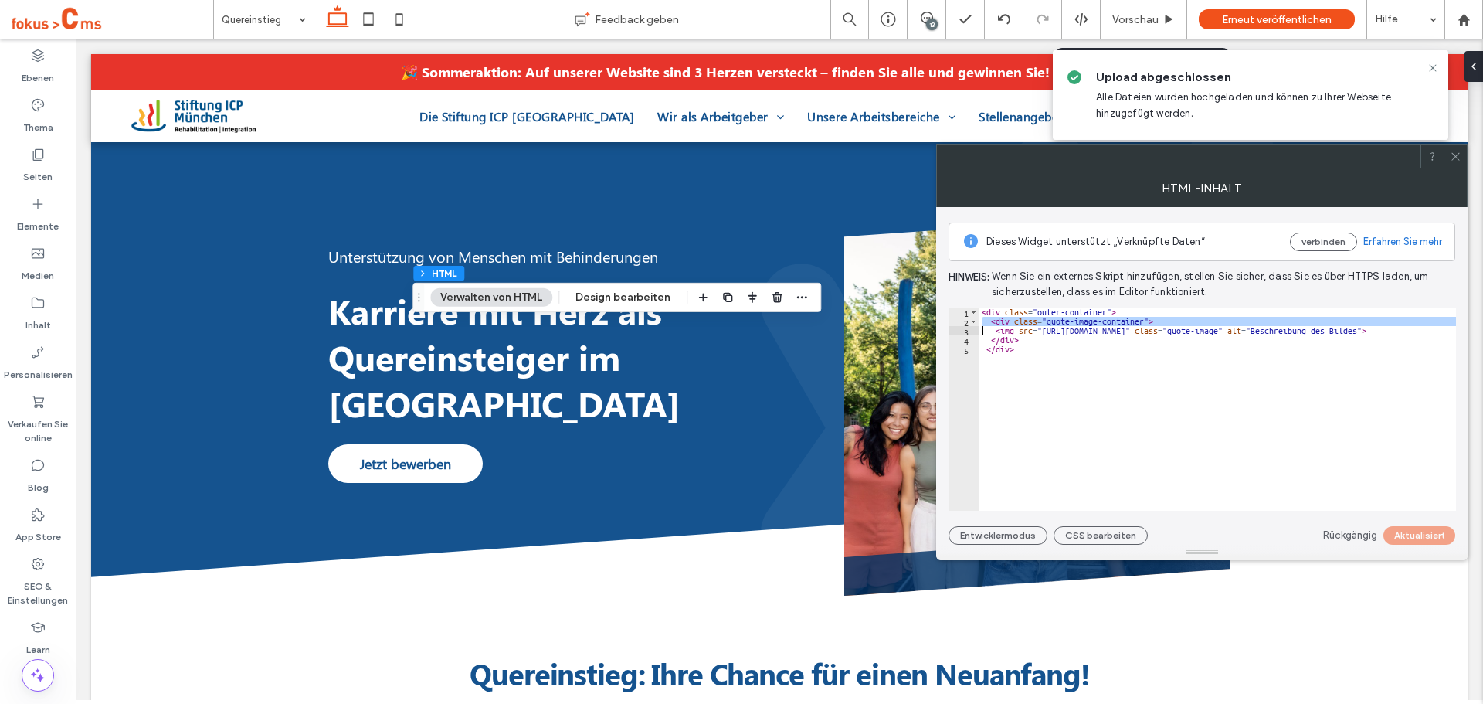
click at [1455, 164] on span at bounding box center [1456, 155] width 12 height 23
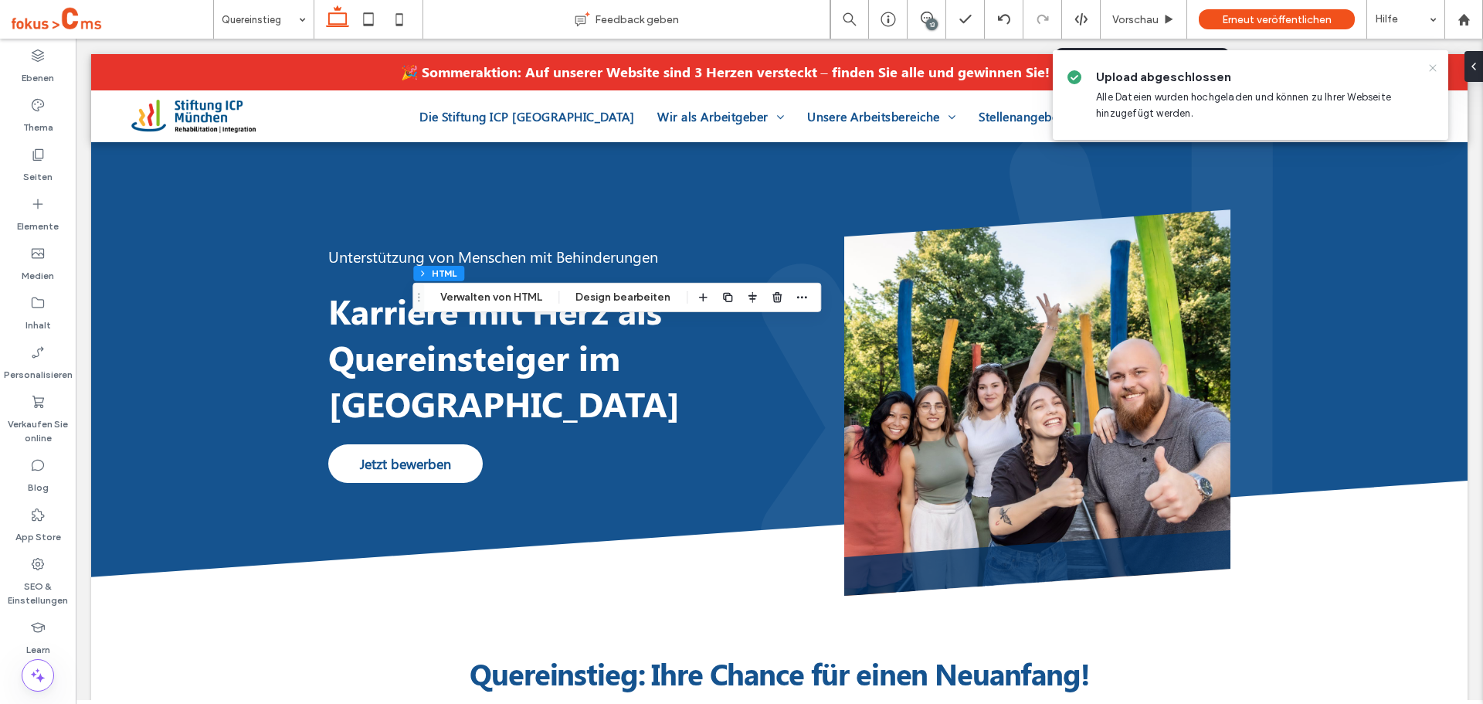
click at [1427, 70] on icon at bounding box center [1433, 68] width 12 height 12
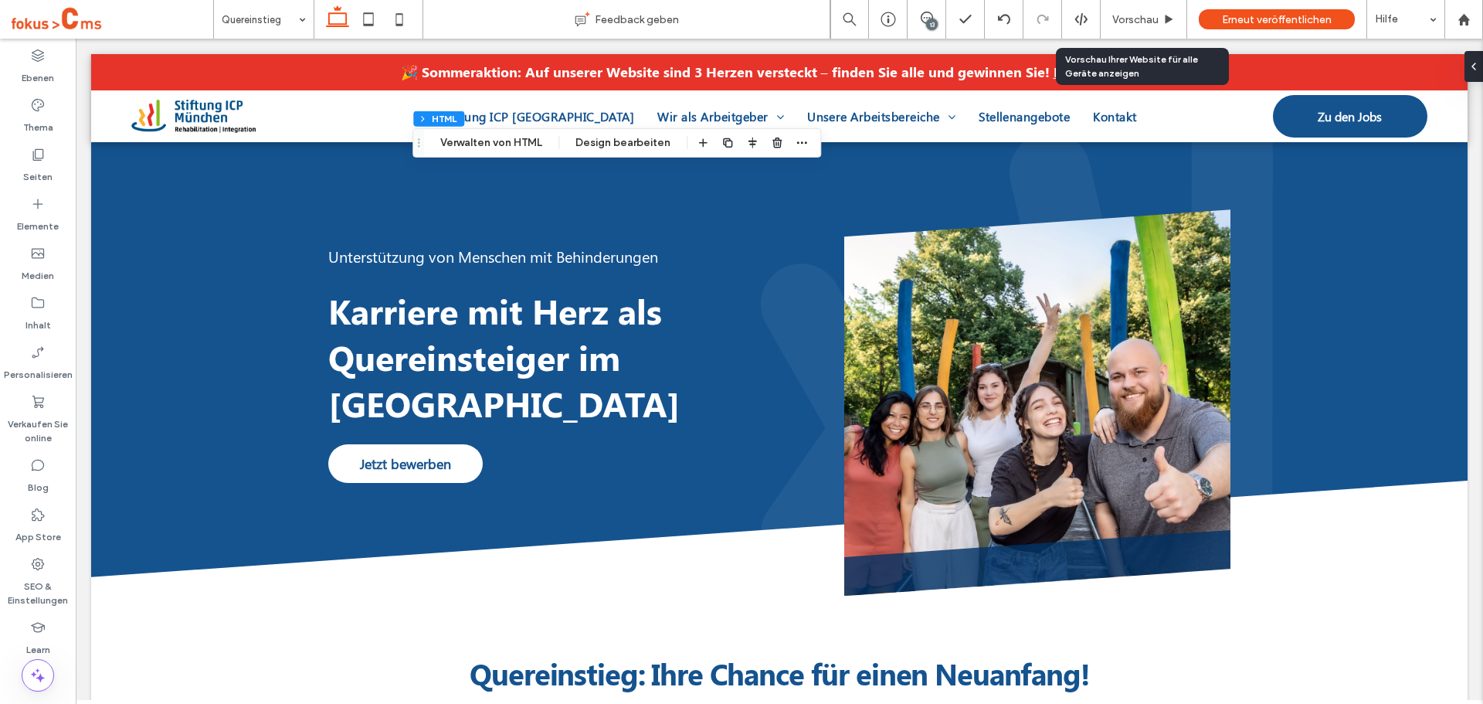
click at [931, 19] on div "13" at bounding box center [932, 25] width 12 height 12
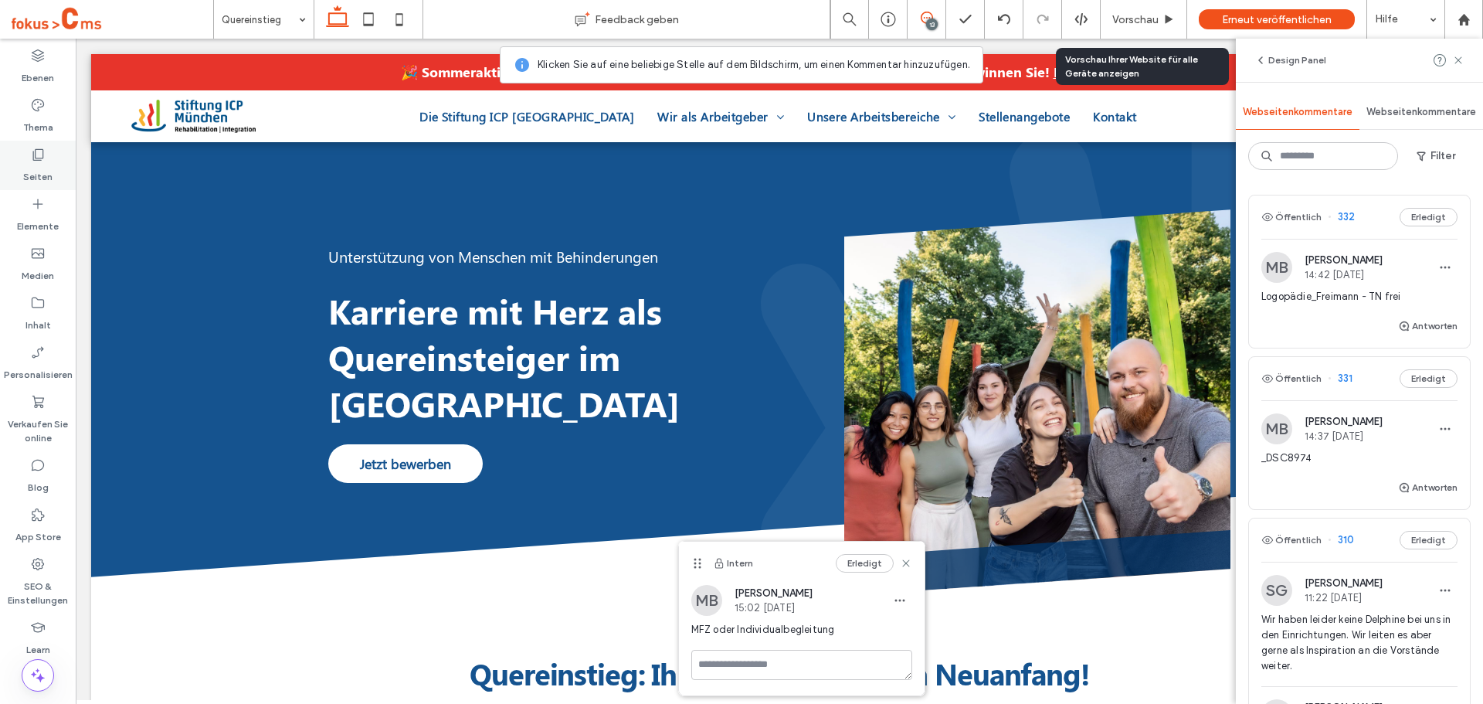
click at [25, 161] on div "Seiten" at bounding box center [38, 165] width 76 height 49
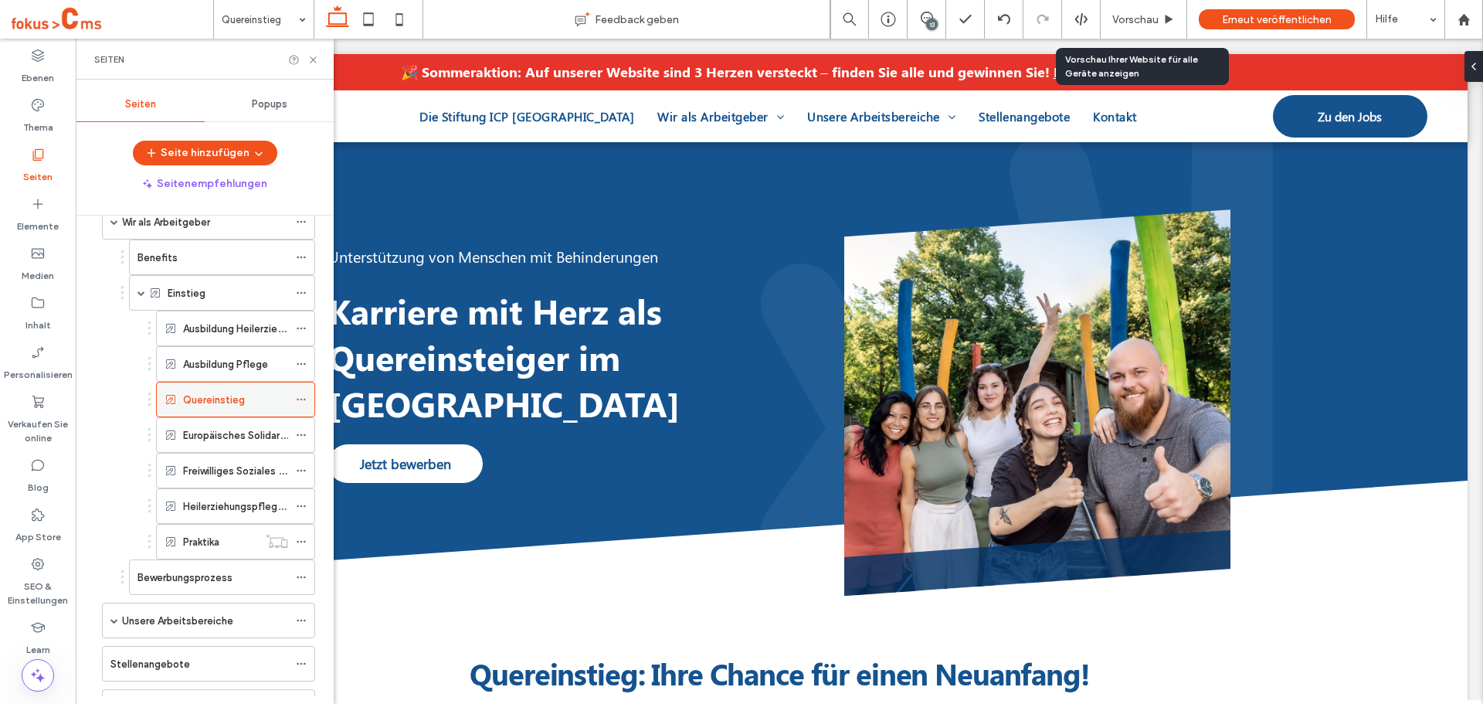
scroll to position [154, 0]
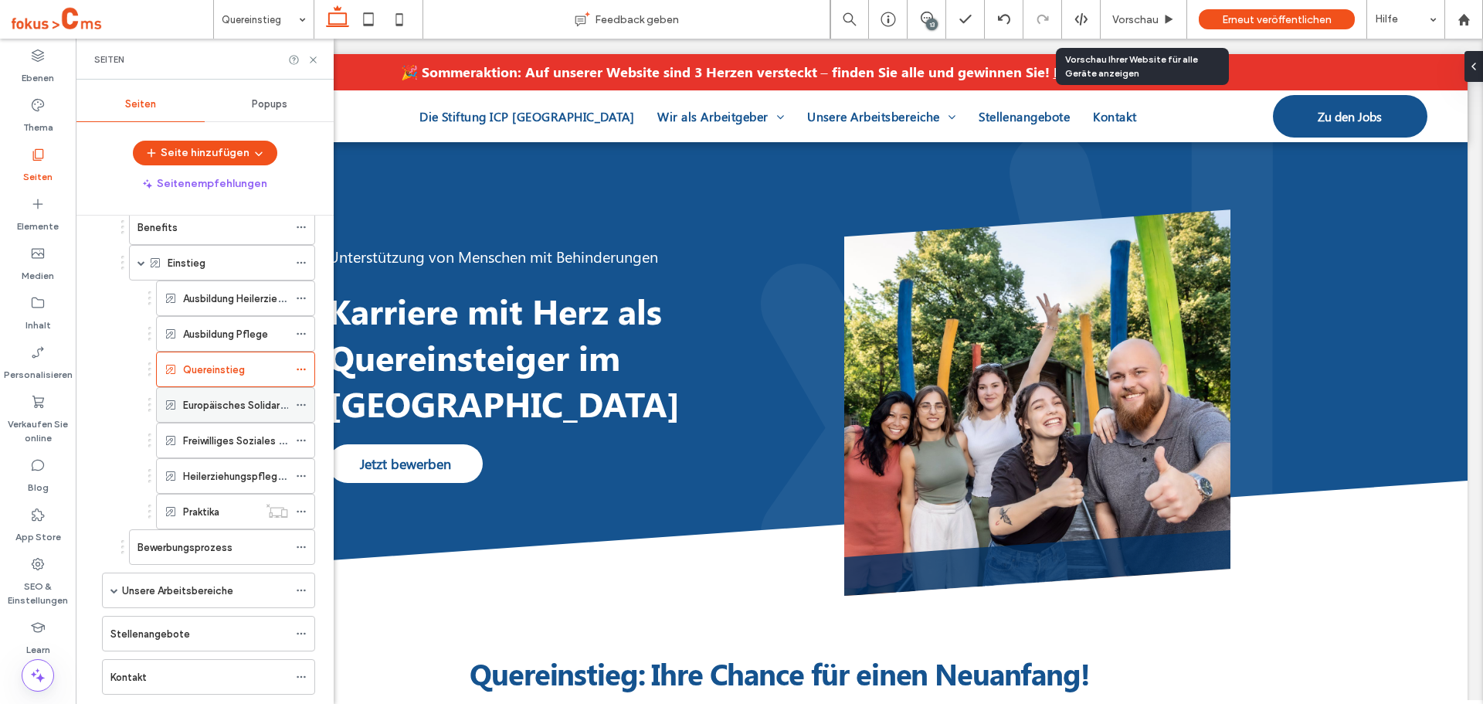
click at [212, 391] on div "Europäisches Solidaritätskorps (ESK)" at bounding box center [235, 405] width 105 height 34
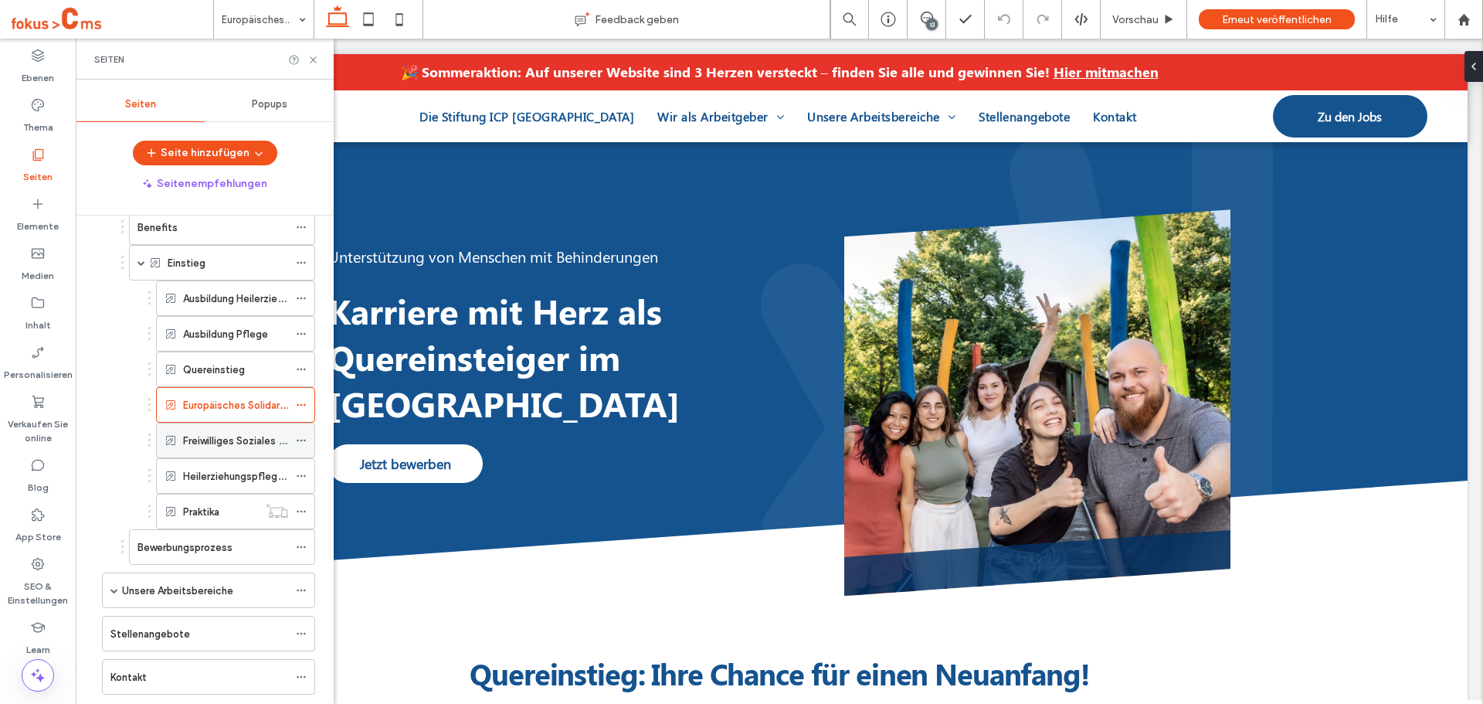
click at [212, 441] on label "Freiwilliges Soziales Jahr (FSJ)" at bounding box center [253, 440] width 141 height 27
click at [235, 413] on label "Europäisches Solidaritätskorps (ESK)" at bounding box center [268, 405] width 171 height 27
click at [315, 60] on icon at bounding box center [313, 60] width 12 height 12
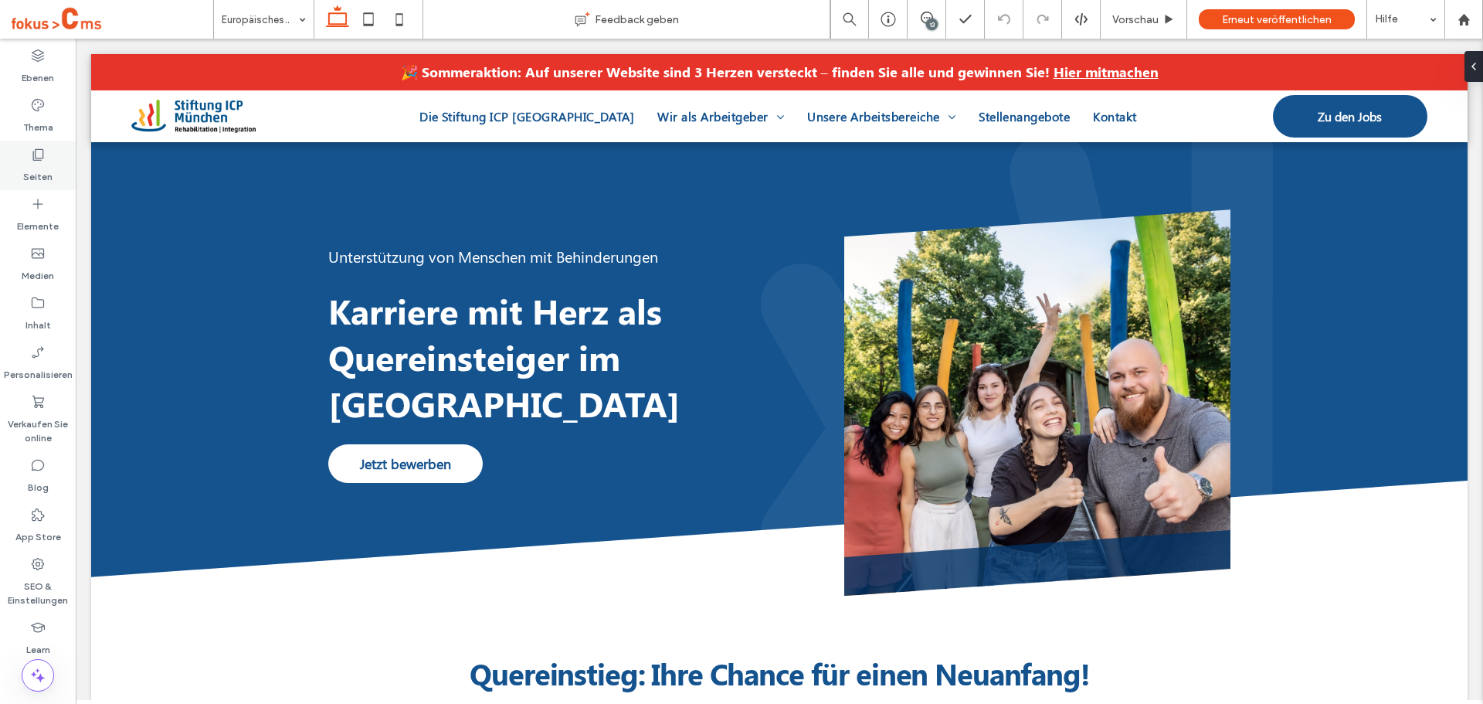
click at [52, 165] on label "Seiten" at bounding box center [37, 173] width 29 height 22
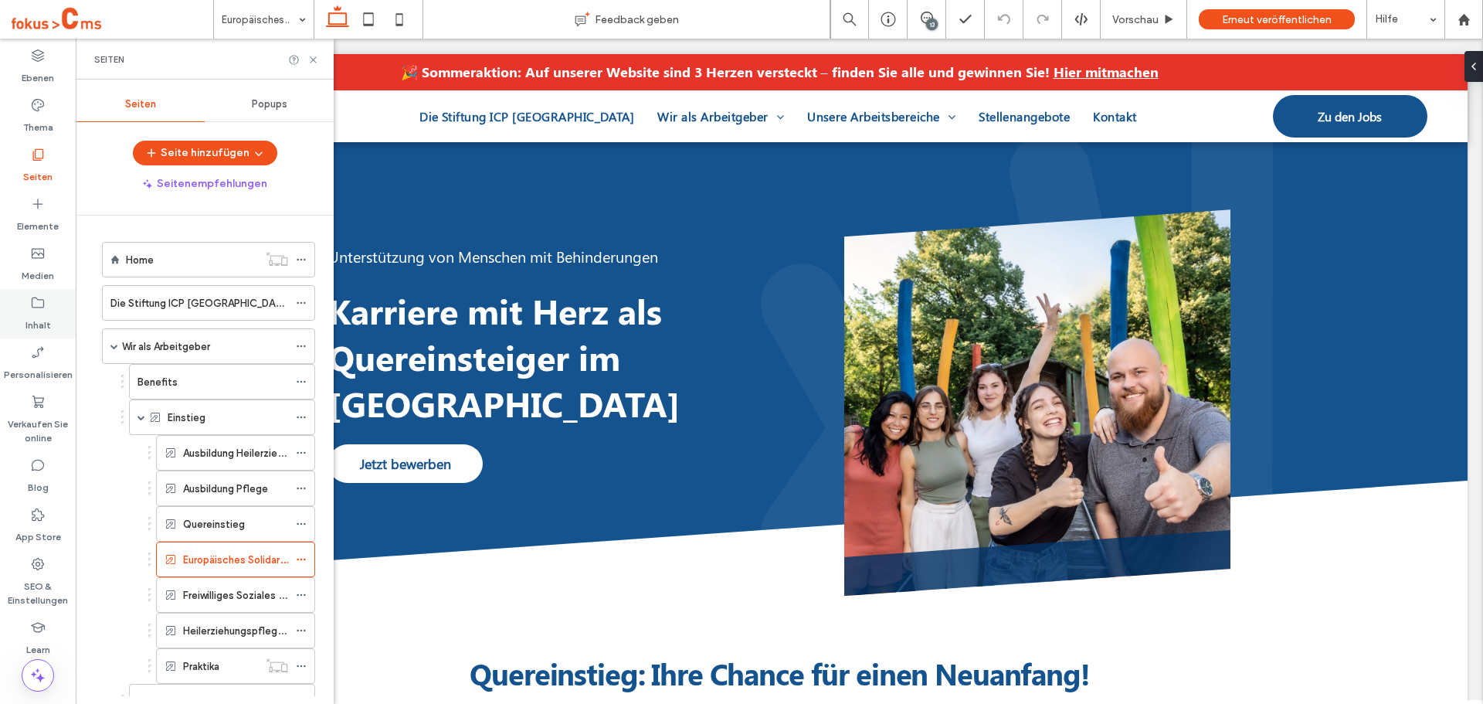
click at [36, 312] on label "Inhalt" at bounding box center [37, 322] width 25 height 22
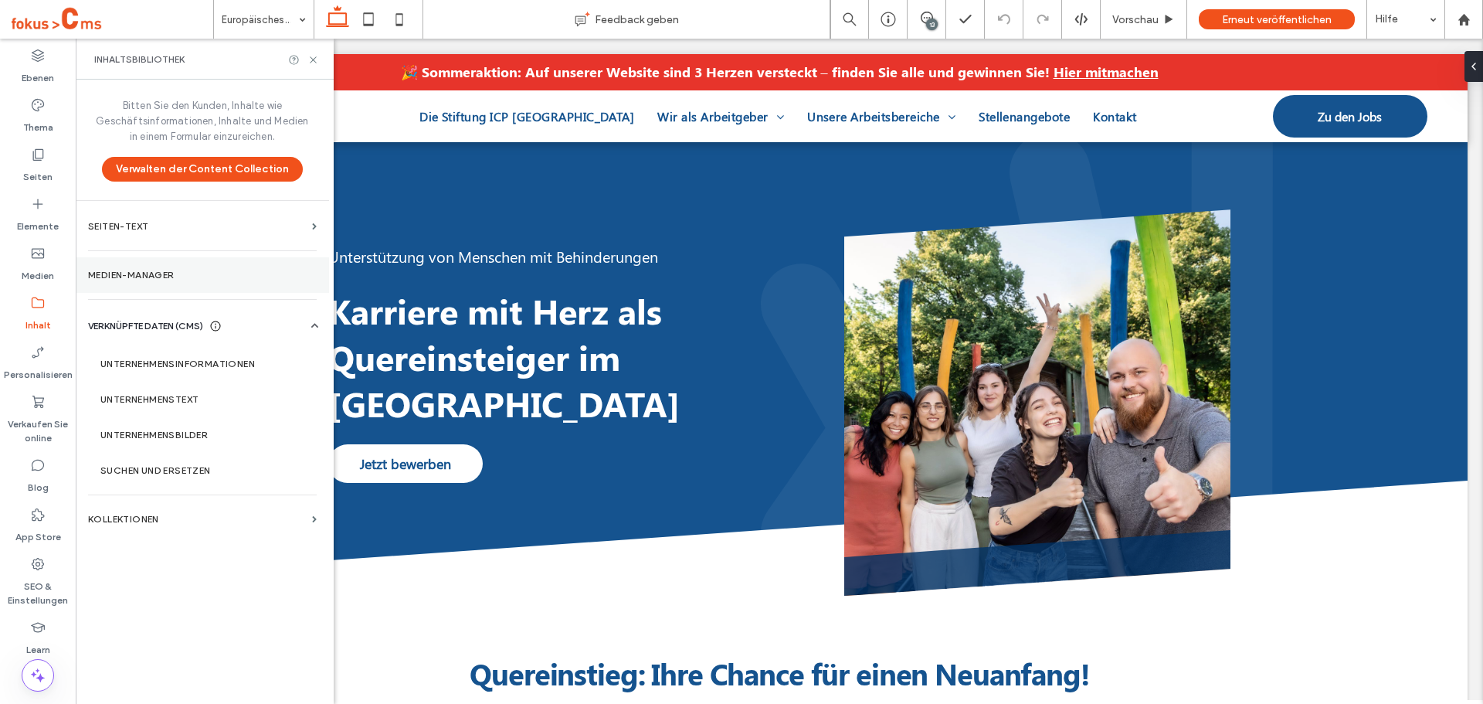
click at [143, 273] on label "Medien-Manager" at bounding box center [202, 275] width 229 height 11
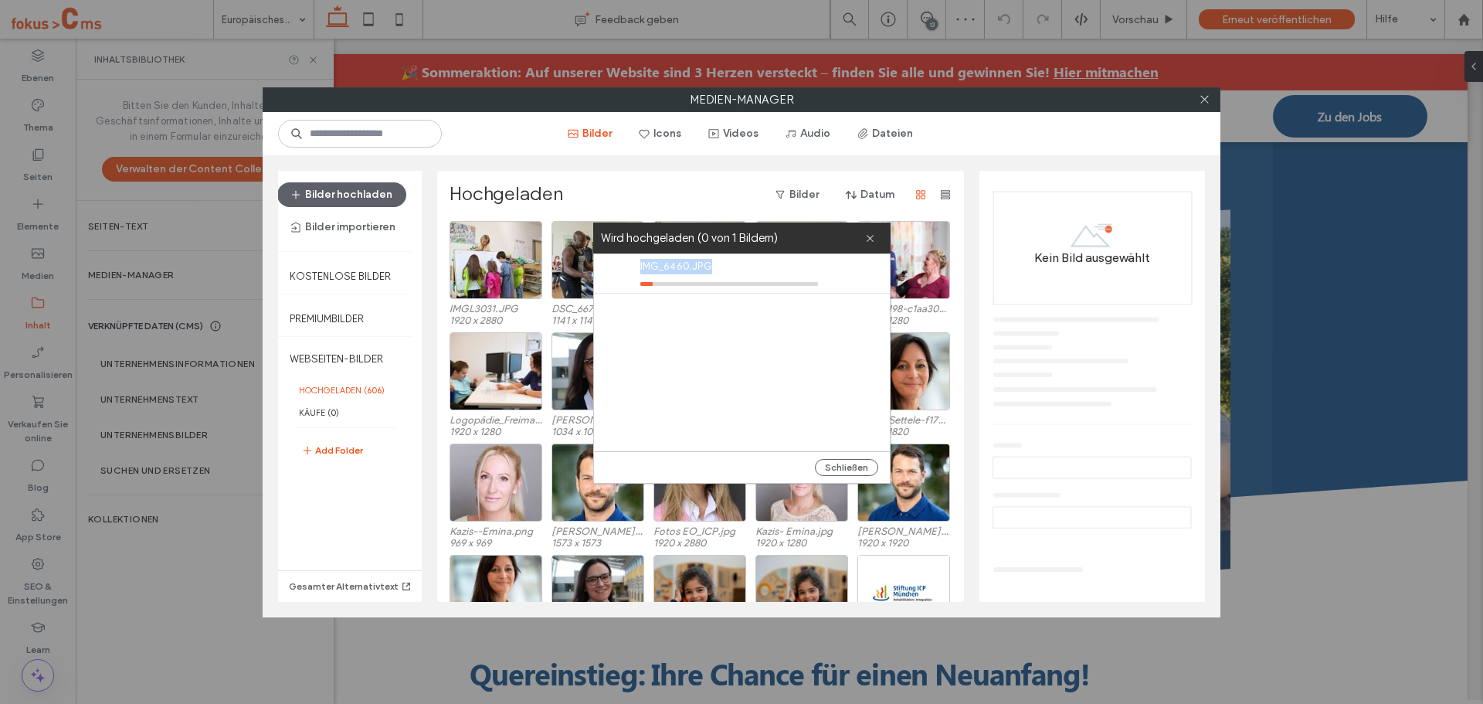
drag, startPoint x: 720, startPoint y: 265, endPoint x: 635, endPoint y: 271, distance: 85.2
click at [635, 271] on div "IMG_6460.JPG" at bounding box center [746, 273] width 288 height 39
copy span "IMG_6460.JPG"
click at [1201, 100] on icon at bounding box center [1205, 99] width 12 height 12
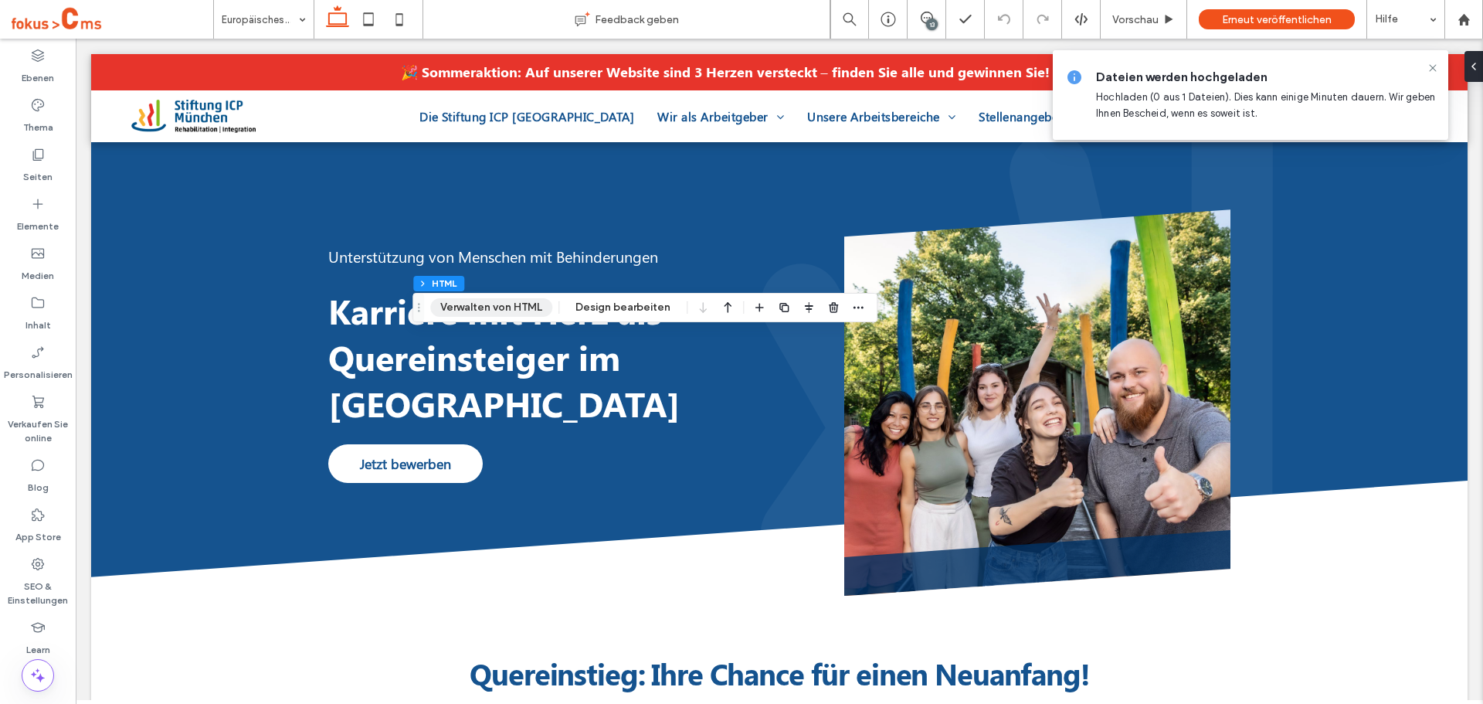
click at [503, 300] on button "Verwalten von HTML" at bounding box center [491, 307] width 122 height 19
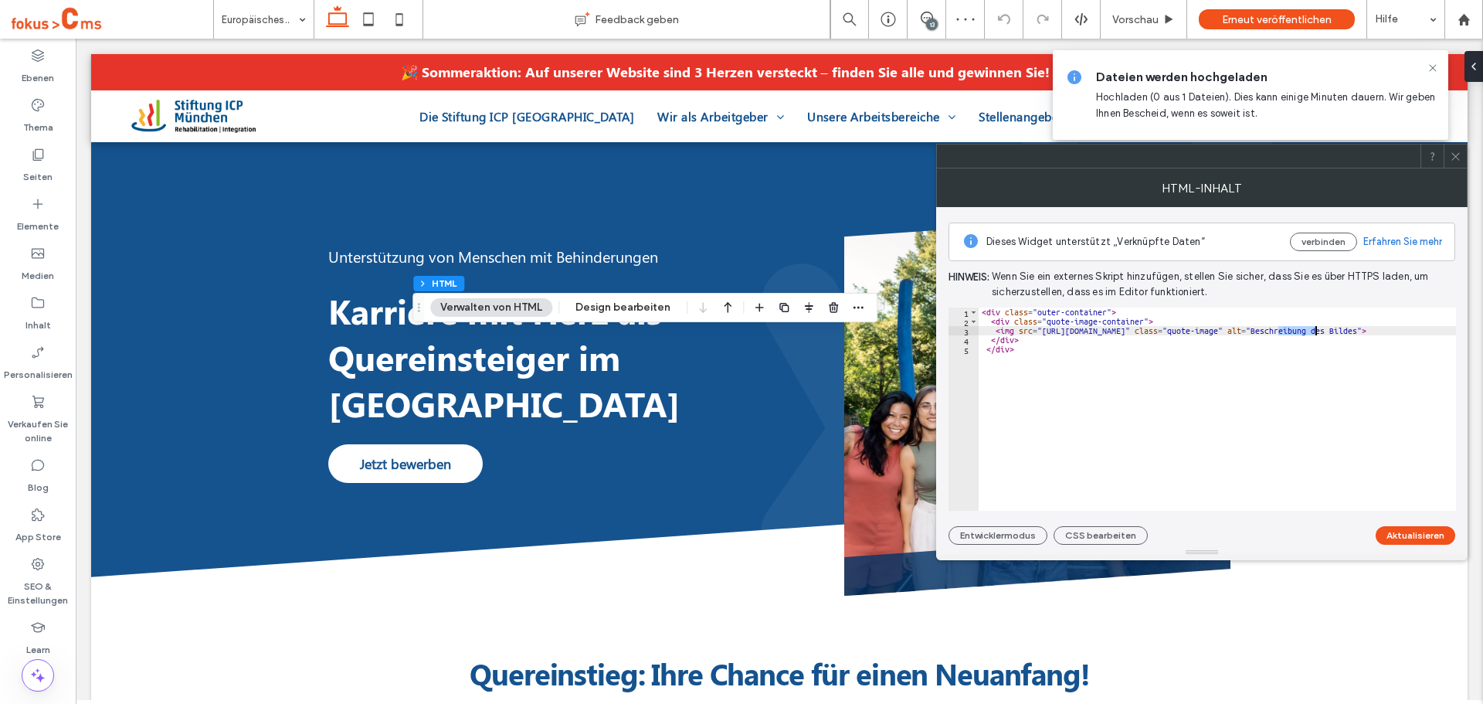
drag, startPoint x: 1279, startPoint y: 333, endPoint x: 1316, endPoint y: 330, distance: 37.2
click at [1316, 330] on div "< div class = "outer-container" > < div class = "quote-image-container" > < img…" at bounding box center [1269, 418] width 581 height 222
paste textarea "****"
type textarea "**********"
click at [1411, 528] on button "Aktualisieren" at bounding box center [1416, 535] width 80 height 19
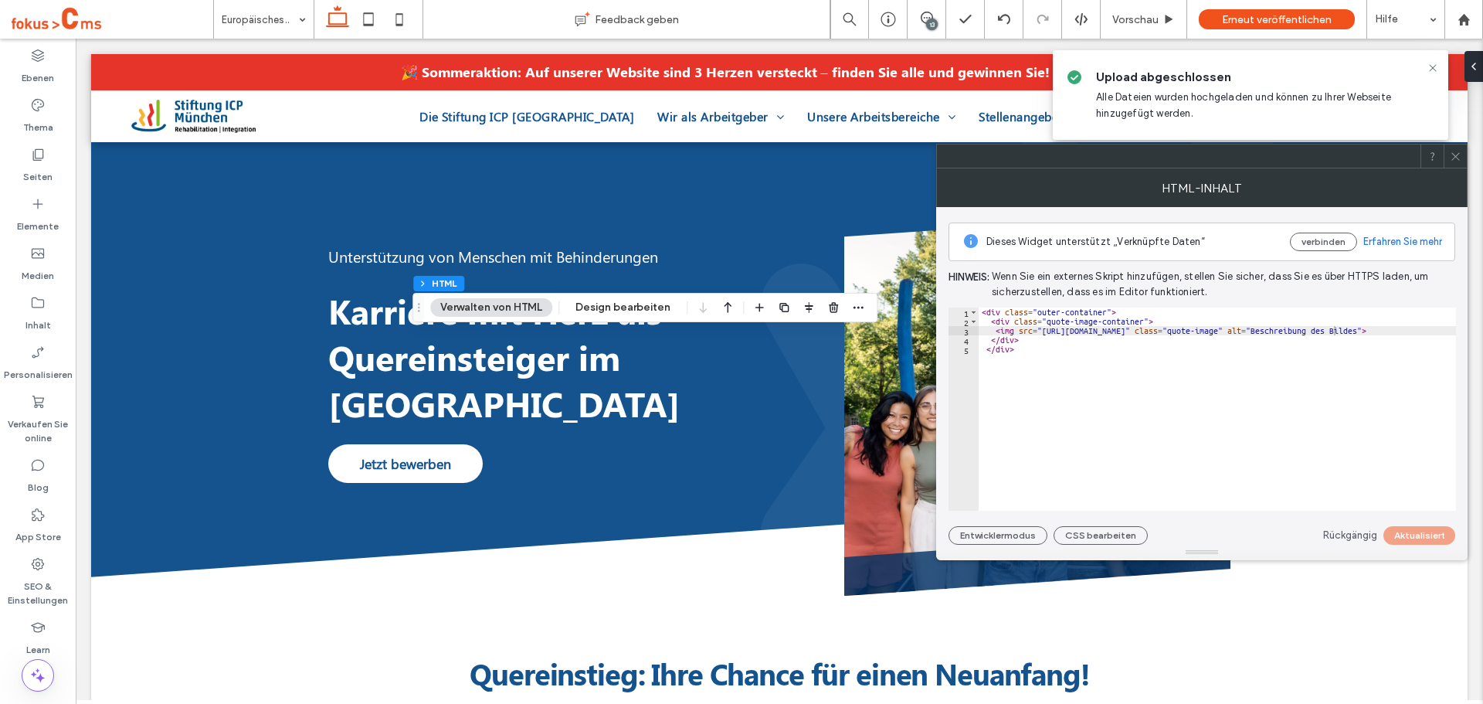
click at [1454, 160] on icon at bounding box center [1456, 157] width 12 height 12
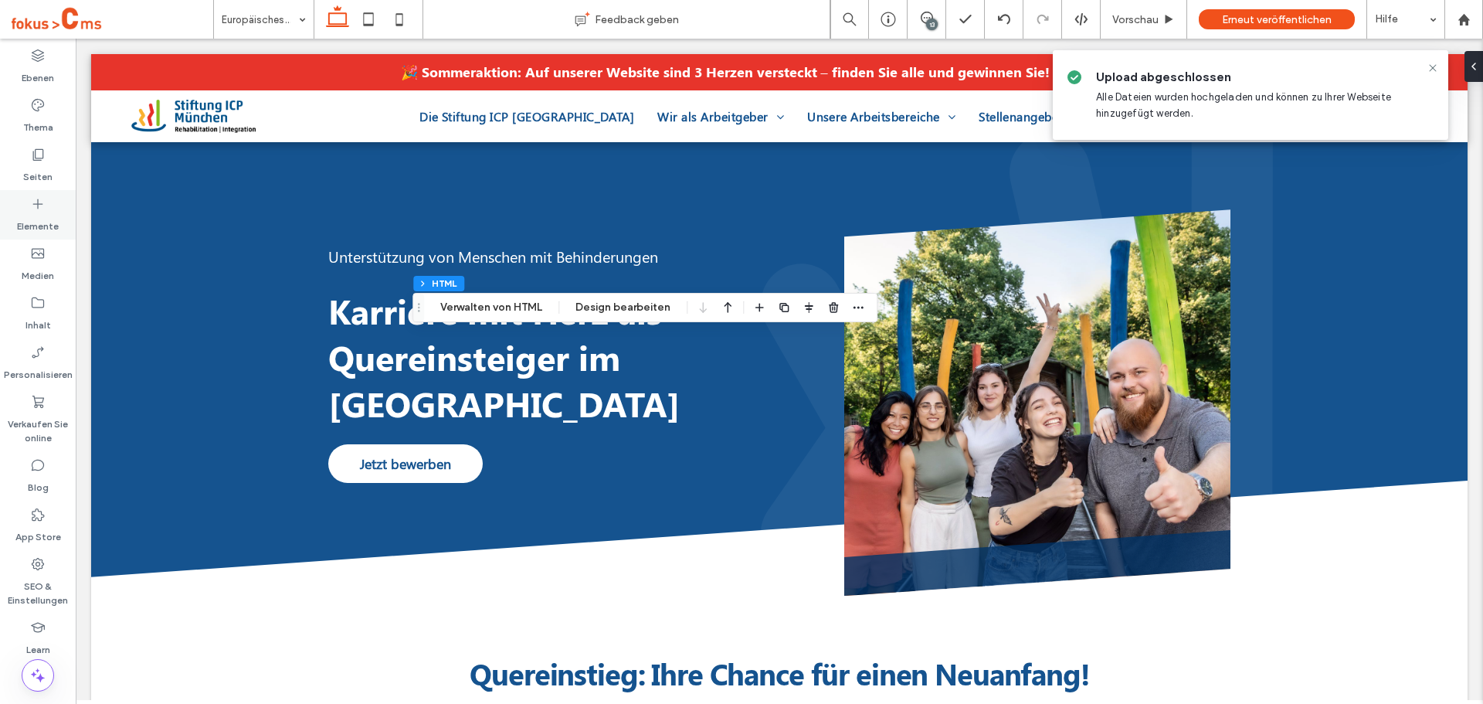
click at [45, 212] on label "Elemente" at bounding box center [38, 223] width 42 height 22
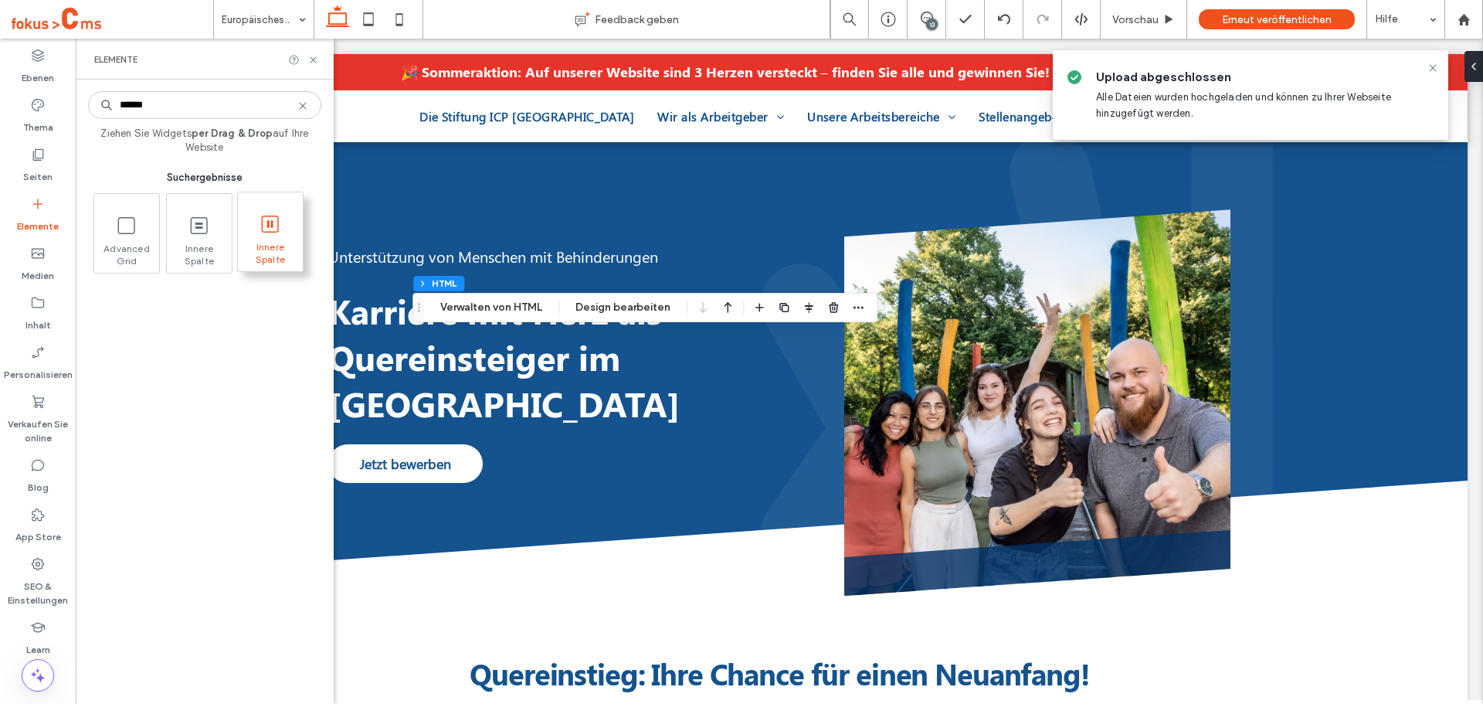
type input "******"
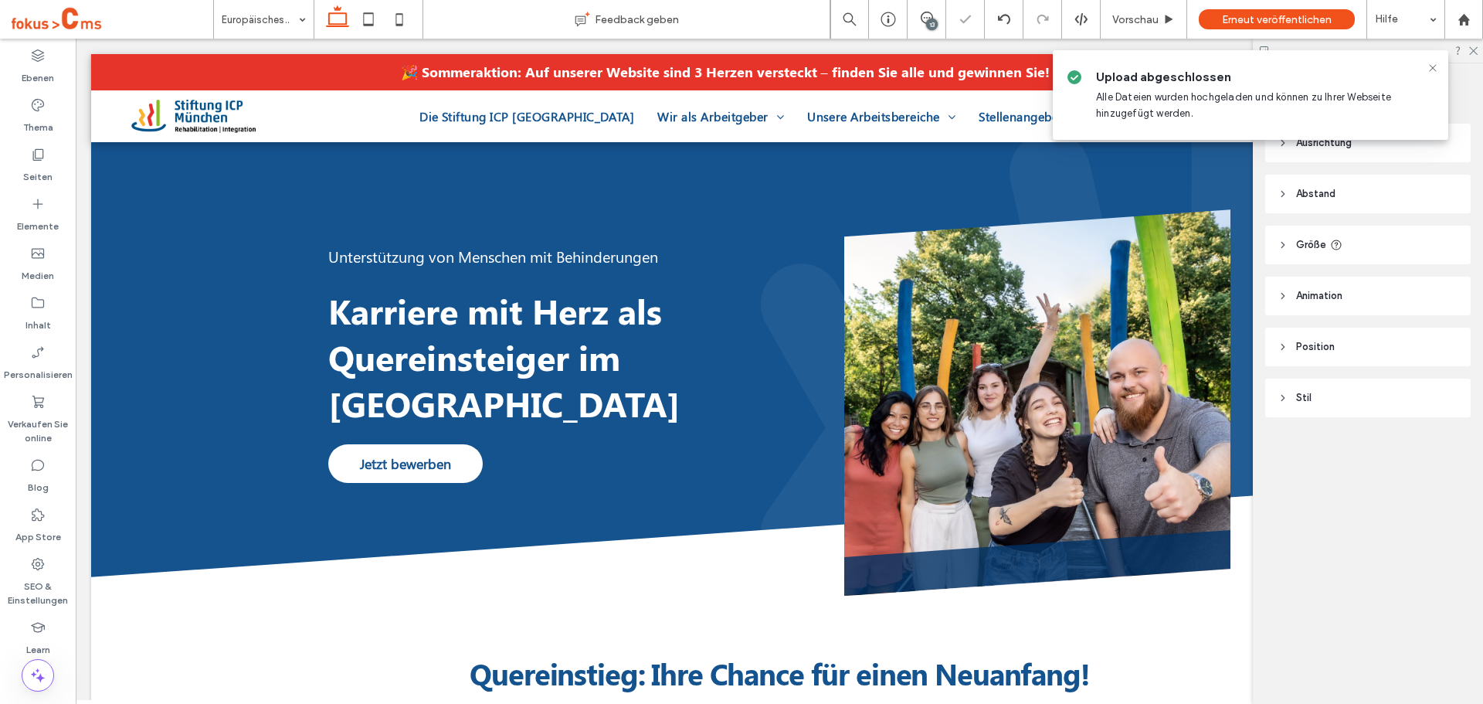
type input "**"
type input "****"
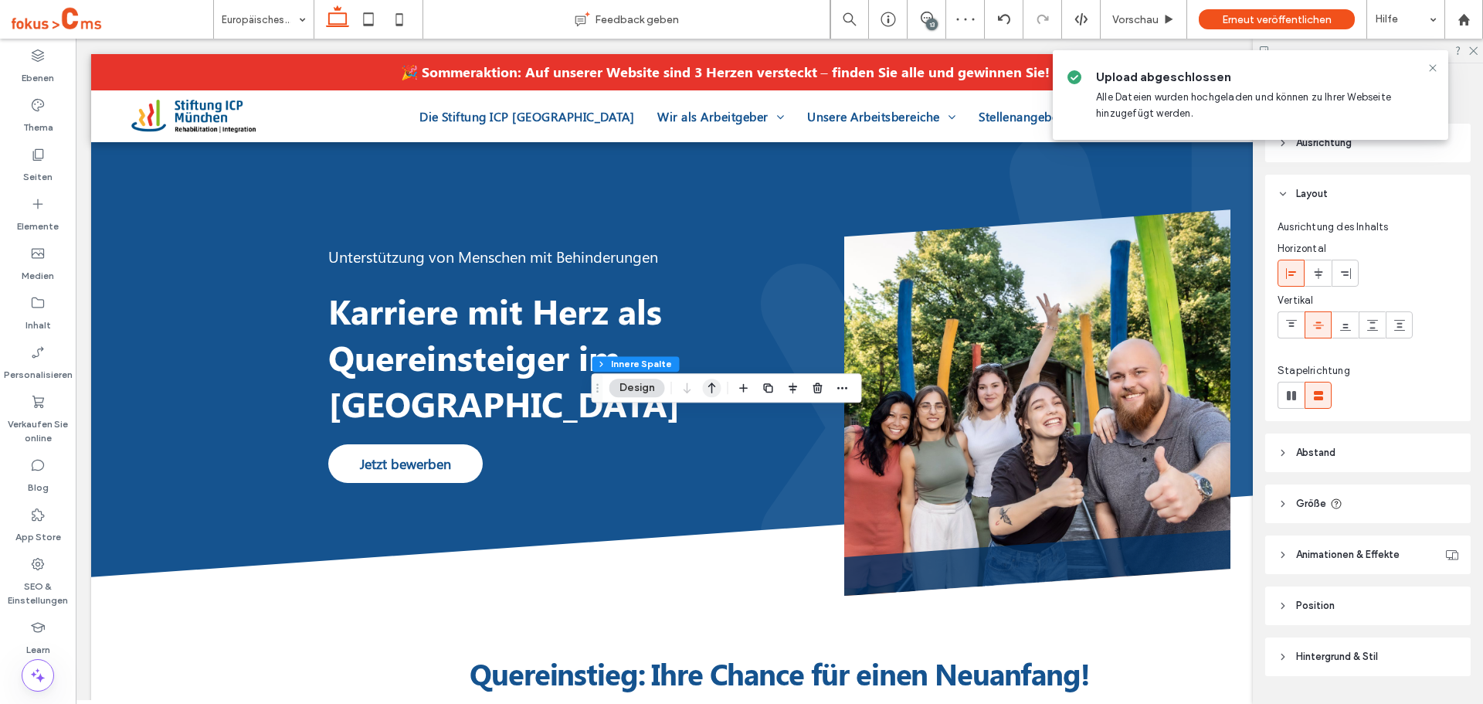
click at [715, 392] on icon "button" at bounding box center [712, 388] width 19 height 28
type input "**"
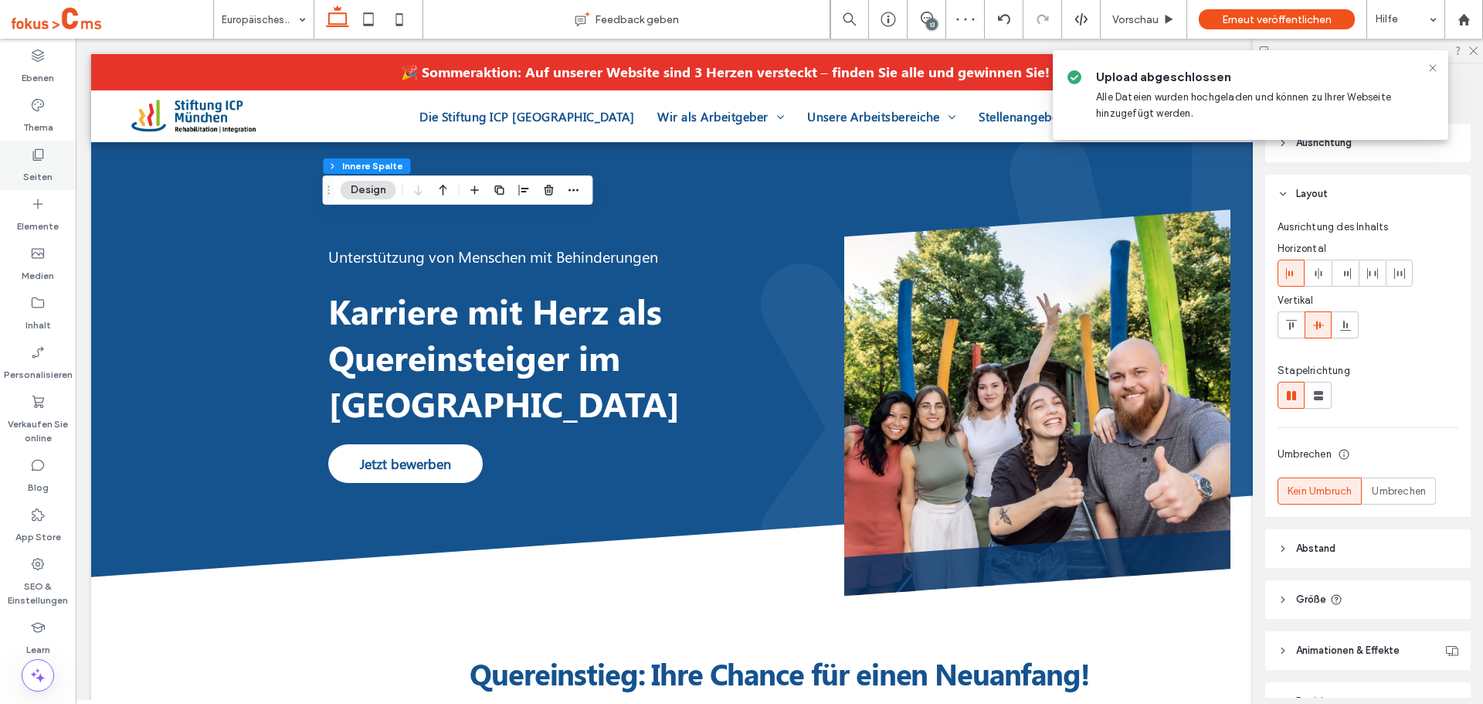
click at [41, 173] on label "Seiten" at bounding box center [37, 173] width 29 height 22
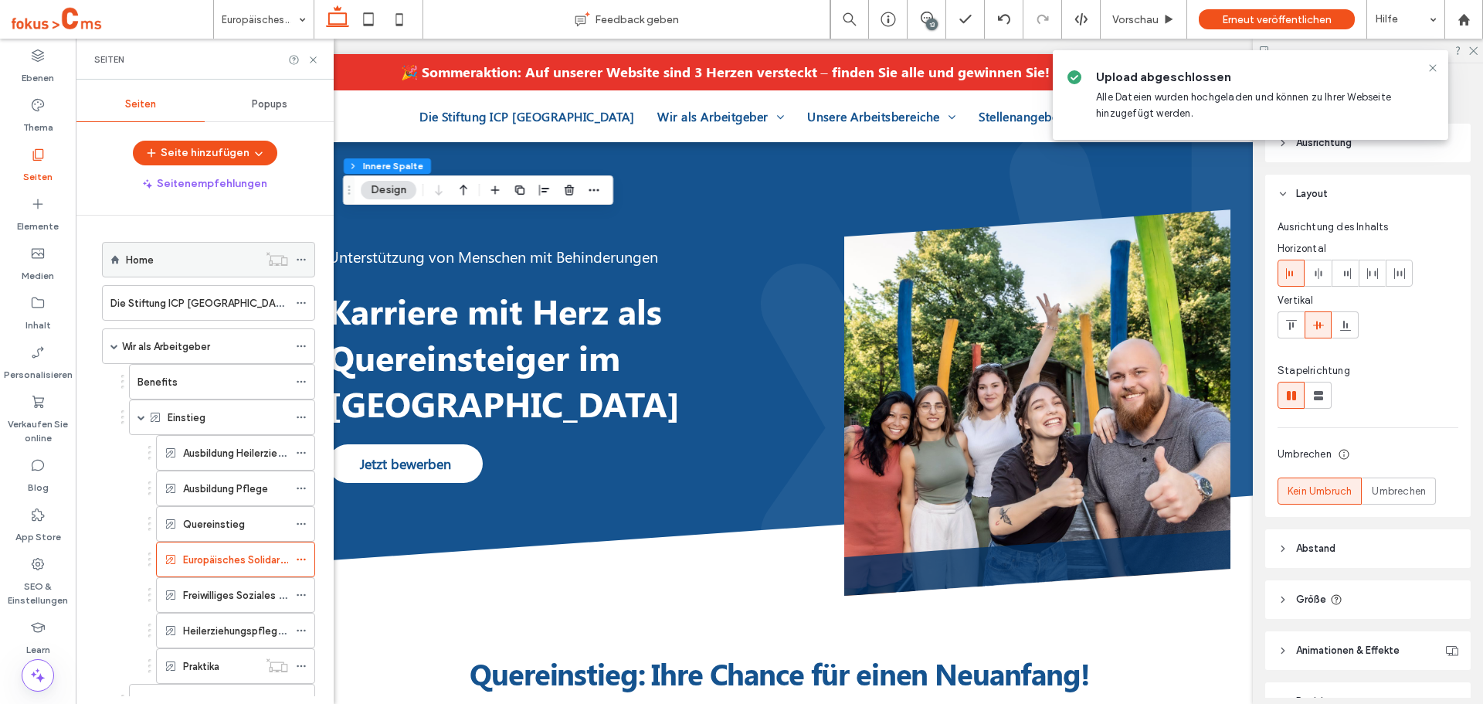
click at [34, 202] on icon at bounding box center [37, 203] width 15 height 15
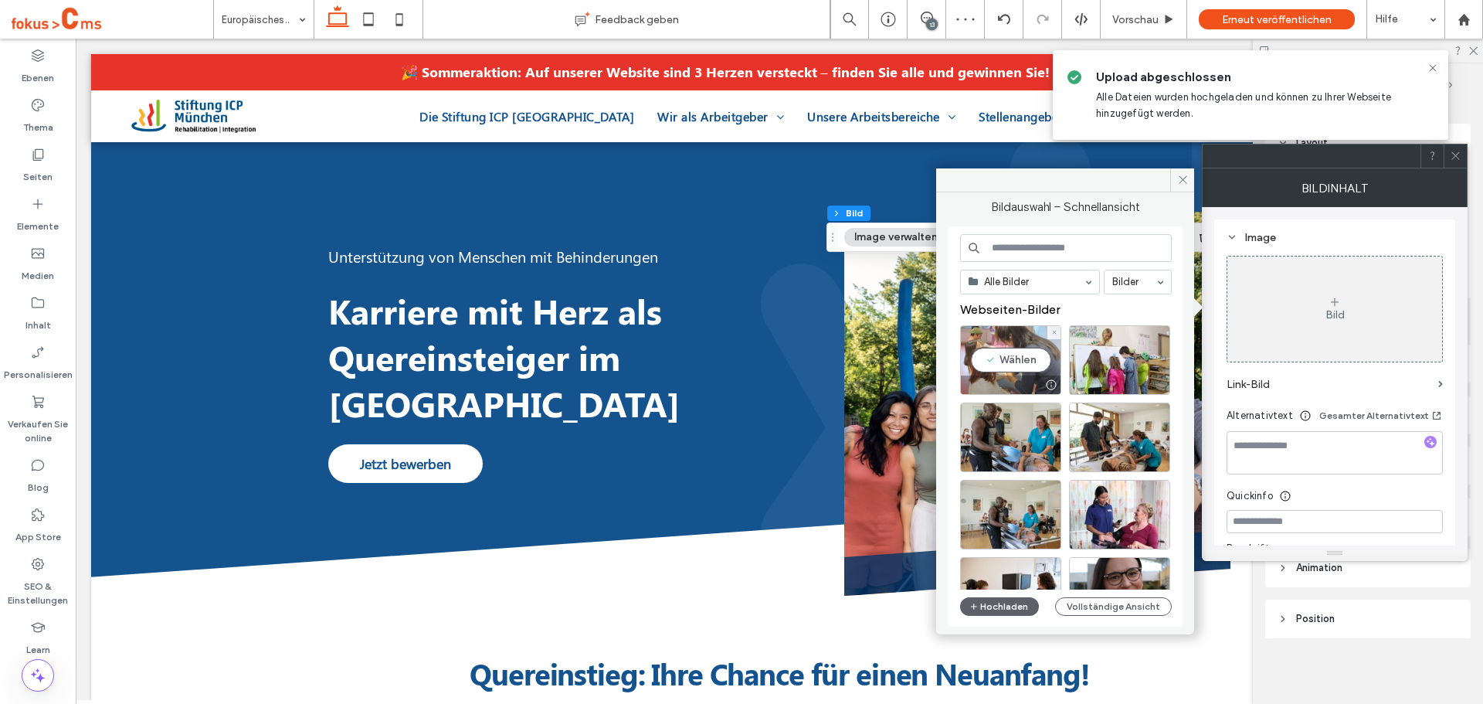
click at [1007, 353] on div "Wählen" at bounding box center [1010, 360] width 101 height 70
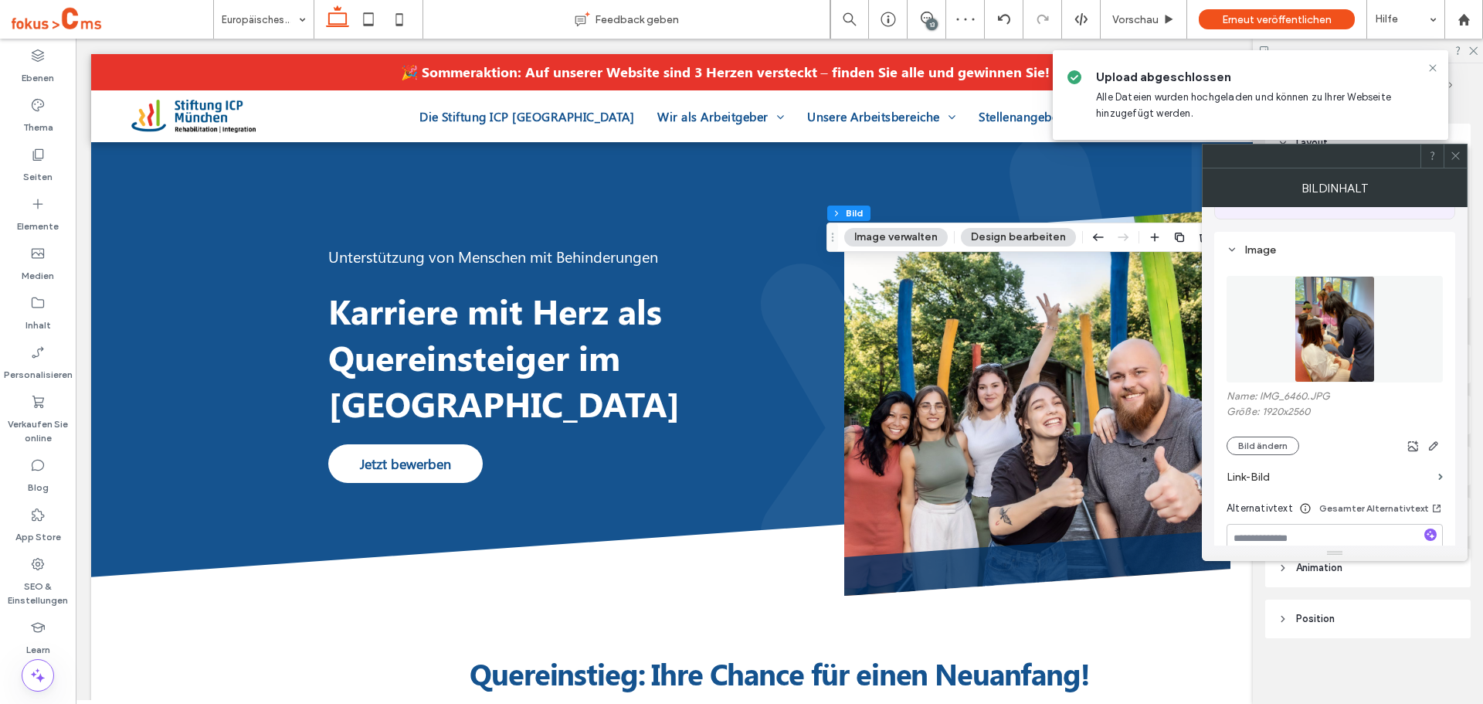
scroll to position [154, 0]
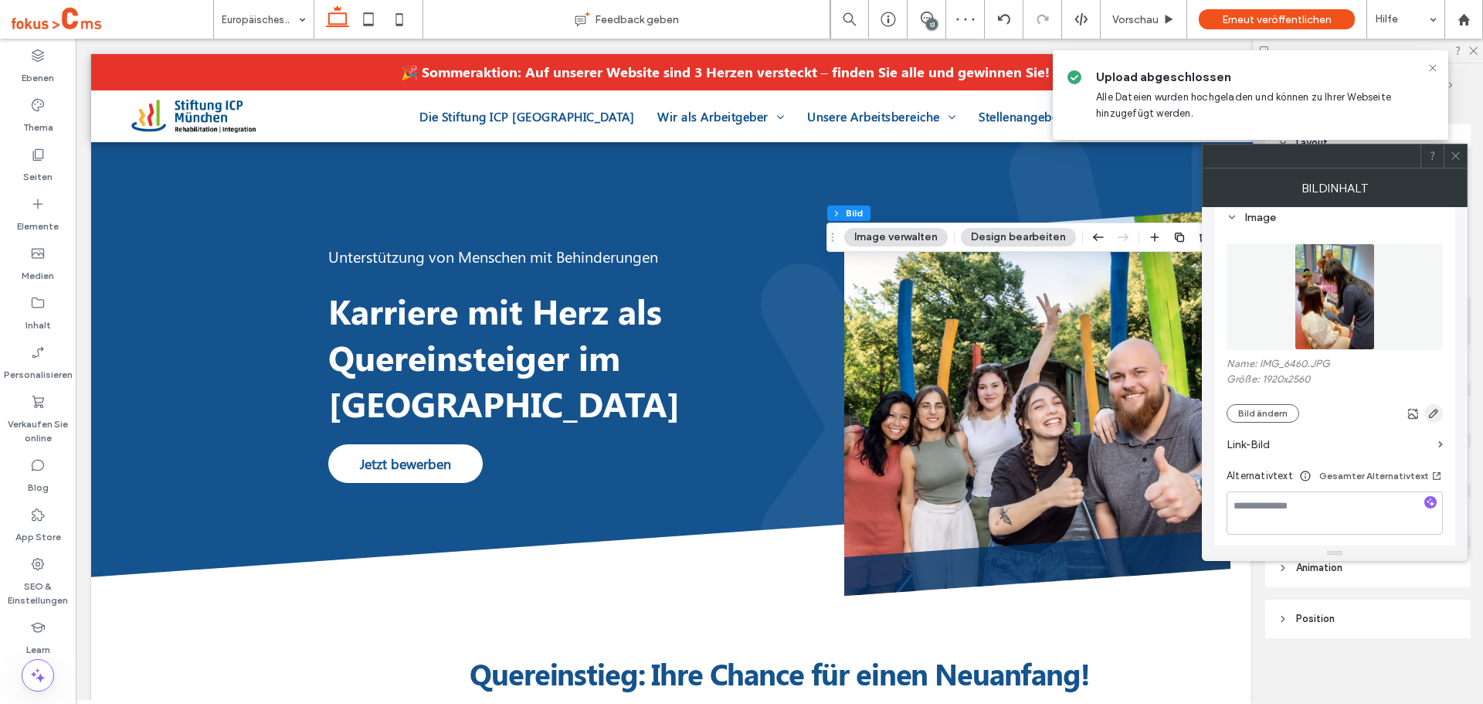
click at [1424, 412] on span "button" at bounding box center [1433, 413] width 19 height 19
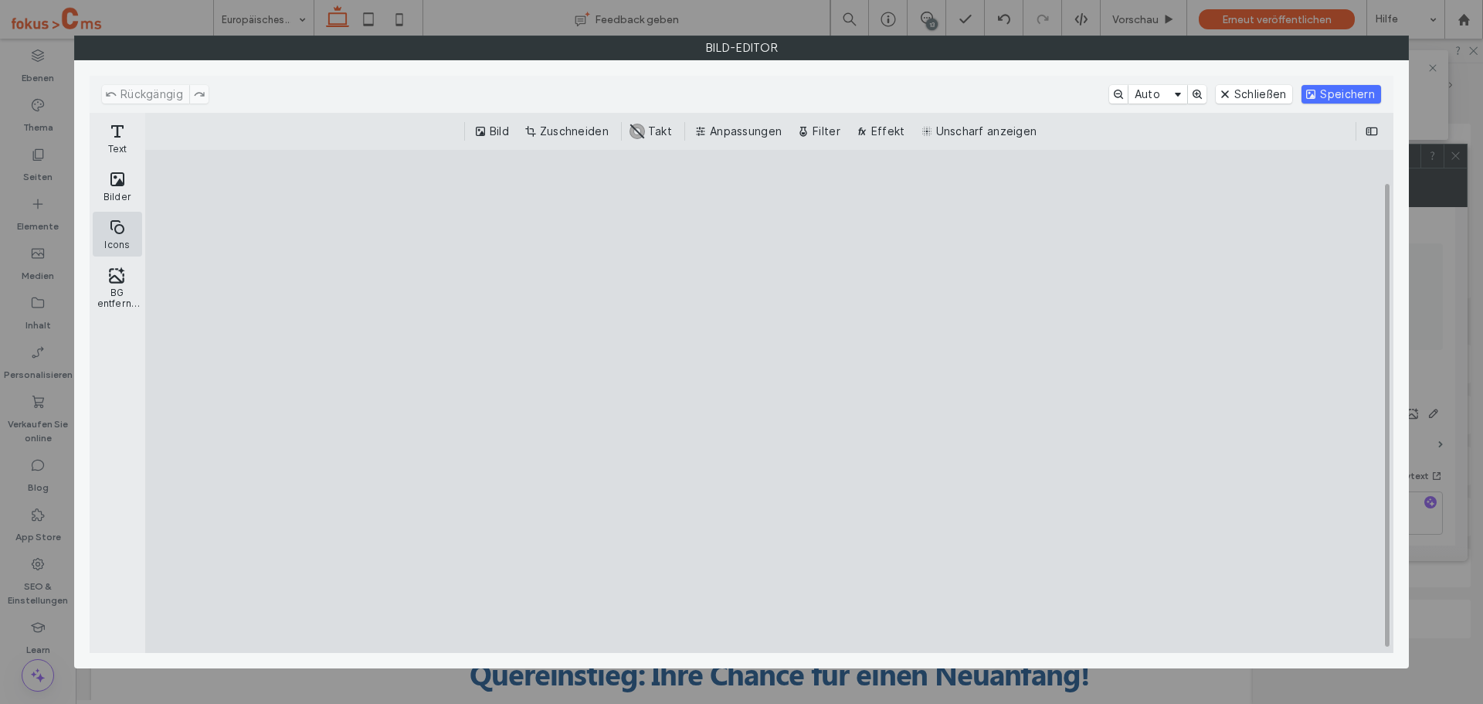
click at [122, 226] on button "Icons" at bounding box center [117, 234] width 49 height 45
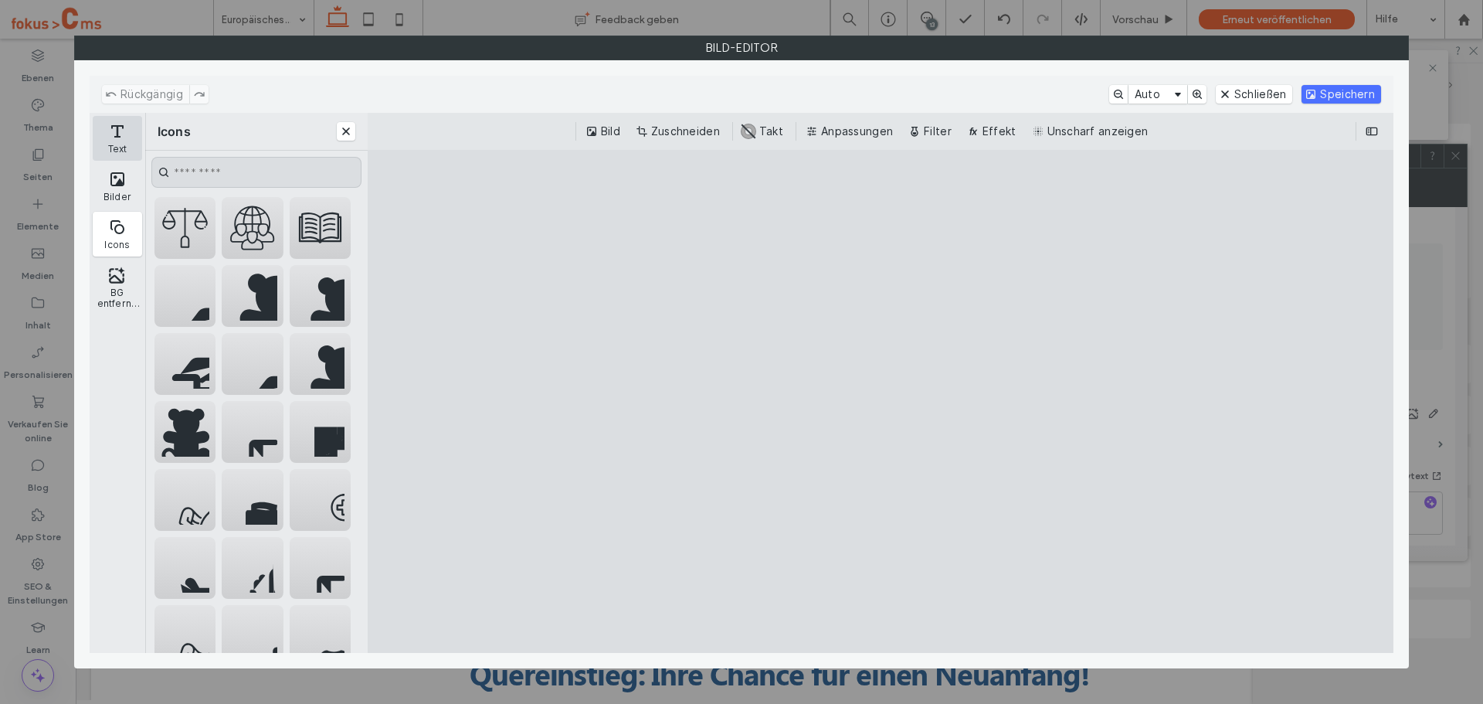
click at [113, 138] on button "Text" at bounding box center [117, 138] width 49 height 45
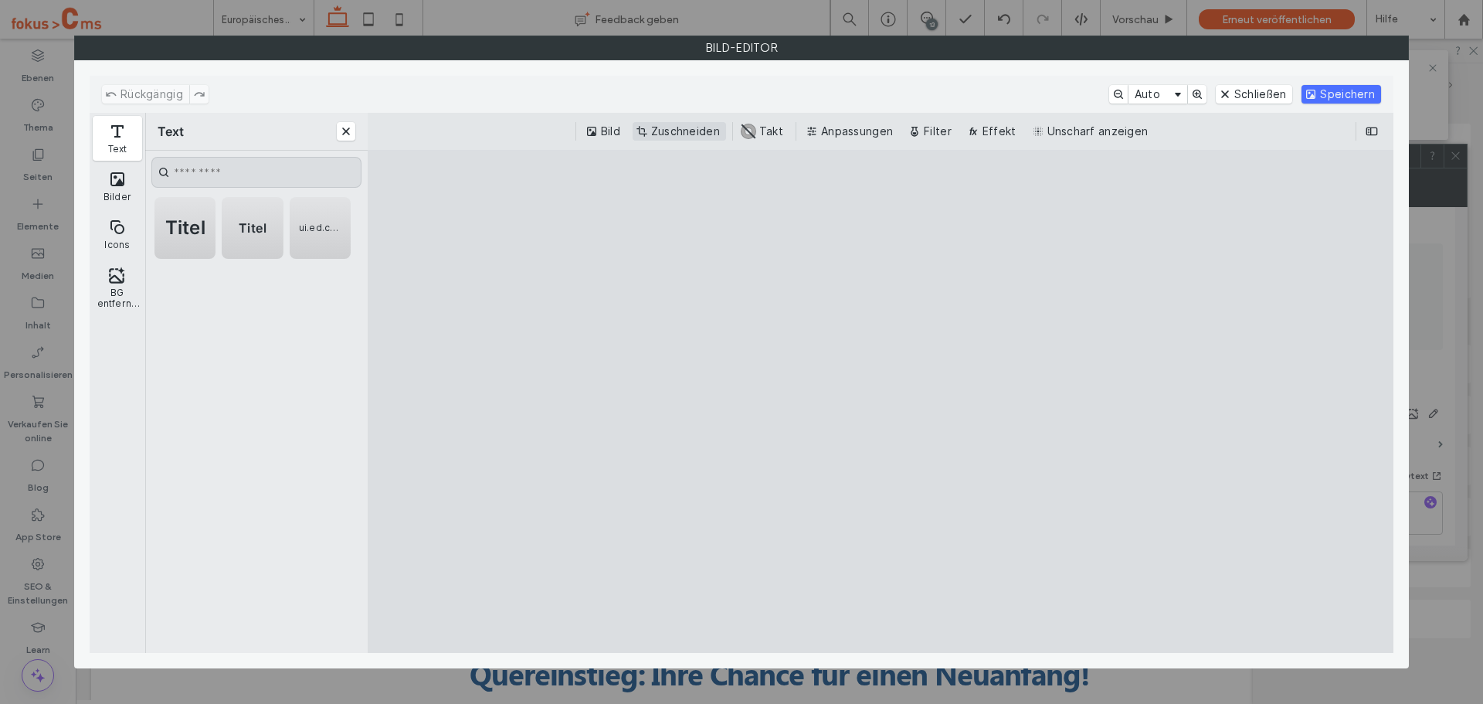
click at [660, 132] on button "Zuschneiden" at bounding box center [679, 131] width 93 height 19
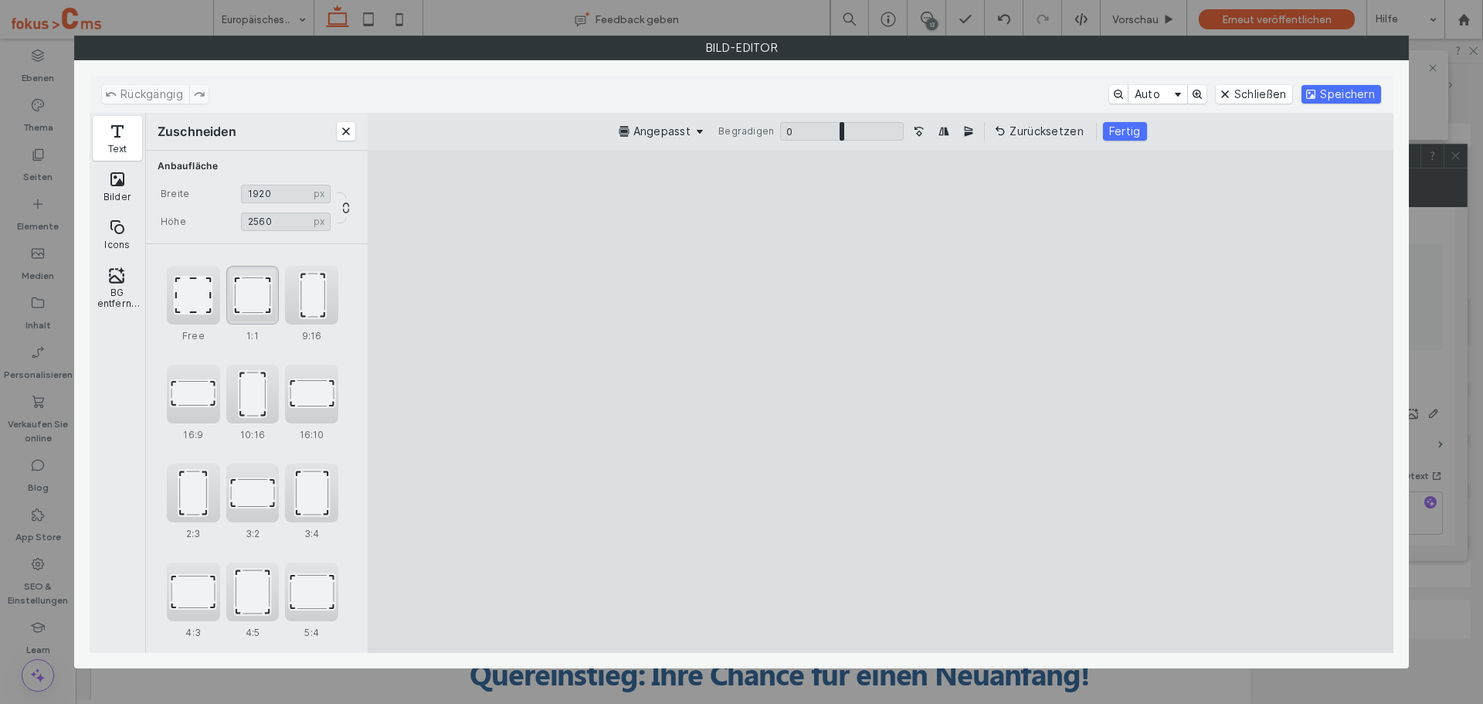
click at [269, 293] on div "1:1" at bounding box center [252, 295] width 53 height 59
type input "****"
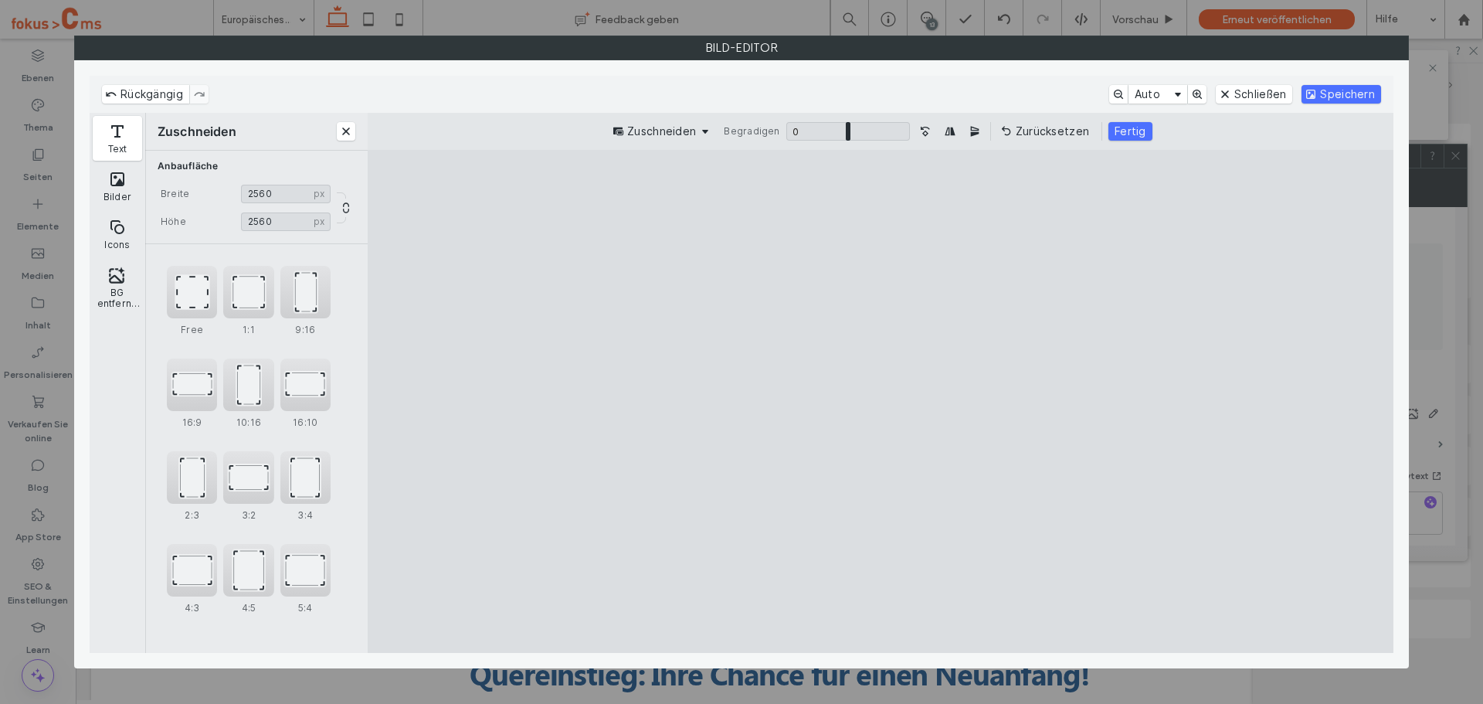
drag, startPoint x: 874, startPoint y: 328, endPoint x: 870, endPoint y: 376, distance: 48.8
click at [881, 401] on cesdk-canvas "Editor-Leinwand" at bounding box center [881, 401] width 0 height 0
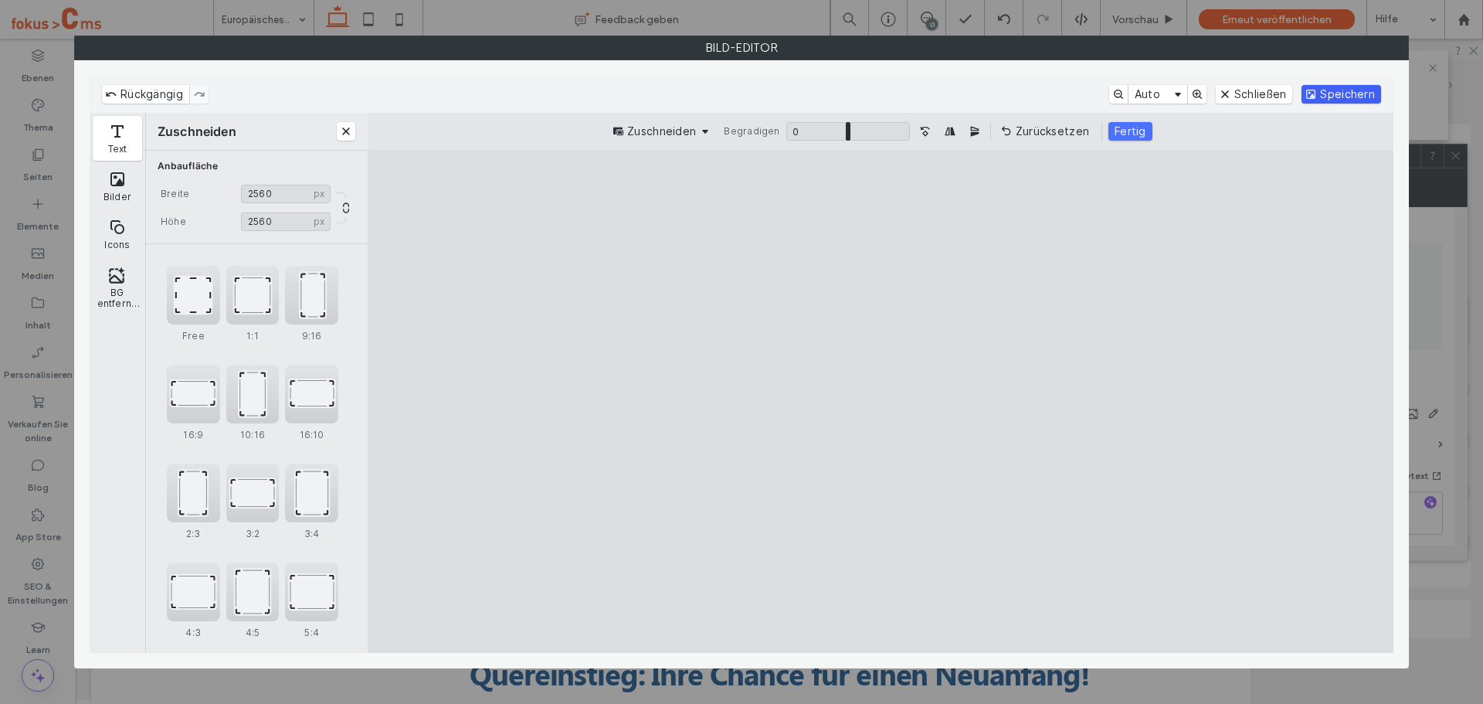
click at [1341, 90] on button "Speichern" at bounding box center [1342, 94] width 80 height 19
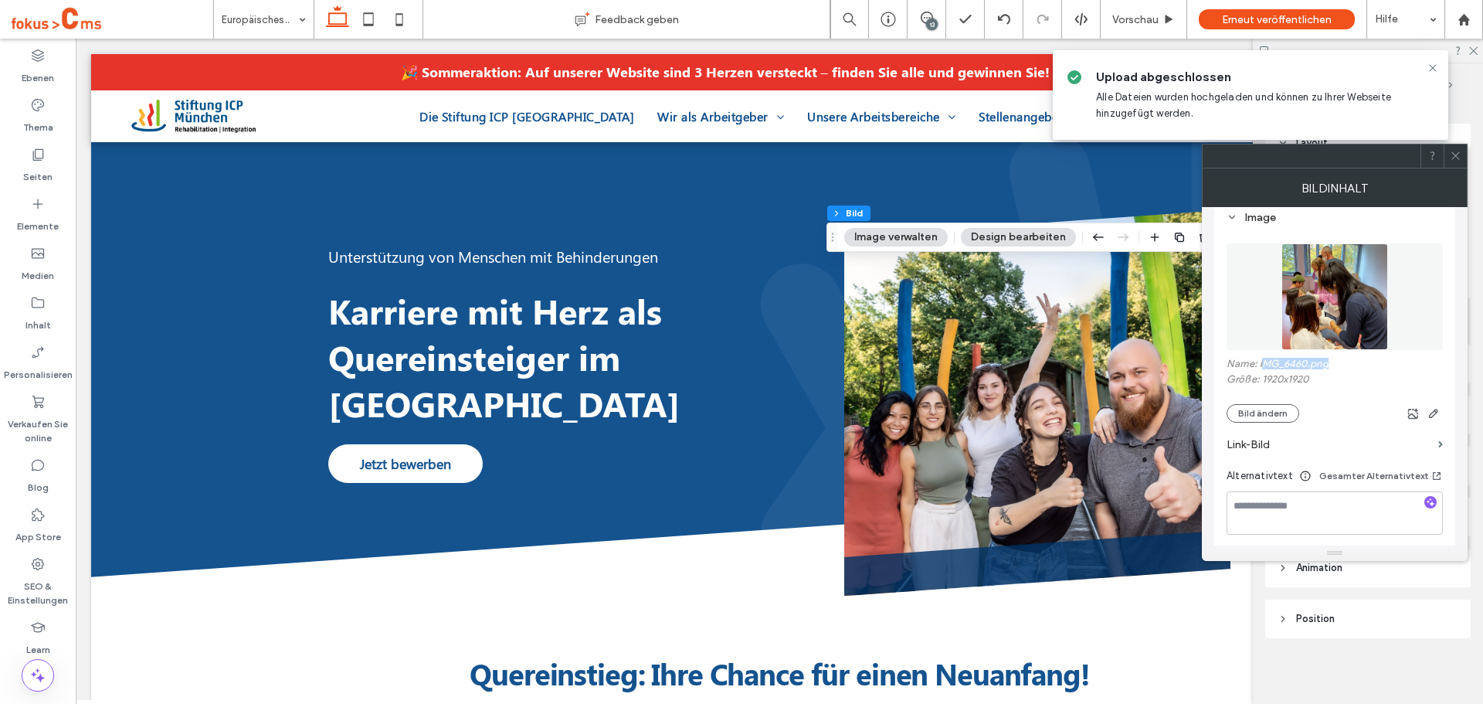
drag, startPoint x: 1333, startPoint y: 367, endPoint x: 1263, endPoint y: 363, distance: 70.4
click at [1263, 363] on label "Name: IMG_6460.png" at bounding box center [1335, 365] width 216 height 15
drag, startPoint x: 1269, startPoint y: 361, endPoint x: 1320, endPoint y: 367, distance: 51.4
click at [1323, 368] on label "Name: IMG_6460.png" at bounding box center [1335, 365] width 216 height 15
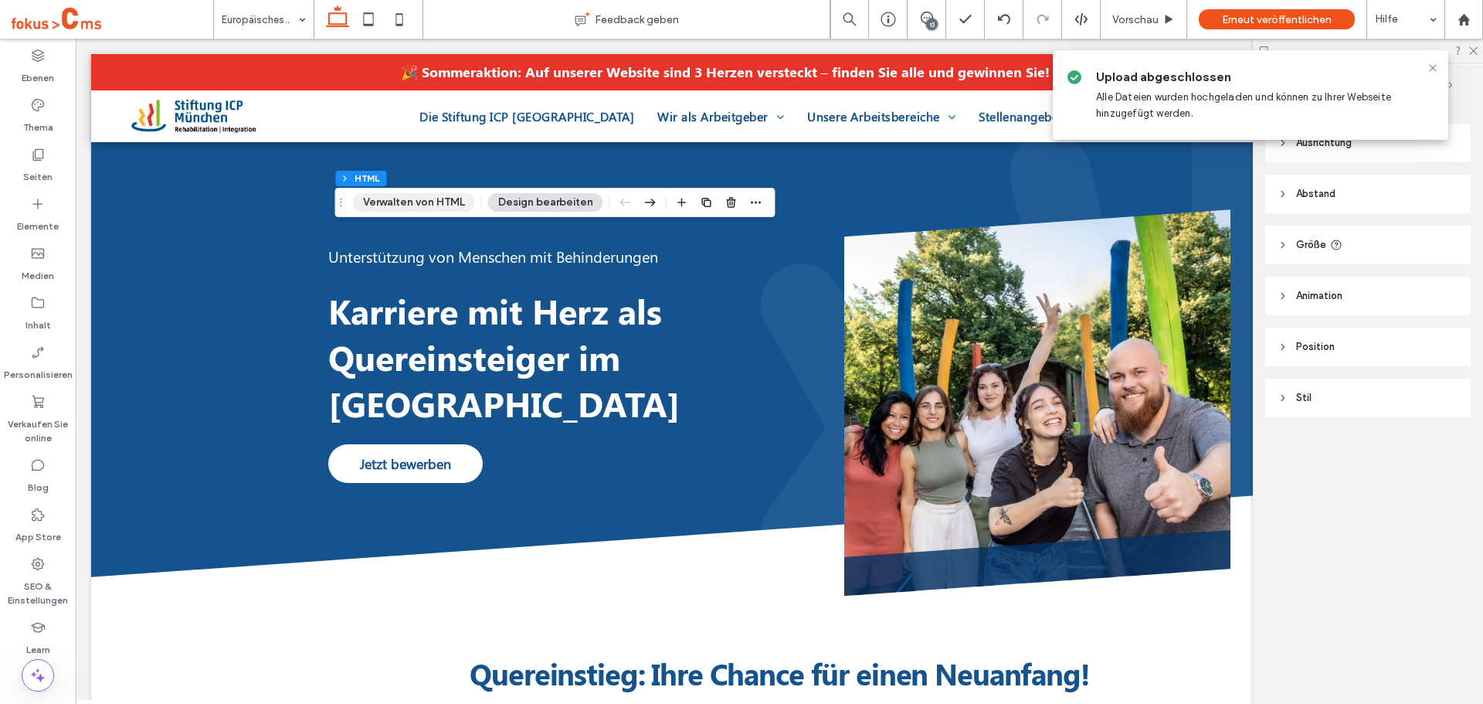
drag, startPoint x: 431, startPoint y: 197, endPoint x: 448, endPoint y: 208, distance: 20.1
click at [432, 197] on button "Verwalten von HTML" at bounding box center [414, 202] width 122 height 19
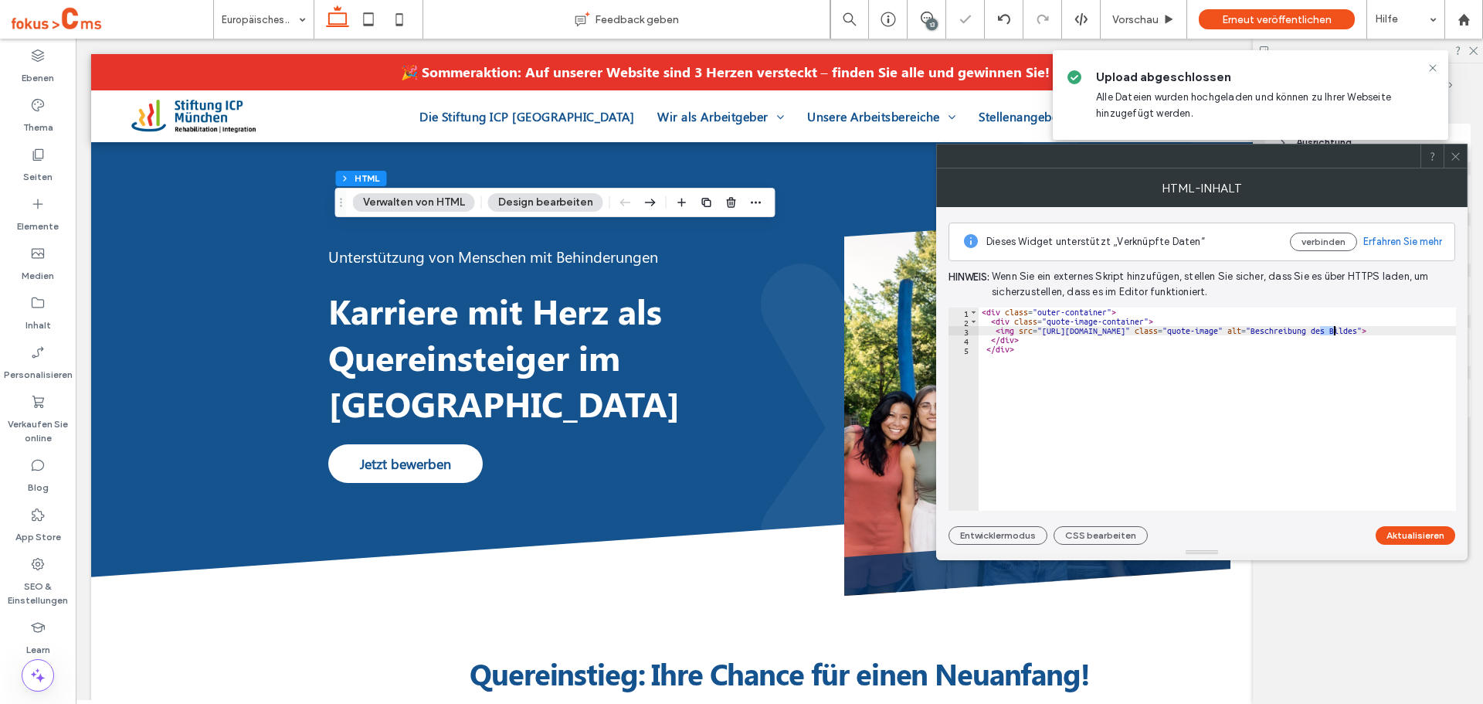
drag, startPoint x: 1320, startPoint y: 332, endPoint x: 1333, endPoint y: 334, distance: 13.2
click at [1334, 332] on div "< div class = "outer-container" > < div class = "quote-image-container" > < img…" at bounding box center [1278, 418] width 599 height 222
type textarea "**********"
click at [1404, 537] on button "Aktualisieren" at bounding box center [1416, 535] width 80 height 19
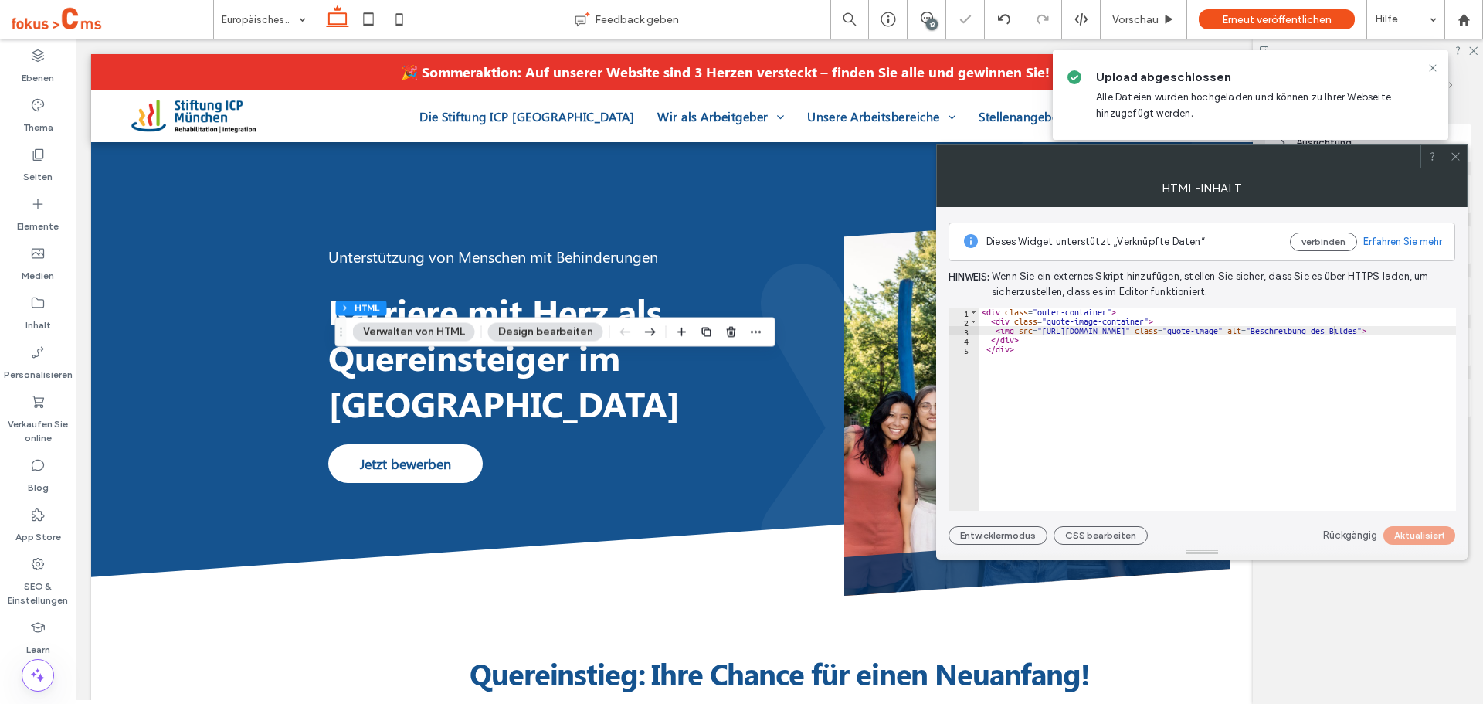
click at [1461, 151] on icon at bounding box center [1456, 157] width 12 height 12
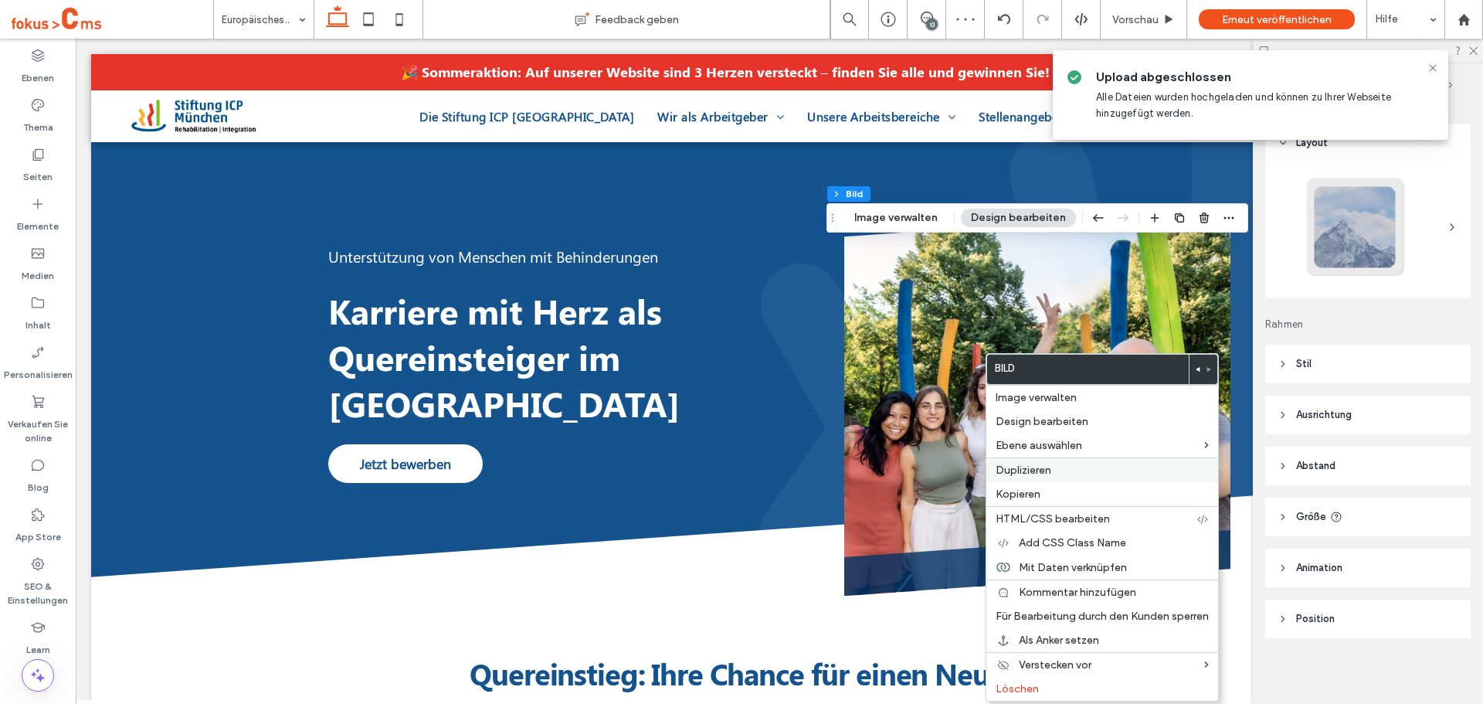
drag, startPoint x: 1020, startPoint y: 688, endPoint x: 997, endPoint y: 467, distance: 222.1
click at [1020, 688] on span "Löschen" at bounding box center [1017, 688] width 43 height 13
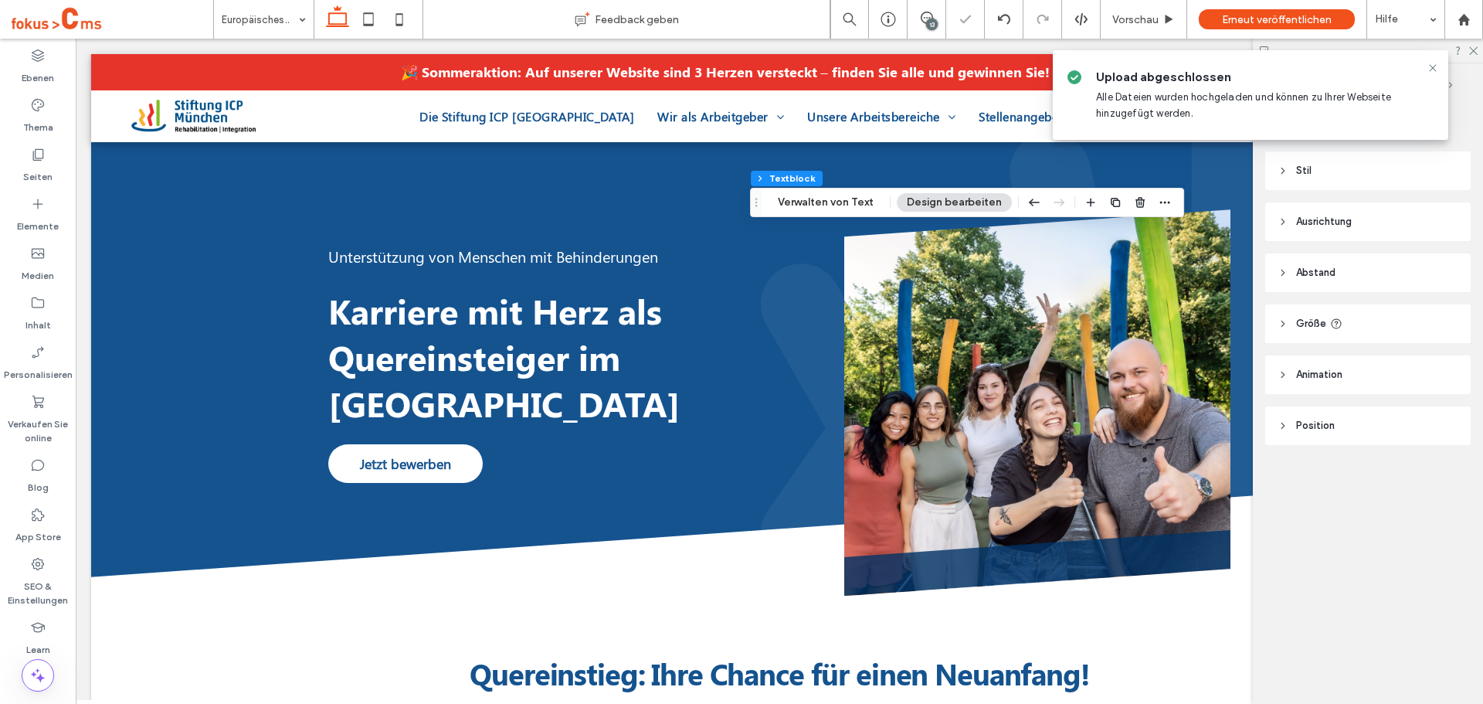
click at [1429, 71] on icon at bounding box center [1433, 68] width 12 height 12
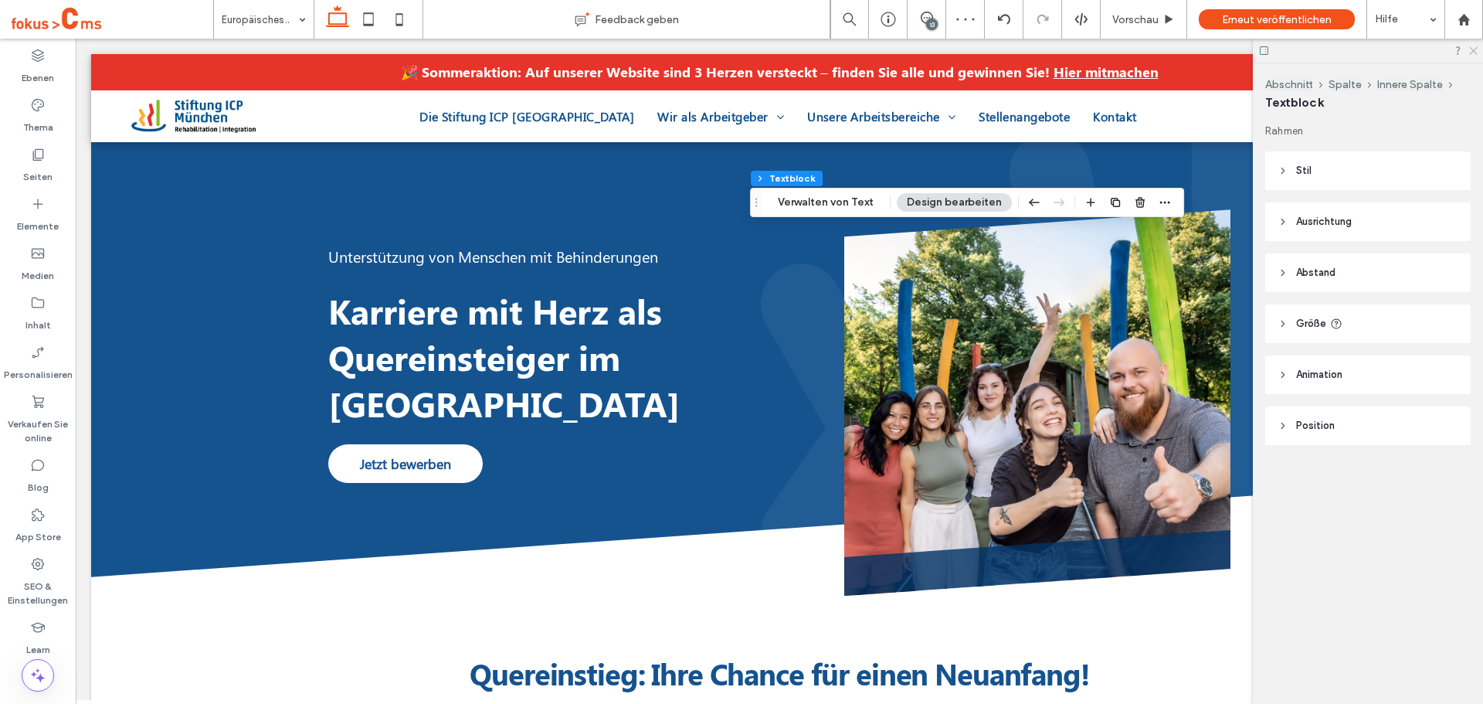
click at [1474, 50] on use at bounding box center [1473, 51] width 8 height 8
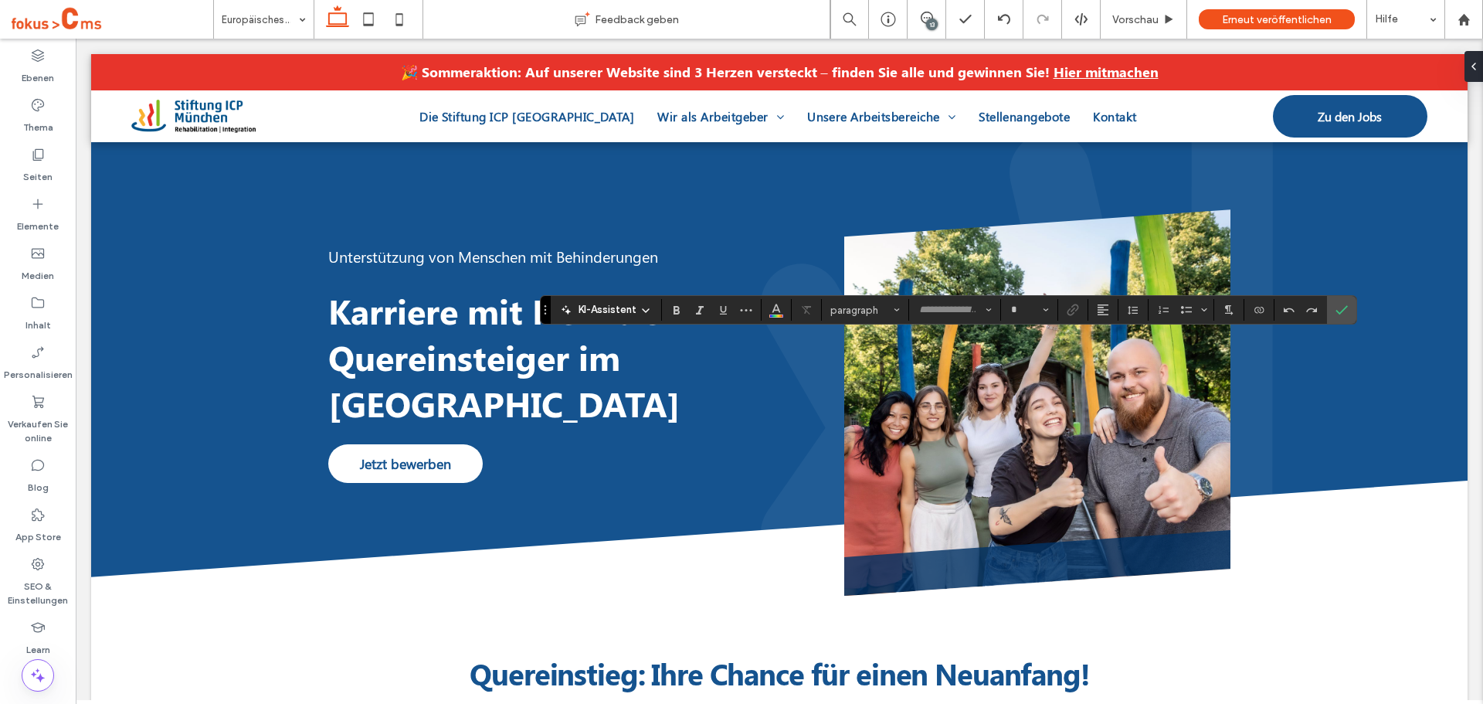
type input "********"
type input "**"
click at [1105, 314] on use "Ausrichtung" at bounding box center [1103, 309] width 11 height 11
click at [1114, 332] on use "ui.textEditor.alignment.left" at bounding box center [1114, 335] width 11 height 11
click at [1344, 307] on icon "Bestätigen" at bounding box center [1342, 310] width 12 height 12
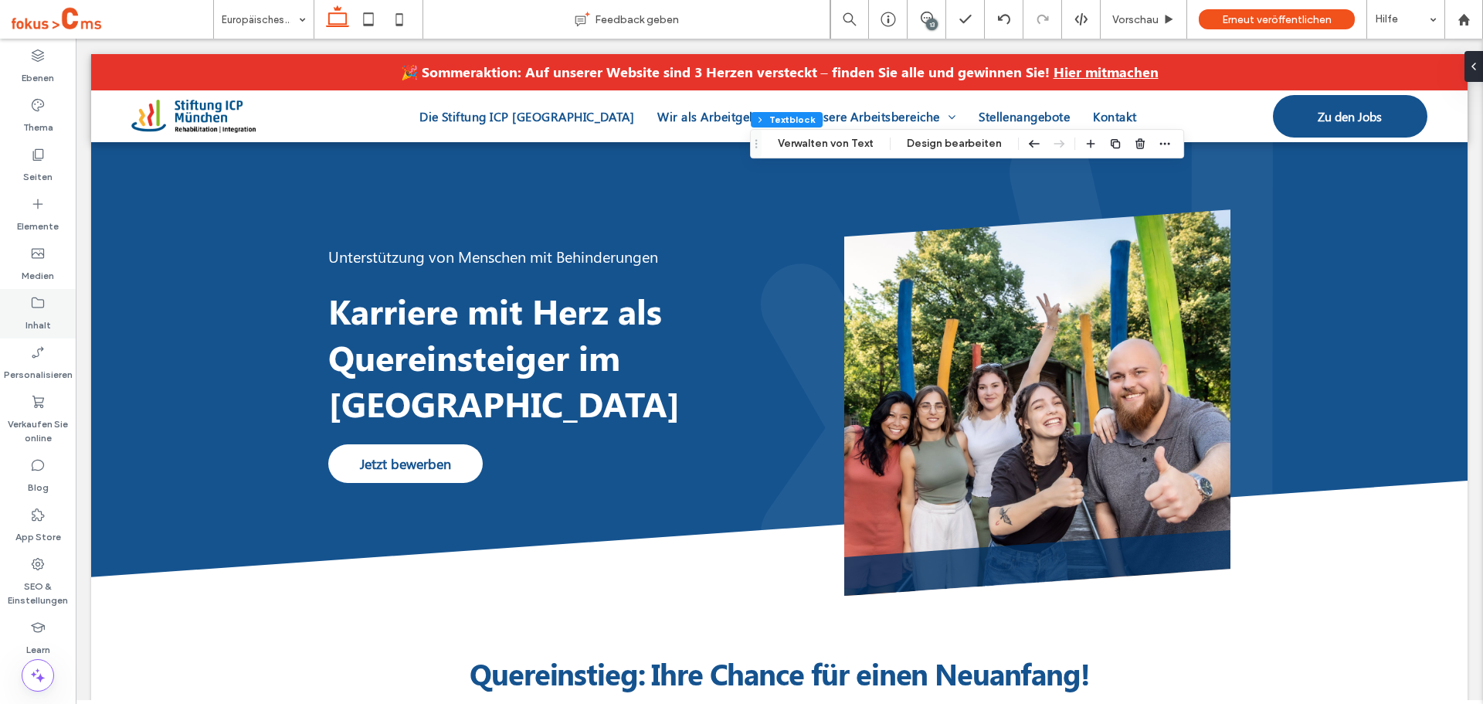
click at [36, 303] on icon at bounding box center [37, 302] width 15 height 15
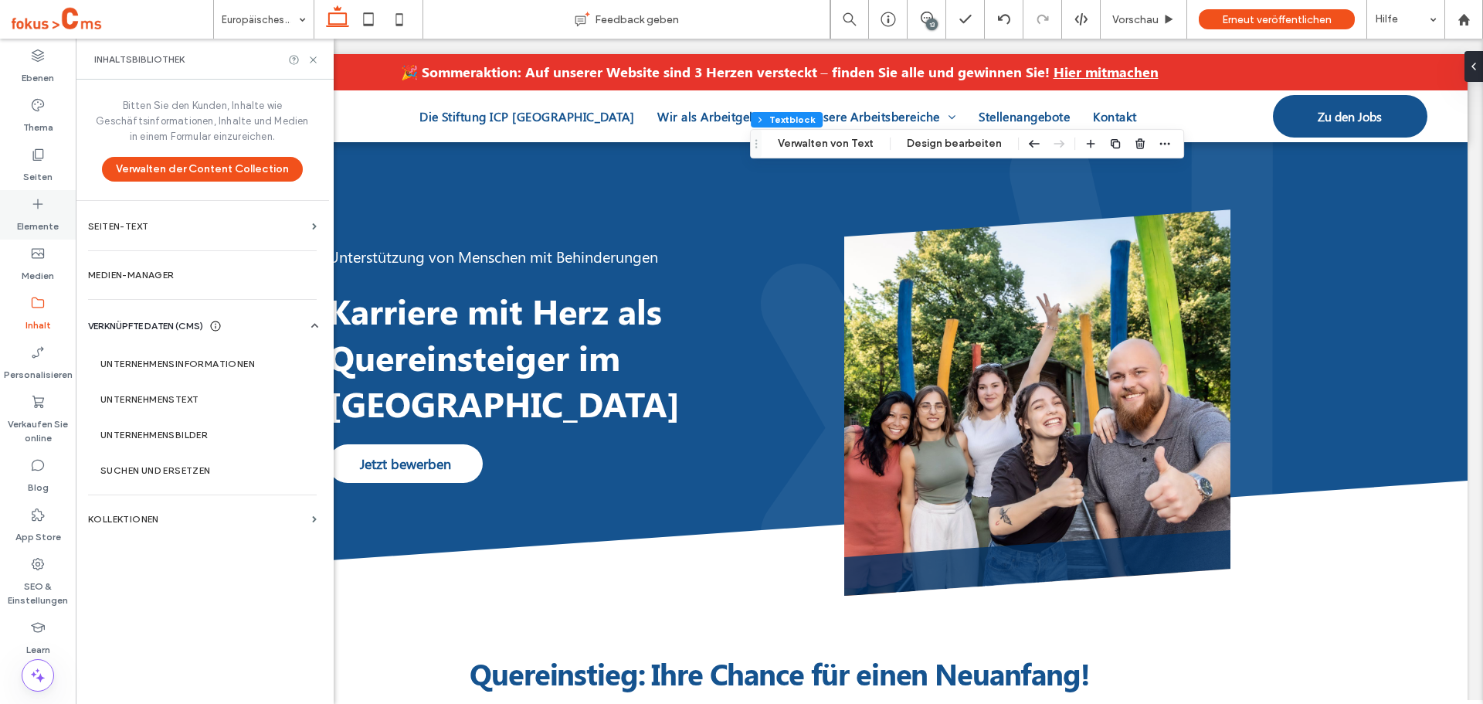
click at [29, 206] on div "Elemente" at bounding box center [38, 214] width 76 height 49
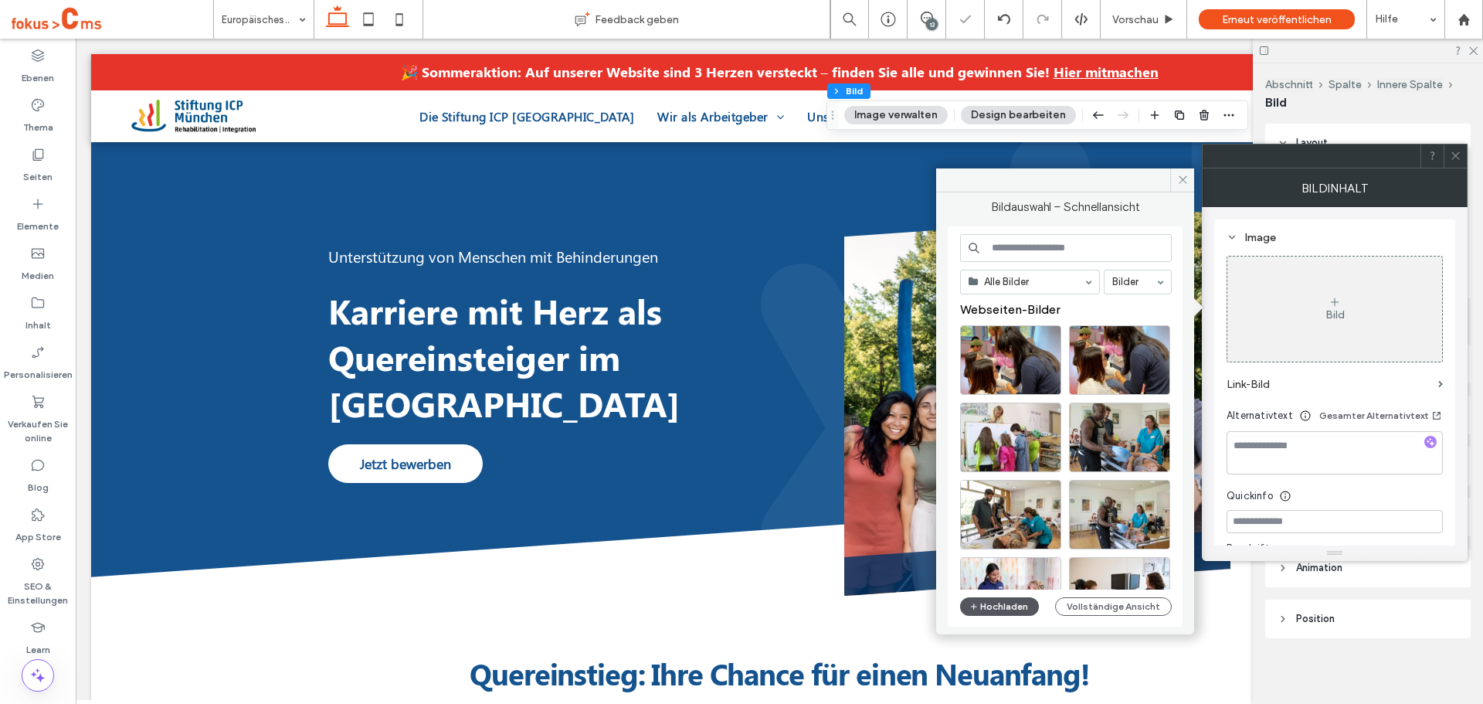
click at [988, 599] on button "Hochladen" at bounding box center [999, 606] width 79 height 19
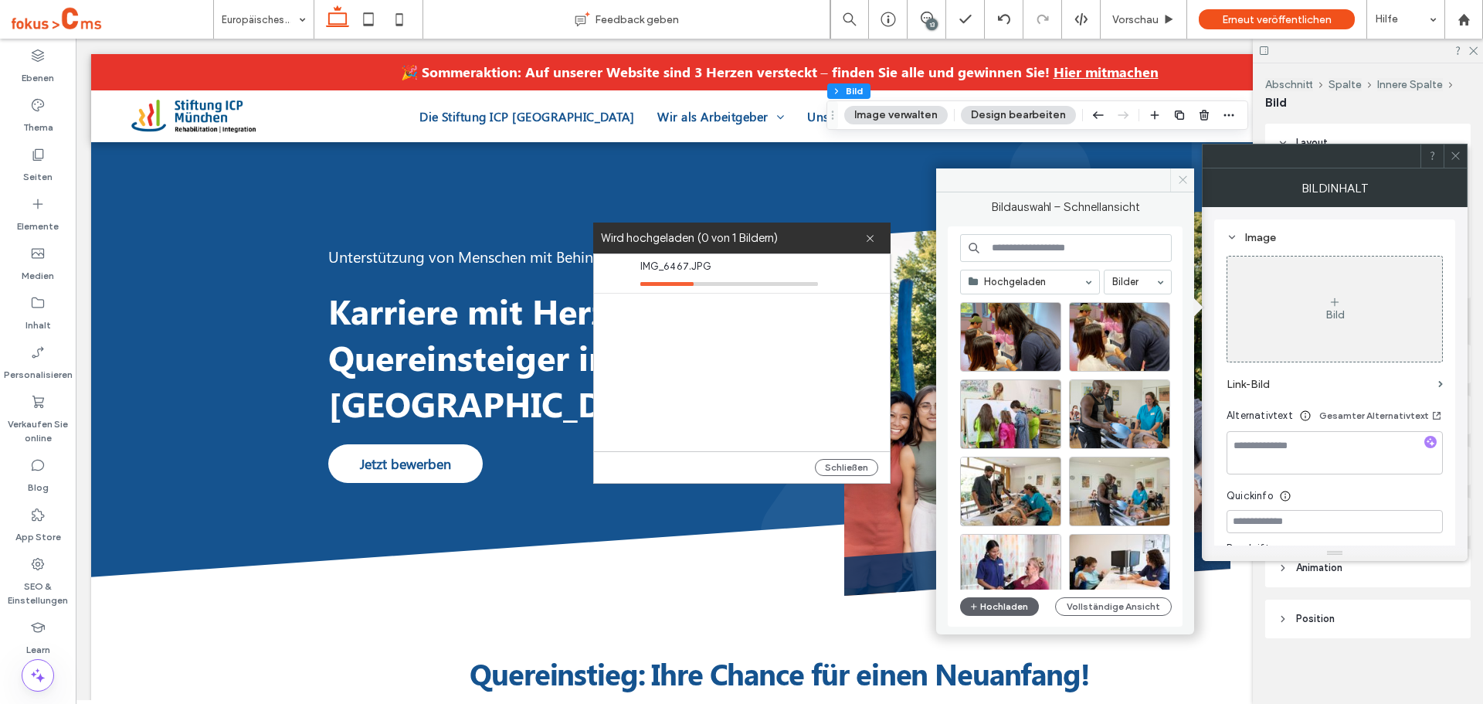
click at [1185, 182] on icon at bounding box center [1183, 180] width 12 height 12
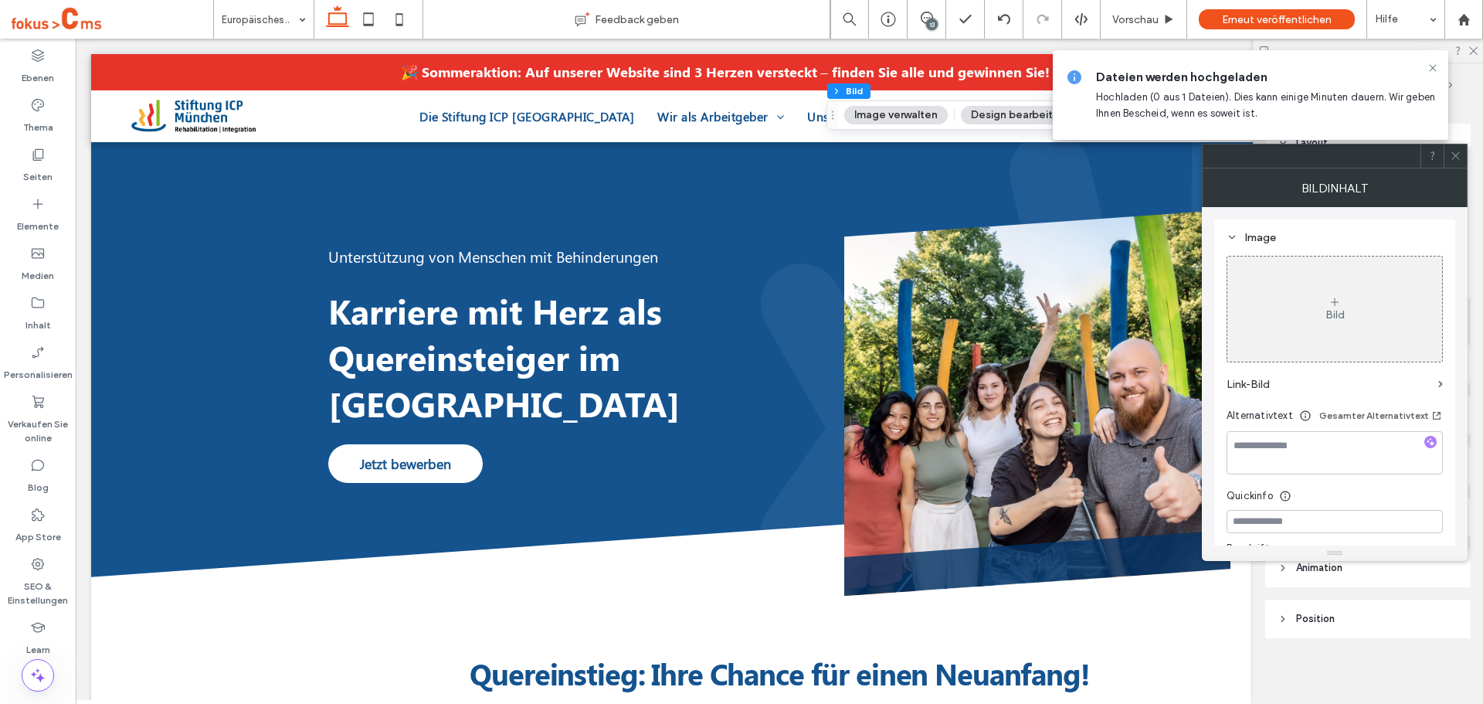
click at [1306, 303] on div "Bild" at bounding box center [1334, 309] width 215 height 102
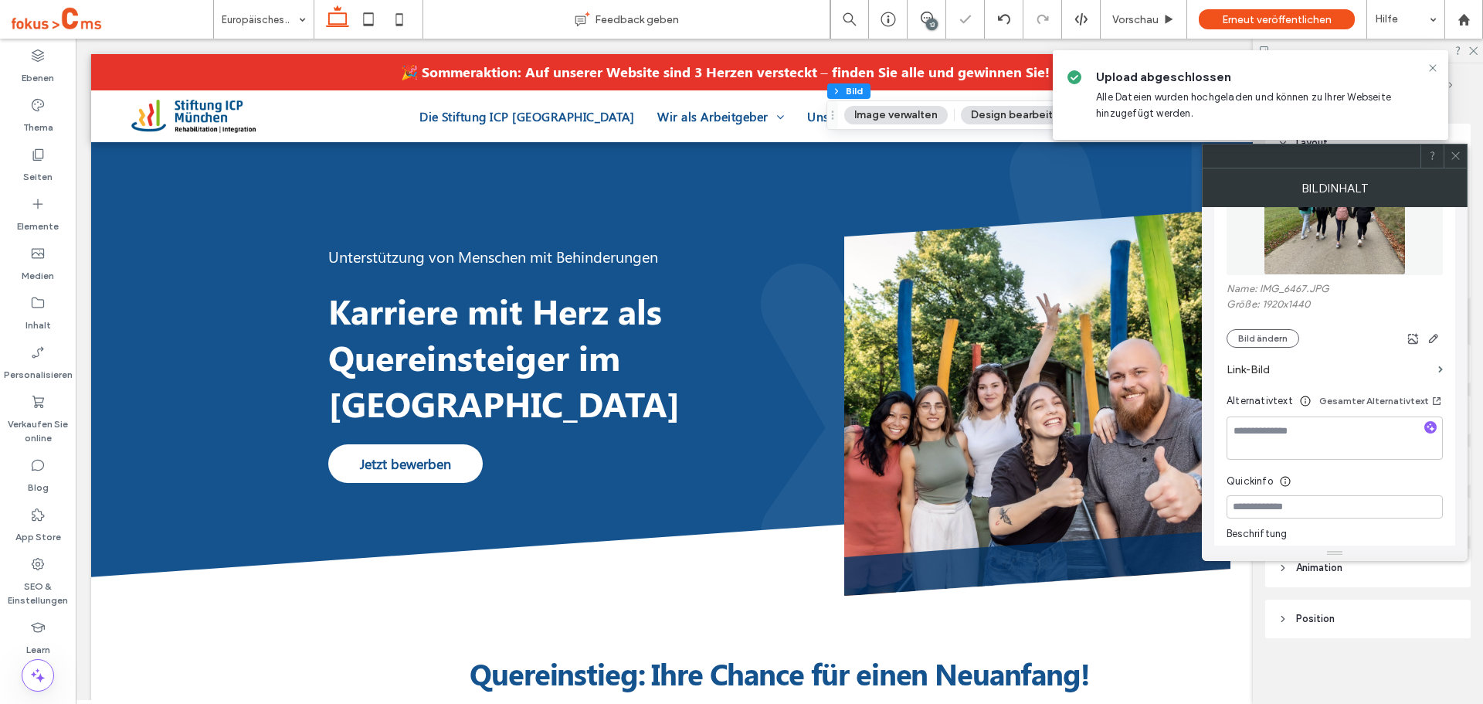
scroll to position [232, 0]
click at [1438, 338] on icon "button" at bounding box center [1434, 336] width 12 height 12
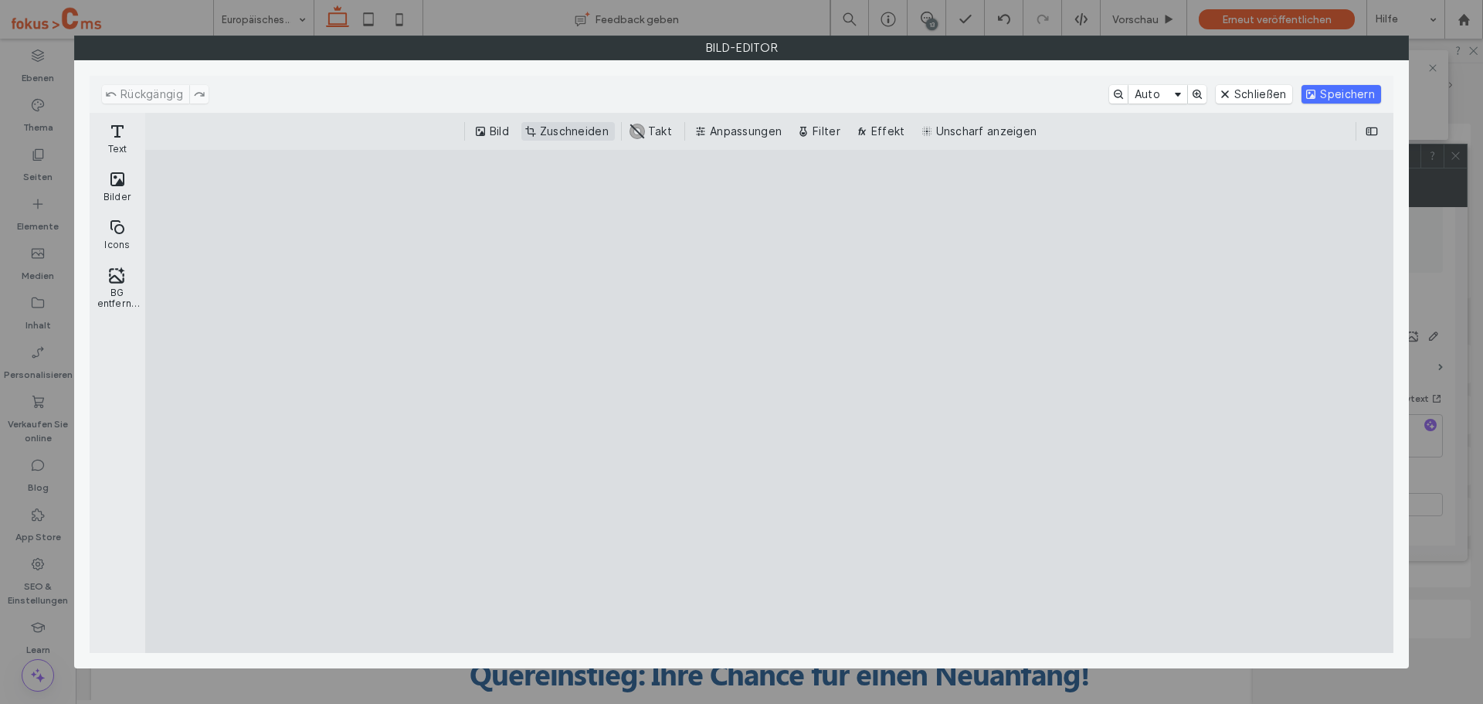
click at [561, 131] on button "Zuschneiden" at bounding box center [567, 131] width 93 height 19
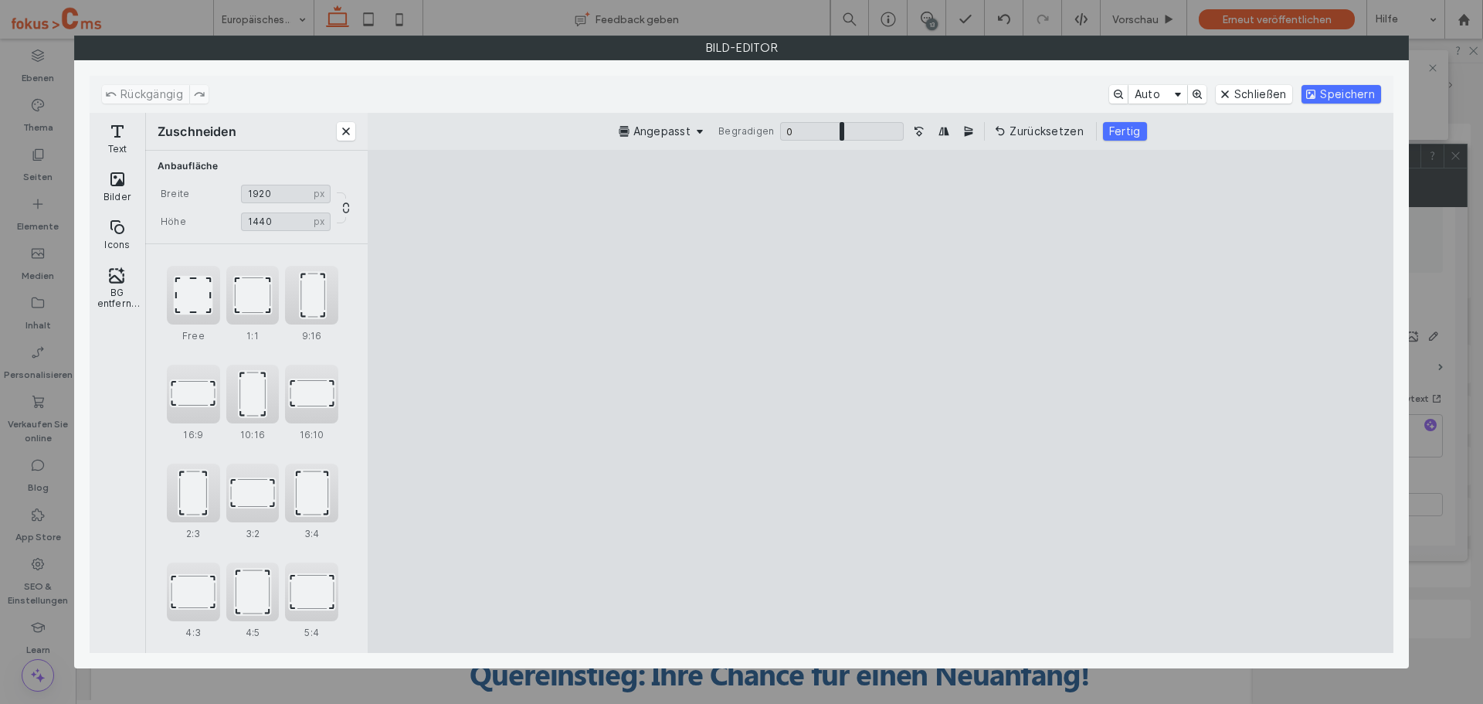
click at [281, 295] on div "Free 1:1 9:16 16:9 10:16 16:10 2:3 3:2 3:4 4:3 4:5 5:4" at bounding box center [256, 460] width 179 height 389
click at [240, 293] on div "1:1" at bounding box center [252, 295] width 53 height 59
type input "****"
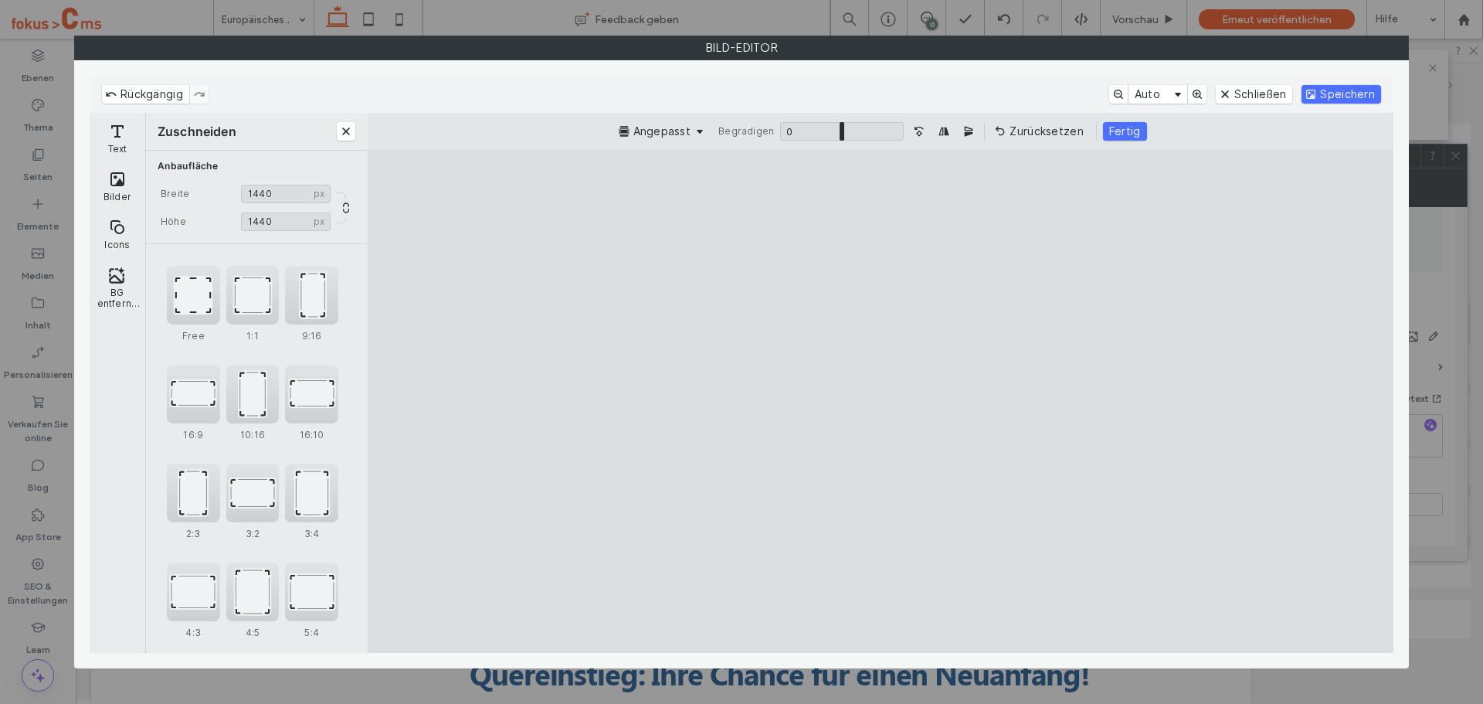
type input "****"
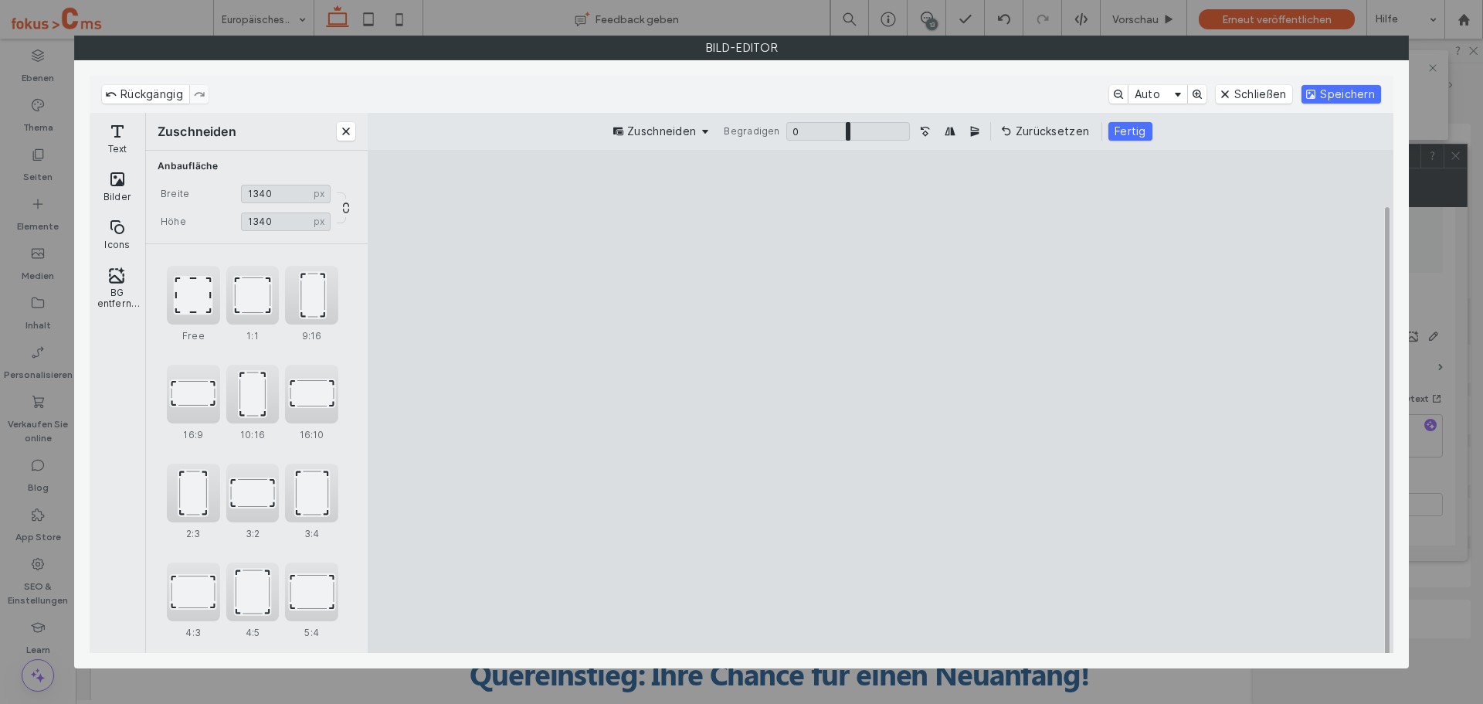
type input "****"
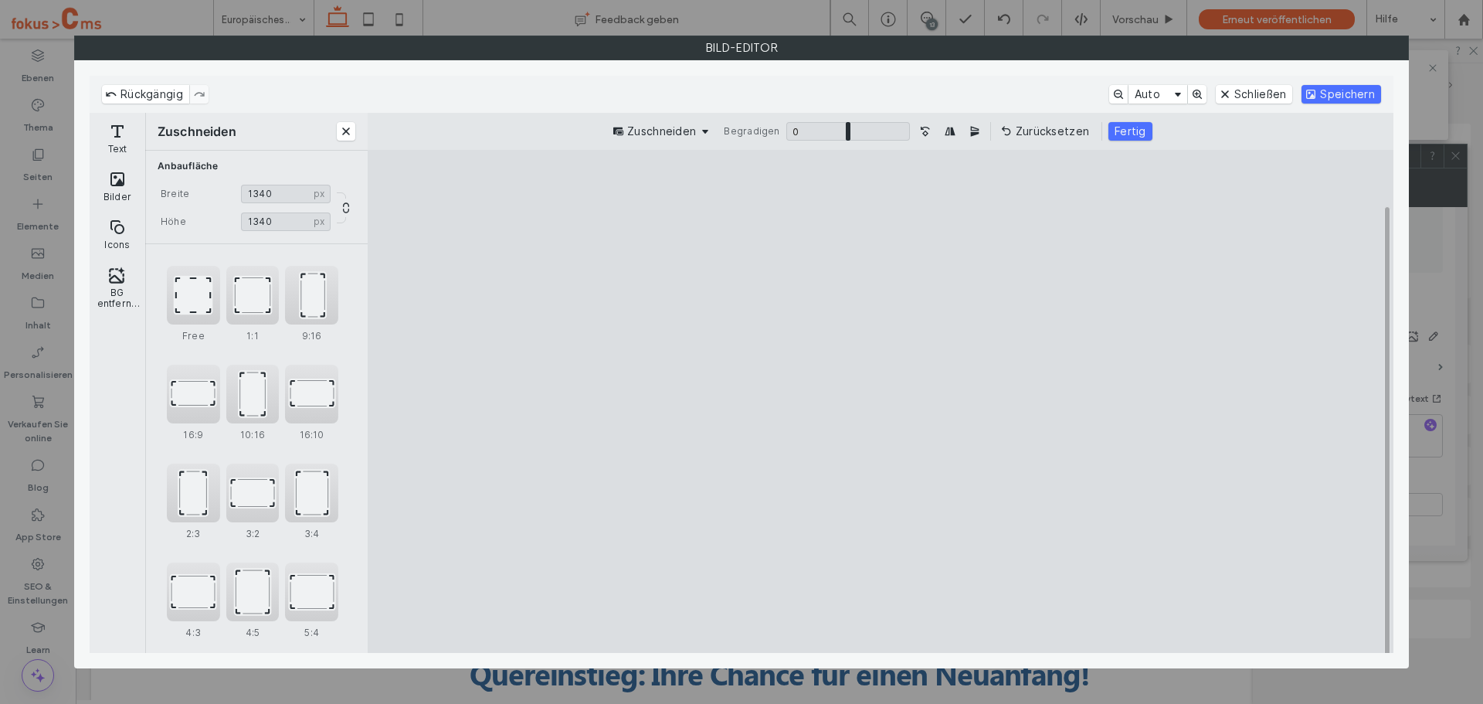
type input "****"
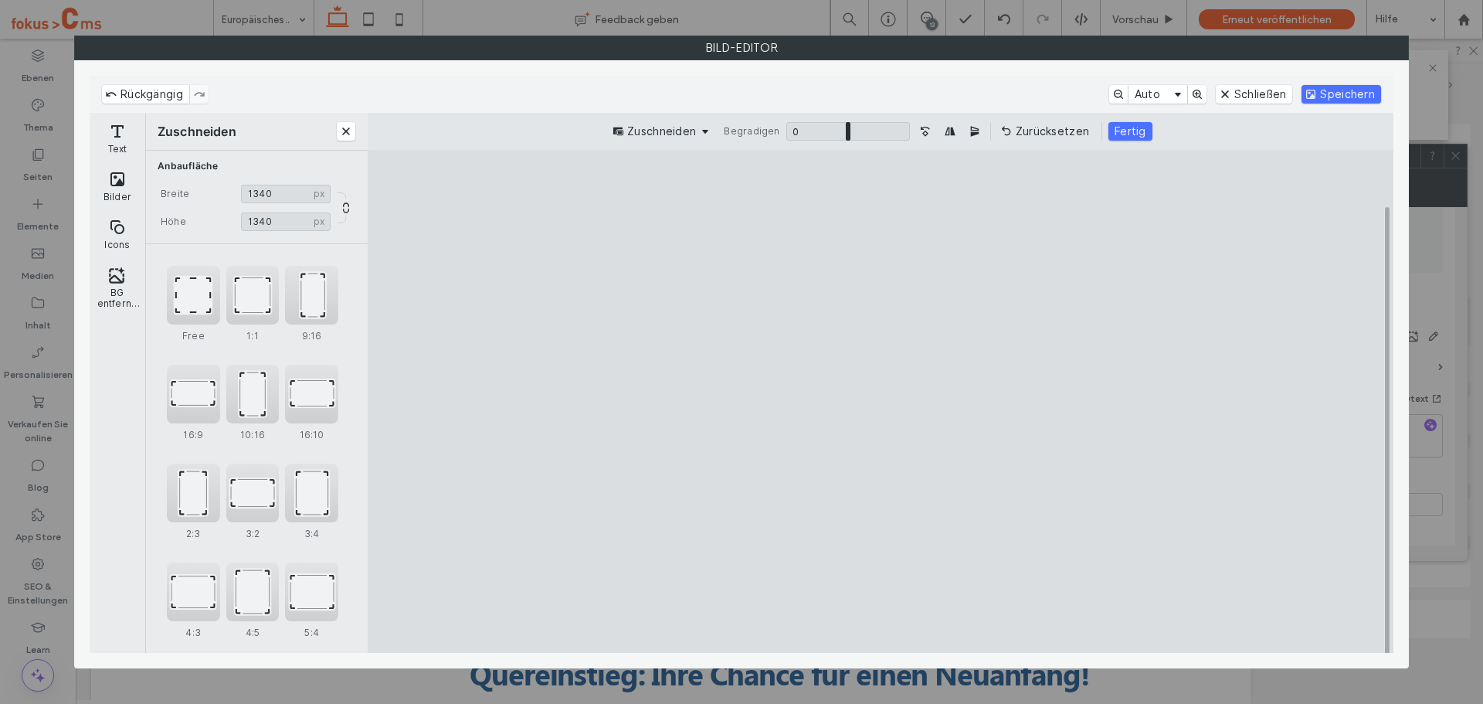
type input "****"
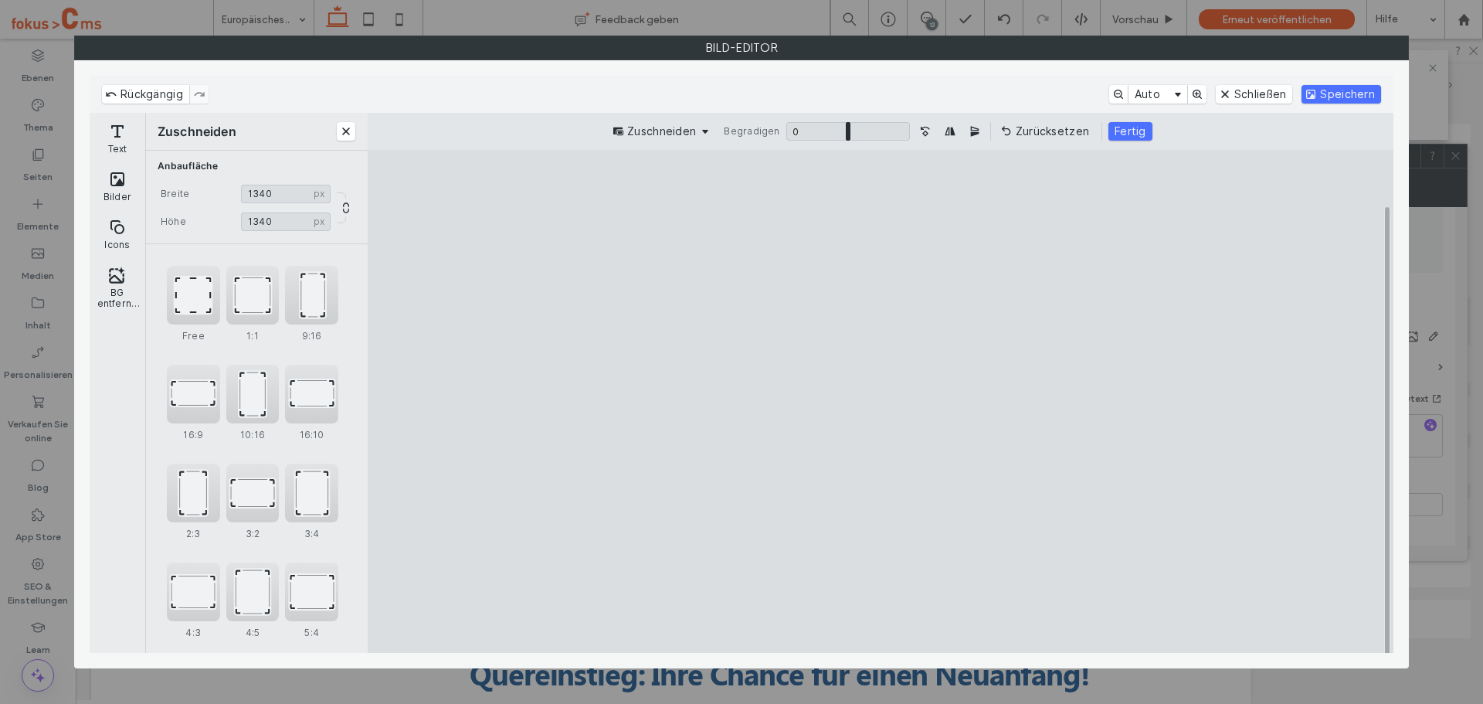
type input "****"
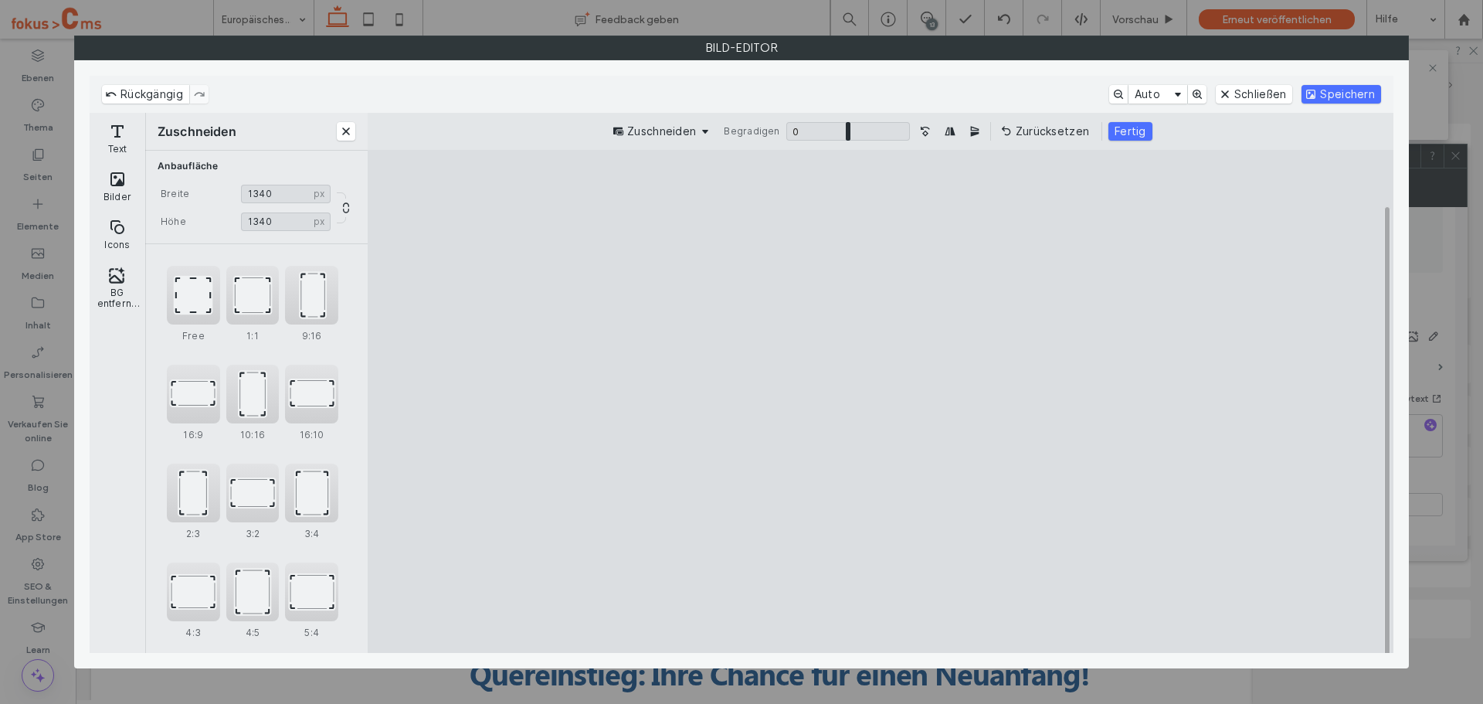
type input "****"
drag, startPoint x: 1078, startPoint y: 604, endPoint x: 1009, endPoint y: 529, distance: 101.7
click at [881, 401] on cesdk-canvas "Editor-Leinwand" at bounding box center [881, 401] width 0 height 0
type input "****"
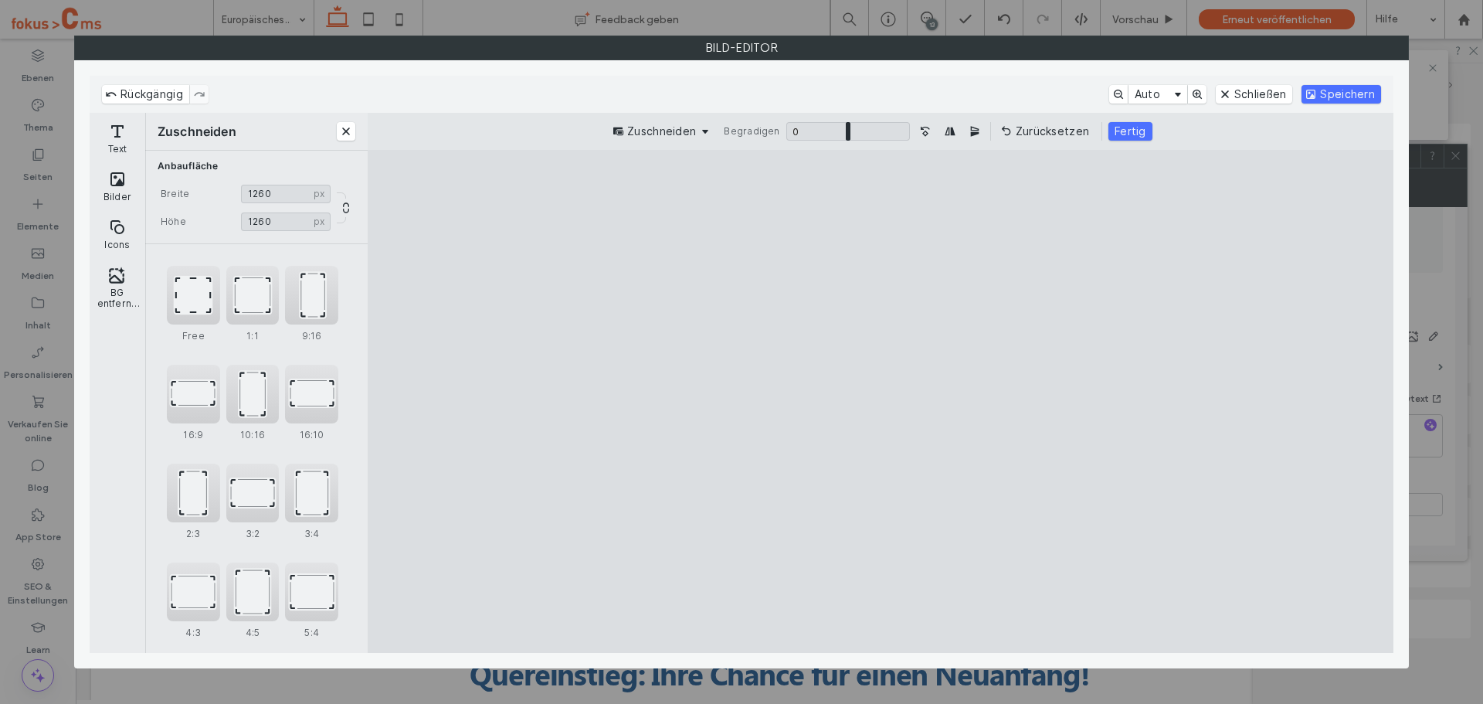
type input "****"
drag, startPoint x: 983, startPoint y: 498, endPoint x: 952, endPoint y: 504, distance: 32.3
click at [881, 401] on cesdk-canvas "Editor-Leinwand" at bounding box center [881, 401] width 0 height 0
type input "****"
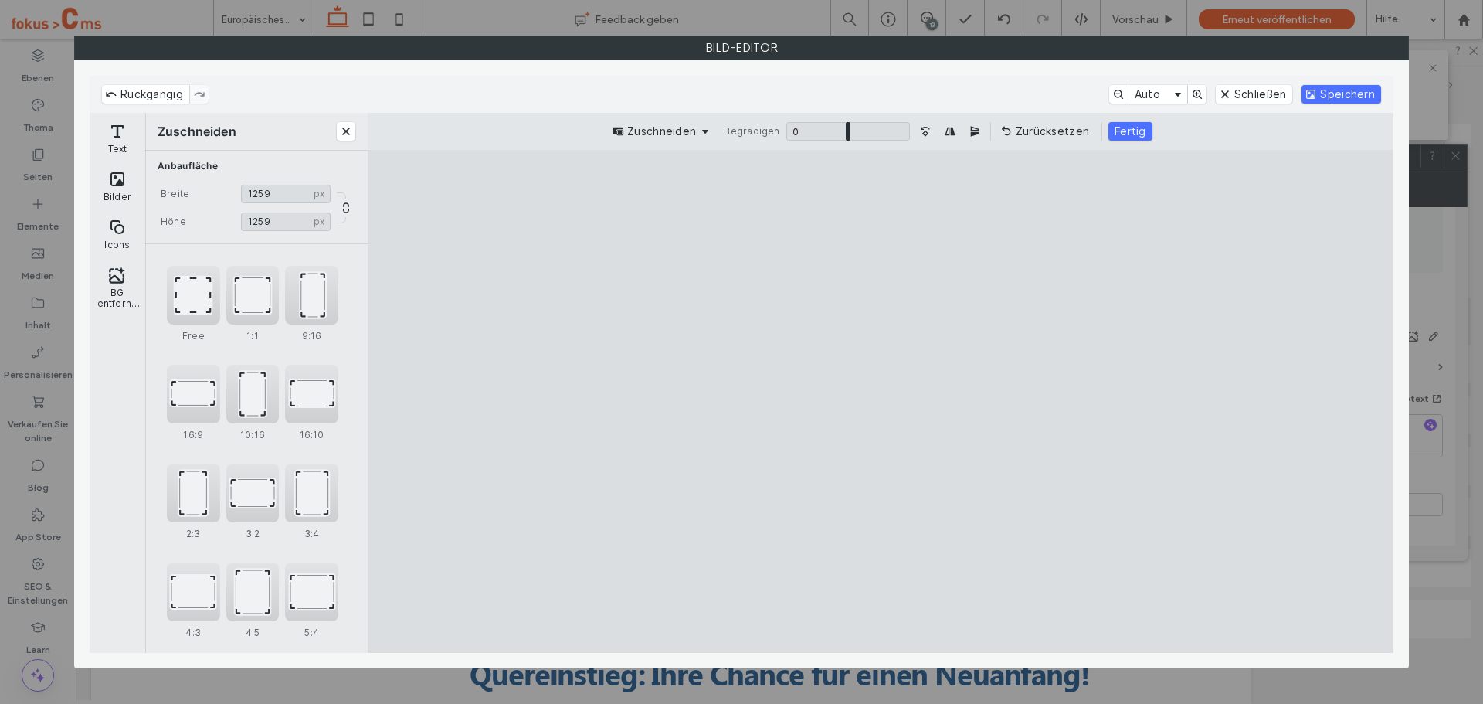
type input "****"
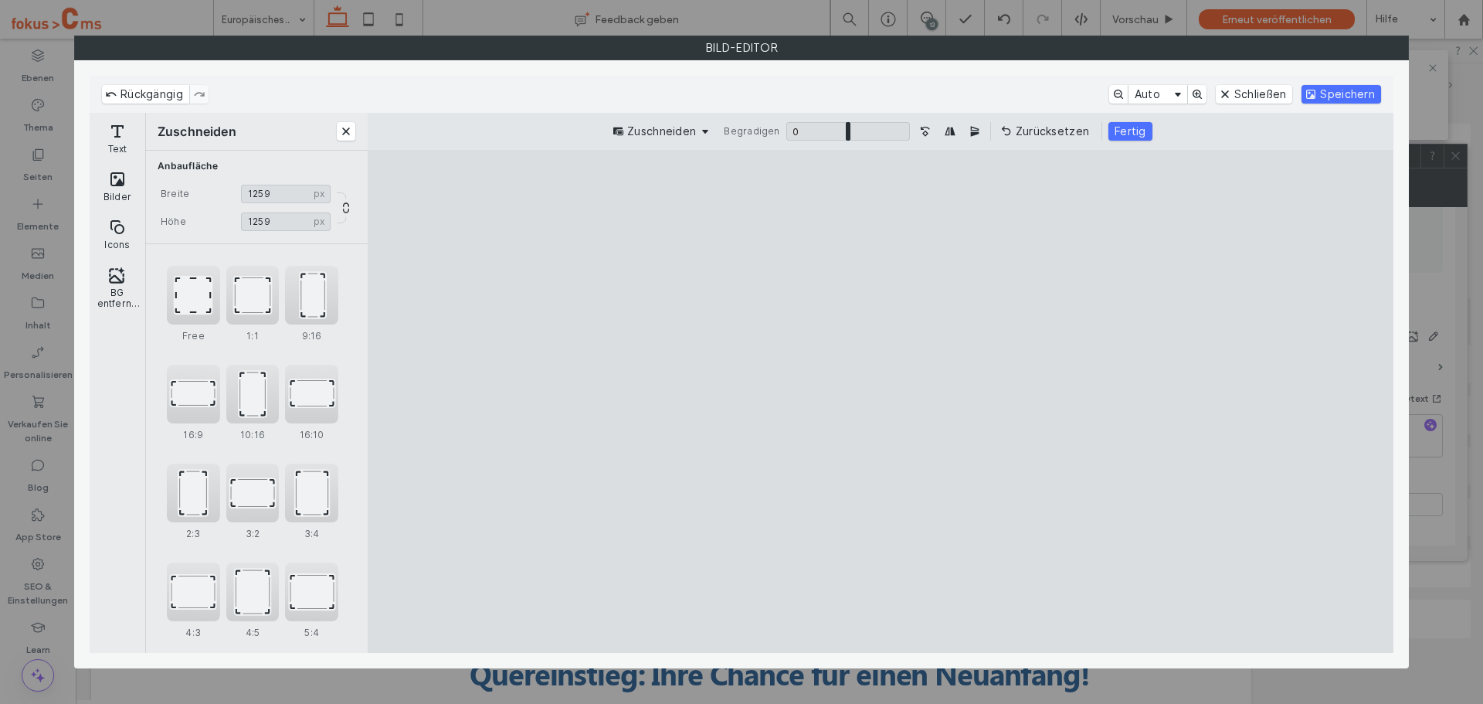
type input "****"
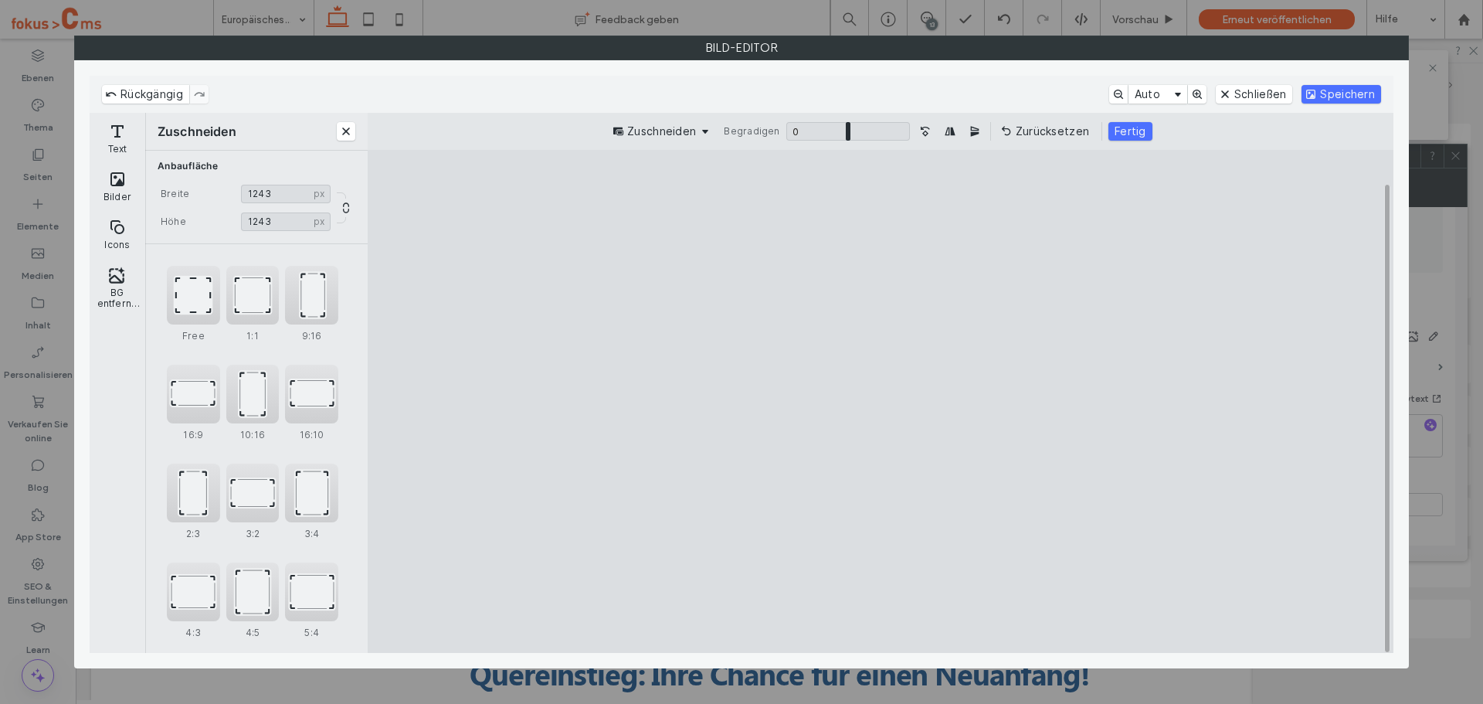
type input "****"
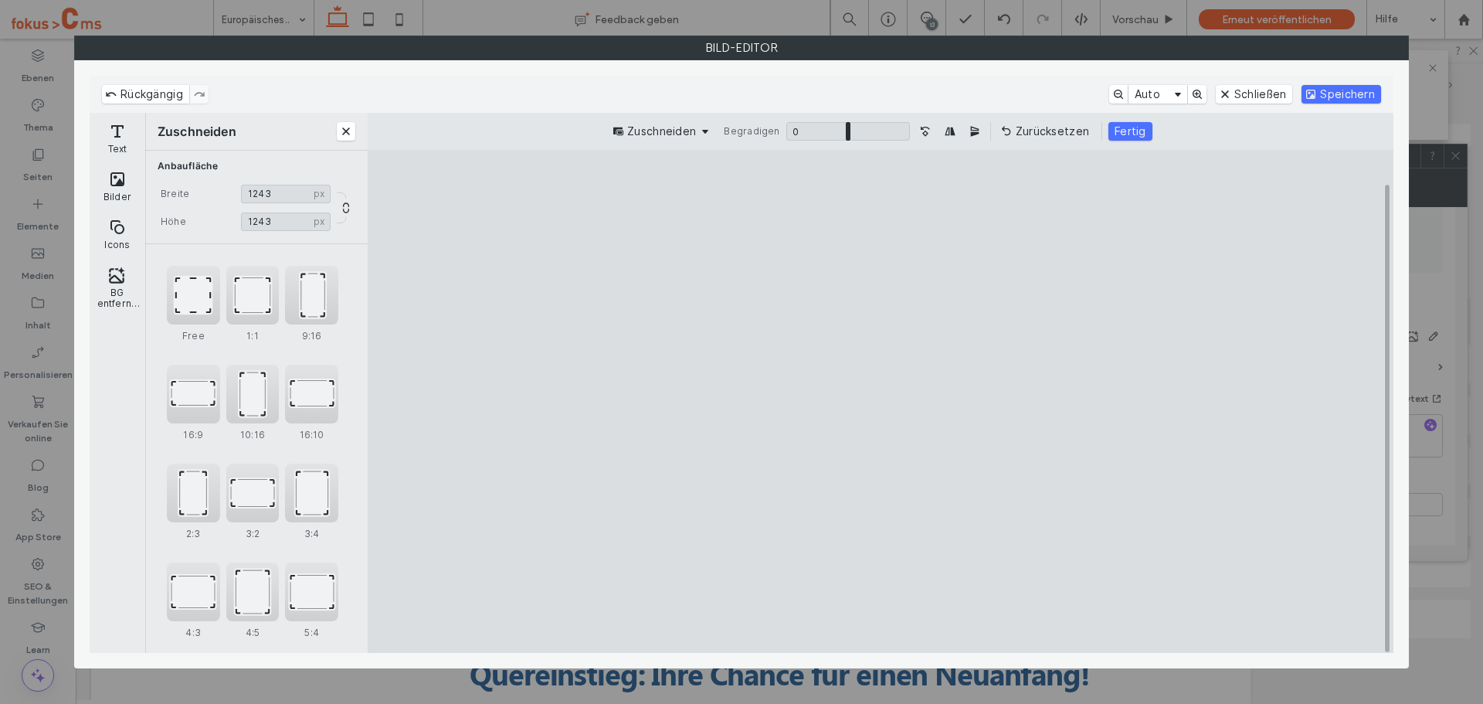
type input "****"
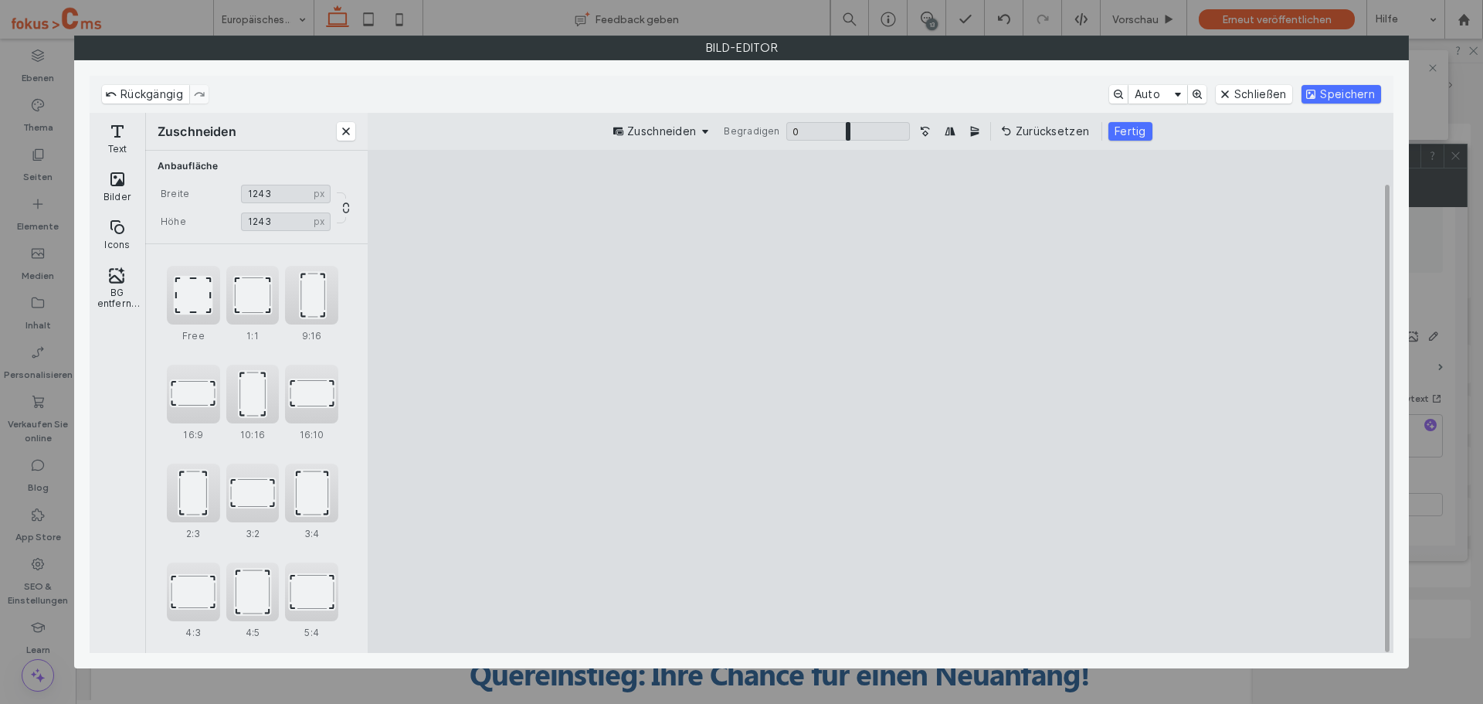
type input "****"
drag, startPoint x: 1079, startPoint y: 605, endPoint x: 1071, endPoint y: 598, distance: 11.0
click at [881, 401] on cesdk-canvas "Editor-Leinwand" at bounding box center [881, 401] width 0 height 0
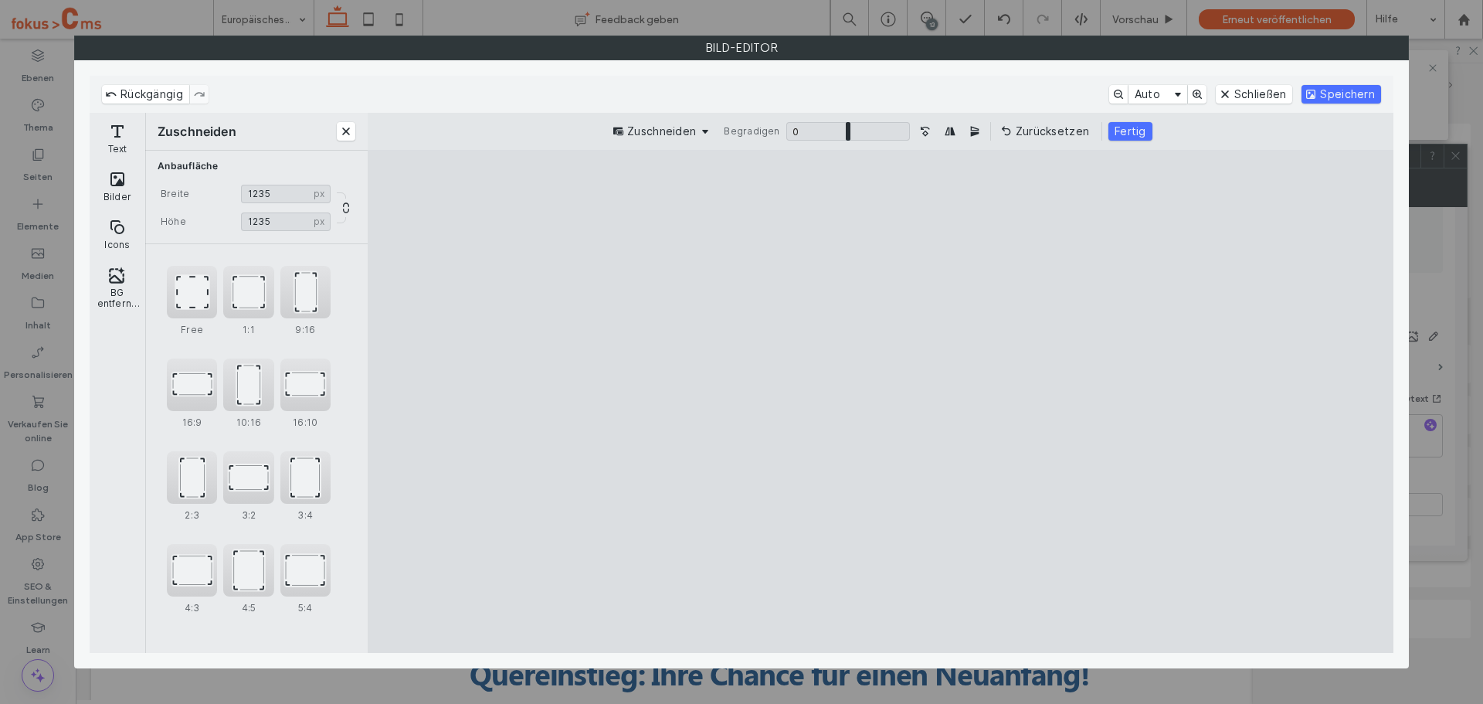
drag, startPoint x: 918, startPoint y: 525, endPoint x: 932, endPoint y: 528, distance: 14.2
click at [881, 401] on cesdk-canvas "Editor-Leinwand" at bounding box center [881, 401] width 0 height 0
click at [1143, 134] on button "Fertig" at bounding box center [1131, 131] width 44 height 19
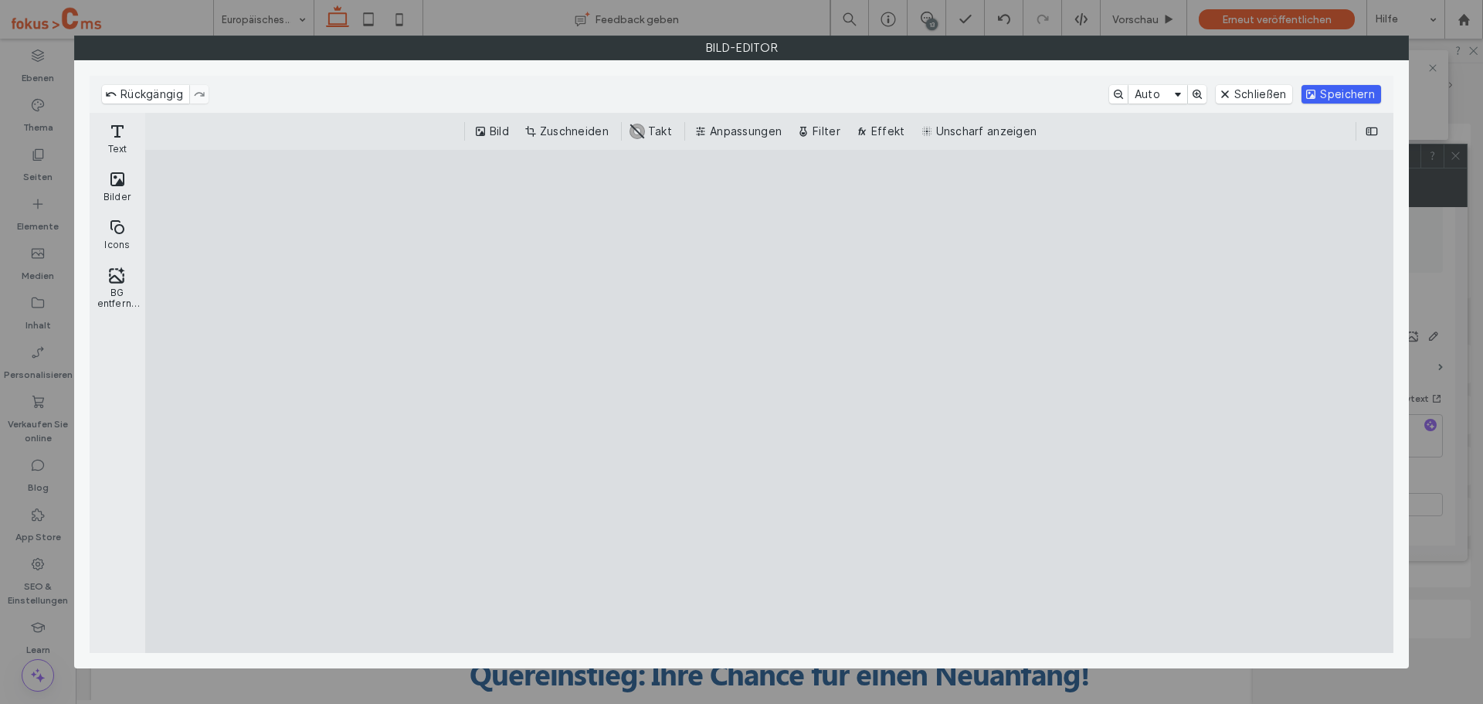
click at [1332, 98] on button "Speichern" at bounding box center [1342, 94] width 80 height 19
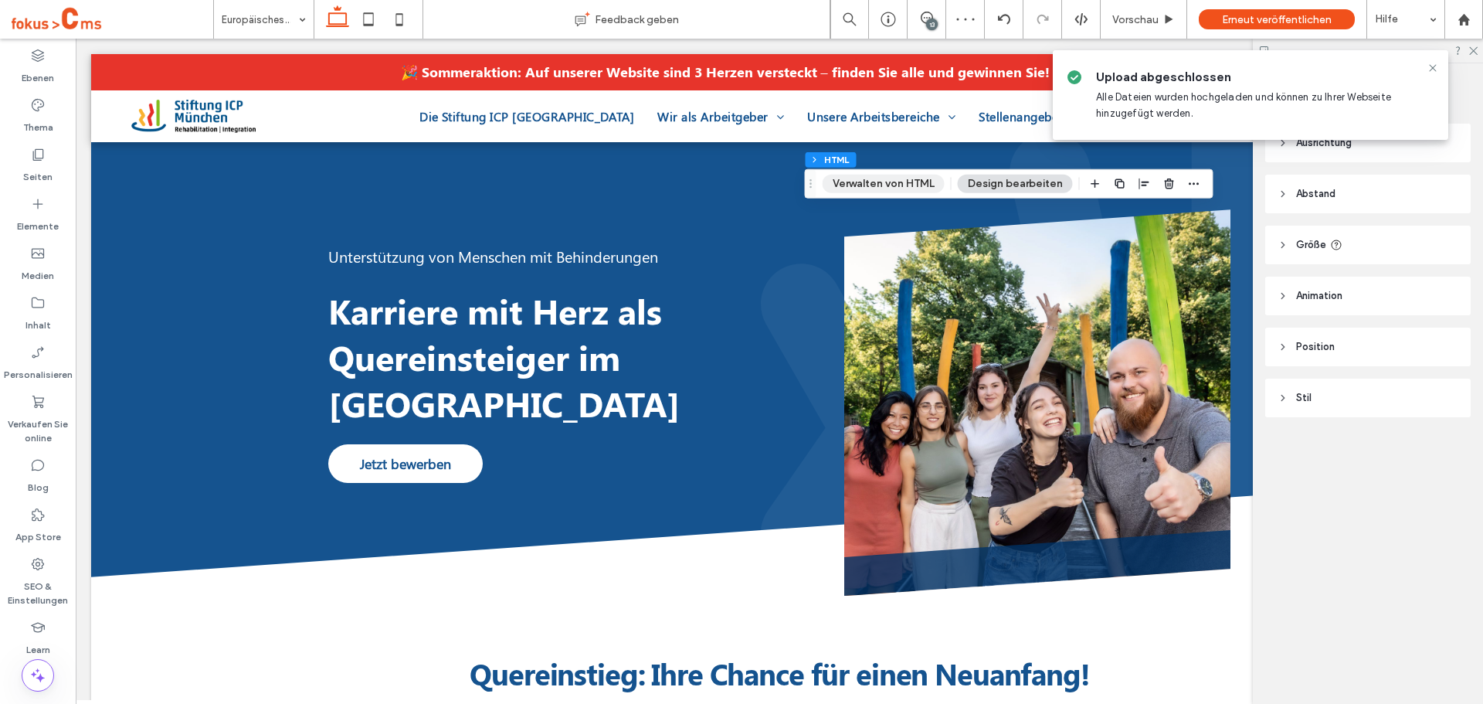
click at [882, 182] on button "Verwalten von HTML" at bounding box center [884, 184] width 122 height 19
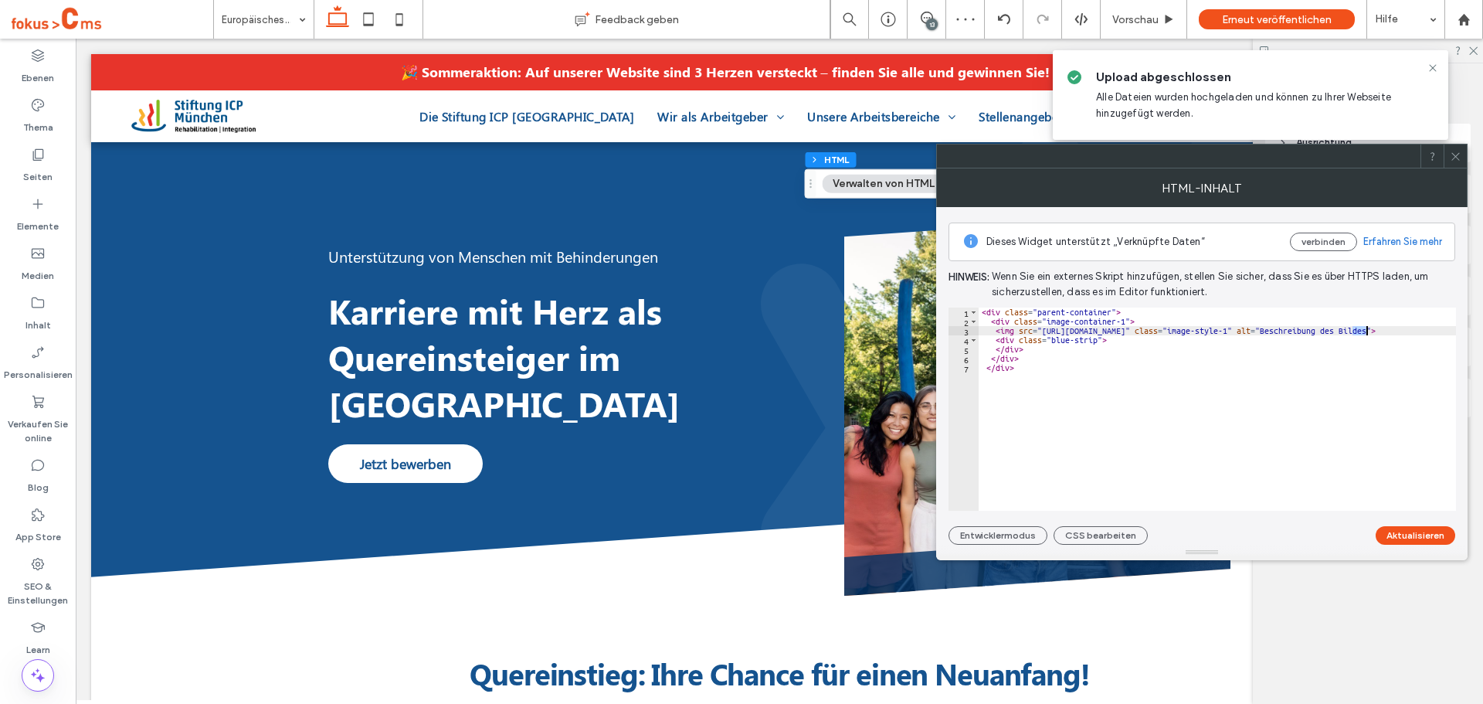
drag, startPoint x: 1353, startPoint y: 333, endPoint x: 1365, endPoint y: 331, distance: 11.7
click at [1365, 331] on div "< div class = "parent-container" > < div class = "image-container-1" > < img sr…" at bounding box center [1299, 418] width 641 height 222
type textarea "**********"
click at [1390, 538] on button "Aktualisieren" at bounding box center [1416, 535] width 80 height 19
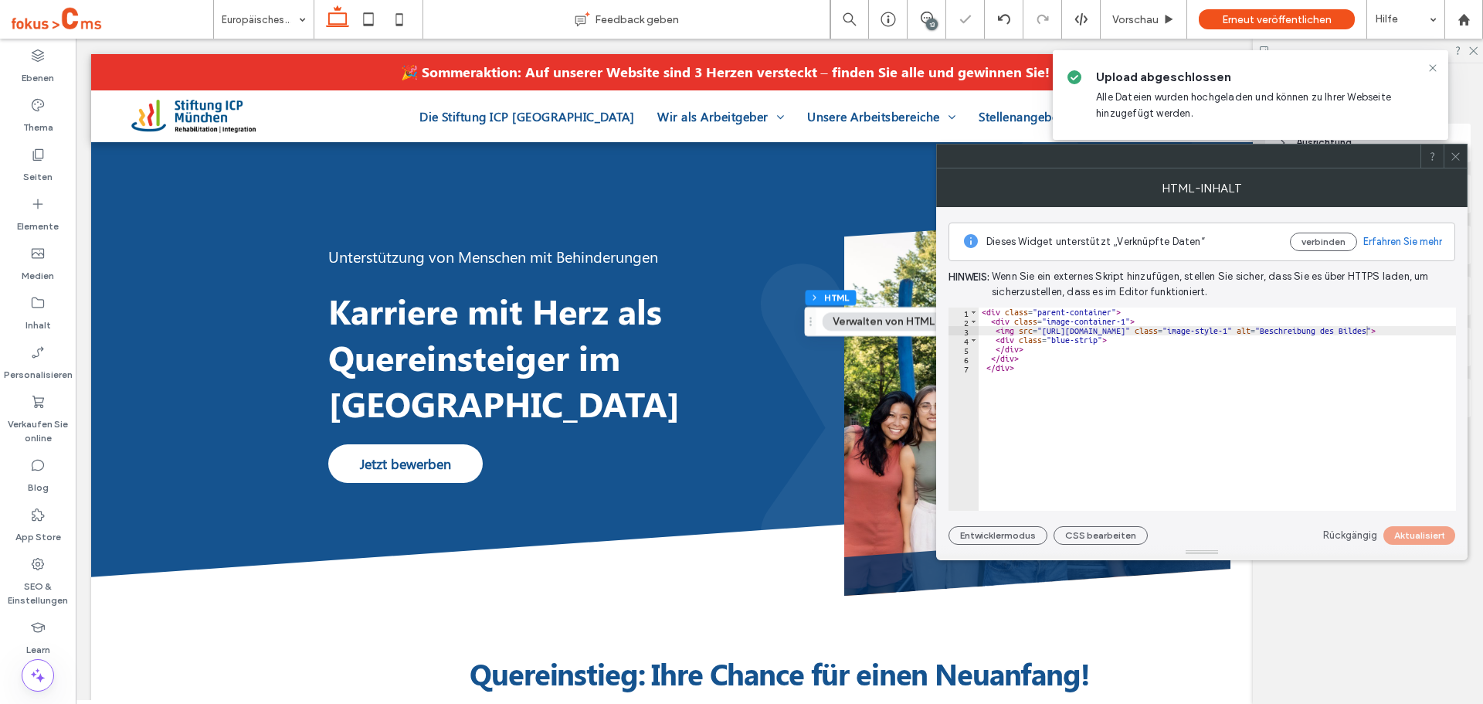
click at [1457, 155] on use at bounding box center [1456, 156] width 8 height 8
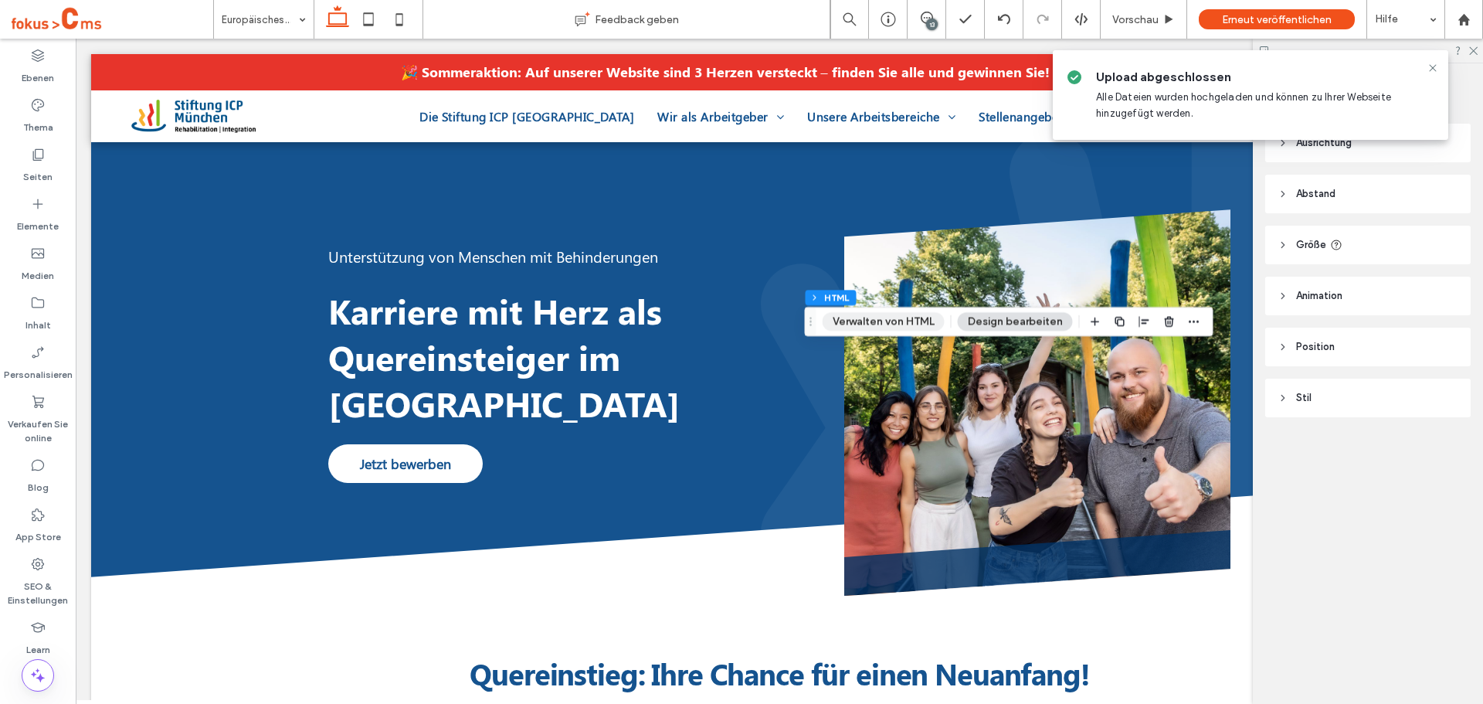
click at [865, 314] on button "Verwalten von HTML" at bounding box center [884, 321] width 122 height 19
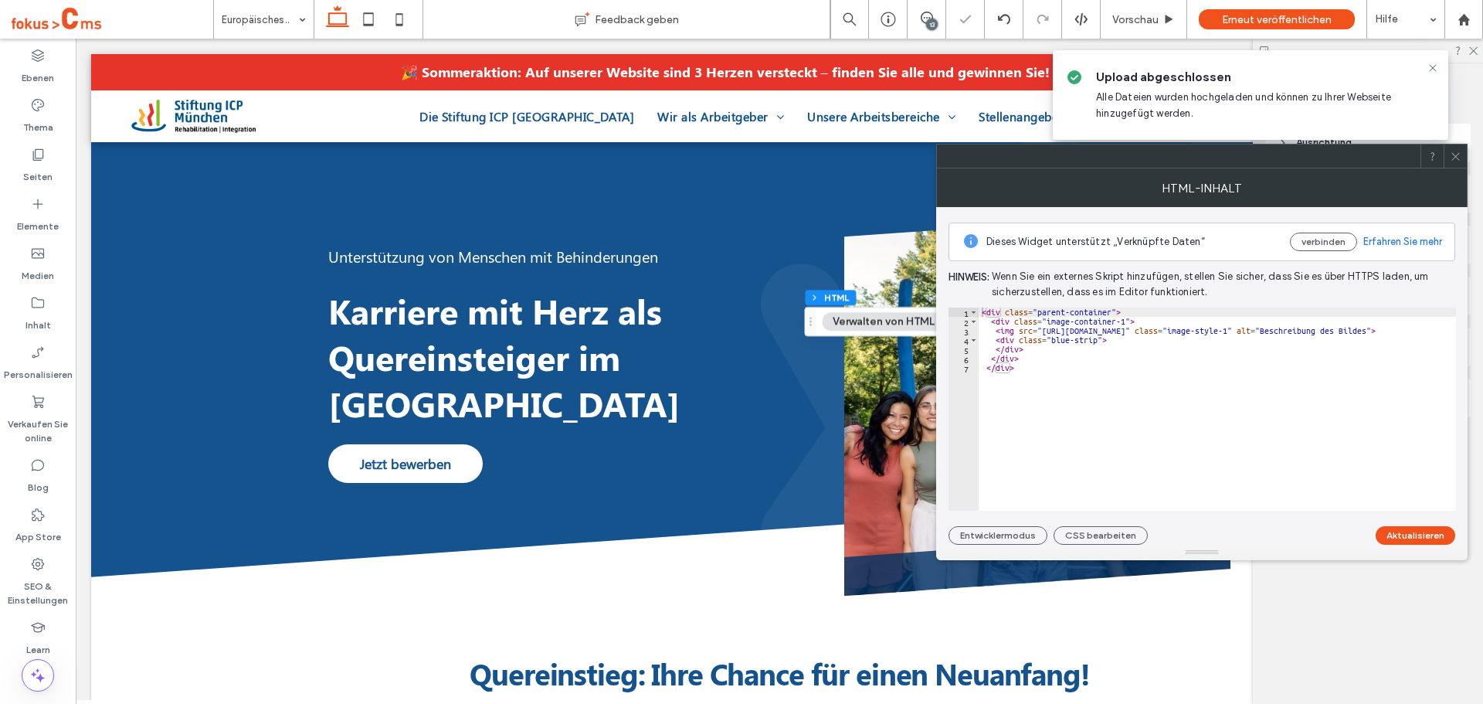
click at [1336, 328] on div "< div class = "parent-container" > < div class = "image-container-1" > < img sr…" at bounding box center [1299, 418] width 641 height 222
click at [1299, 326] on div "< div class = "parent-container" > < div class = "image-container-1" > < img sr…" at bounding box center [1299, 418] width 641 height 222
drag, startPoint x: 1278, startPoint y: 332, endPoint x: 1366, endPoint y: 331, distance: 88.1
click at [1366, 331] on div "< div class = "parent-container" > < div class = "image-container-1" > < img sr…" at bounding box center [1299, 418] width 641 height 222
paste textarea "Cursor at row 3"
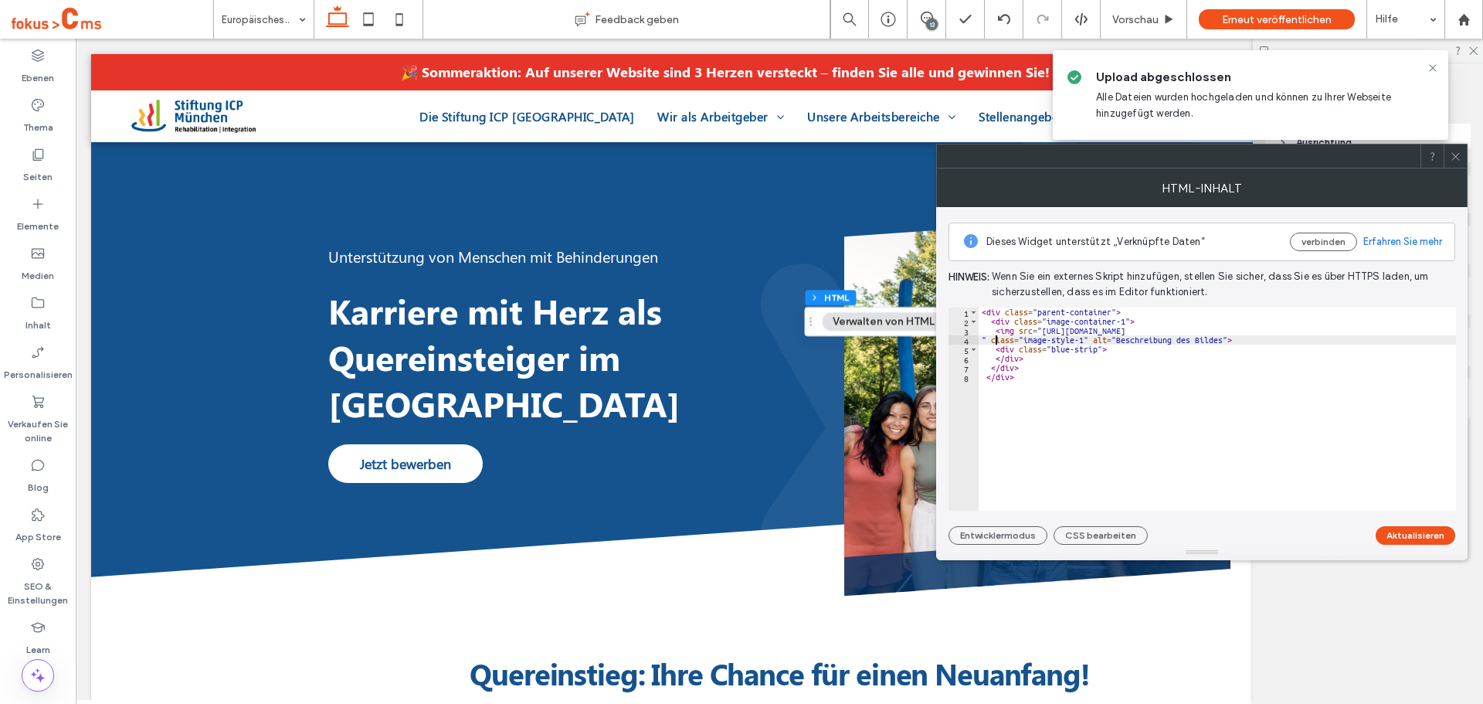
scroll to position [0, 2]
type textarea "**********"
click at [1422, 538] on button "Aktualisieren" at bounding box center [1416, 535] width 80 height 19
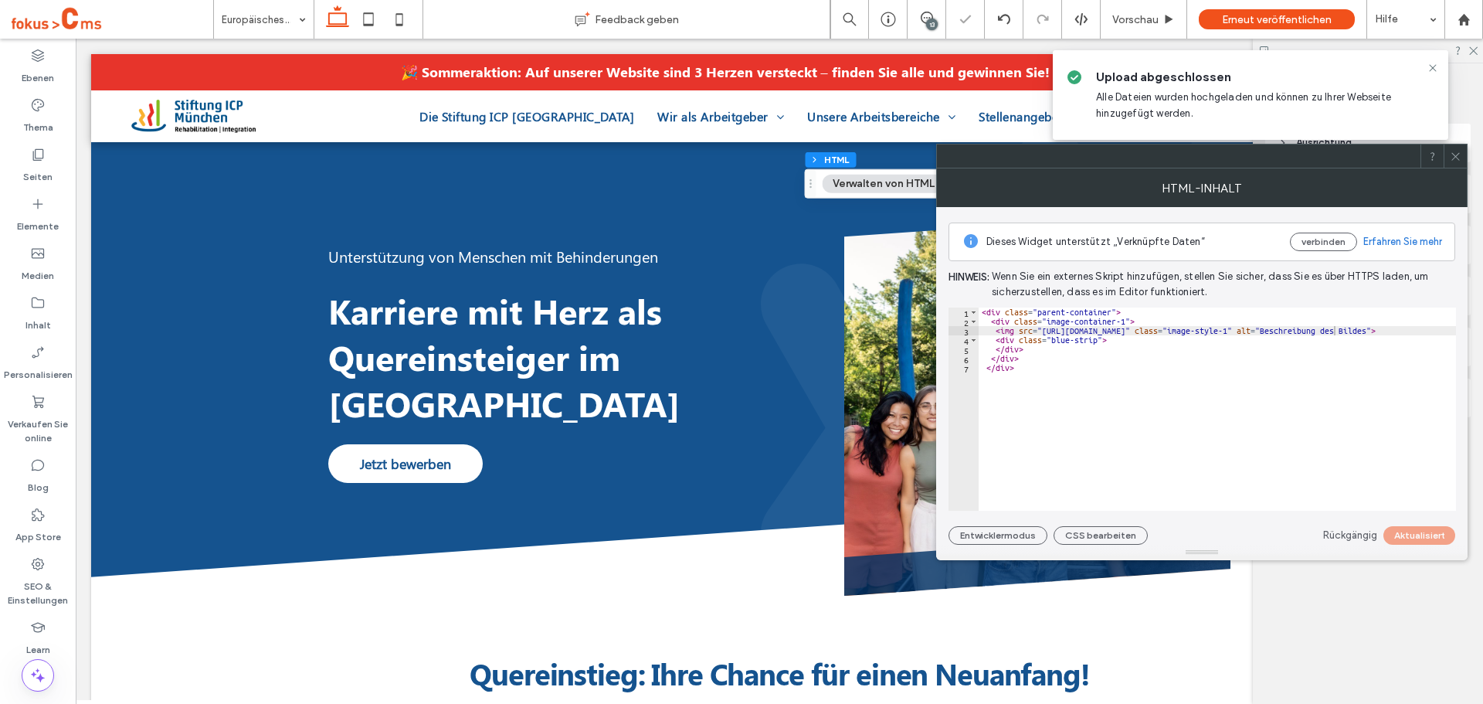
click at [1458, 165] on span at bounding box center [1456, 155] width 12 height 23
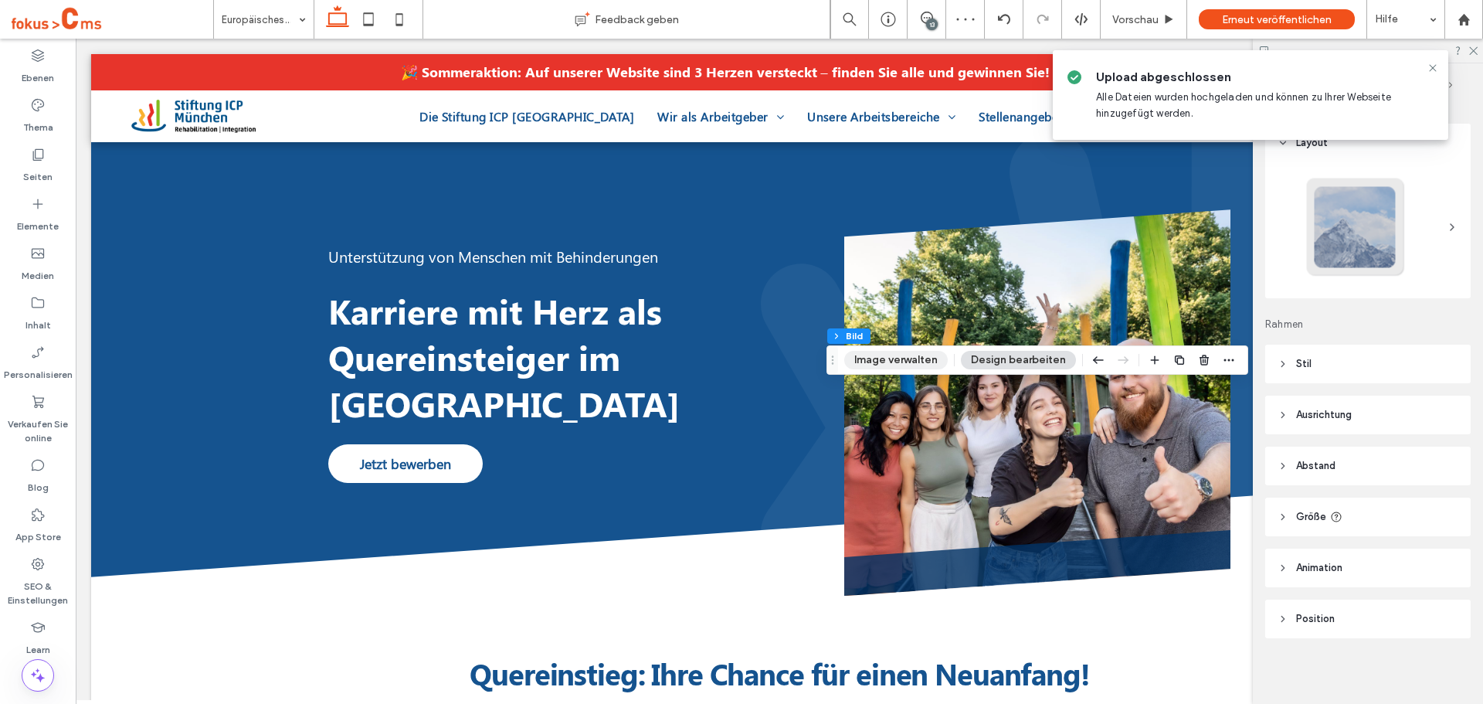
click at [901, 357] on button "Image verwalten" at bounding box center [896, 360] width 104 height 19
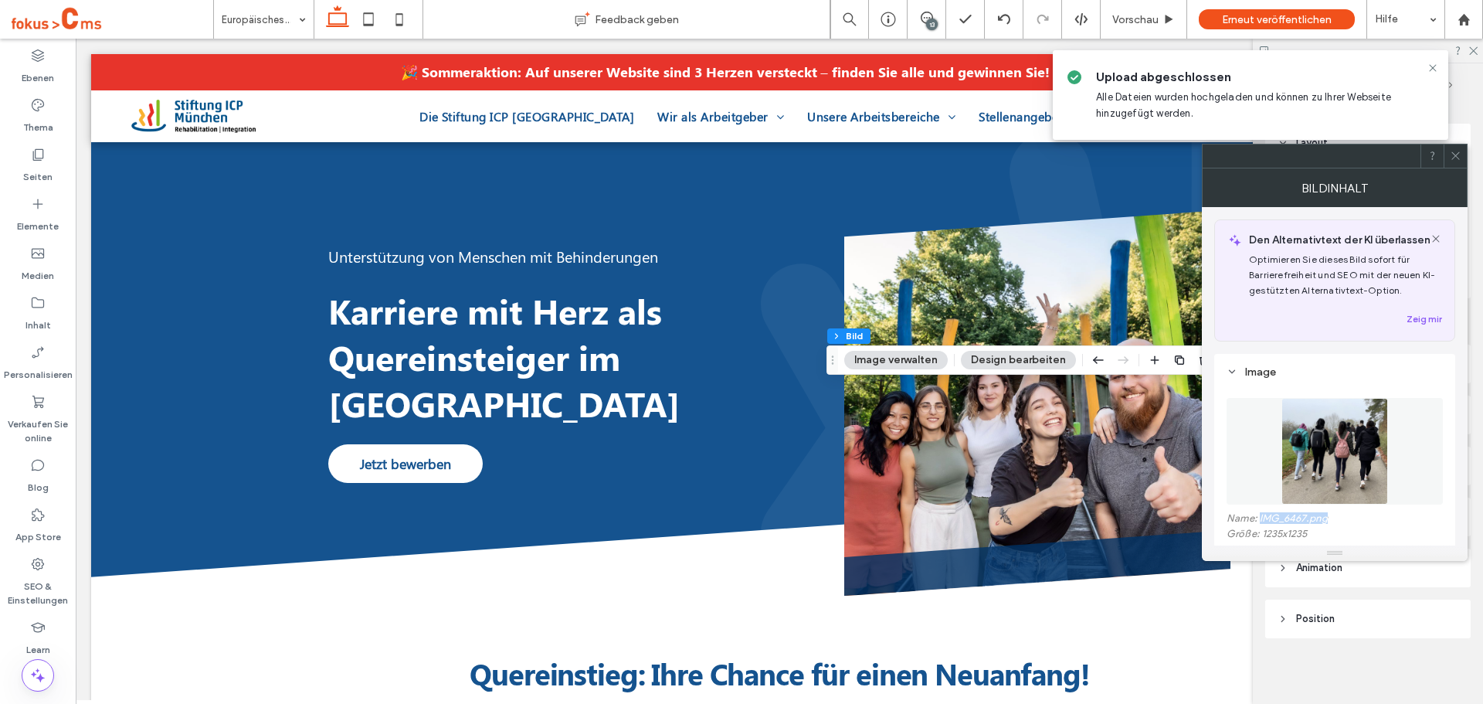
drag, startPoint x: 1326, startPoint y: 520, endPoint x: 1260, endPoint y: 519, distance: 66.4
click at [1260, 519] on label "Name: IMG_6467.png" at bounding box center [1335, 519] width 216 height 15
copy label "IMG_6467.png"
drag, startPoint x: 1458, startPoint y: 155, endPoint x: 1422, endPoint y: 185, distance: 46.7
click at [1458, 155] on icon at bounding box center [1456, 156] width 12 height 12
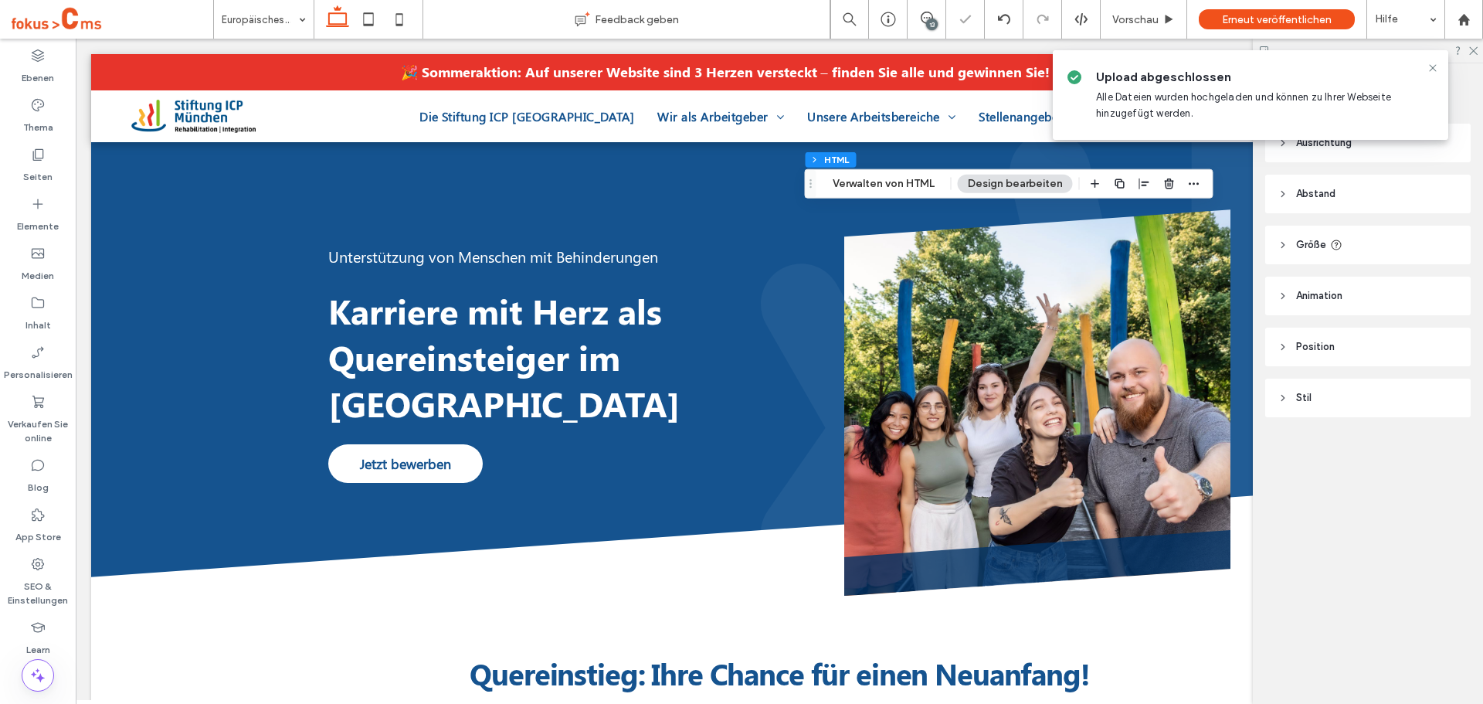
click at [881, 195] on div "Abschnitt Spalte HTML Verwalten von HTML Design bearbeiten" at bounding box center [1009, 183] width 409 height 29
click at [901, 178] on button "Verwalten von HTML" at bounding box center [884, 184] width 122 height 19
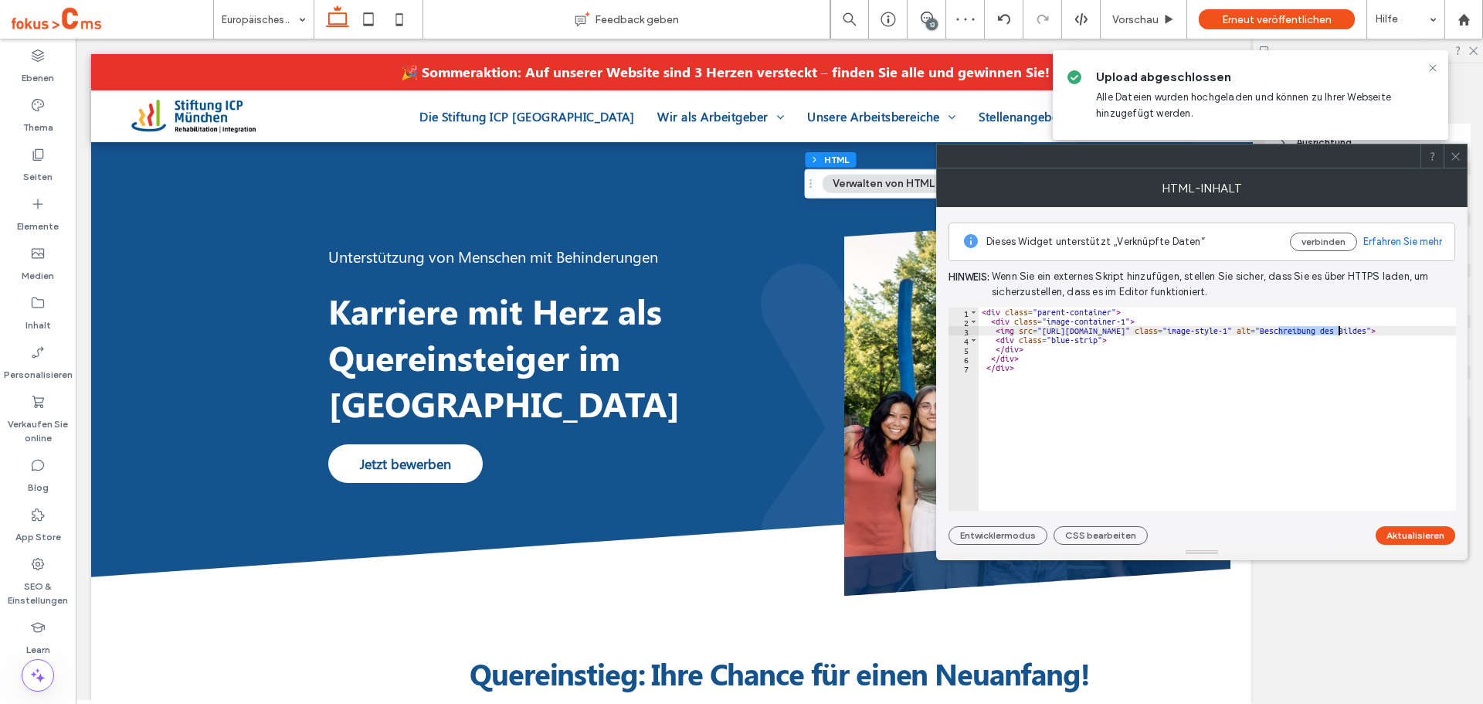
drag, startPoint x: 1280, startPoint y: 333, endPoint x: 1336, endPoint y: 334, distance: 56.4
click at [1336, 334] on div "< div class = "parent-container" > < div class = "image-container-1" > < img sr…" at bounding box center [1283, 418] width 609 height 222
click at [1330, 335] on div "< div class = "parent-container" > < div class = "image-container-1" > < img sr…" at bounding box center [1283, 418] width 609 height 222
drag, startPoint x: 1279, startPoint y: 330, endPoint x: 1336, endPoint y: 334, distance: 56.6
click at [1334, 333] on div "< div class = "parent-container" > < div class = "image-container-1" > < img sr…" at bounding box center [1283, 418] width 609 height 222
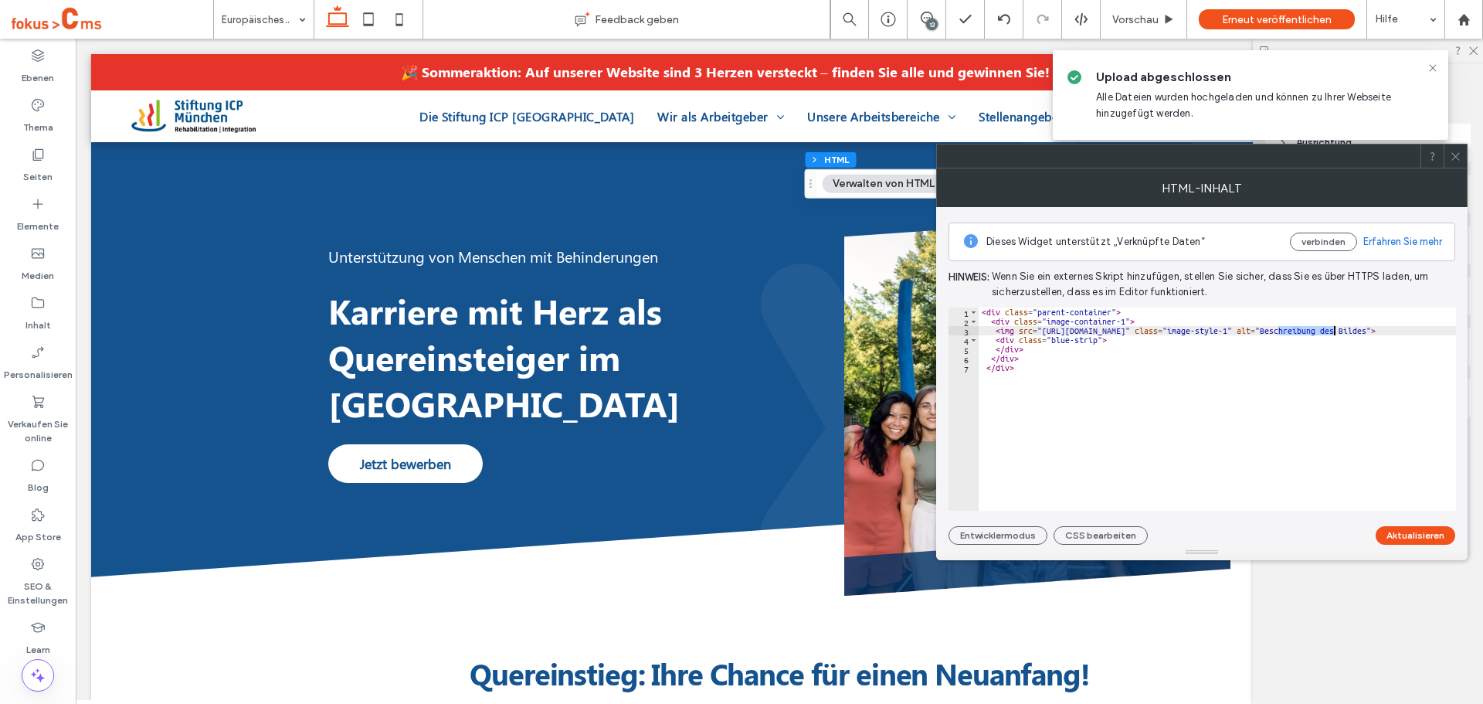
paste textarea "Cursor at row 3"
type textarea "**********"
click at [1427, 538] on button "Aktualisieren" at bounding box center [1416, 535] width 80 height 19
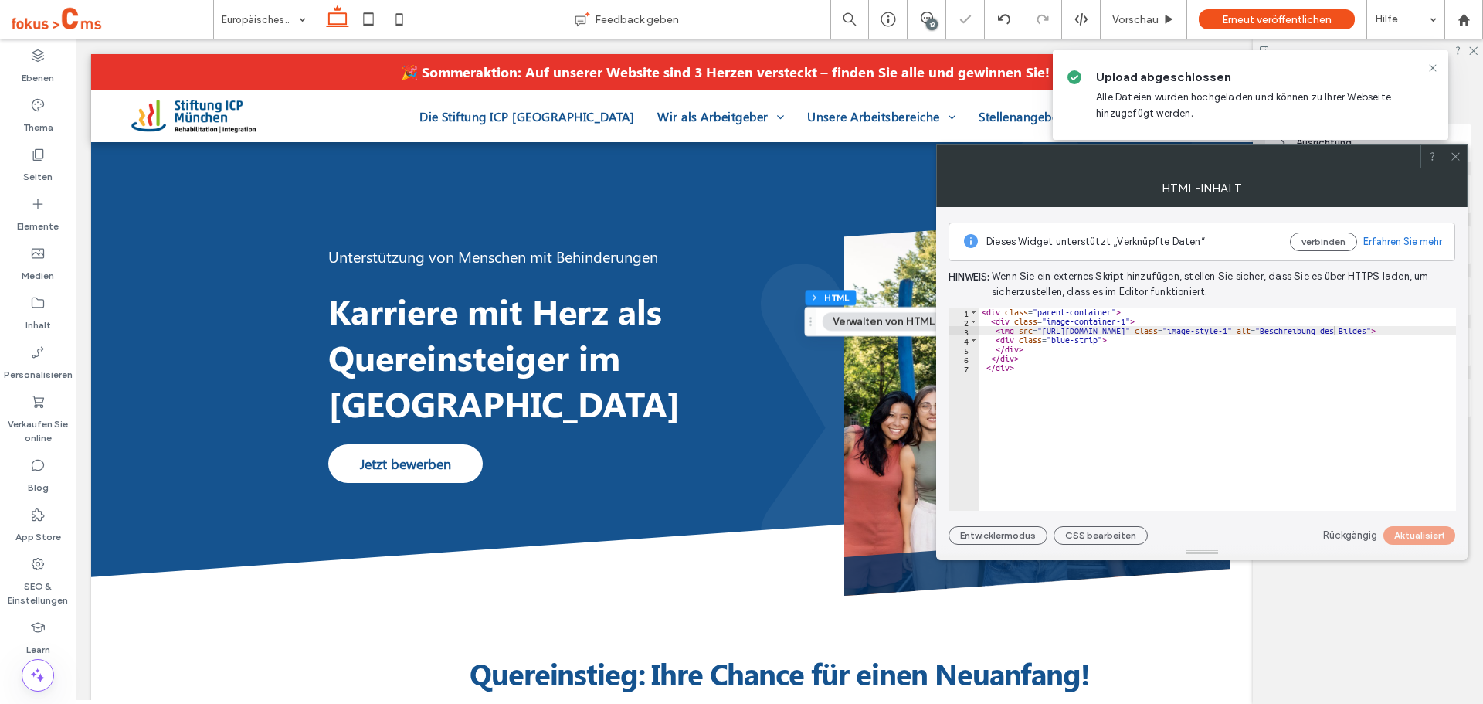
click at [1462, 157] on div at bounding box center [1455, 155] width 23 height 23
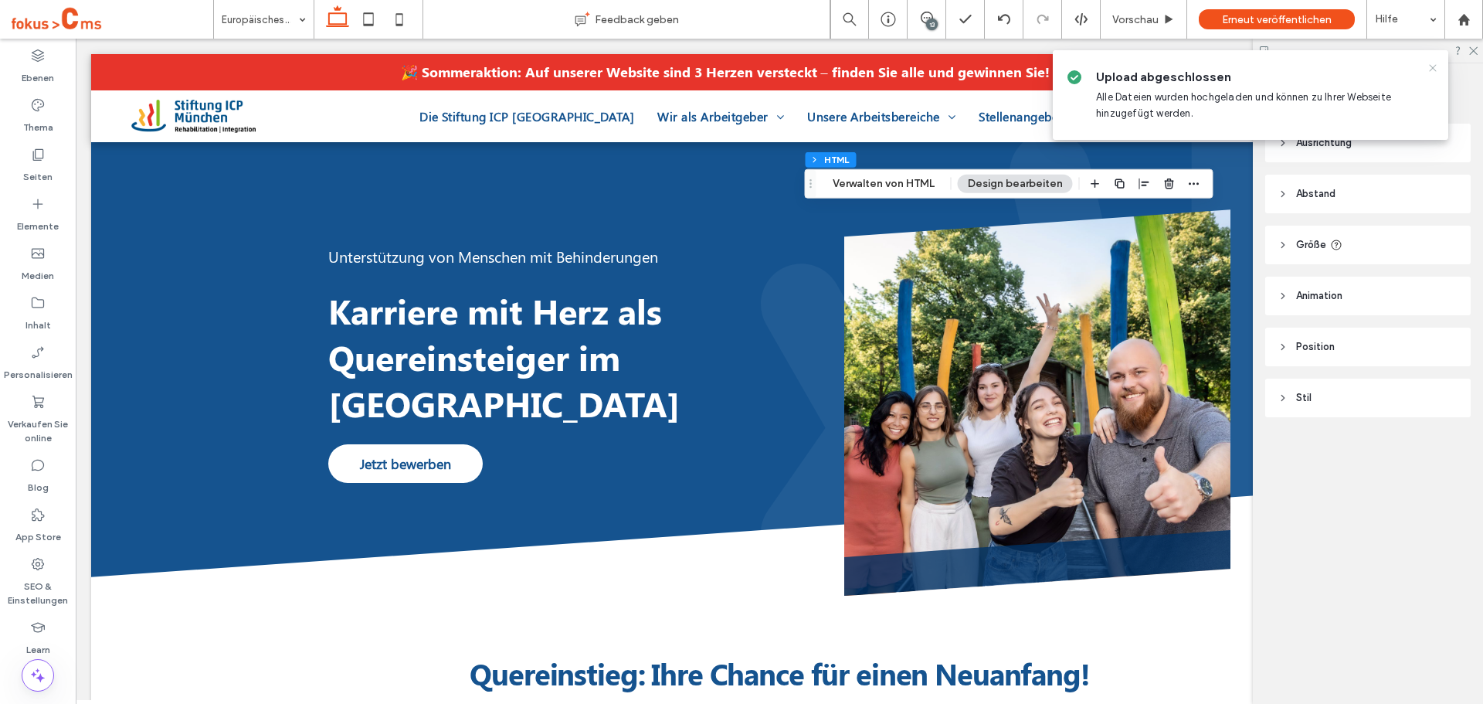
click at [1432, 68] on icon at bounding box center [1433, 68] width 12 height 12
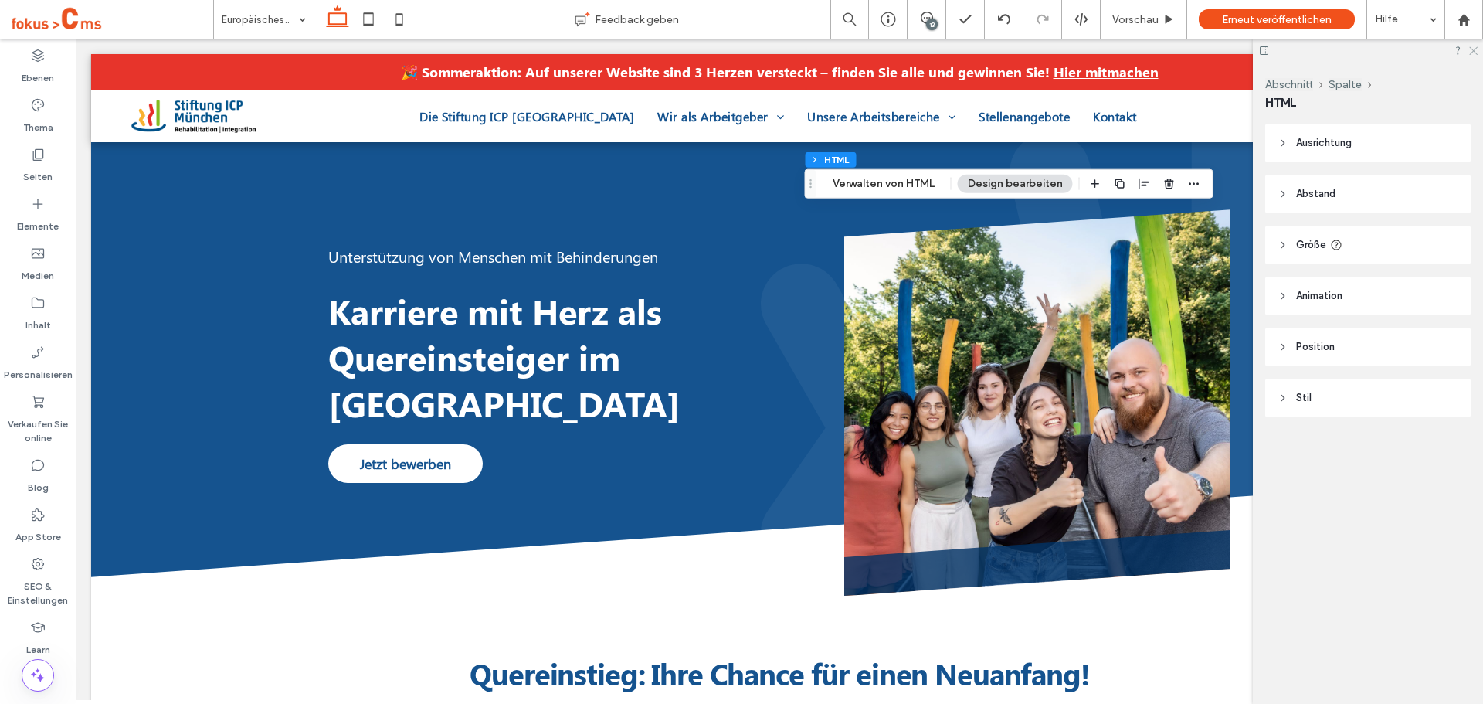
click at [1473, 53] on icon at bounding box center [1473, 50] width 10 height 10
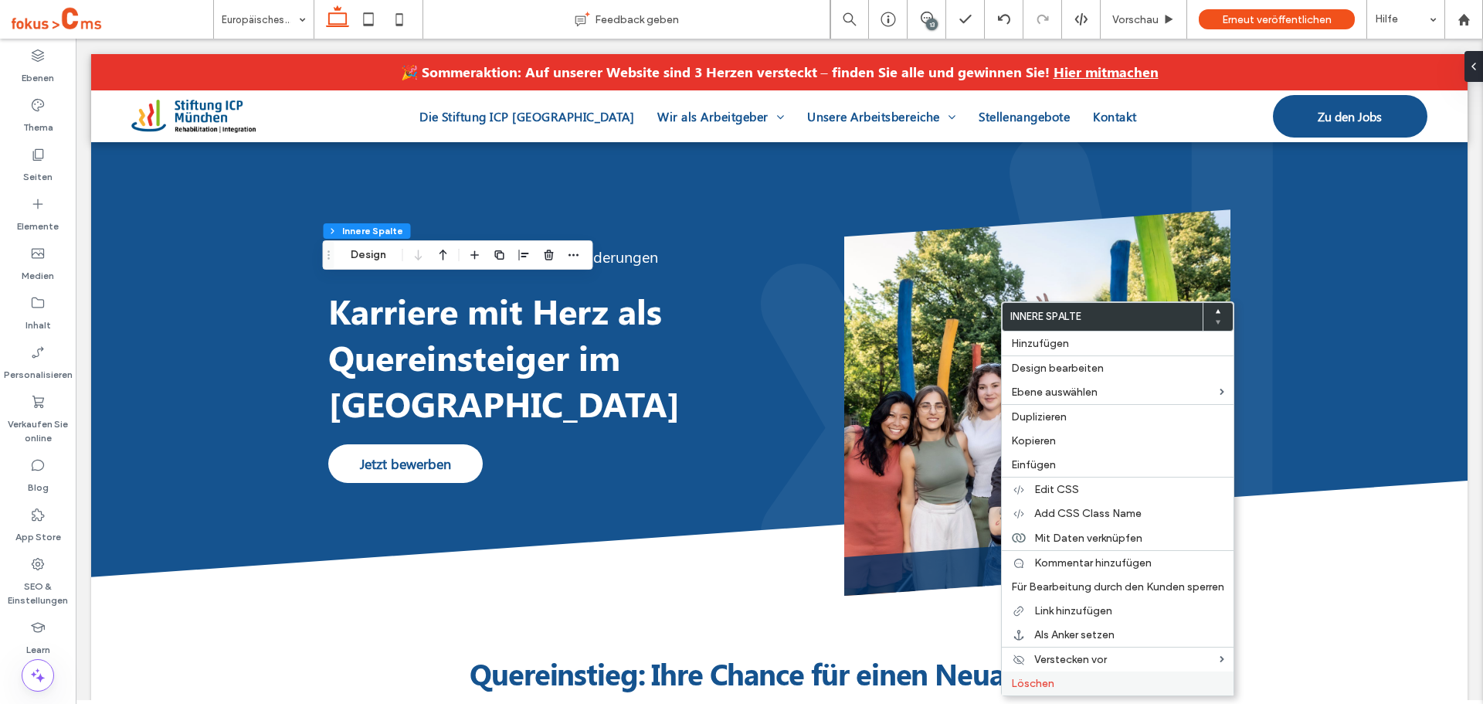
click at [1034, 681] on span "Löschen" at bounding box center [1032, 683] width 43 height 13
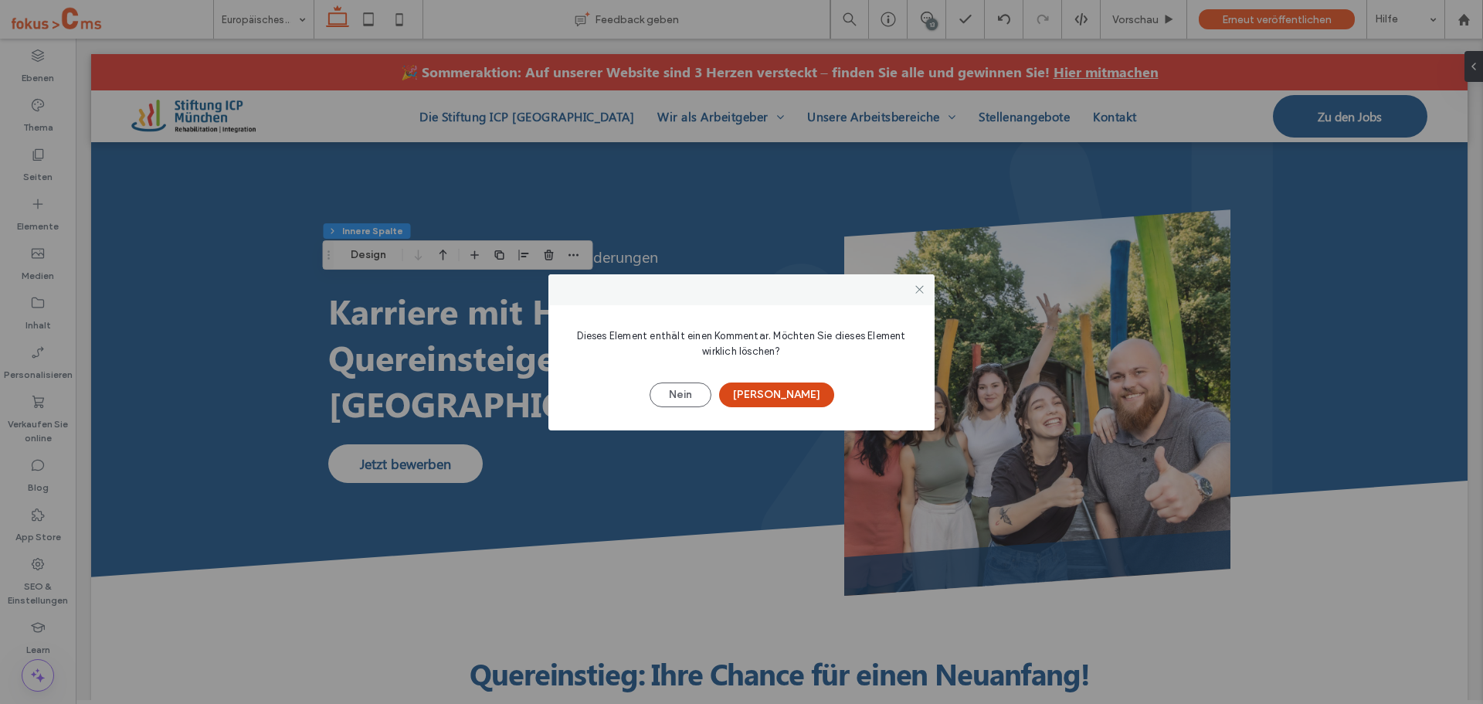
click at [776, 392] on button "[PERSON_NAME]" at bounding box center [776, 394] width 115 height 25
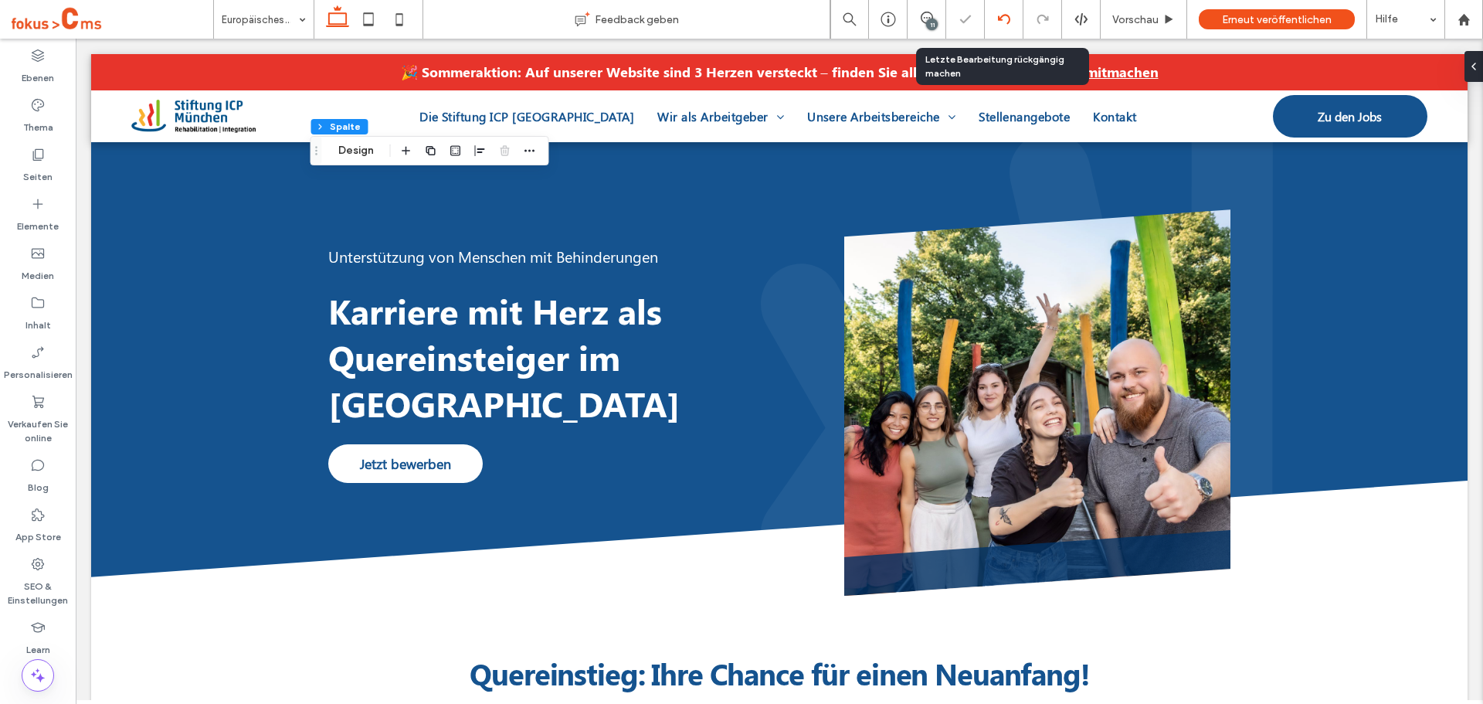
click at [995, 15] on div at bounding box center [1004, 19] width 38 height 12
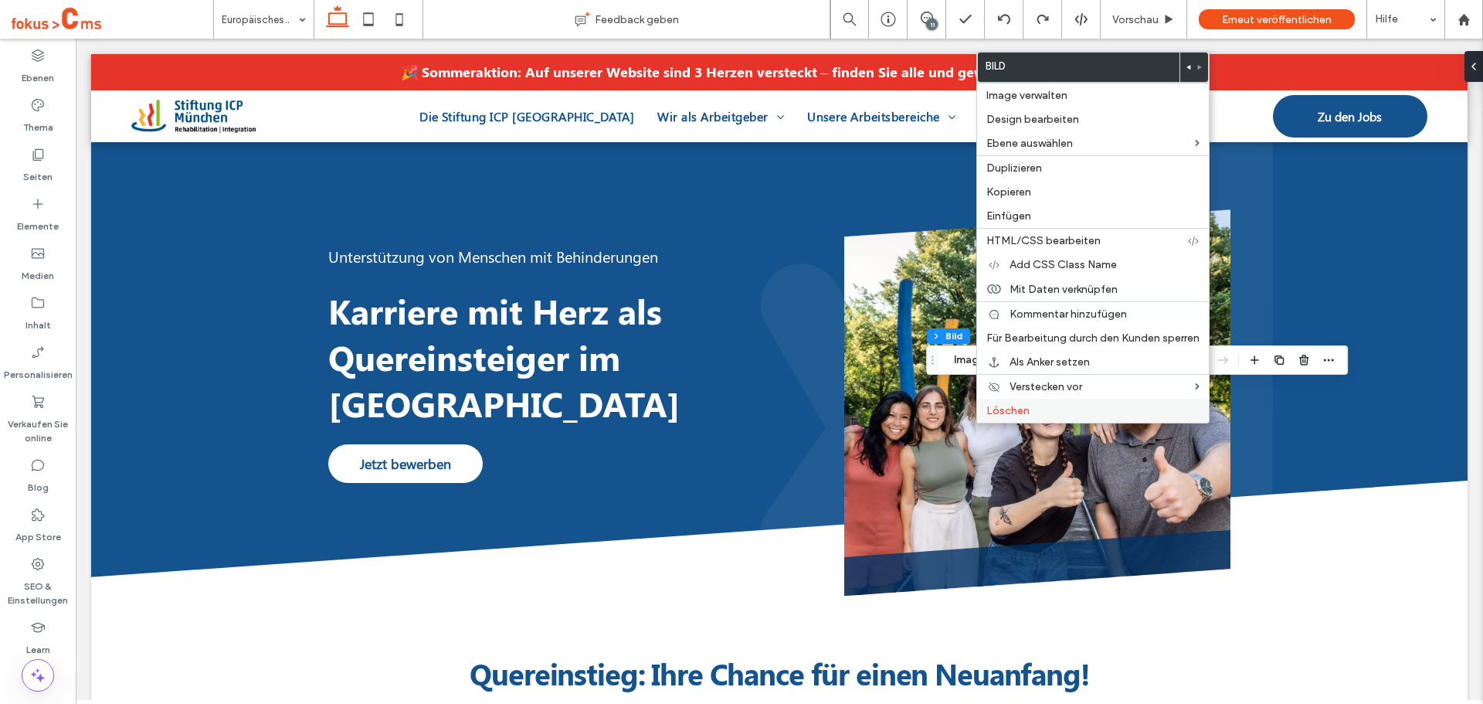
click at [1015, 410] on span "Löschen" at bounding box center [1007, 410] width 43 height 13
